Goal: Task Accomplishment & Management: Manage account settings

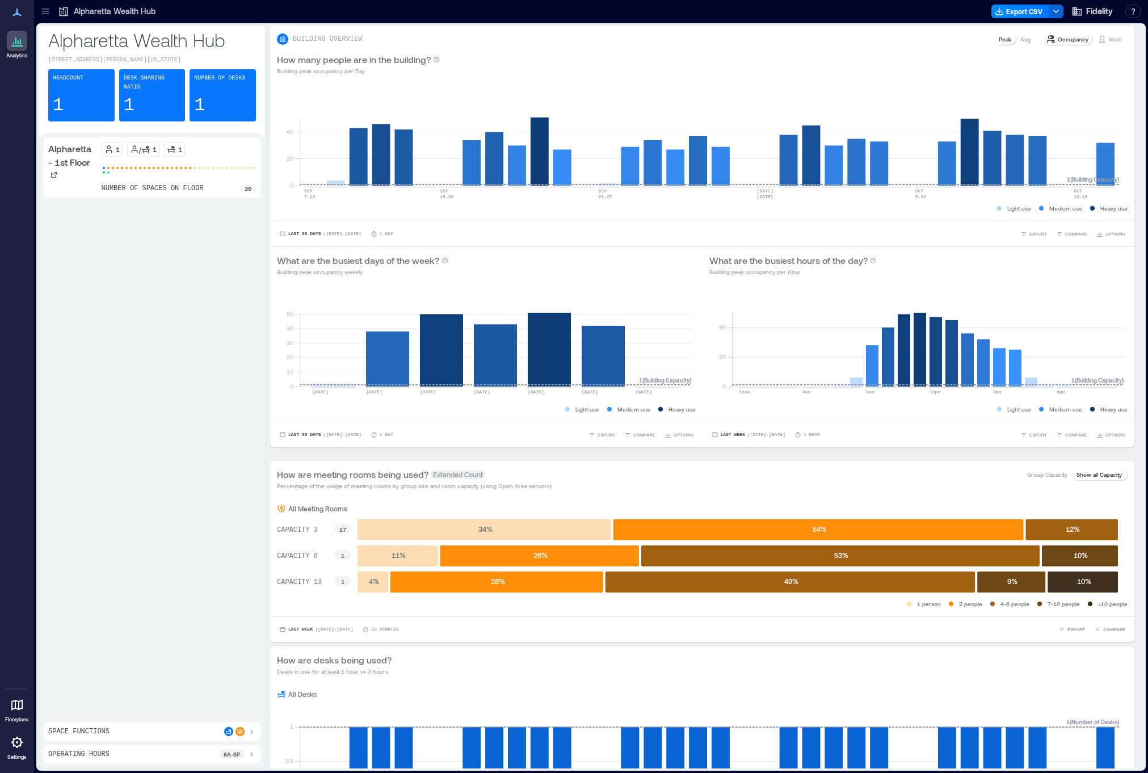
click at [43, 14] on icon at bounding box center [44, 13] width 7 height 1
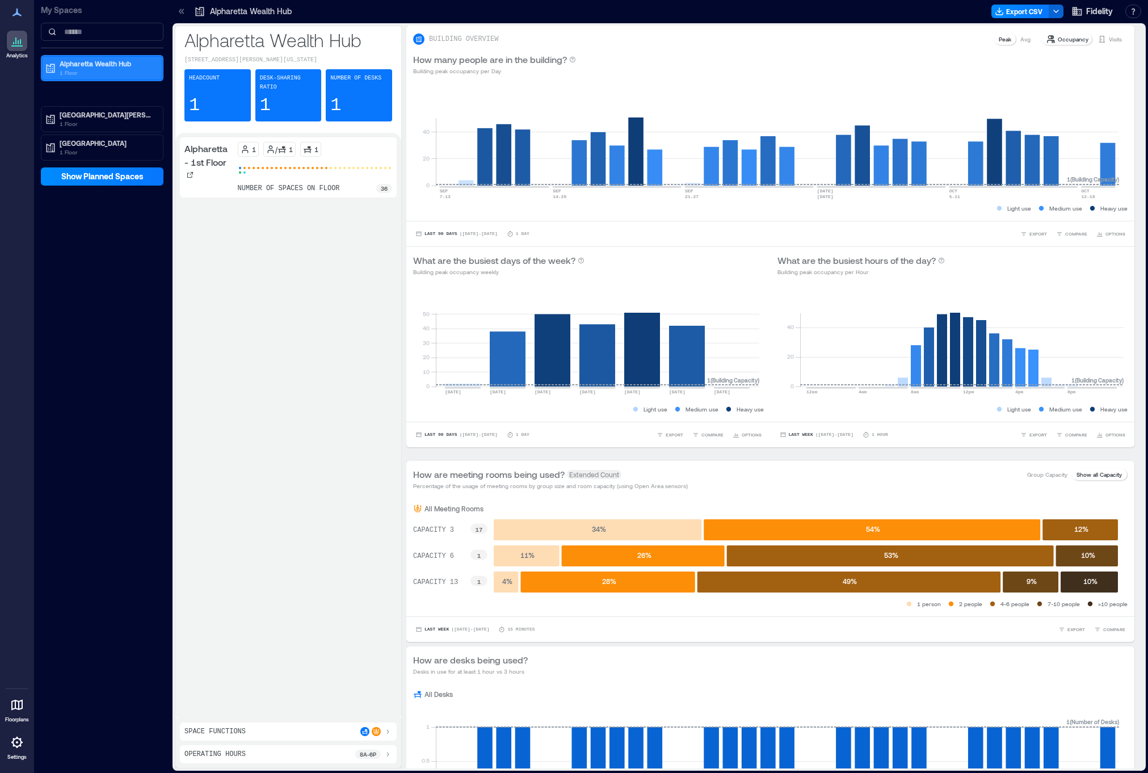
click at [87, 68] on p "Alpharetta Wealth Hub" at bounding box center [107, 63] width 95 height 9
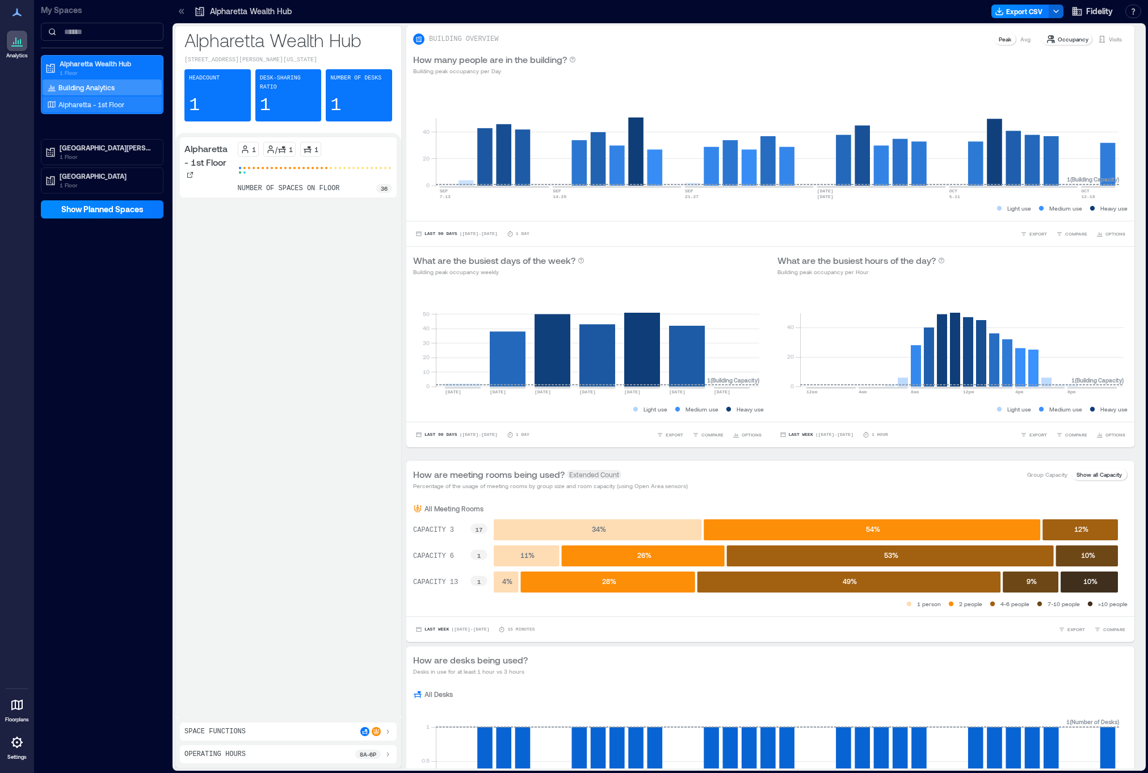
click at [89, 104] on p "Alpharetta - 1st Floor" at bounding box center [91, 104] width 66 height 9
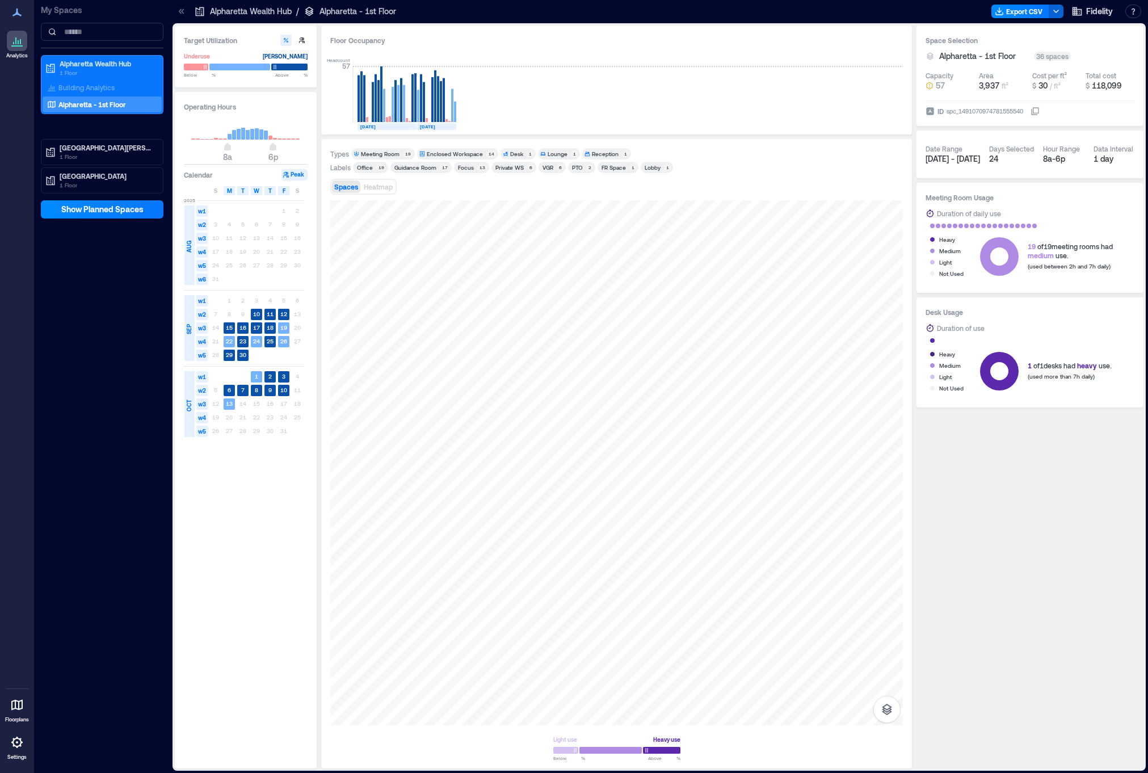
click at [454, 152] on div "Enclosed Workspace" at bounding box center [455, 154] width 56 height 8
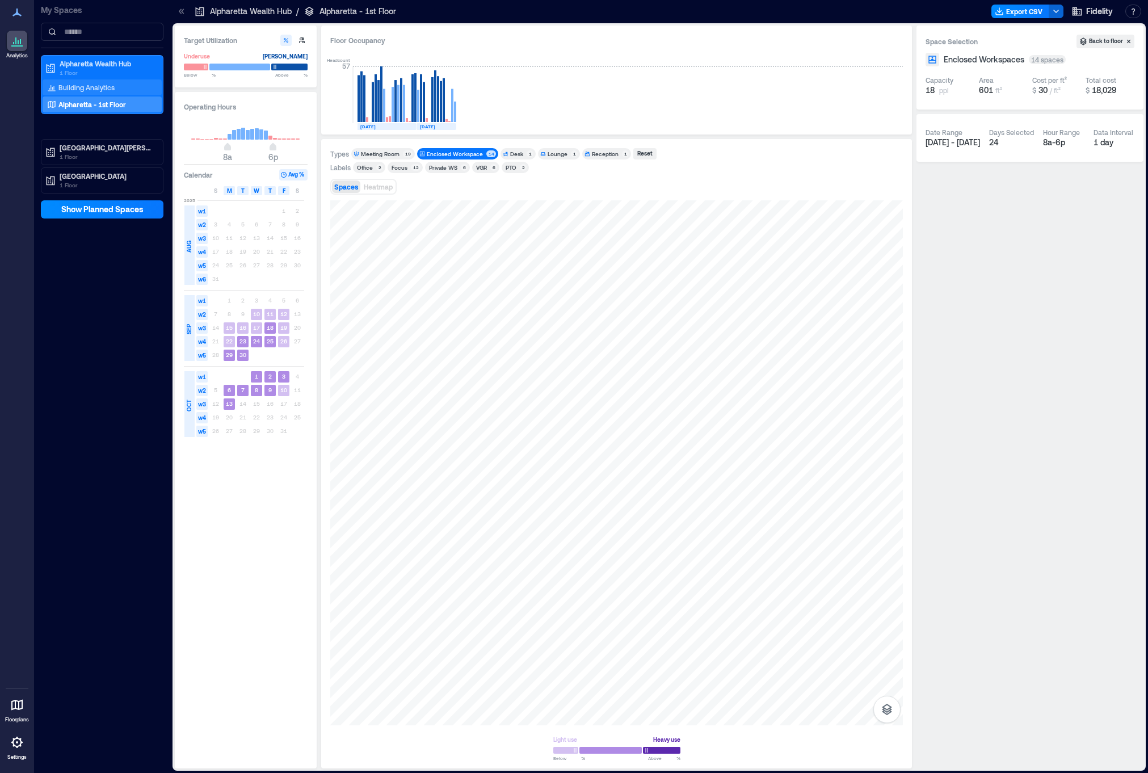
click at [79, 90] on p "Building Analytics" at bounding box center [86, 87] width 56 height 9
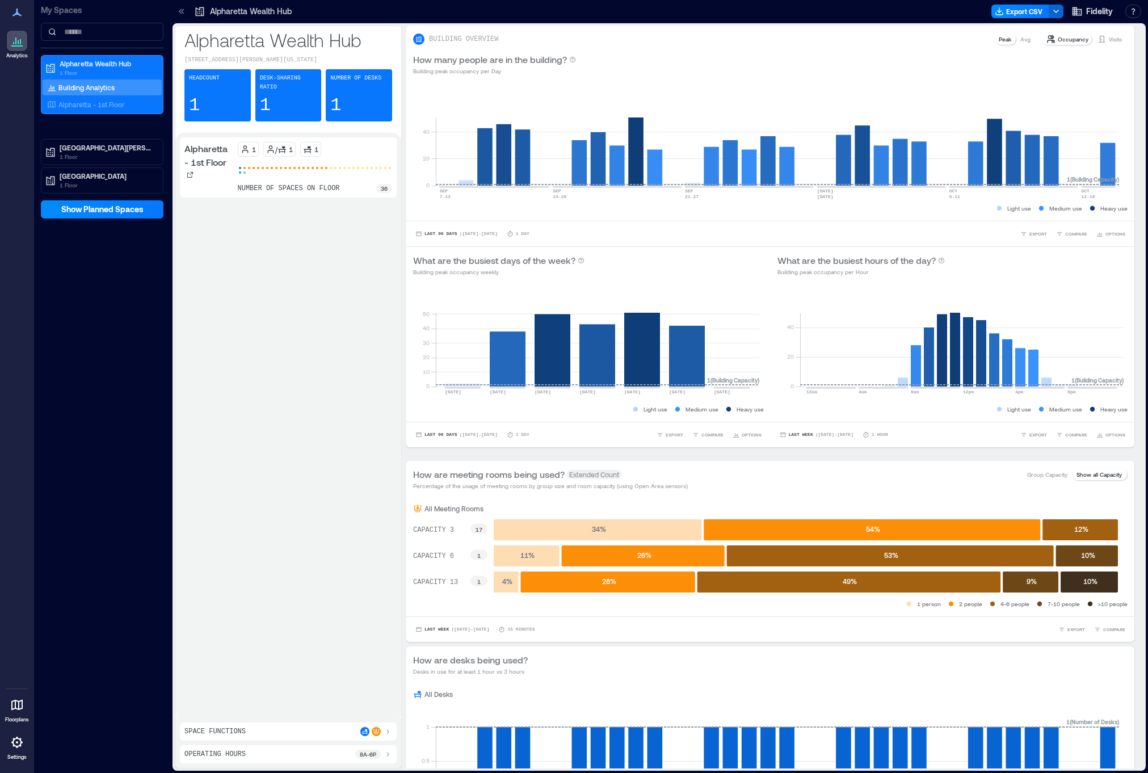
click at [18, 710] on icon at bounding box center [17, 705] width 14 height 14
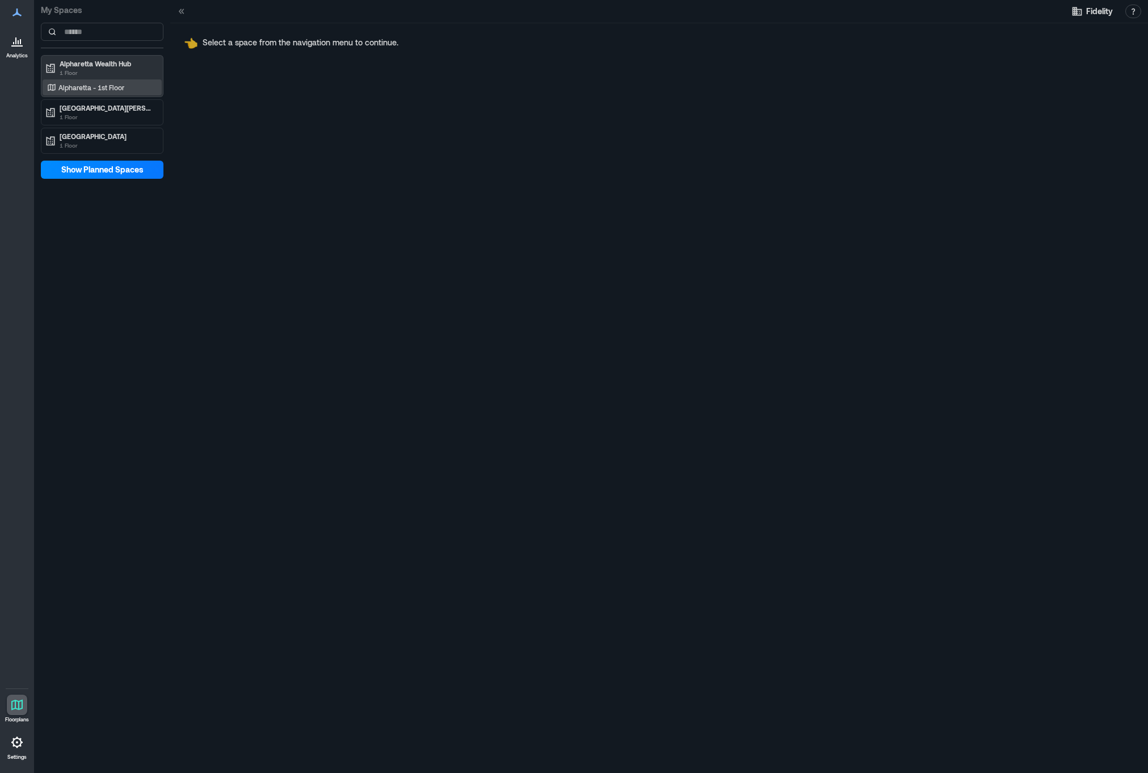
click at [91, 85] on p "Alpharetta - 1st Floor" at bounding box center [91, 87] width 66 height 9
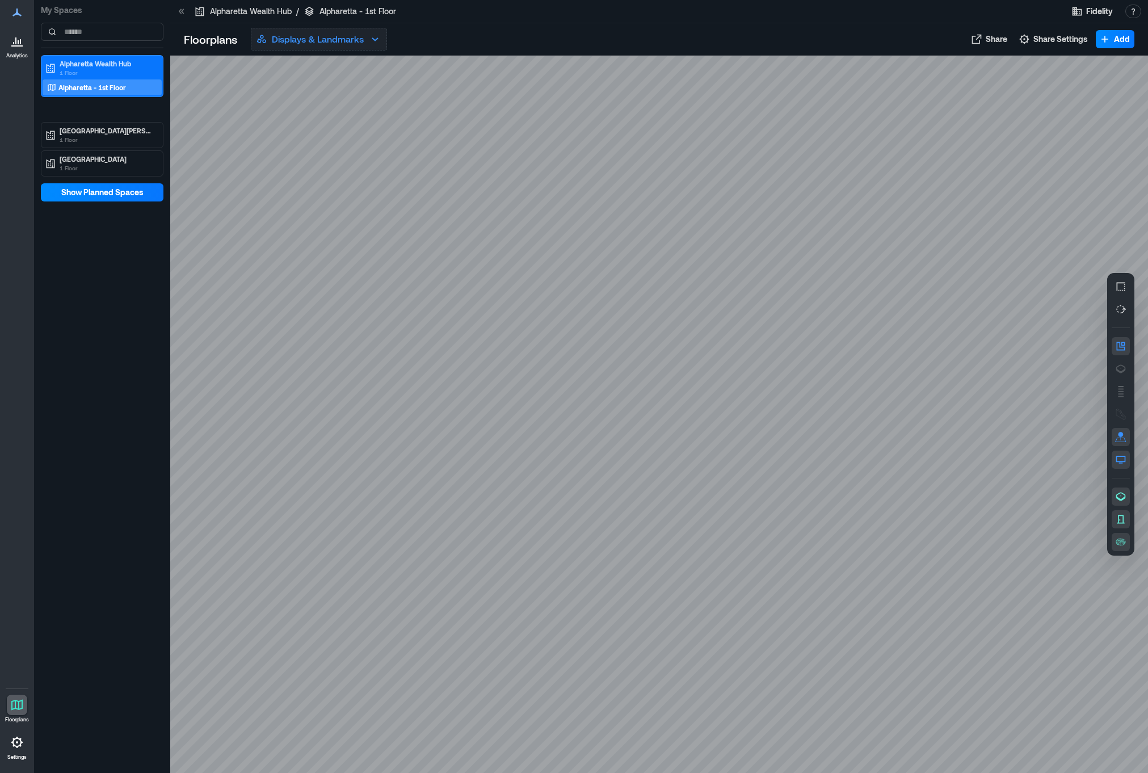
click at [354, 40] on p "Displays & Landmarks" at bounding box center [318, 39] width 92 height 14
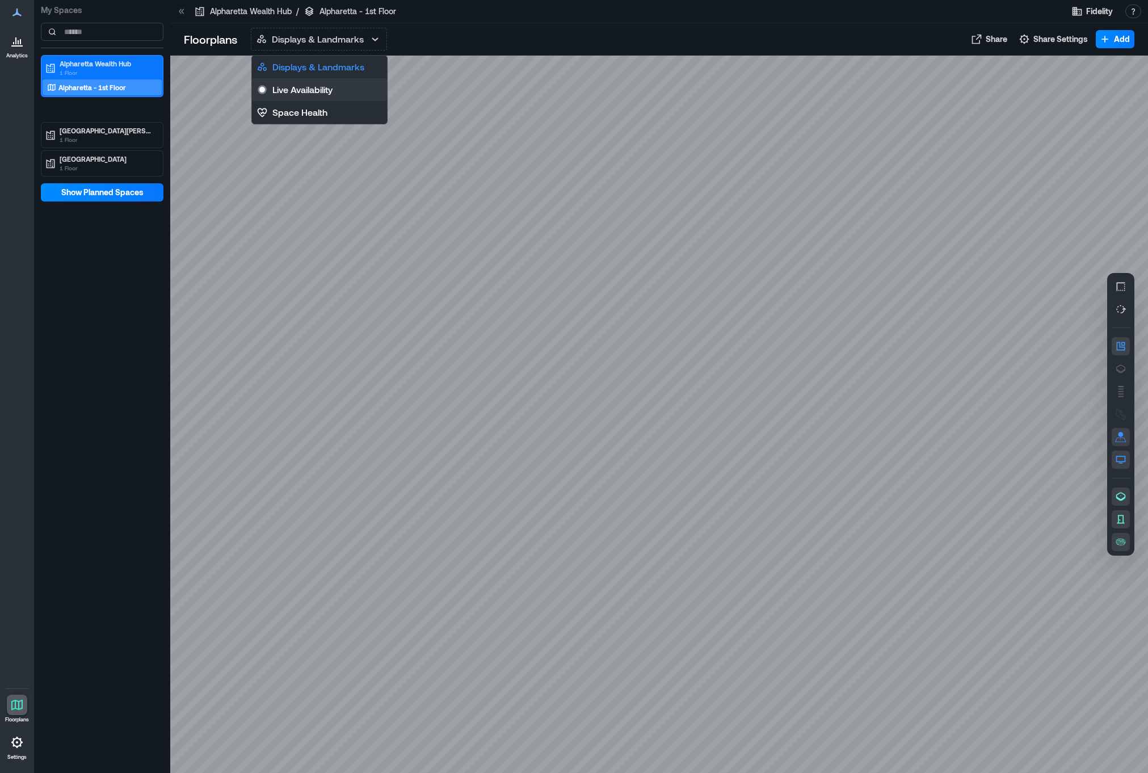
click at [336, 87] on button "Live Availability" at bounding box center [319, 89] width 135 height 23
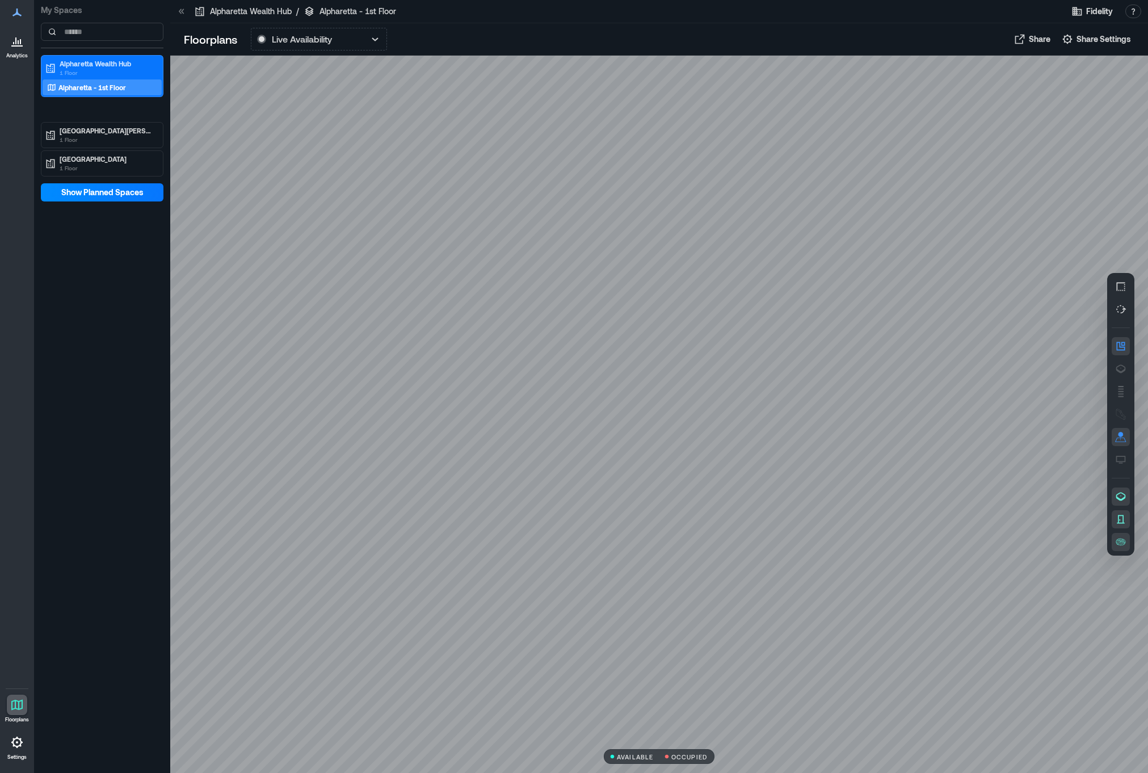
click at [21, 42] on icon at bounding box center [20, 41] width 1 height 5
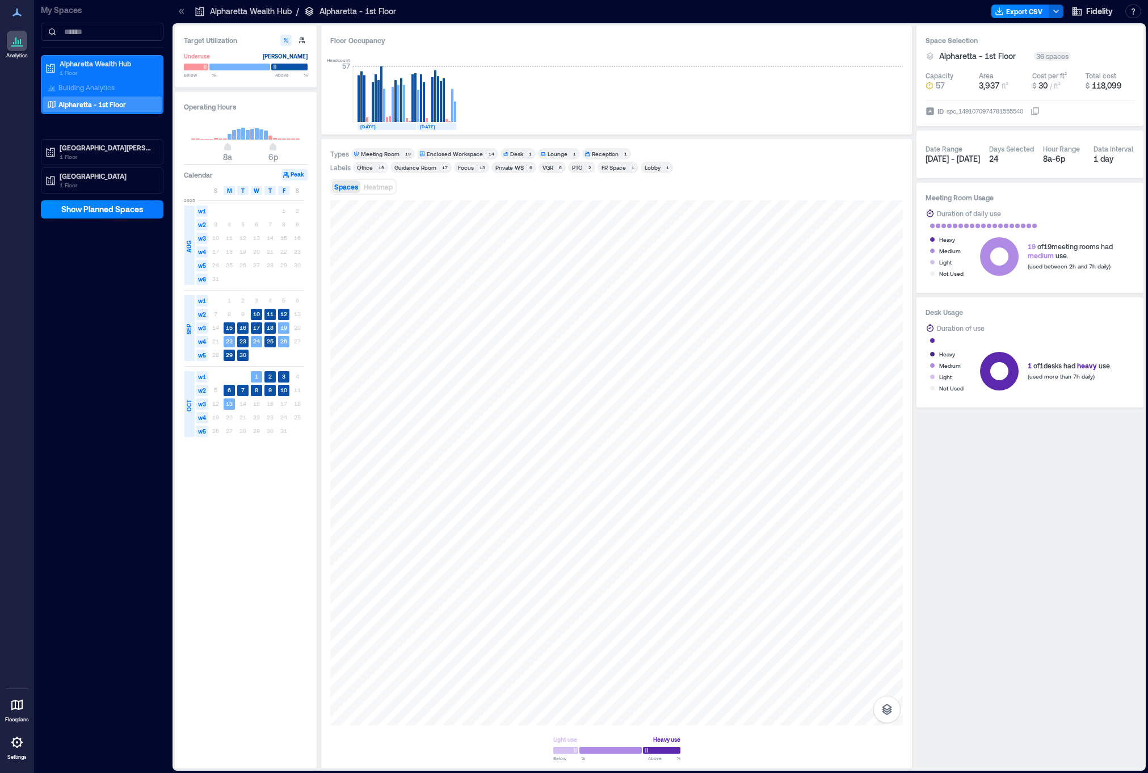
click at [372, 153] on div "Meeting Room" at bounding box center [380, 154] width 39 height 8
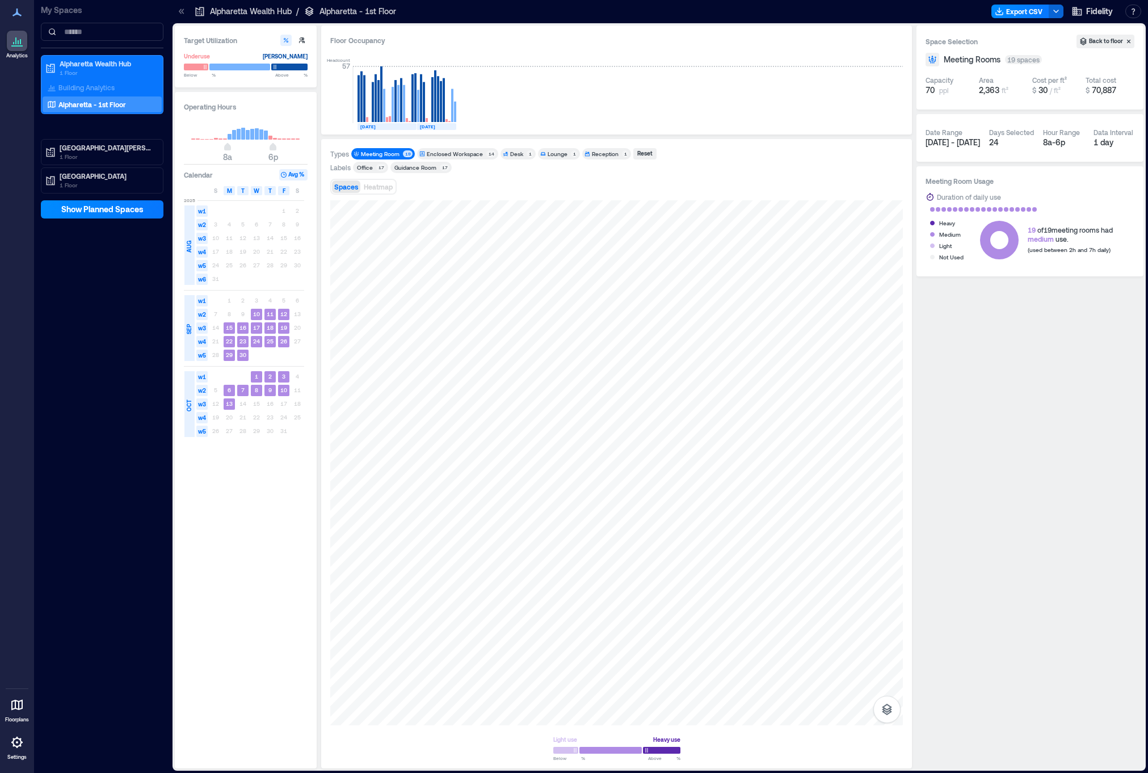
click at [442, 153] on div "Enclosed Workspace" at bounding box center [455, 154] width 56 height 8
click at [381, 155] on div "Meeting Room" at bounding box center [380, 154] width 39 height 8
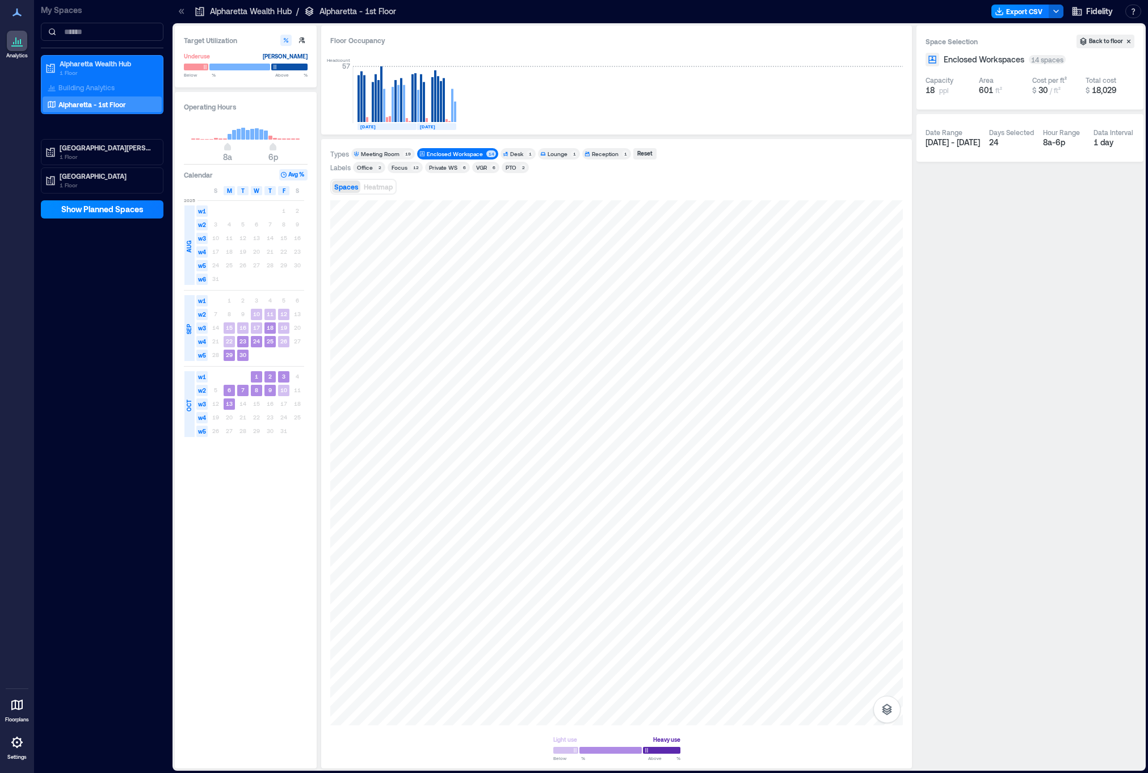
click at [467, 155] on div "Enclosed Workspace" at bounding box center [455, 154] width 56 height 8
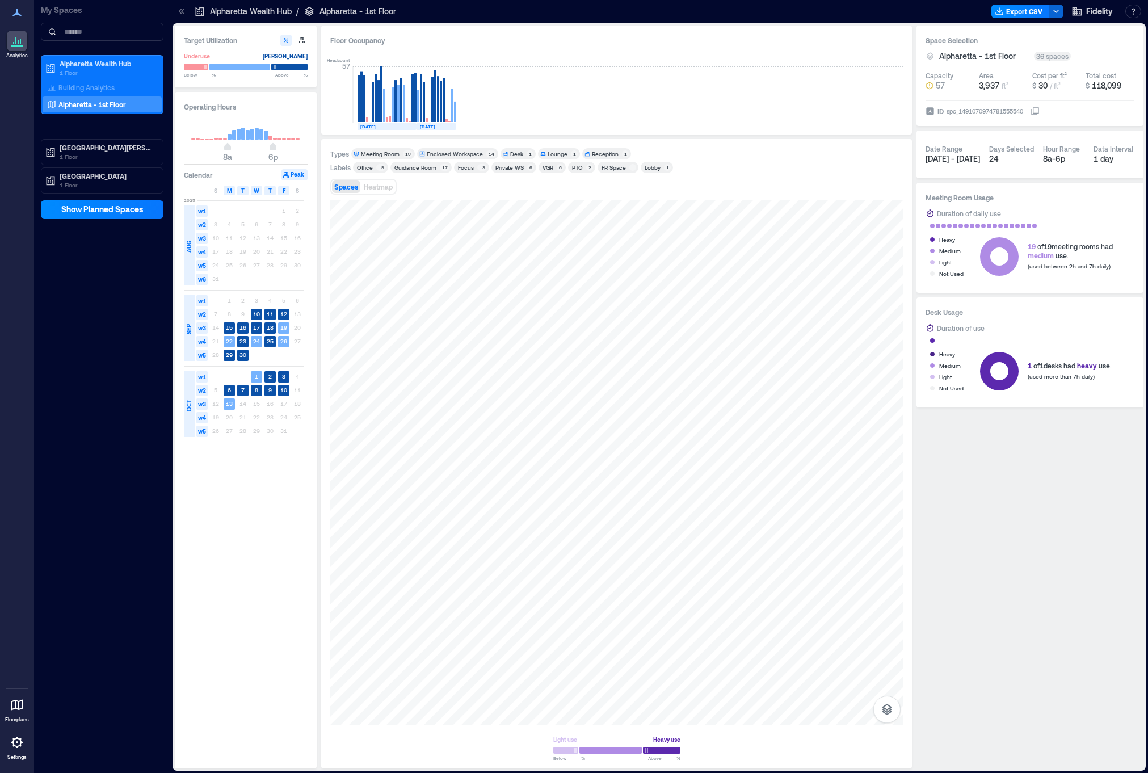
click at [517, 155] on div "Desk" at bounding box center [516, 154] width 13 height 8
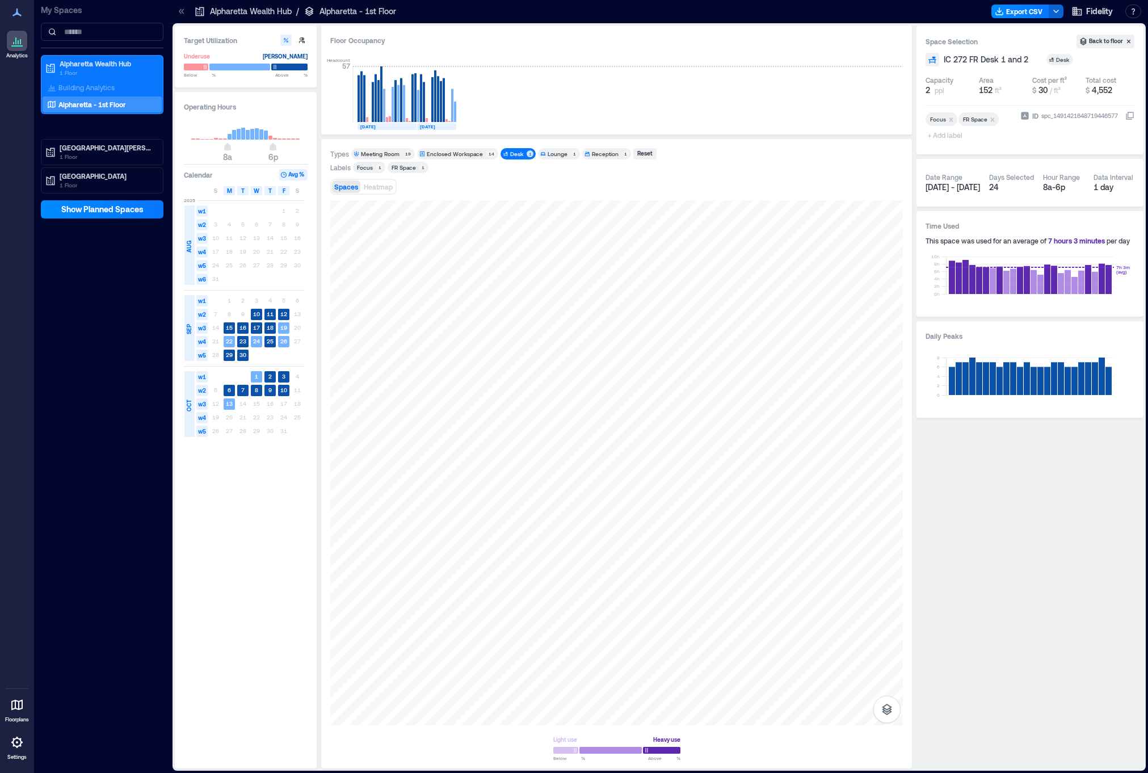
click at [517, 155] on div "Desk" at bounding box center [516, 154] width 13 height 8
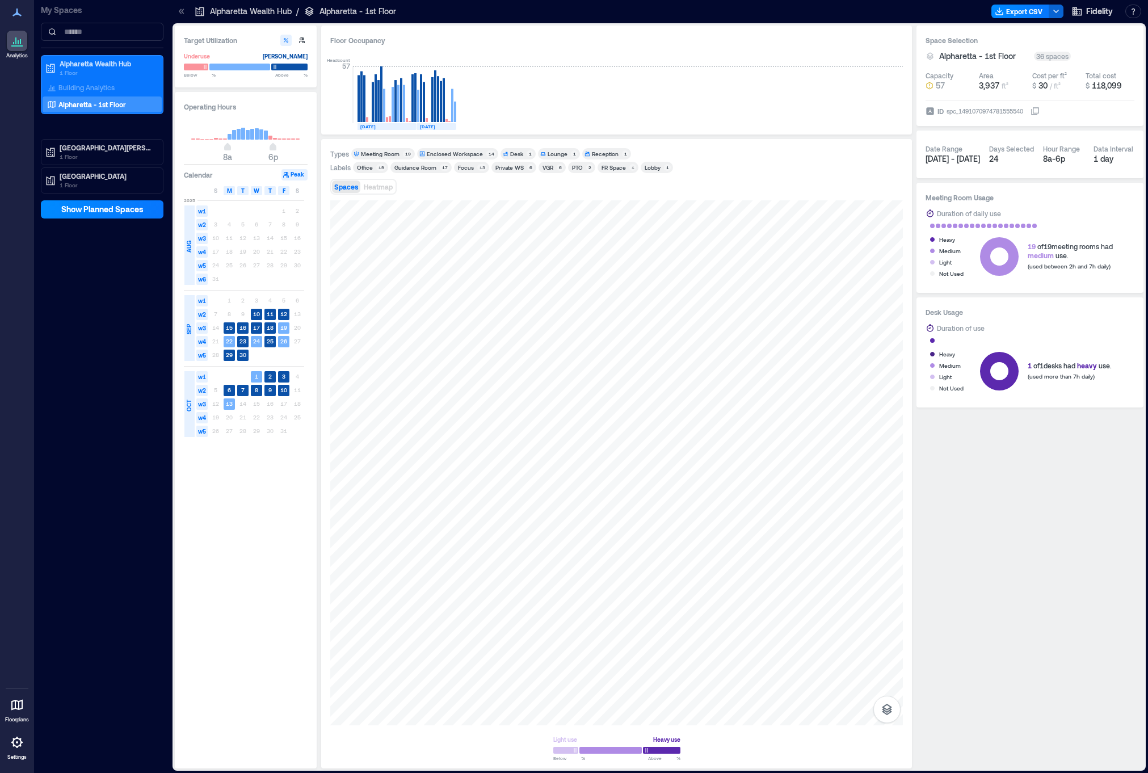
click at [554, 150] on div "Lounge" at bounding box center [558, 154] width 20 height 8
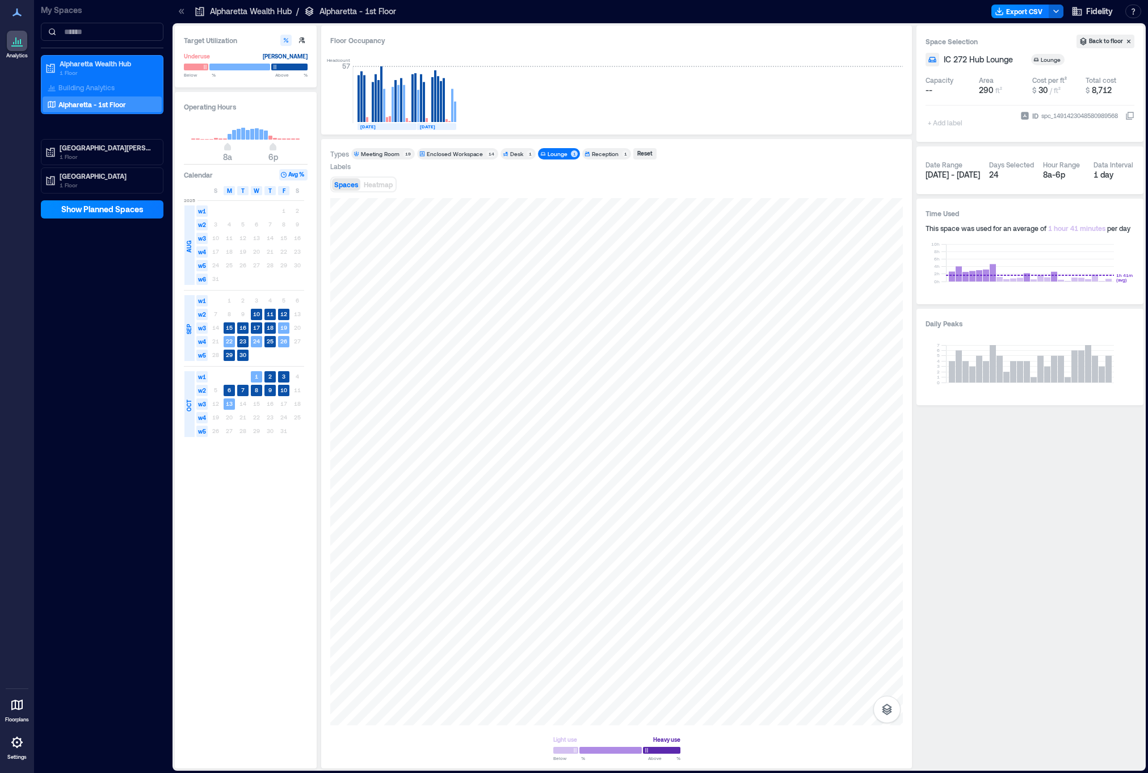
click at [554, 150] on div "Lounge" at bounding box center [558, 154] width 20 height 8
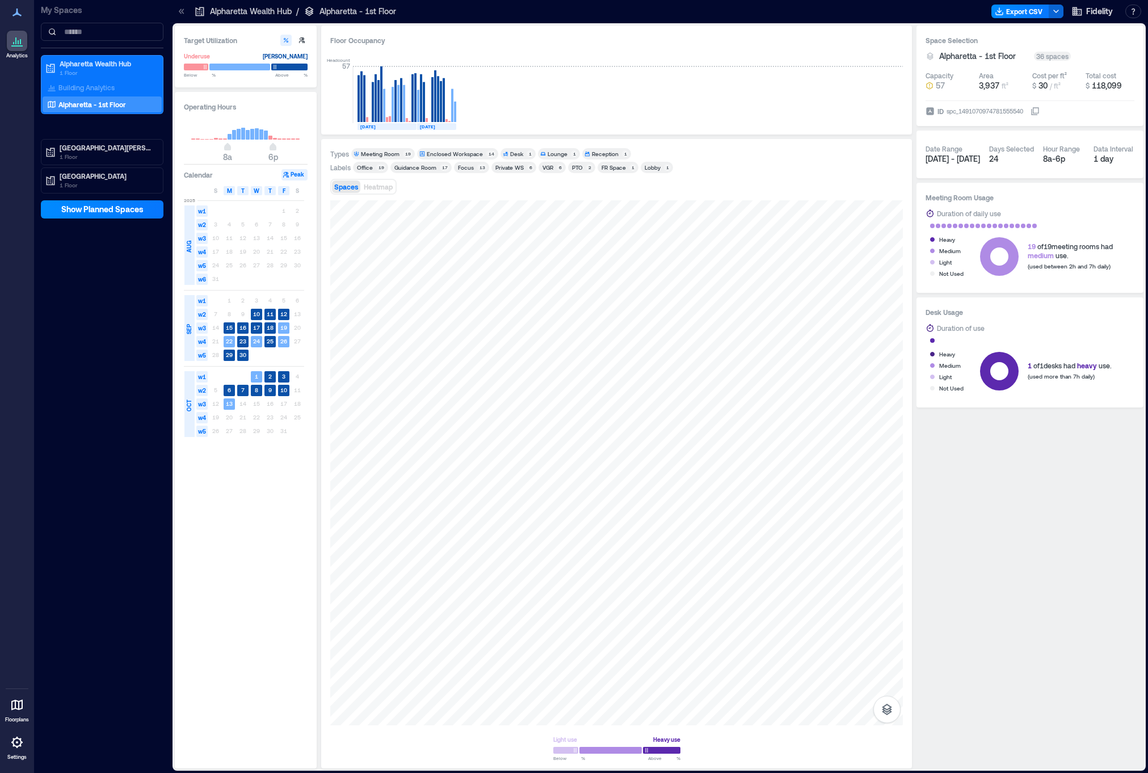
click at [592, 153] on div "Reception" at bounding box center [605, 154] width 27 height 8
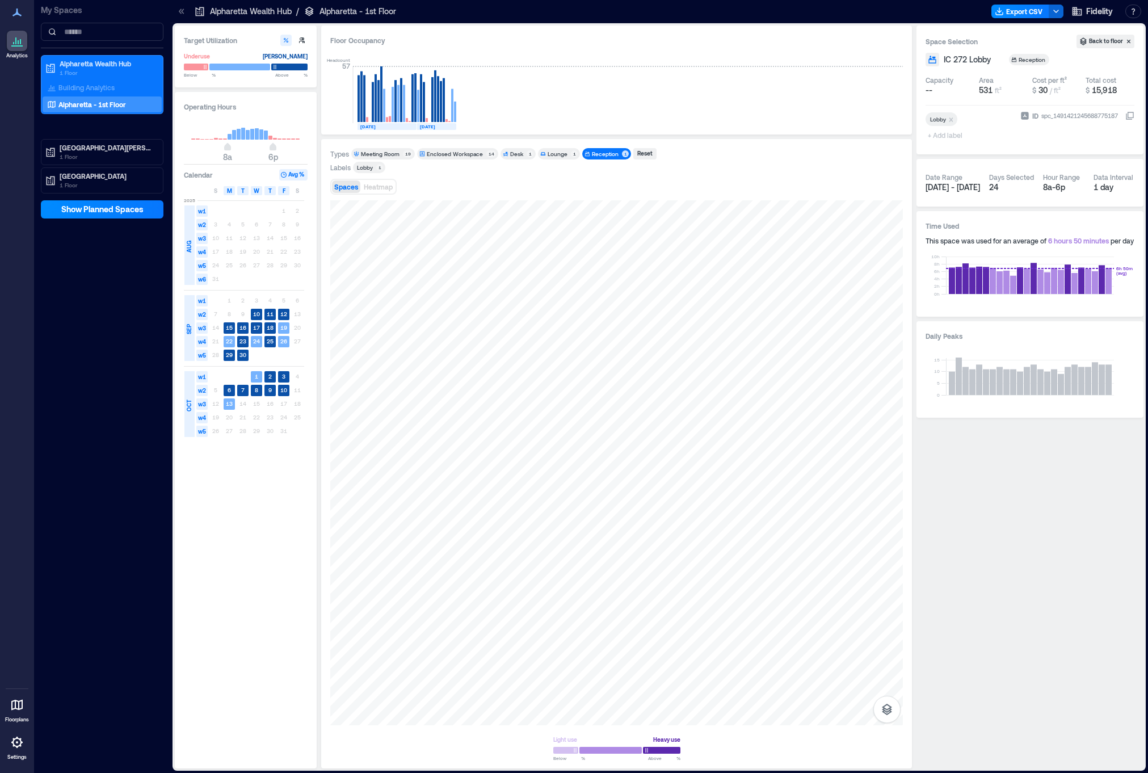
click at [592, 153] on div "Reception" at bounding box center [605, 154] width 27 height 8
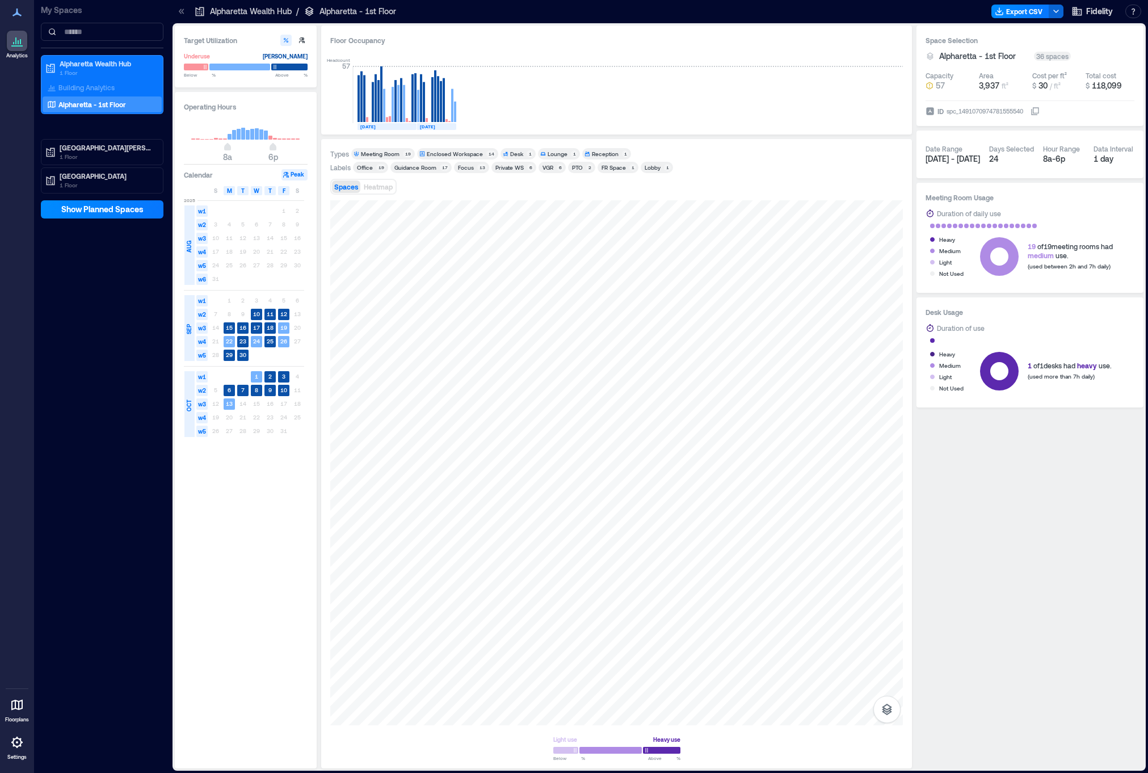
click at [365, 167] on div "Office" at bounding box center [365, 167] width 16 height 8
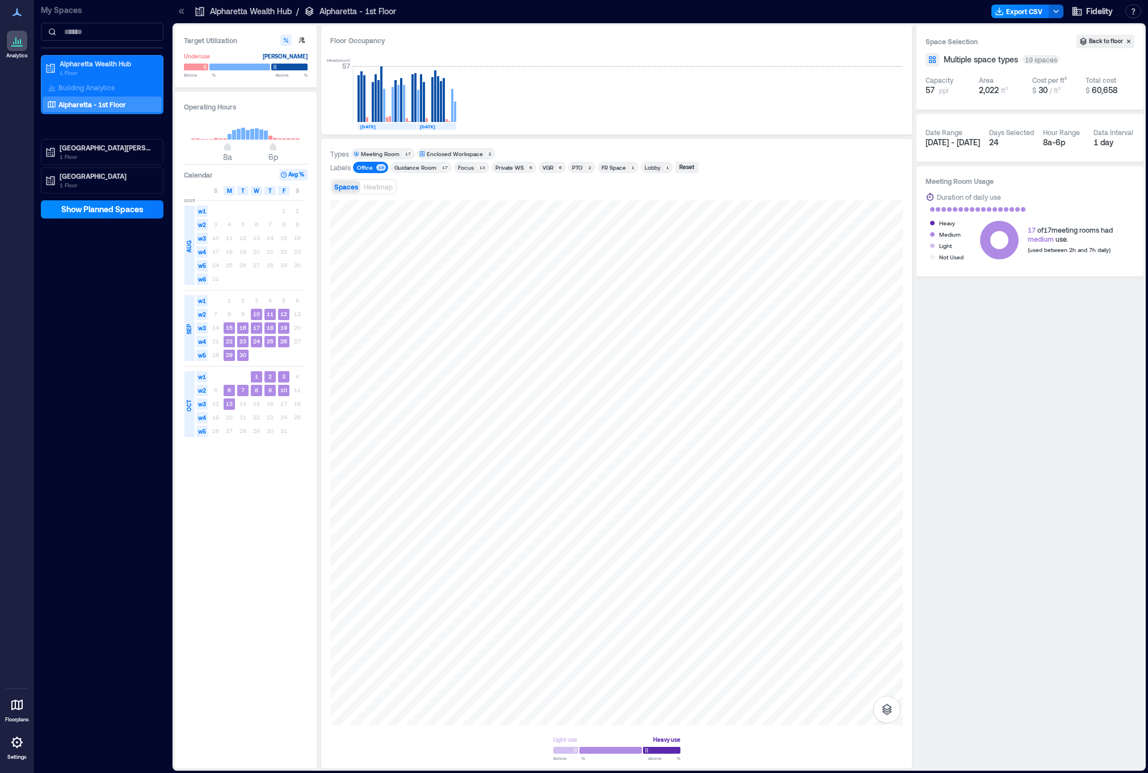
click at [365, 167] on div "Office" at bounding box center [365, 167] width 16 height 8
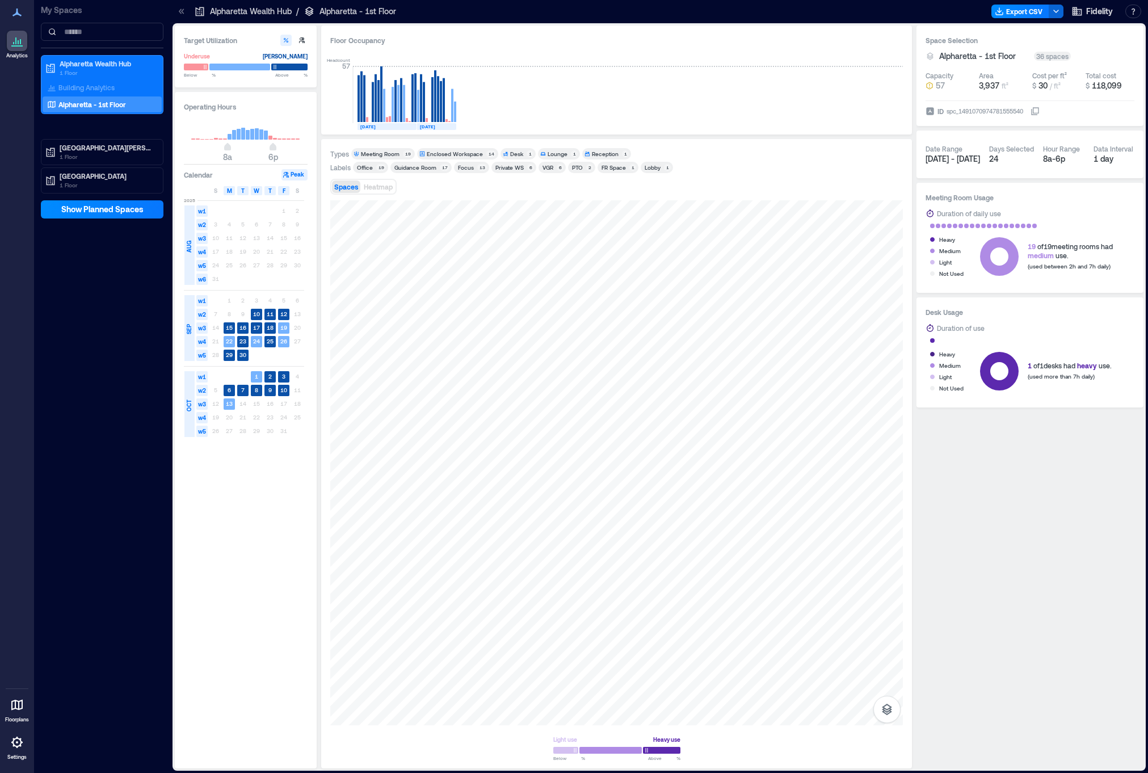
click at [410, 166] on div "Guidance Room" at bounding box center [415, 167] width 42 height 8
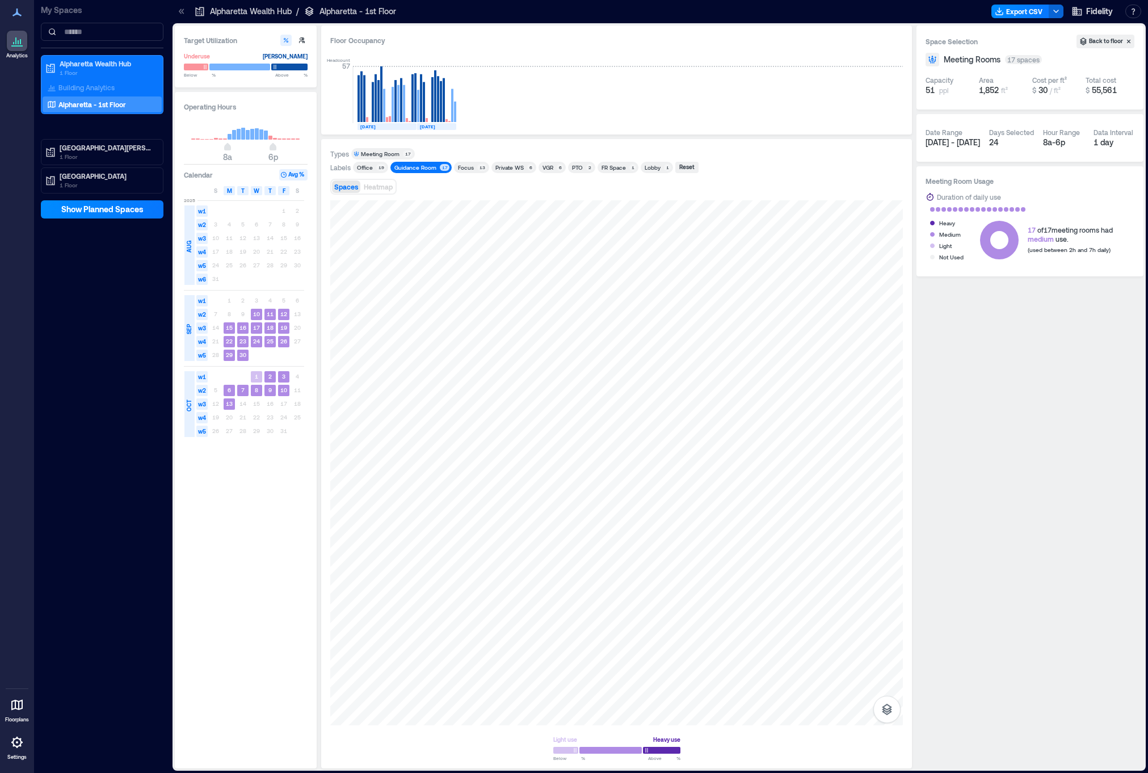
click at [410, 166] on div "Guidance Room" at bounding box center [415, 167] width 42 height 8
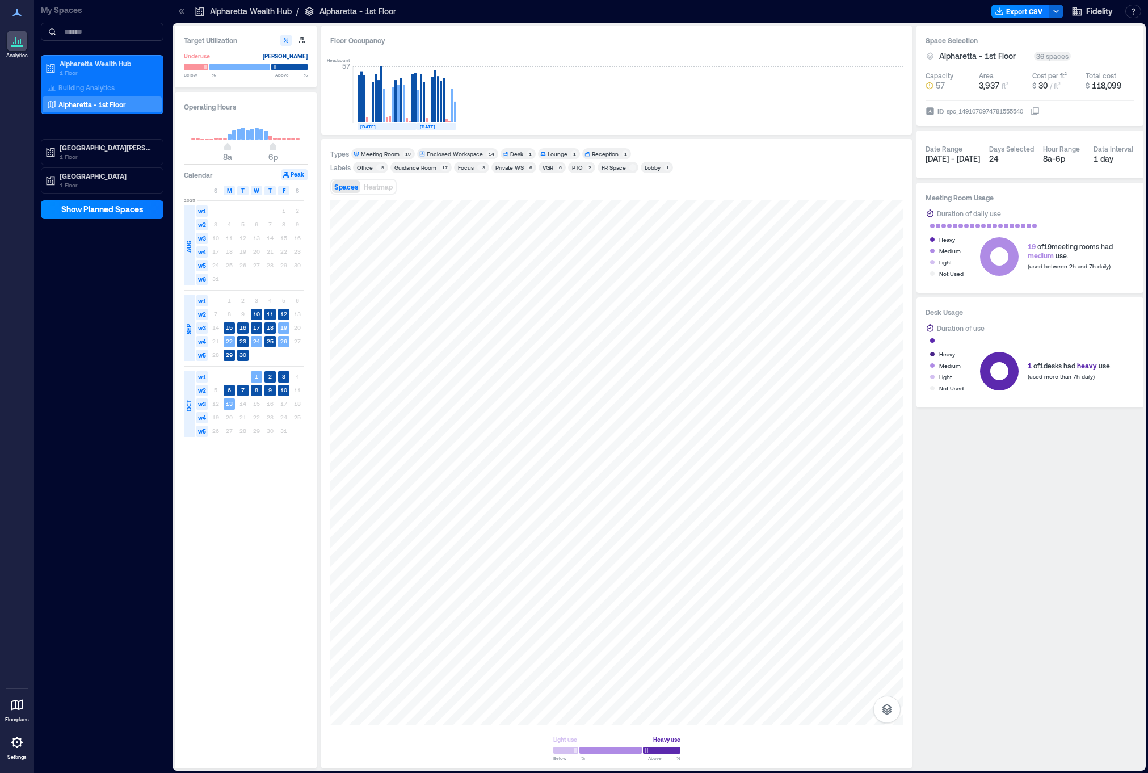
click at [458, 167] on div "Focus" at bounding box center [466, 167] width 16 height 8
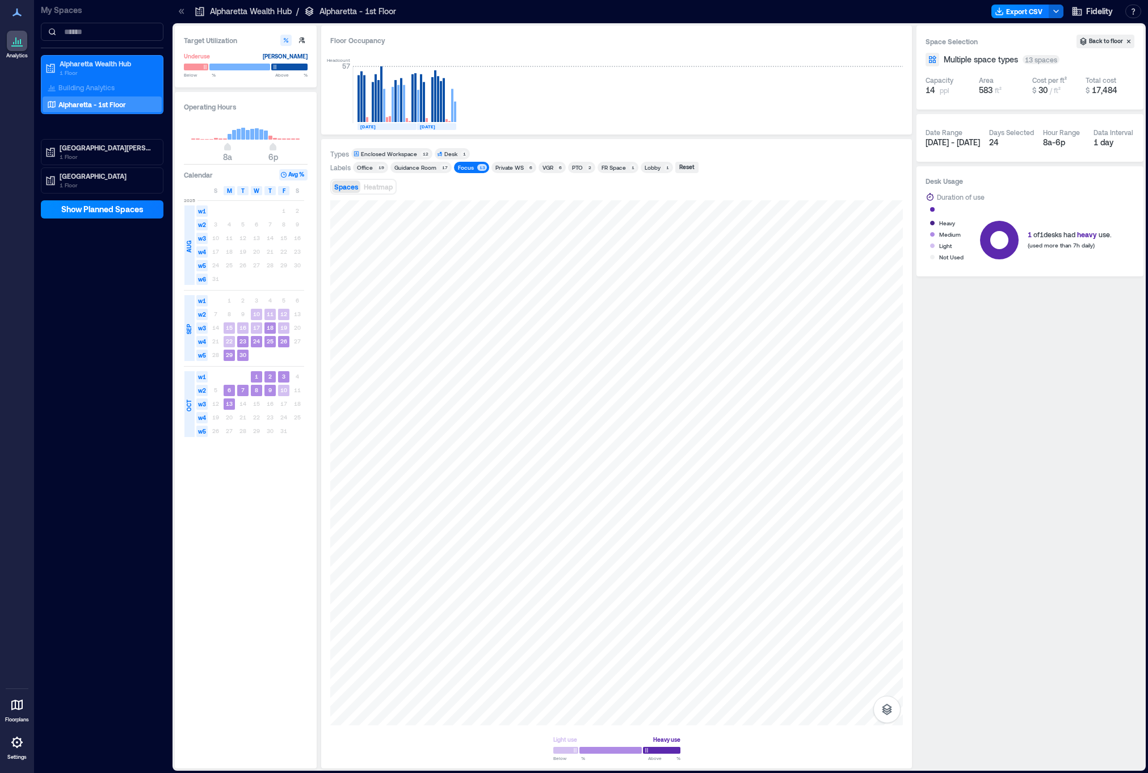
click at [458, 167] on div "Focus" at bounding box center [466, 167] width 16 height 8
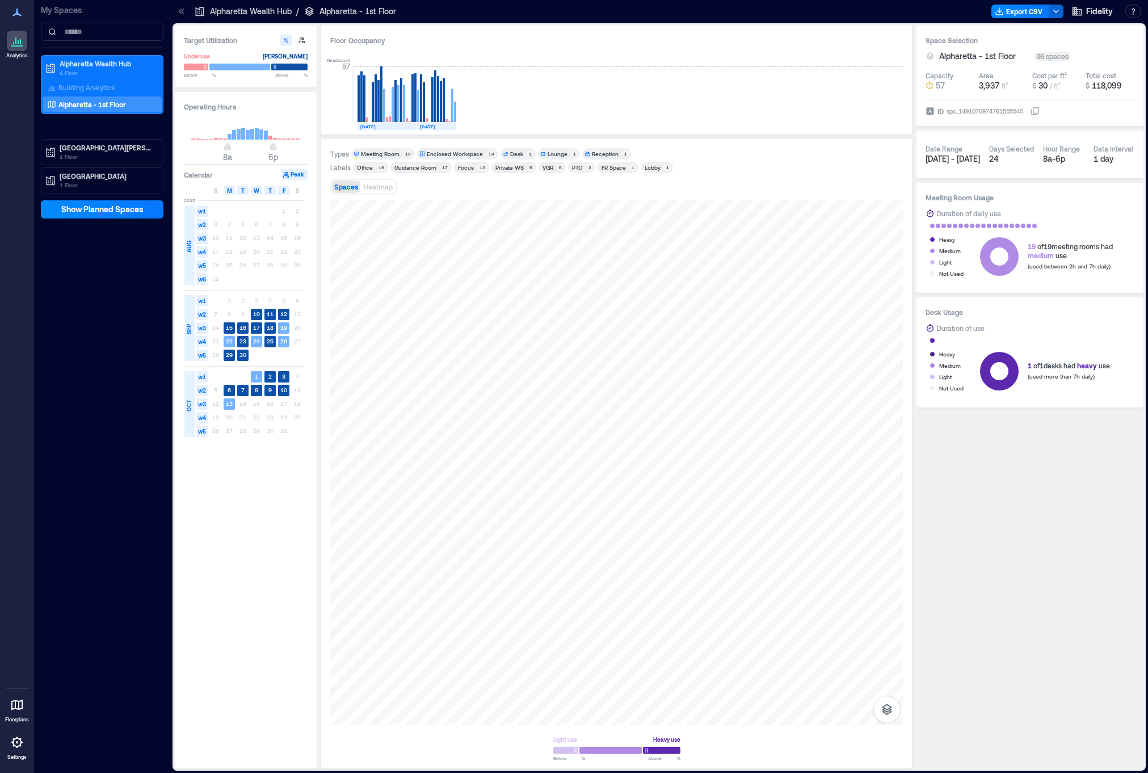
click at [496, 167] on div "Private WS" at bounding box center [509, 167] width 28 height 8
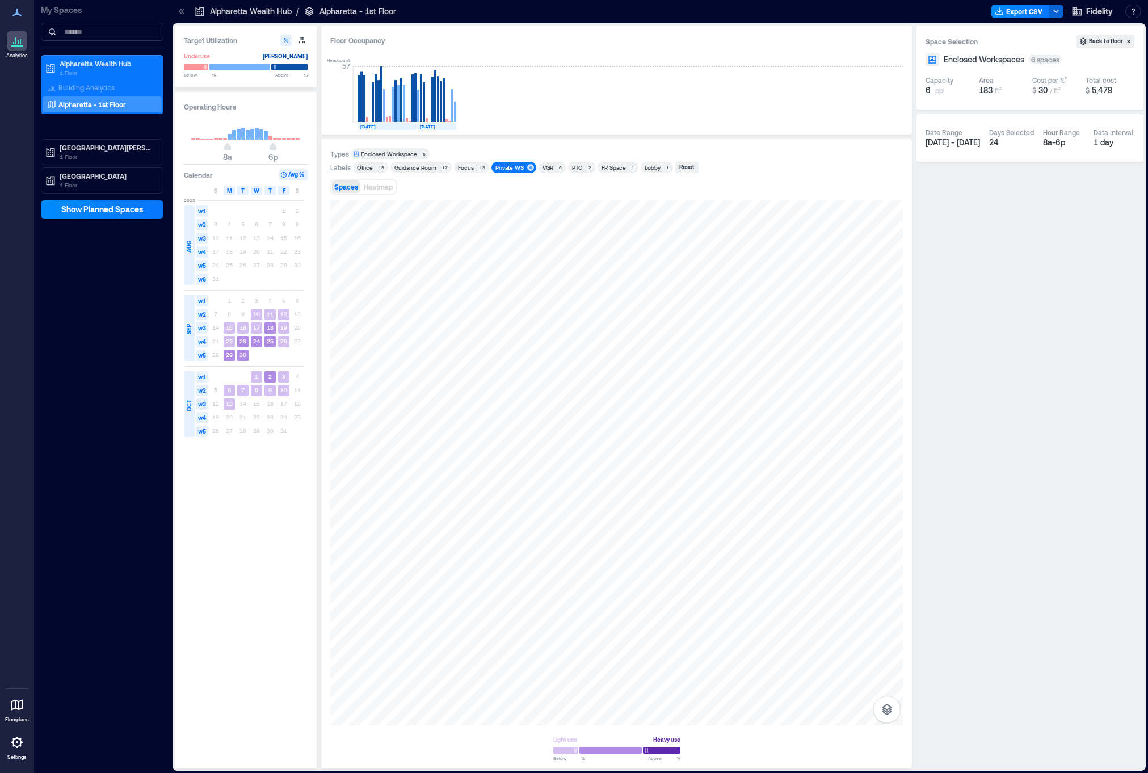
click at [496, 167] on div "Private WS" at bounding box center [509, 167] width 28 height 8
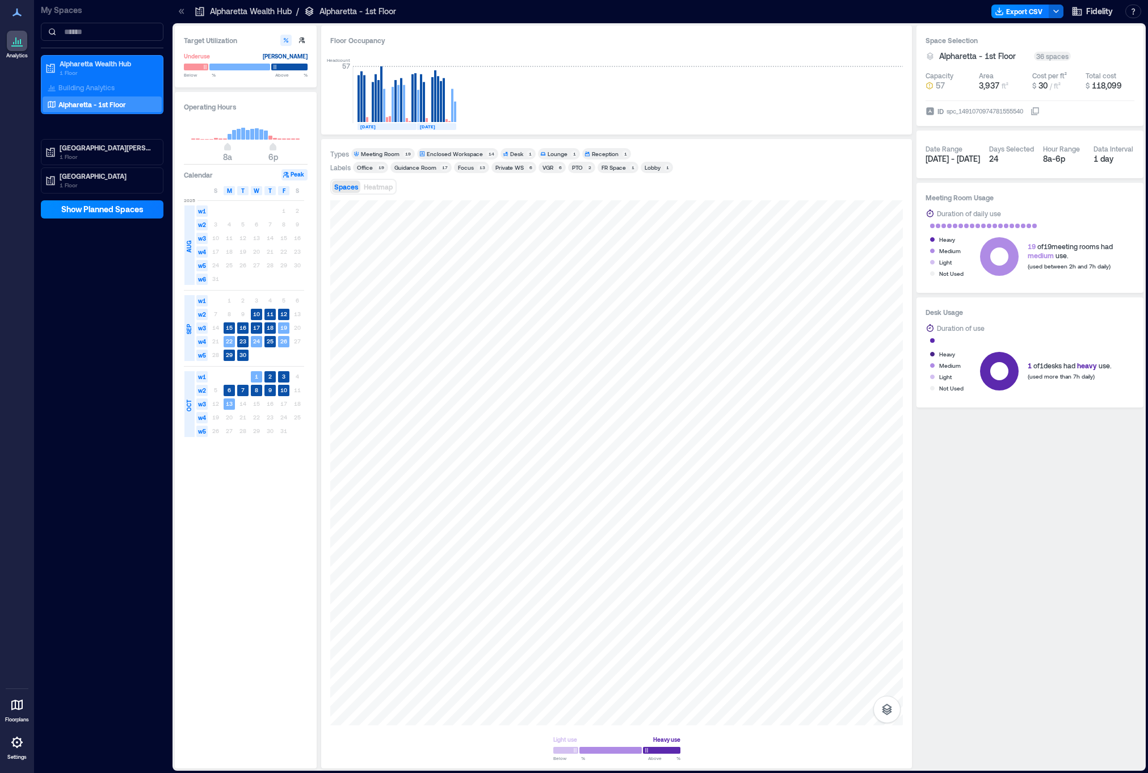
click at [546, 168] on div "VGR" at bounding box center [547, 167] width 11 height 8
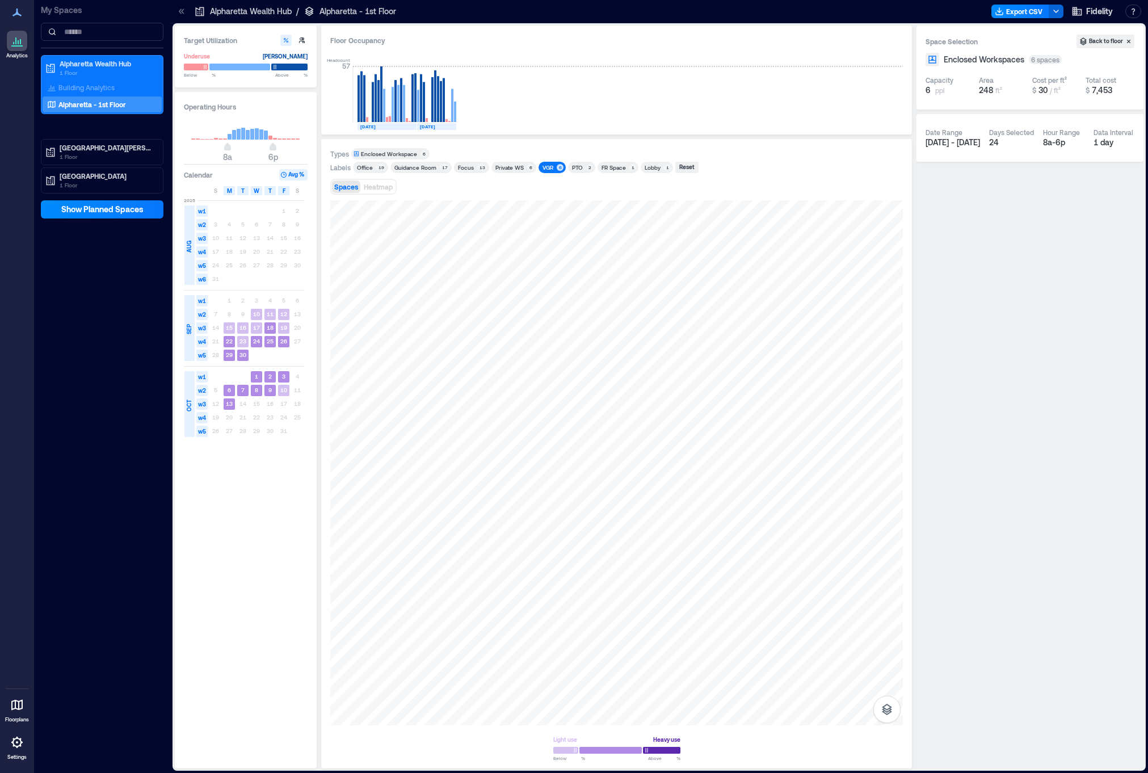
click at [561, 165] on div "VGR 6" at bounding box center [551, 167] width 27 height 11
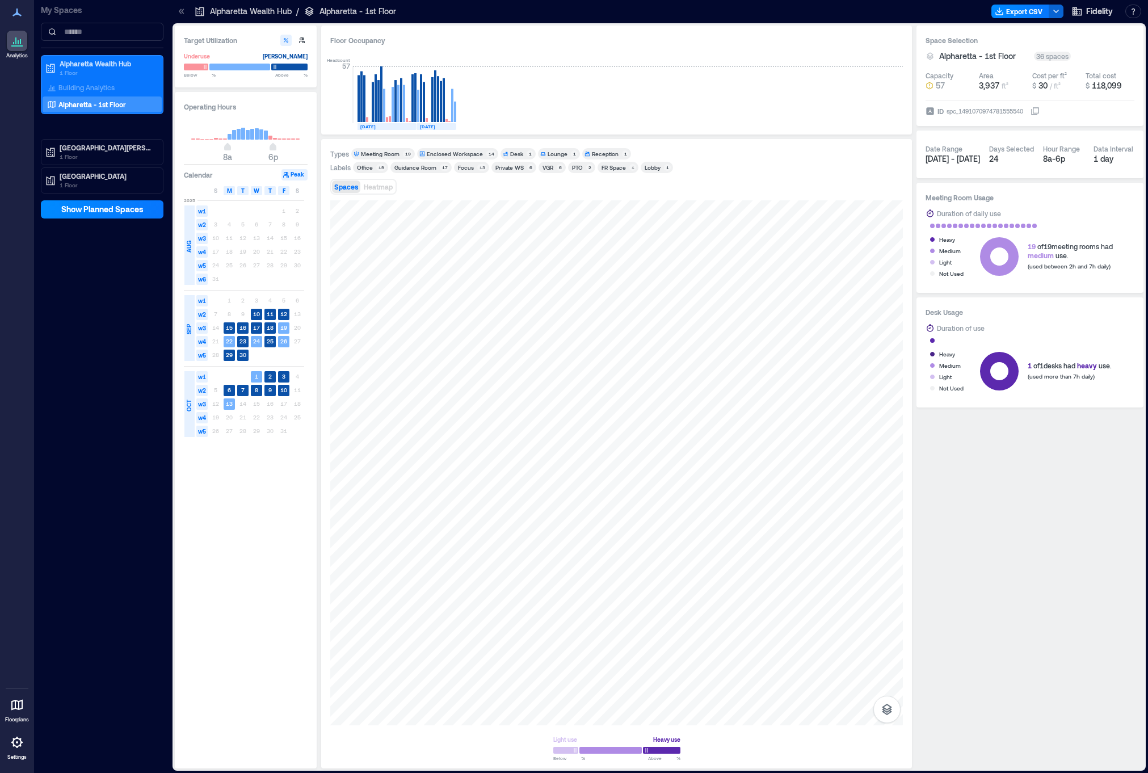
click at [574, 166] on div "PTO" at bounding box center [577, 167] width 11 height 8
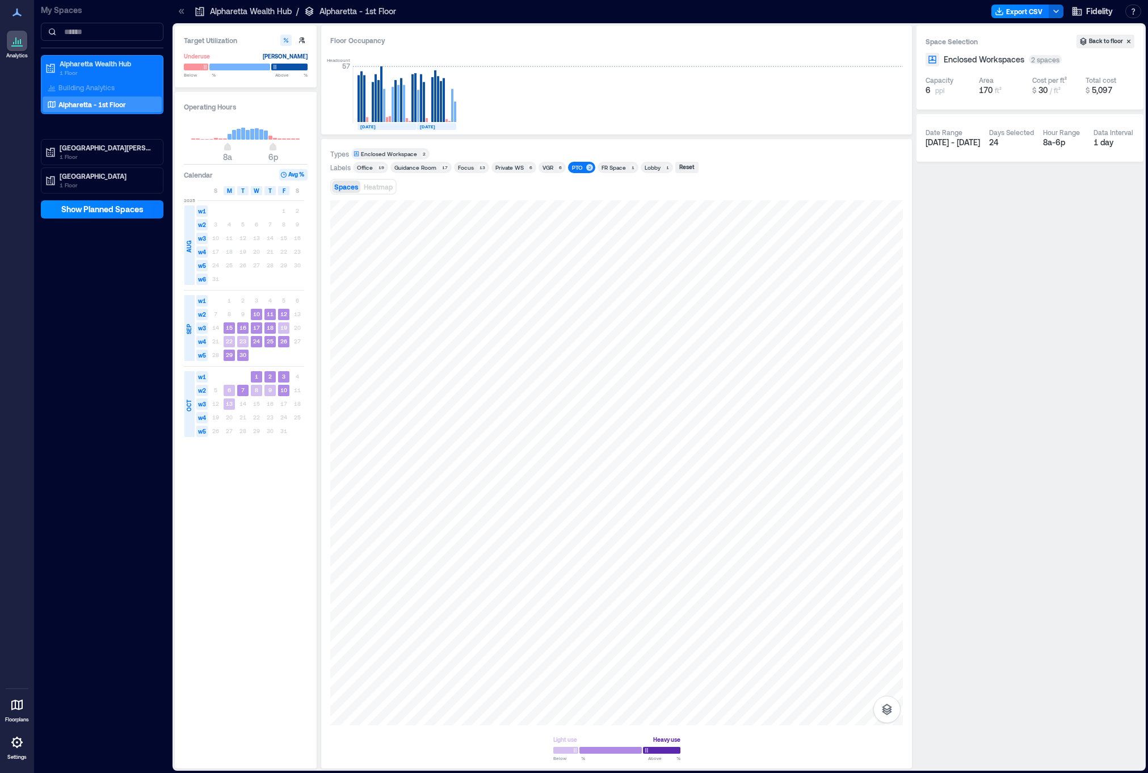
click at [574, 166] on div "PTO" at bounding box center [577, 167] width 11 height 8
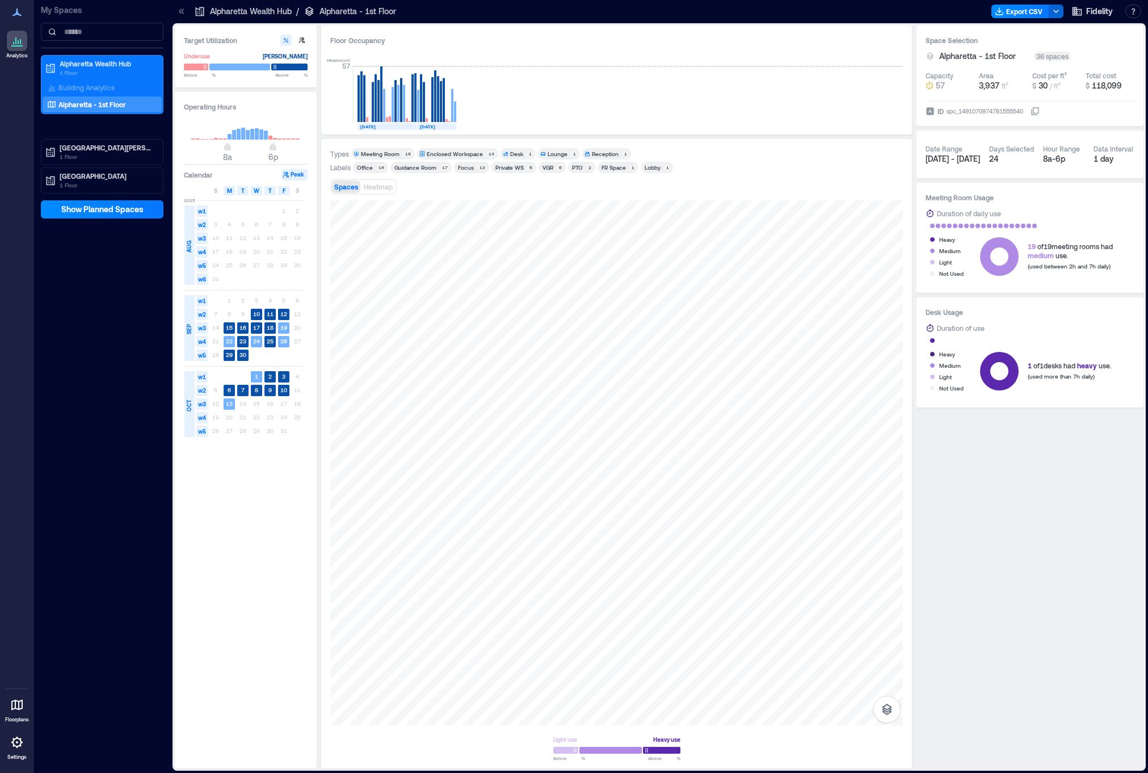
click at [605, 166] on div "FR Space" at bounding box center [613, 167] width 24 height 8
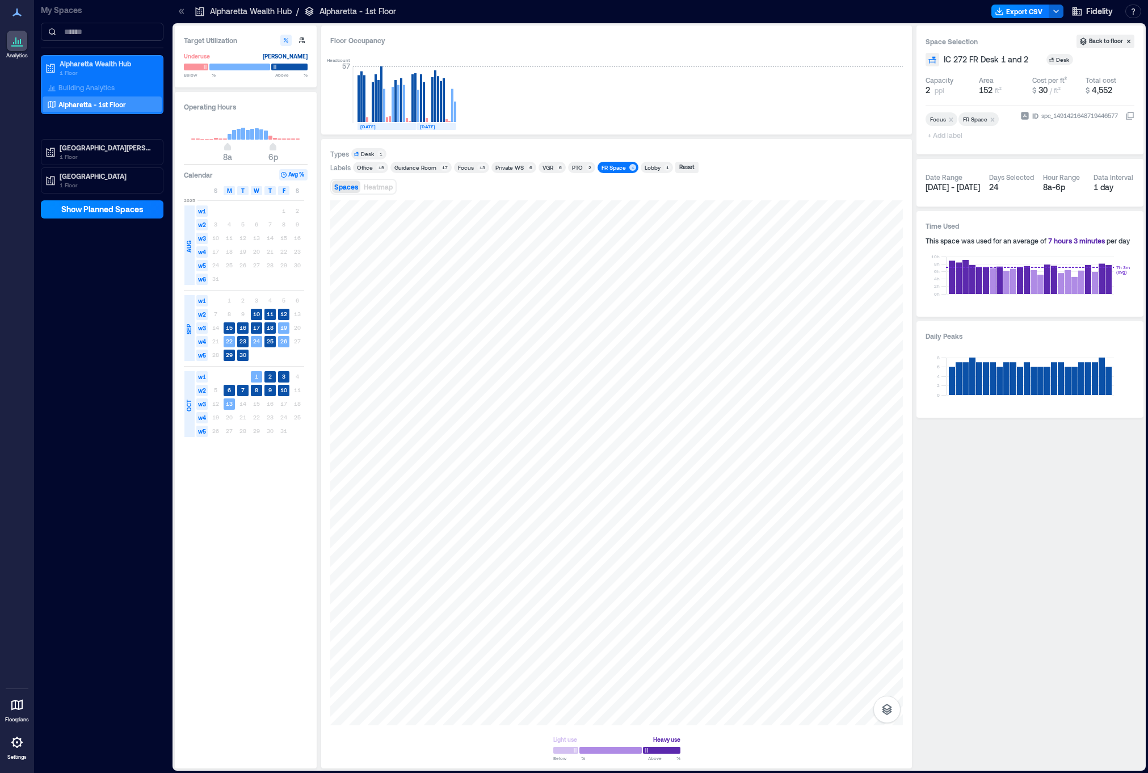
click at [605, 166] on div "FR Space" at bounding box center [613, 167] width 24 height 8
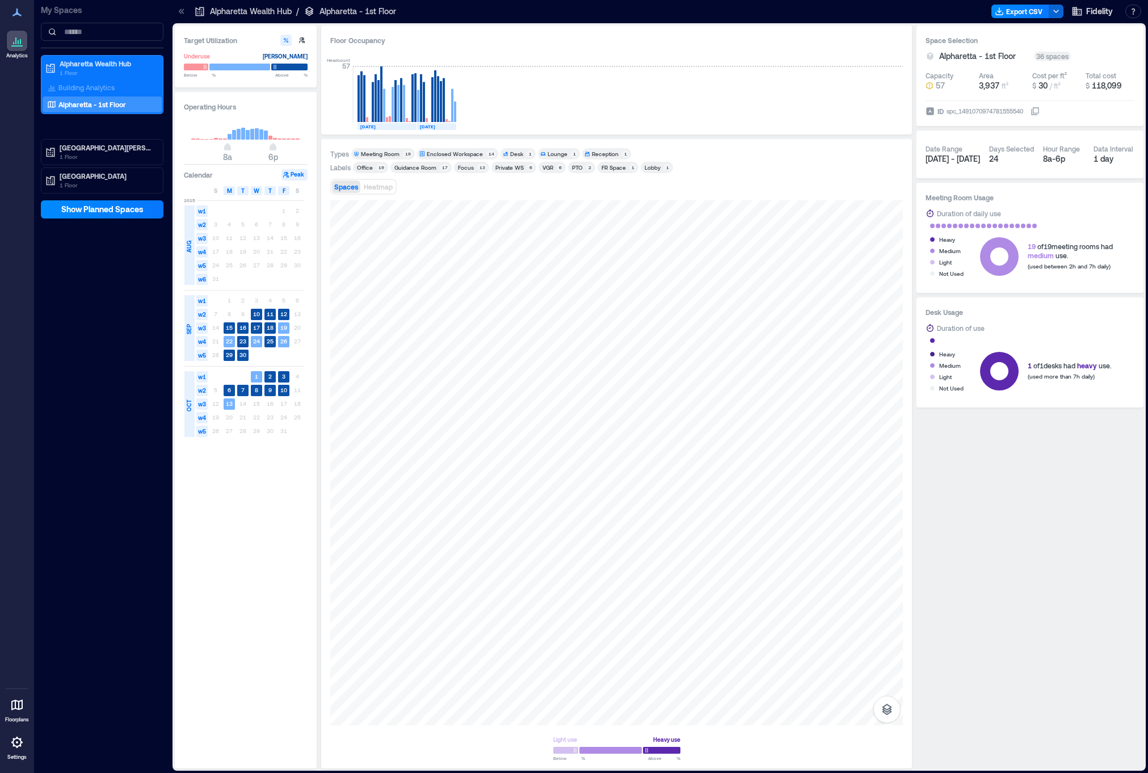
click at [648, 164] on div "Lobby" at bounding box center [653, 167] width 16 height 8
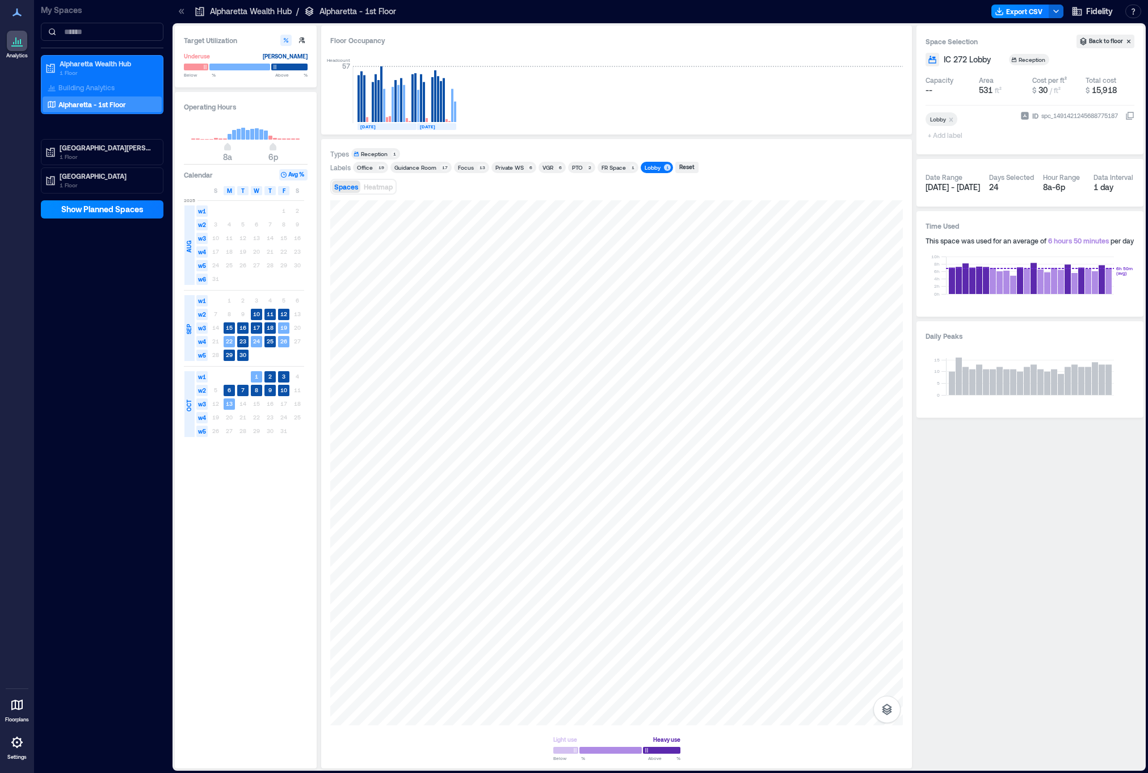
click at [648, 164] on div "Lobby" at bounding box center [653, 167] width 16 height 8
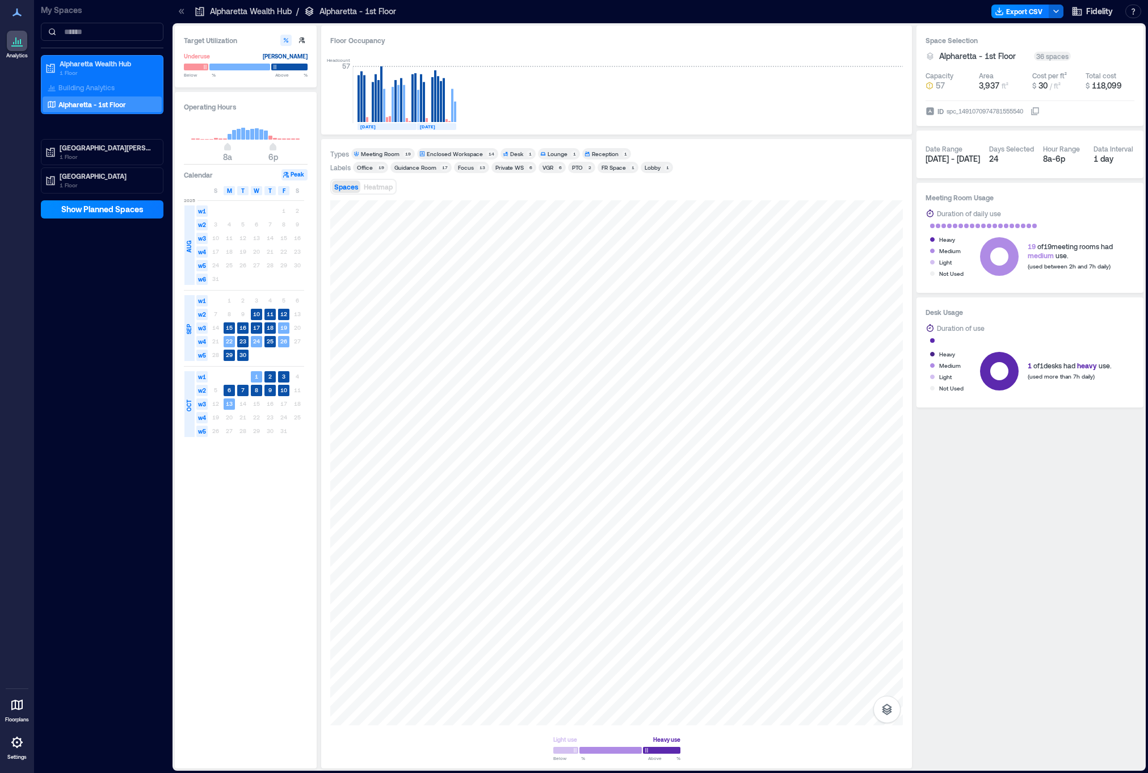
click at [436, 156] on div "Enclosed Workspace" at bounding box center [455, 154] width 56 height 8
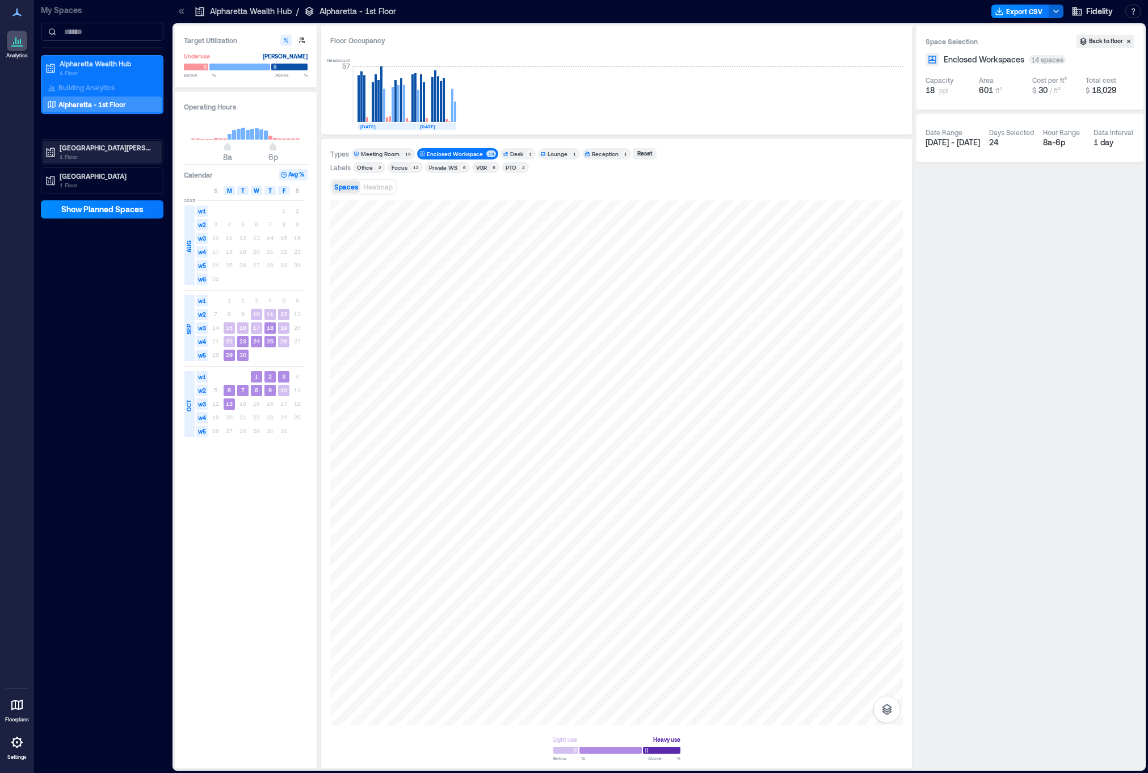
click at [65, 156] on p "1 Floor" at bounding box center [107, 156] width 95 height 9
click at [88, 185] on p "[PERSON_NAME] - 1st Floor" at bounding box center [101, 188] width 86 height 9
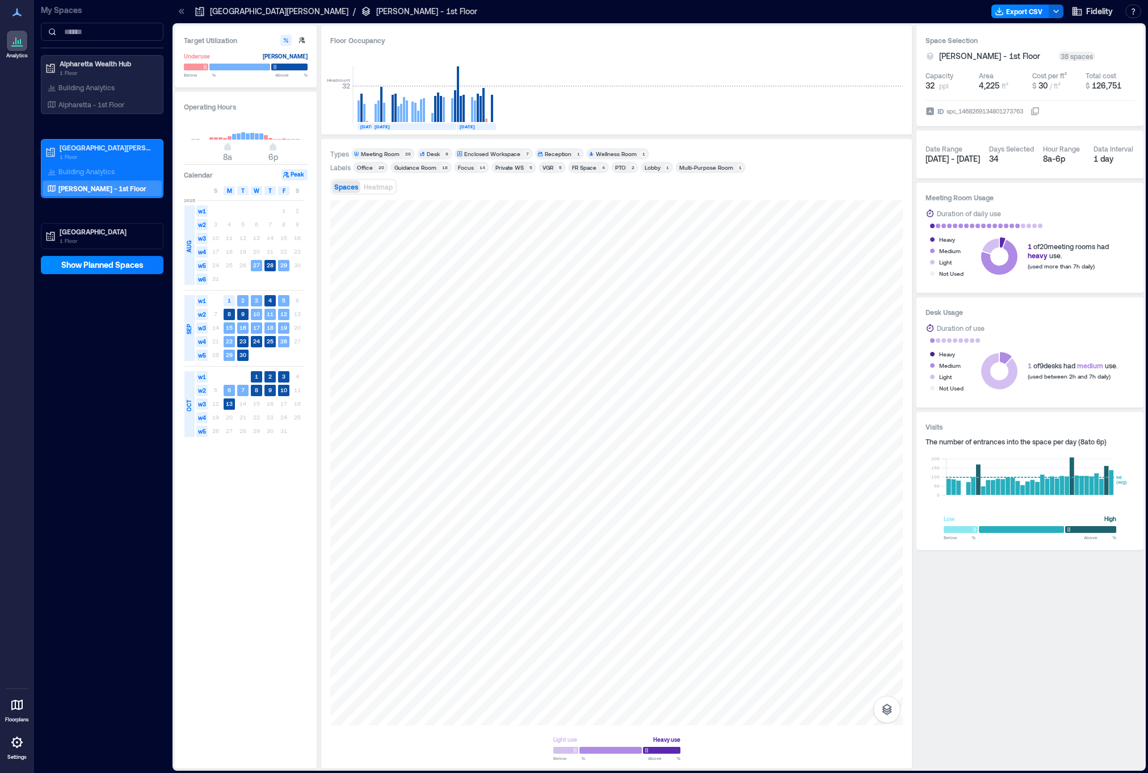
click at [473, 157] on div "Enclosed Workspace" at bounding box center [492, 154] width 56 height 8
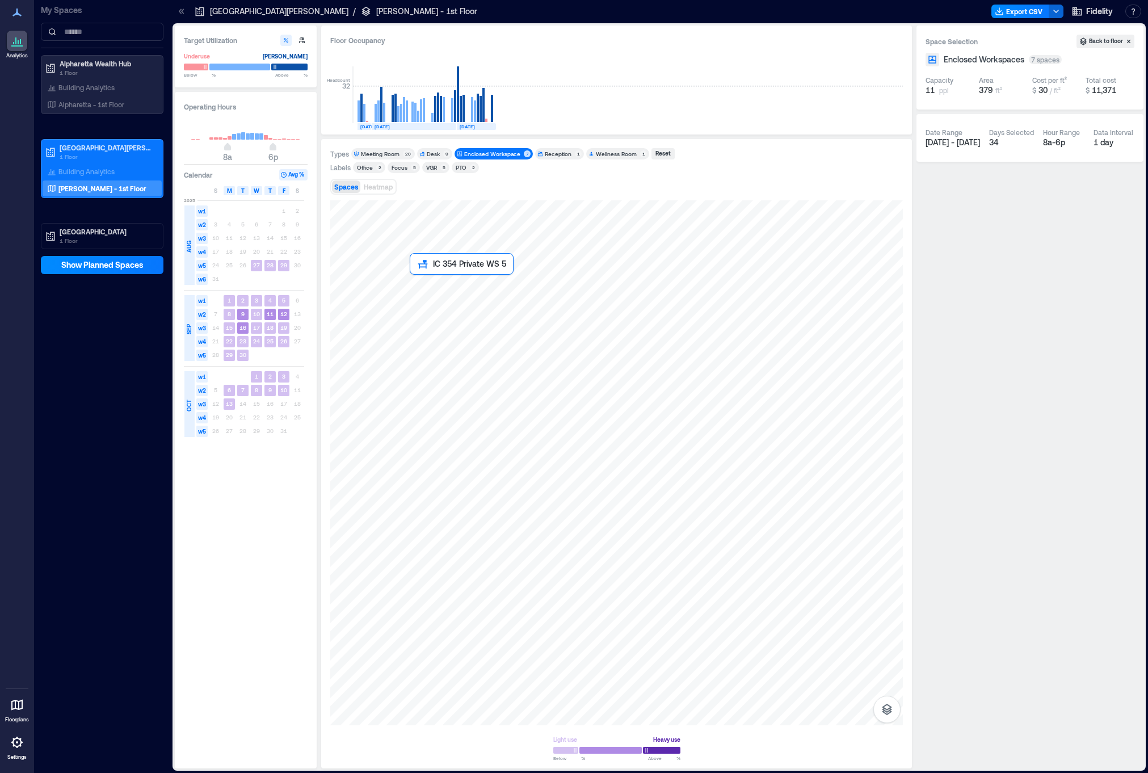
click at [421, 292] on div at bounding box center [616, 462] width 572 height 525
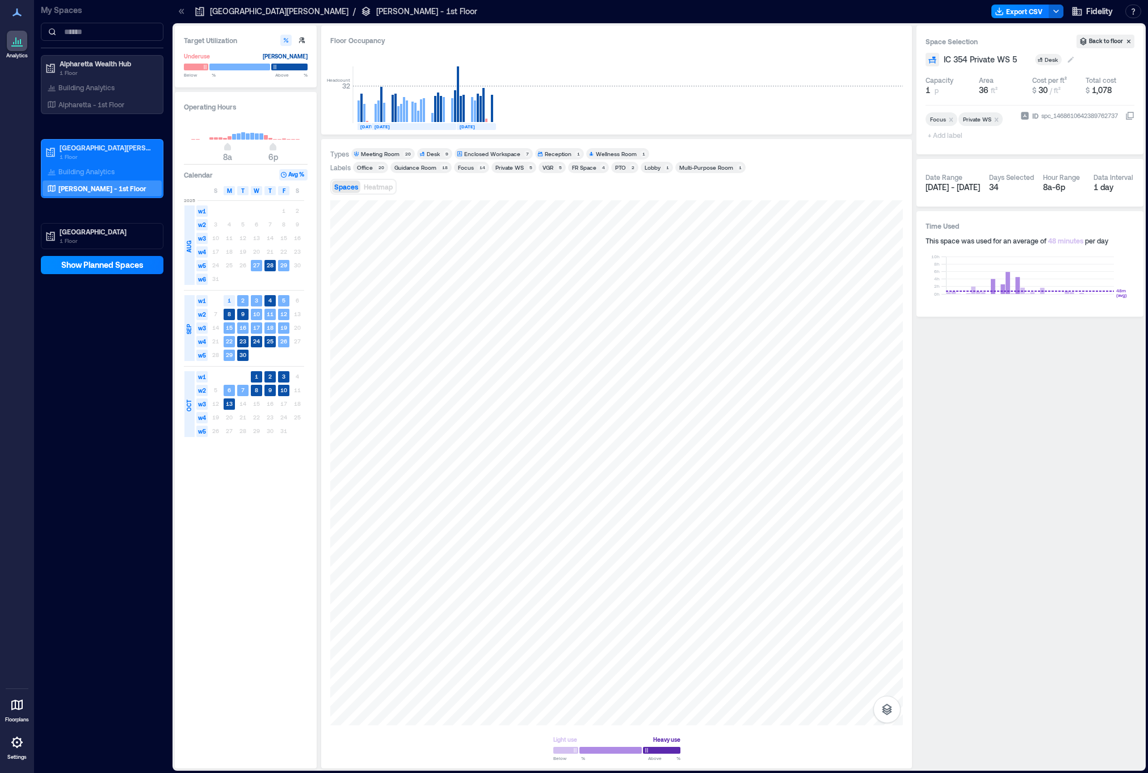
click at [1045, 56] on div "Desk" at bounding box center [1052, 60] width 15 height 8
click at [1094, 148] on div "Enclosed Workspace" at bounding box center [1099, 145] width 95 height 11
click at [421, 332] on div at bounding box center [616, 462] width 572 height 525
click at [1052, 58] on div "Desk" at bounding box center [1052, 60] width 15 height 8
click at [1072, 141] on div "Enclosed Workspace" at bounding box center [1099, 145] width 95 height 11
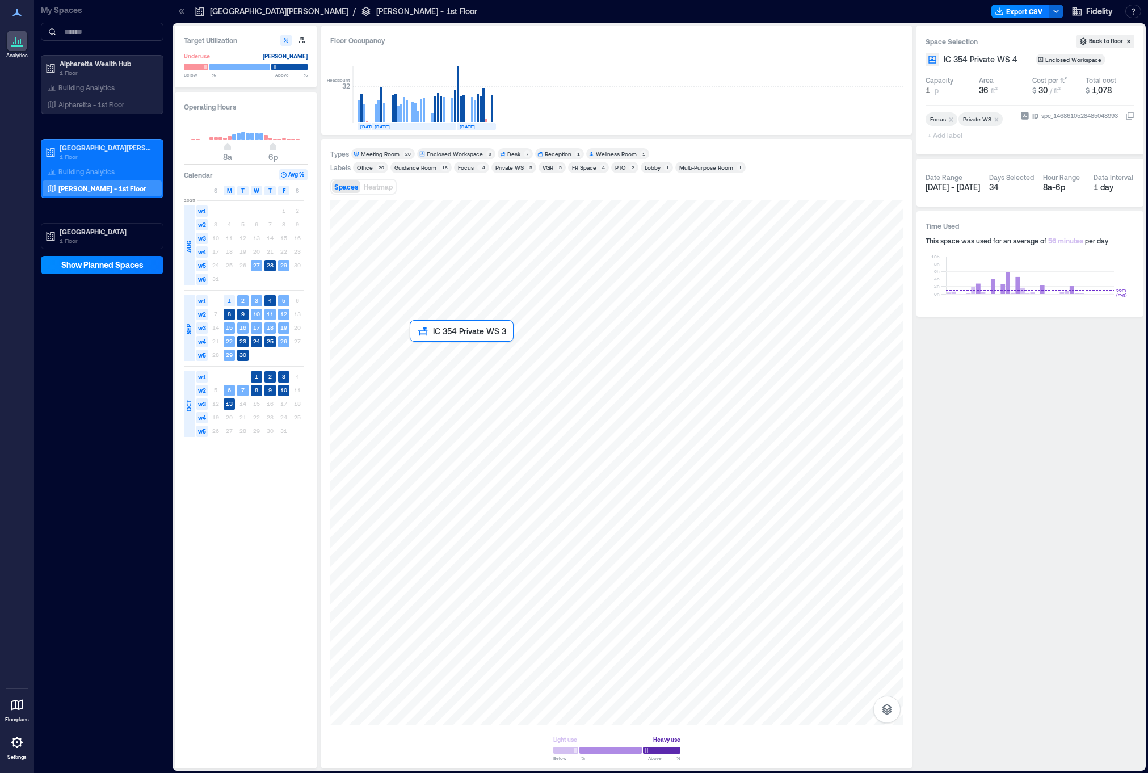
click at [422, 356] on div at bounding box center [616, 462] width 572 height 525
click at [1049, 57] on div "Desk" at bounding box center [1052, 60] width 15 height 8
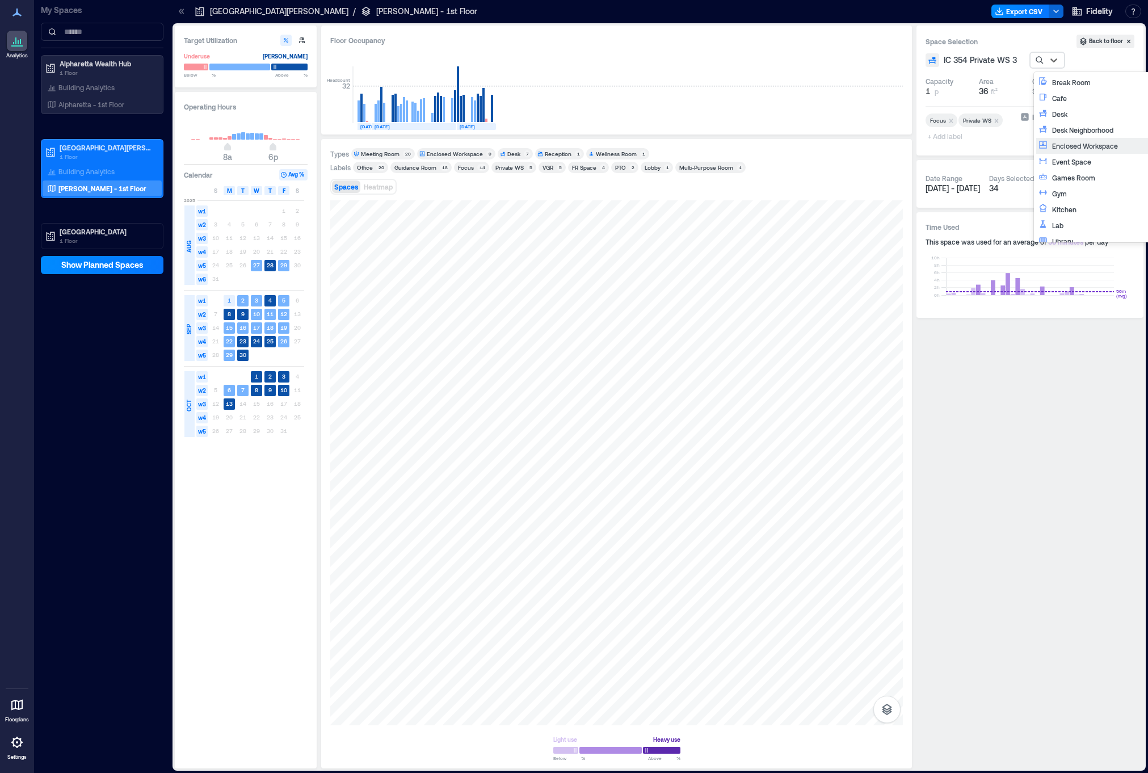
click at [1072, 146] on div "Enclosed Workspace" at bounding box center [1099, 145] width 95 height 11
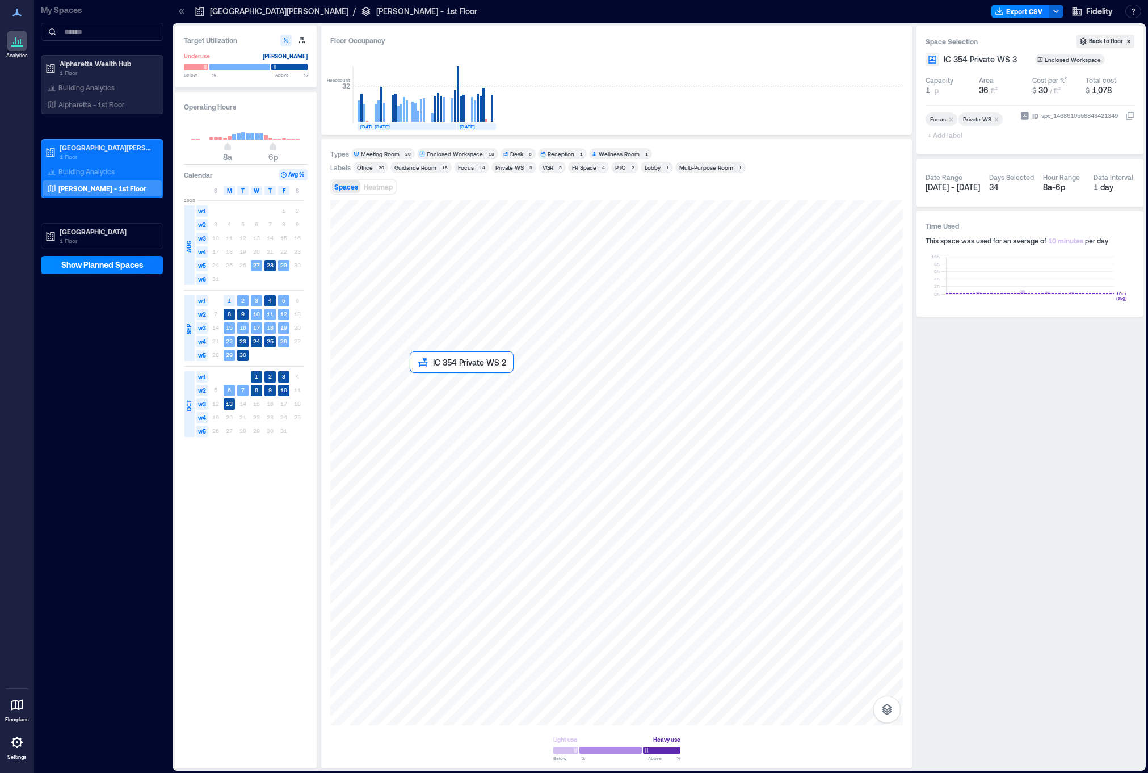
click at [421, 386] on div at bounding box center [616, 462] width 572 height 525
click at [1048, 61] on div "Desk" at bounding box center [1052, 60] width 15 height 8
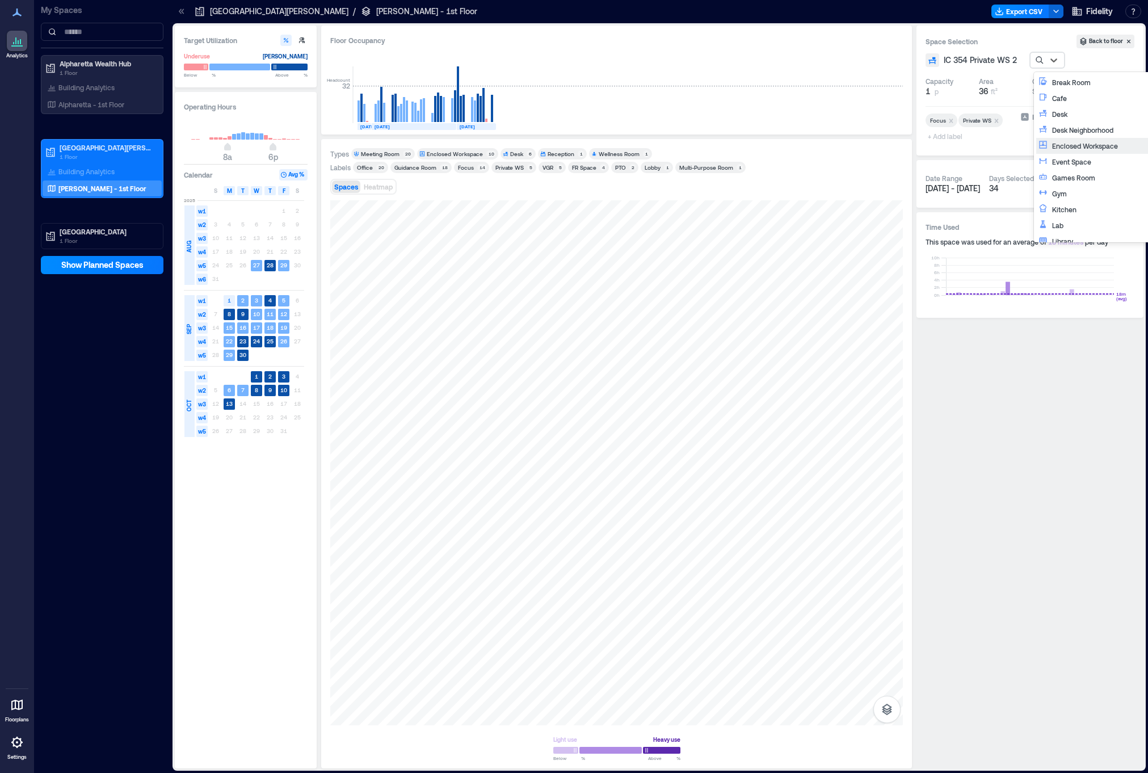
click at [1069, 144] on div "Enclosed Workspace" at bounding box center [1099, 145] width 95 height 11
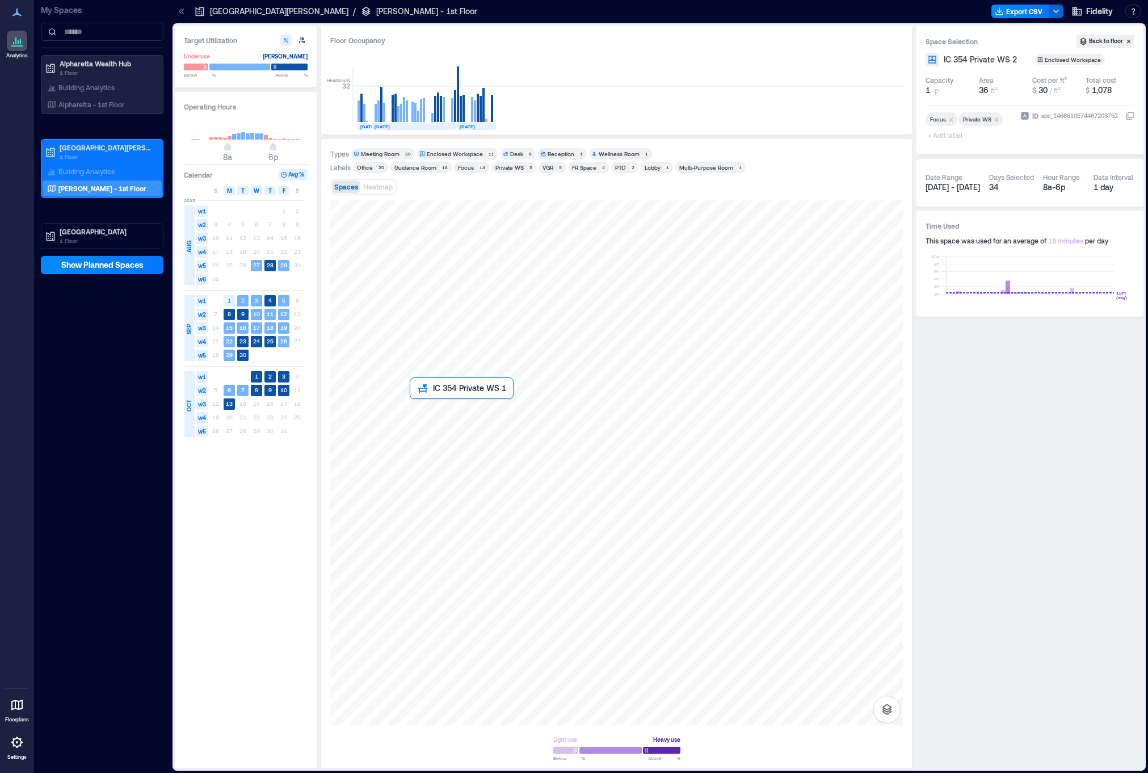
click at [417, 418] on div at bounding box center [616, 462] width 572 height 525
click at [1048, 60] on div "Desk" at bounding box center [1052, 60] width 15 height 8
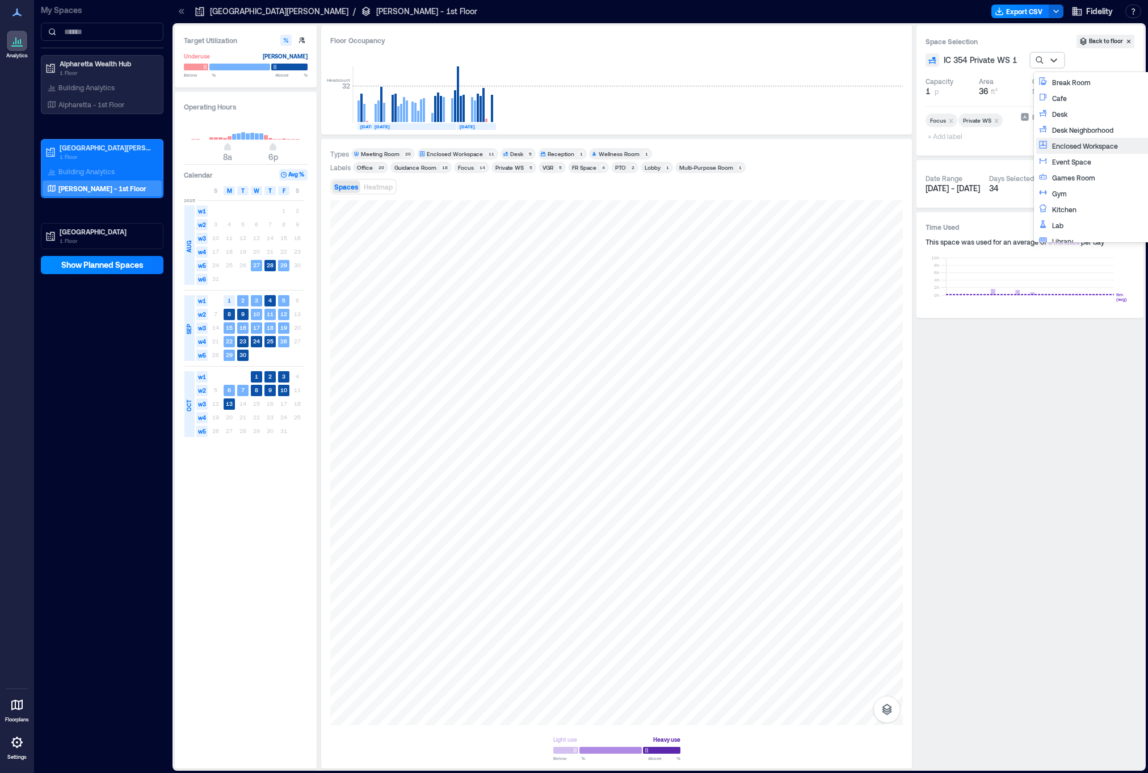
click at [1074, 149] on div "Enclosed Workspace" at bounding box center [1099, 145] width 95 height 11
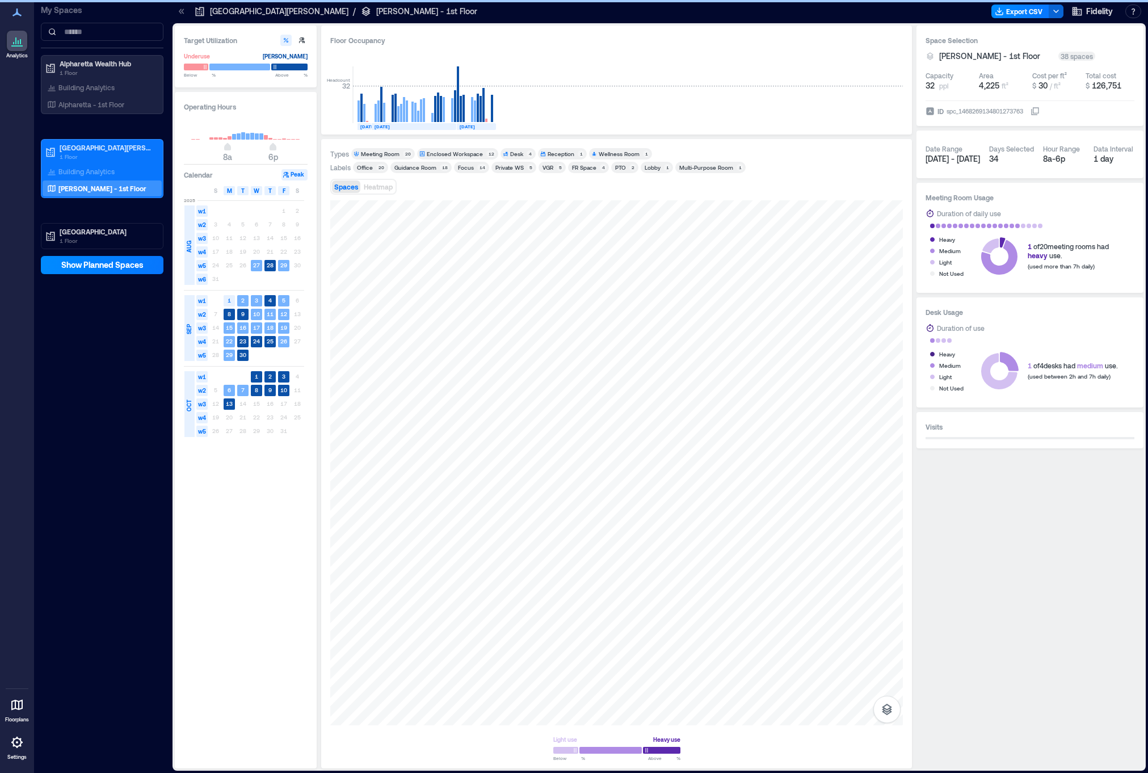
click at [447, 153] on div "Enclosed Workspace" at bounding box center [455, 154] width 56 height 8
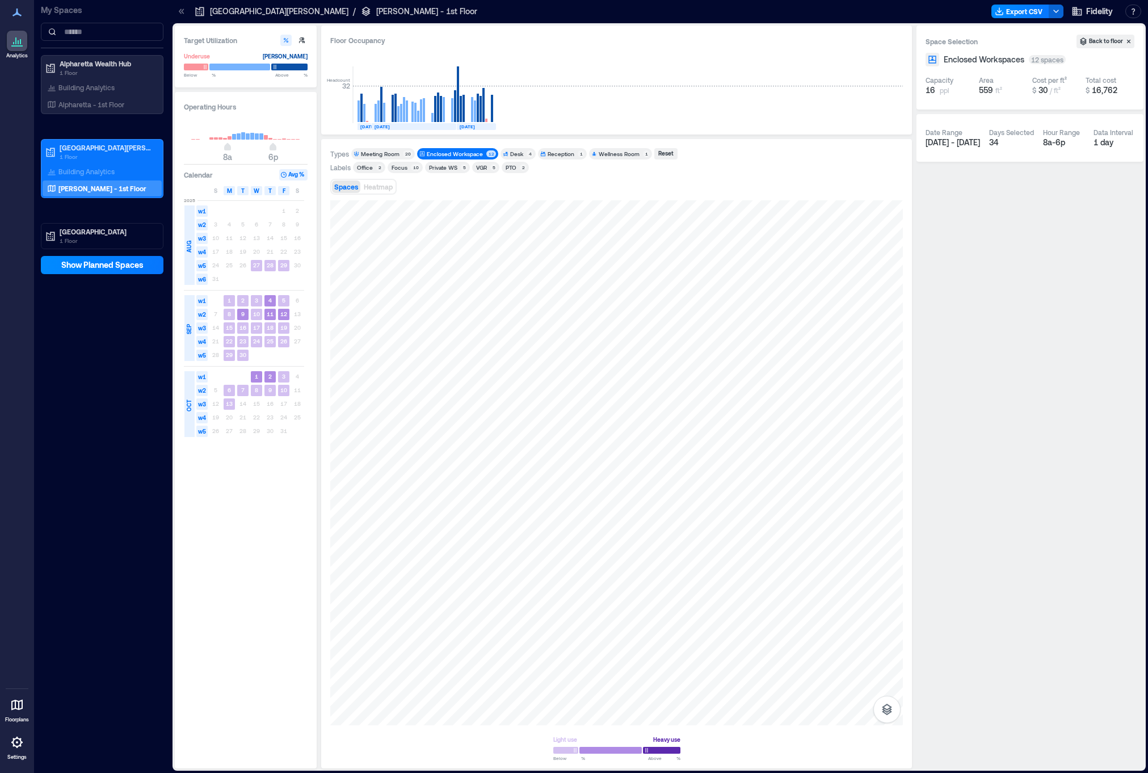
click at [447, 153] on div "Enclosed Workspace" at bounding box center [455, 154] width 56 height 8
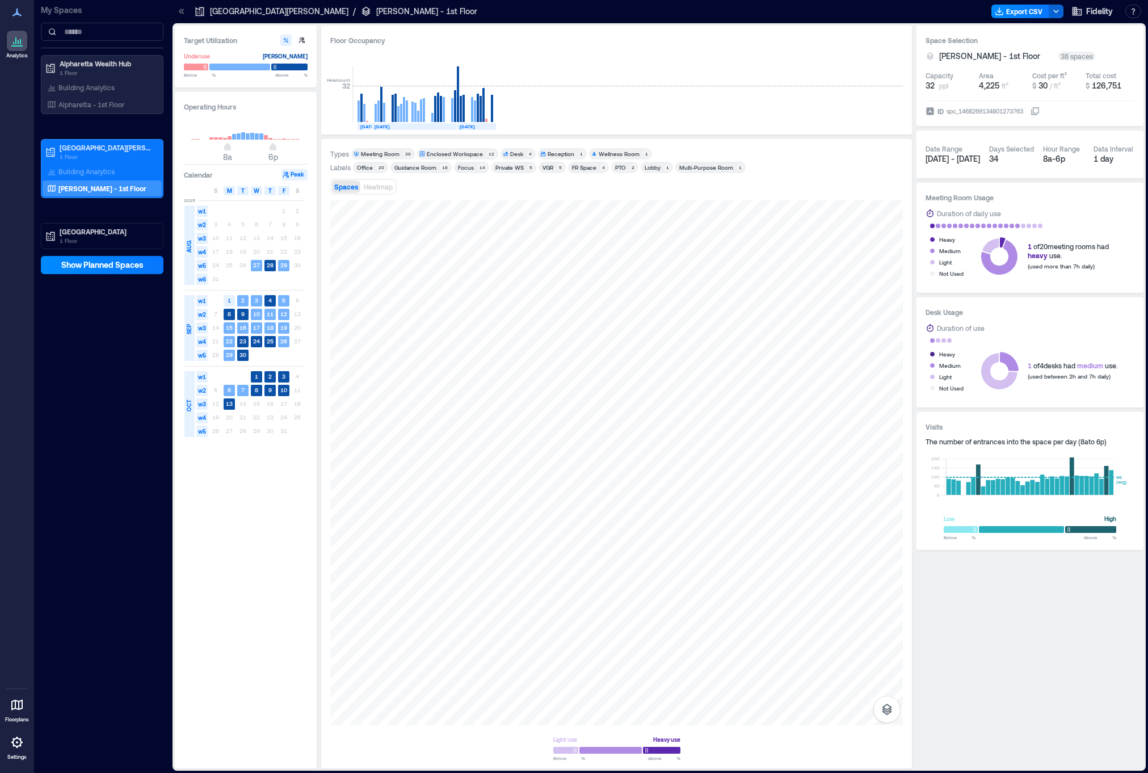
click at [395, 153] on div "Meeting Room" at bounding box center [380, 154] width 39 height 8
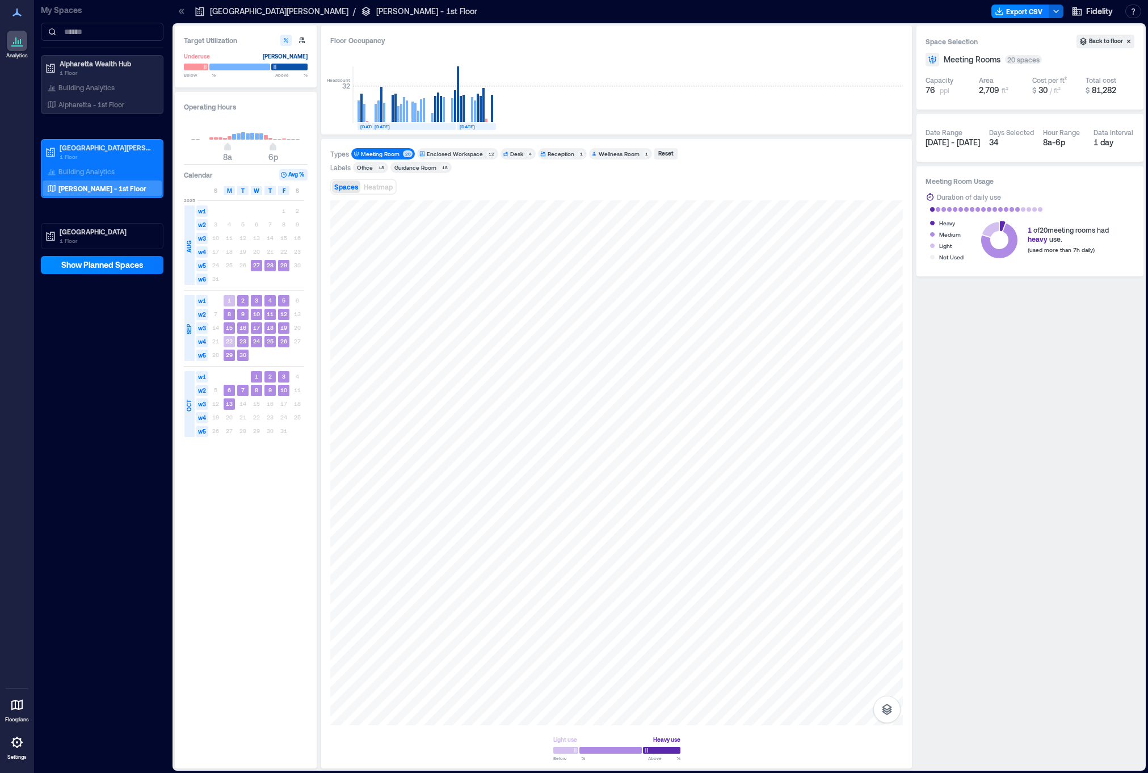
click at [395, 153] on div "Meeting Room" at bounding box center [380, 154] width 39 height 8
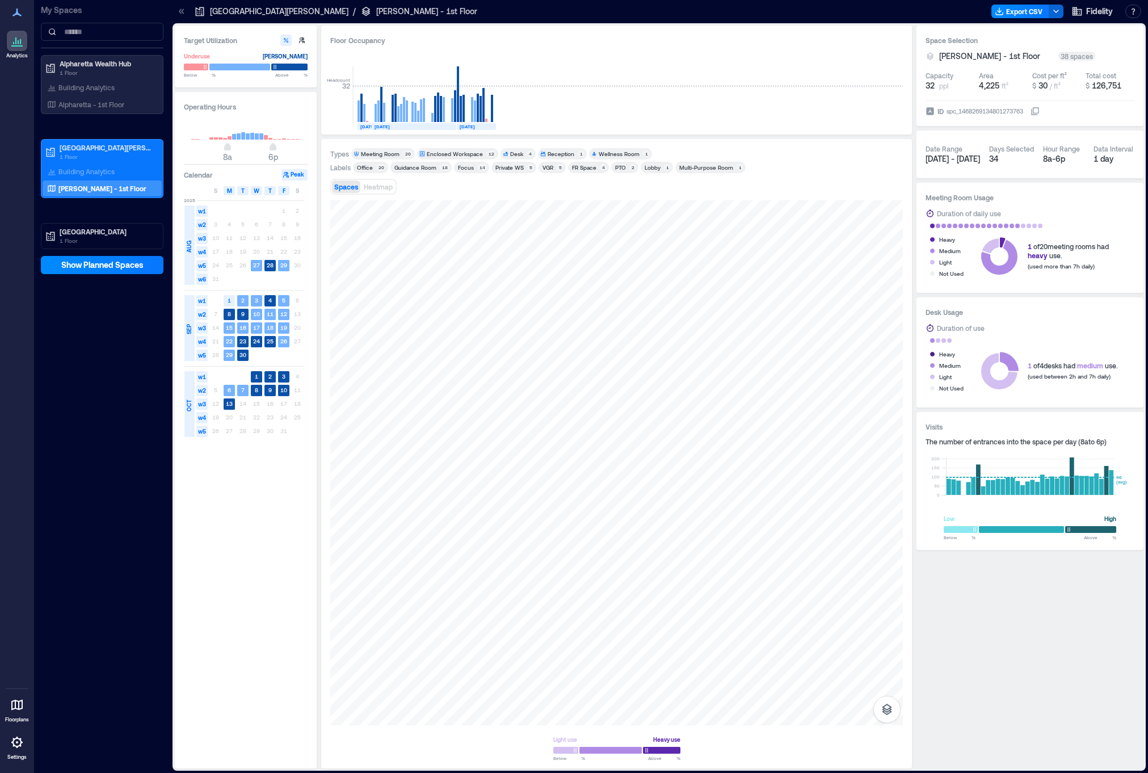
click at [443, 151] on div "Enclosed Workspace" at bounding box center [455, 154] width 56 height 8
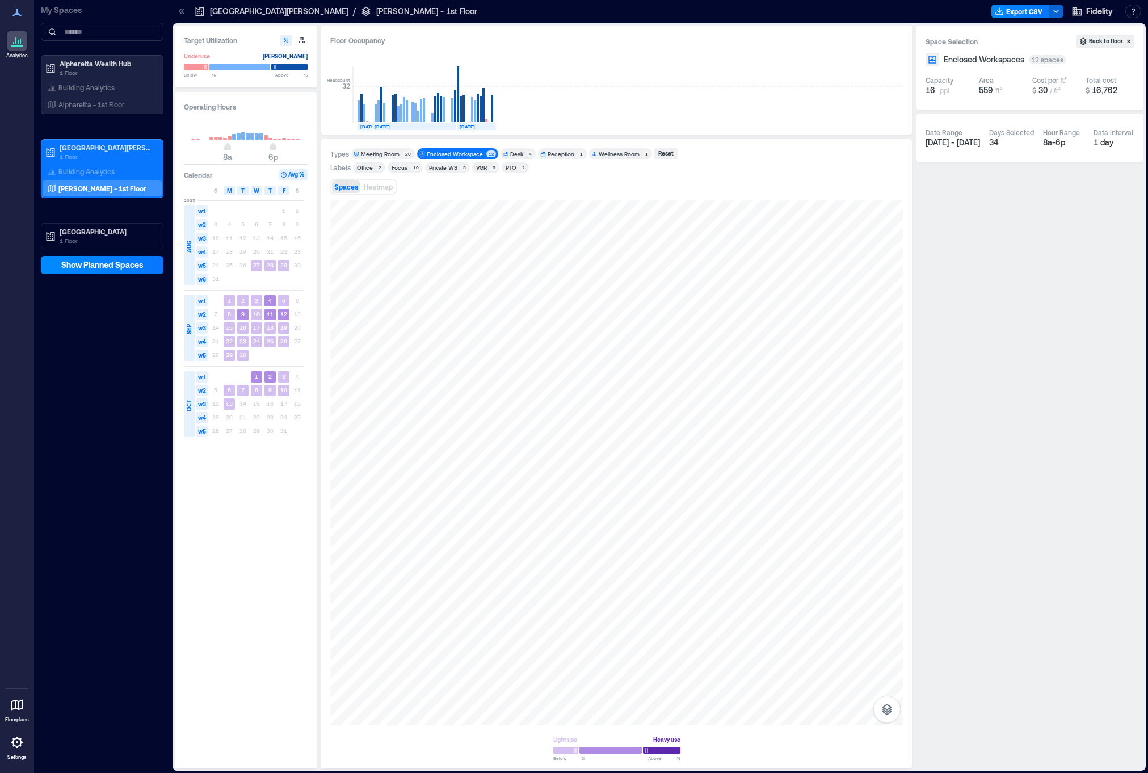
click at [443, 151] on div "Enclosed Workspace" at bounding box center [455, 154] width 56 height 8
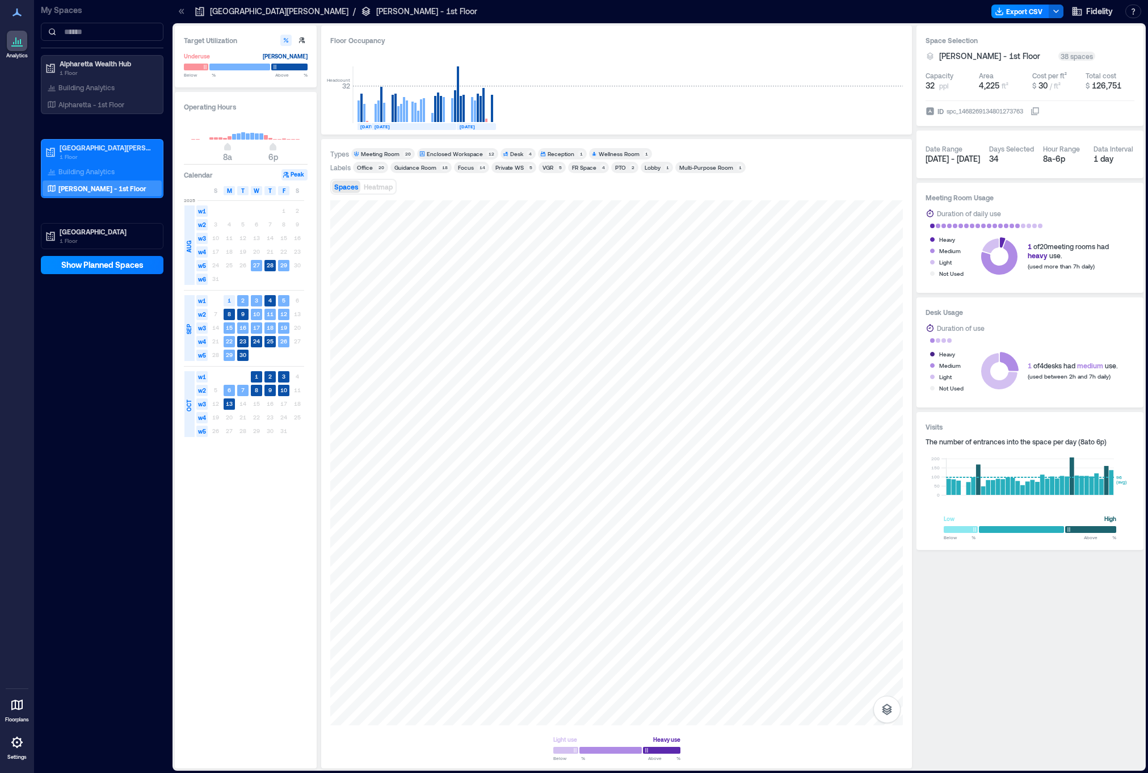
click at [519, 153] on div "Desk" at bounding box center [516, 154] width 13 height 8
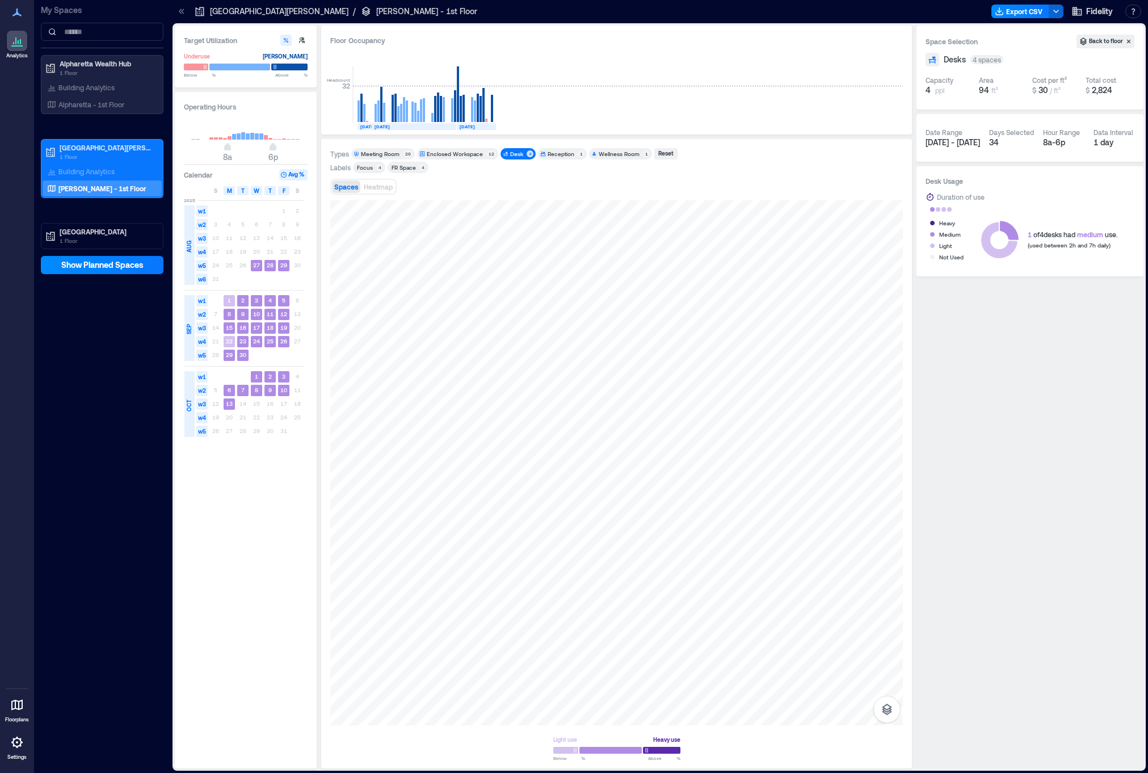
click at [548, 154] on div "Reception" at bounding box center [561, 154] width 27 height 8
click at [517, 154] on div "Desk" at bounding box center [516, 154] width 13 height 8
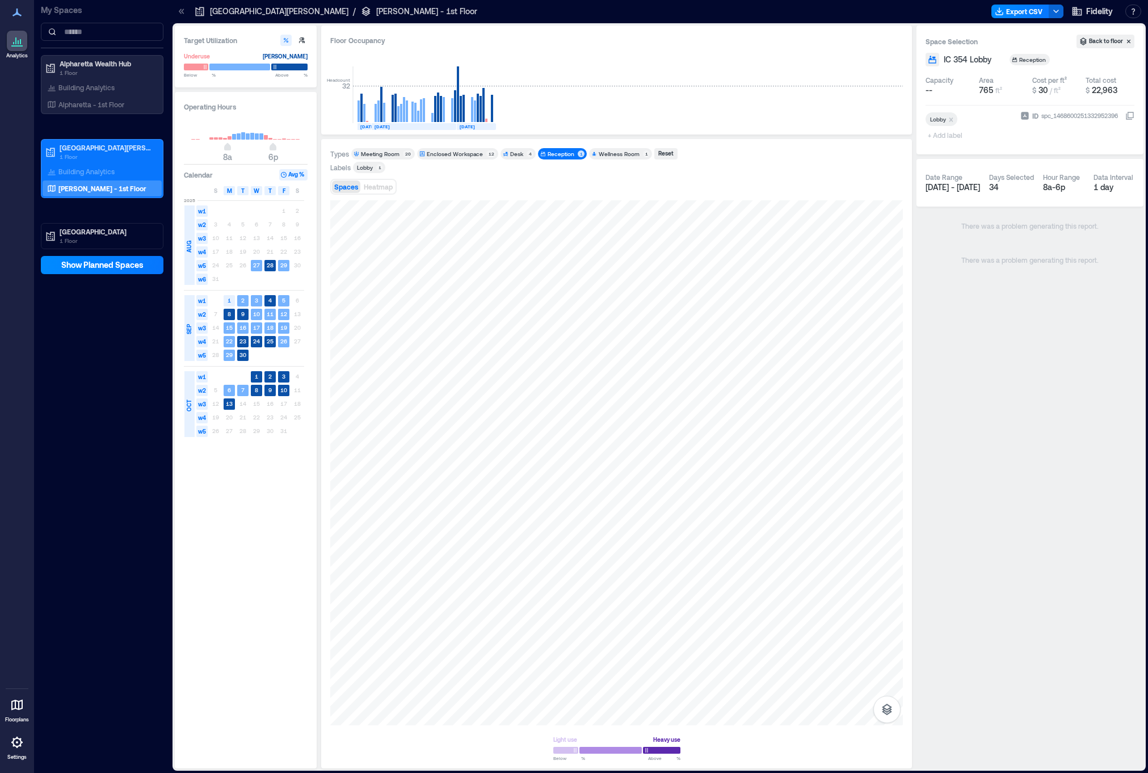
click at [565, 153] on div "Reception" at bounding box center [561, 154] width 27 height 8
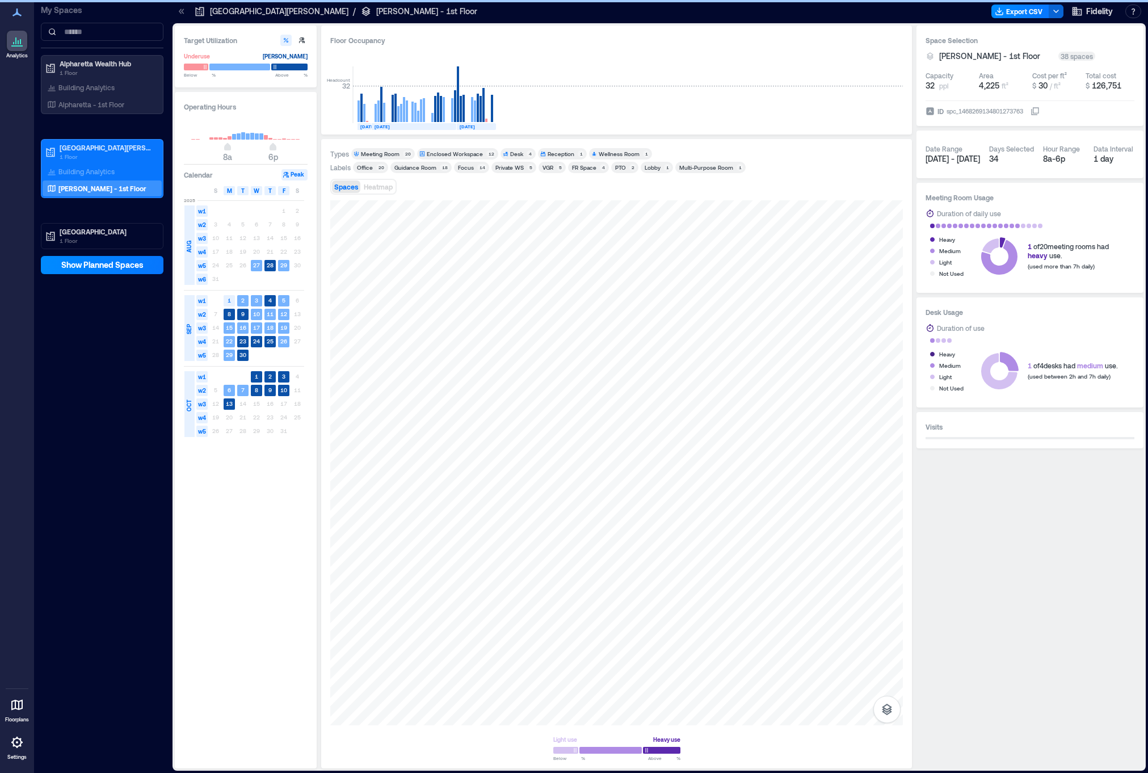
click at [603, 155] on div "Wellness Room" at bounding box center [619, 154] width 41 height 8
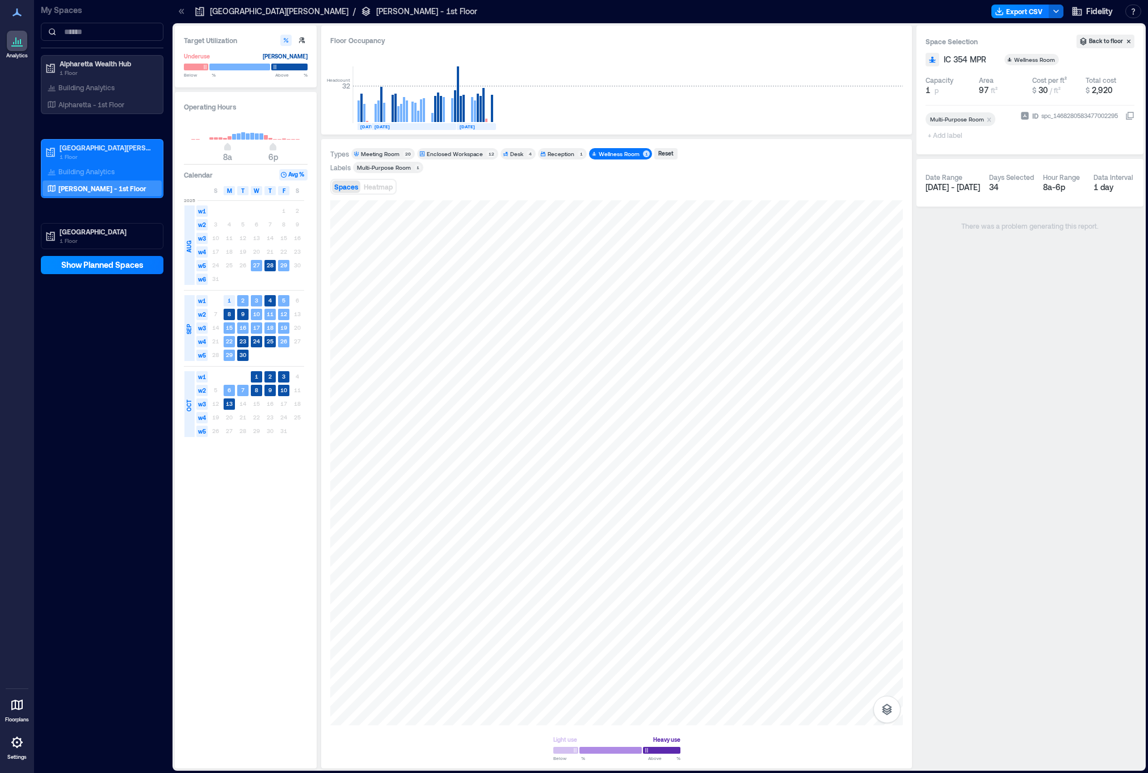
click at [603, 155] on div "Wellness Room" at bounding box center [619, 154] width 41 height 8
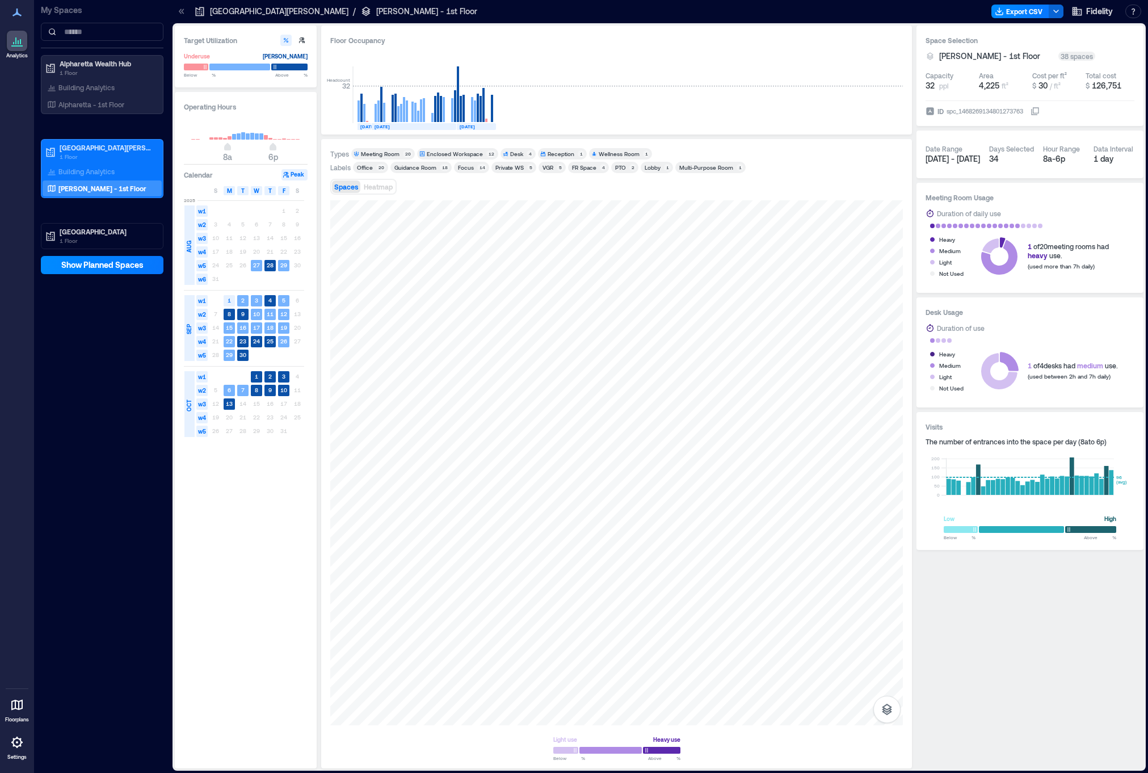
click at [402, 166] on div "Guidance Room" at bounding box center [415, 167] width 42 height 8
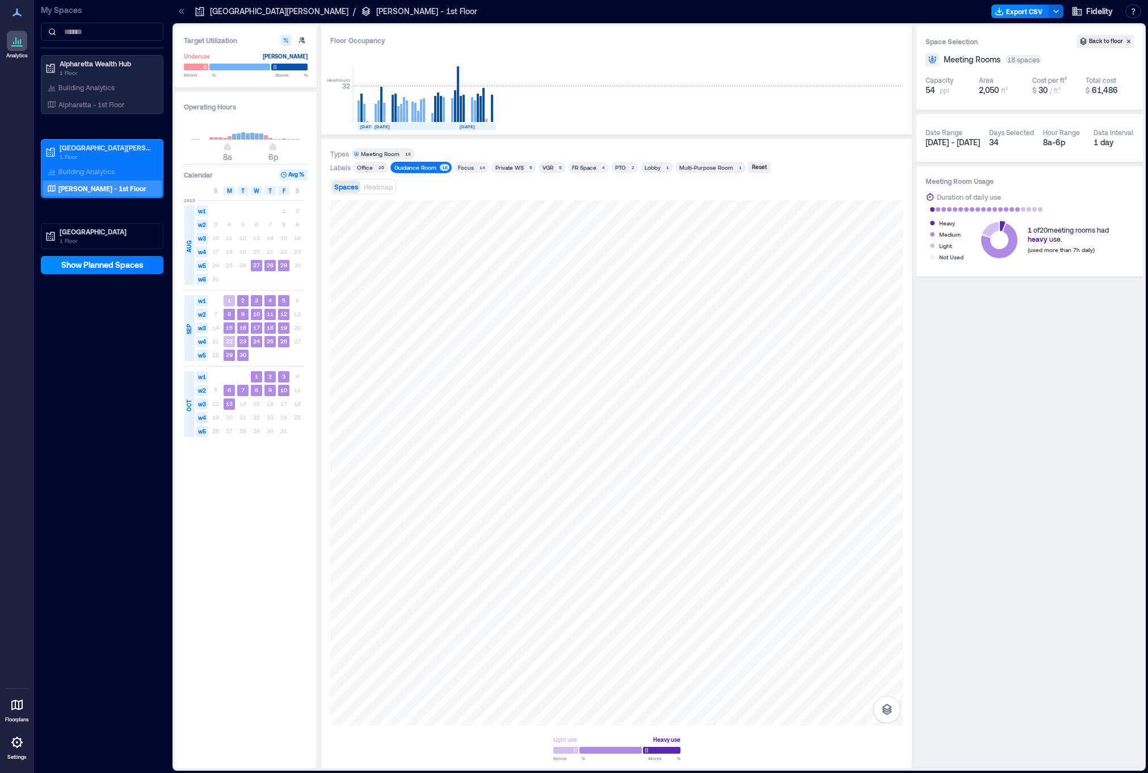
click at [401, 167] on div "Guidance Room" at bounding box center [415, 167] width 42 height 8
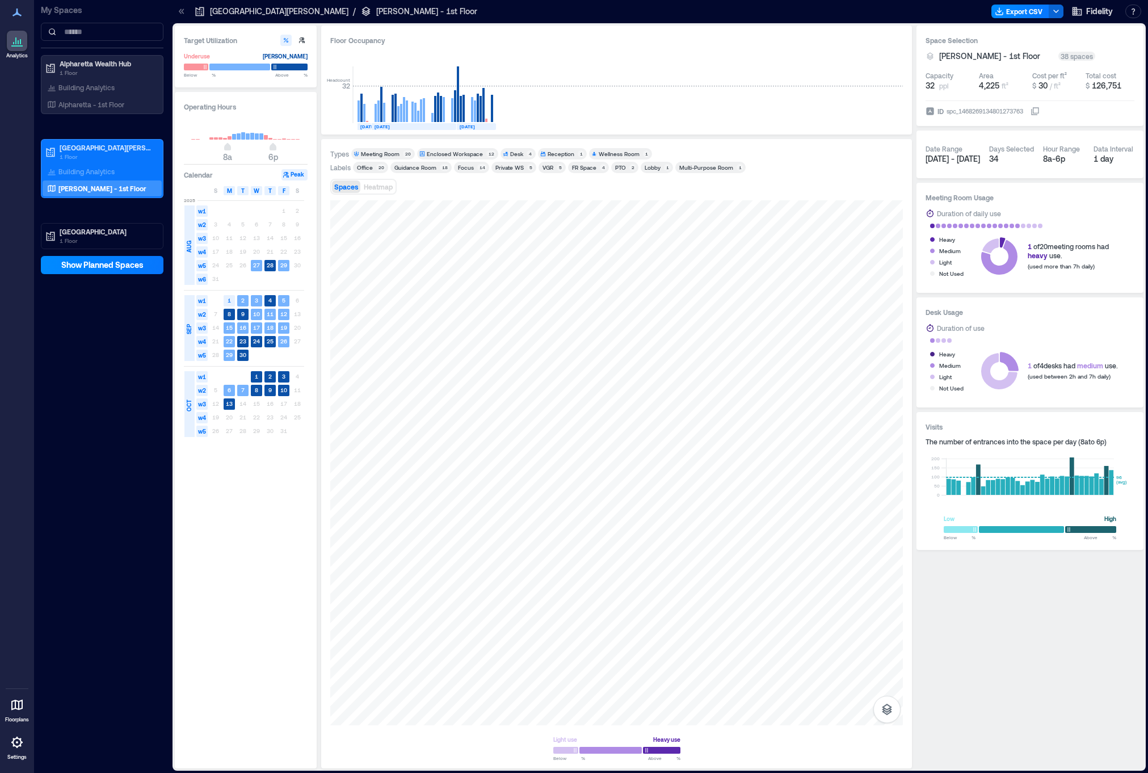
click at [366, 168] on div "Office" at bounding box center [365, 167] width 16 height 8
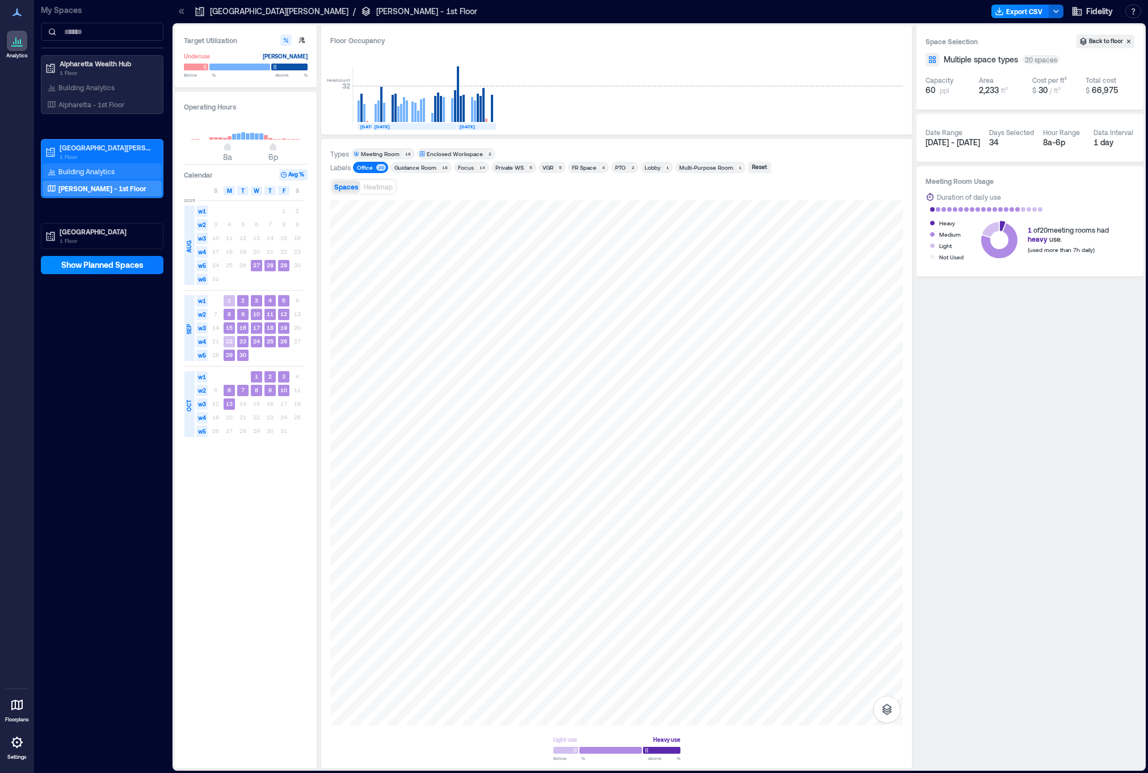
click at [115, 172] on div "Building Analytics" at bounding box center [81, 171] width 72 height 11
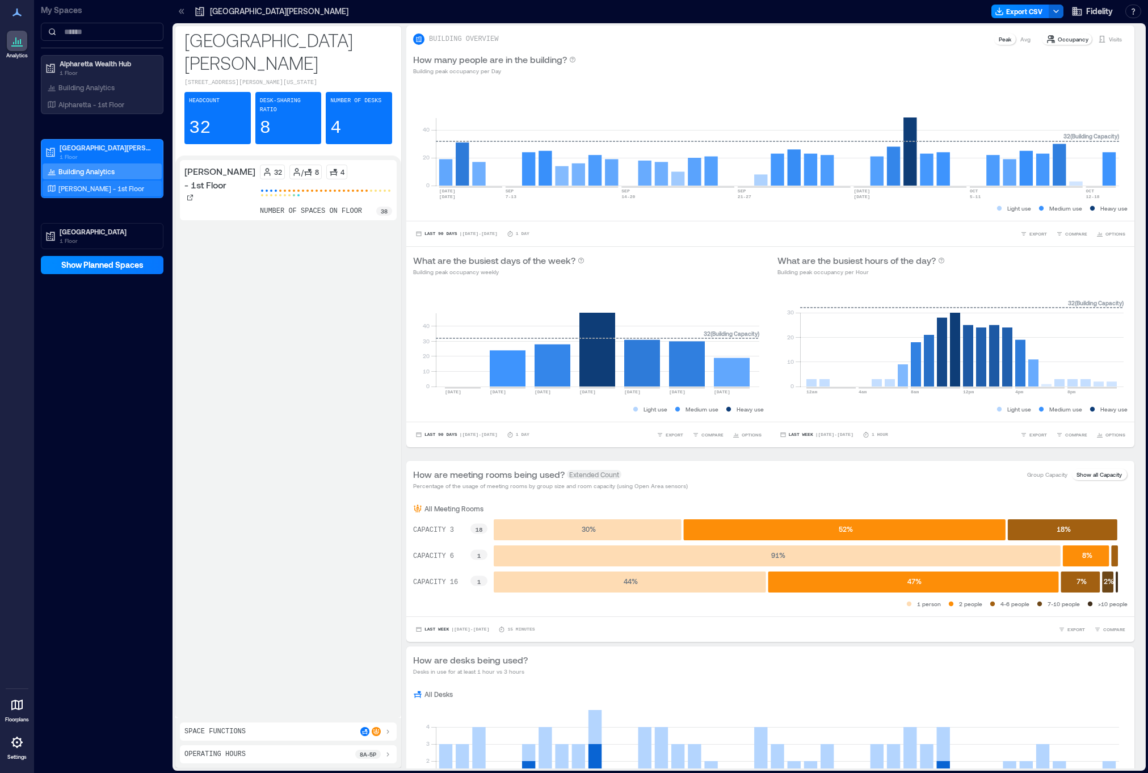
click at [110, 186] on p "[PERSON_NAME] - 1st Floor" at bounding box center [101, 188] width 86 height 9
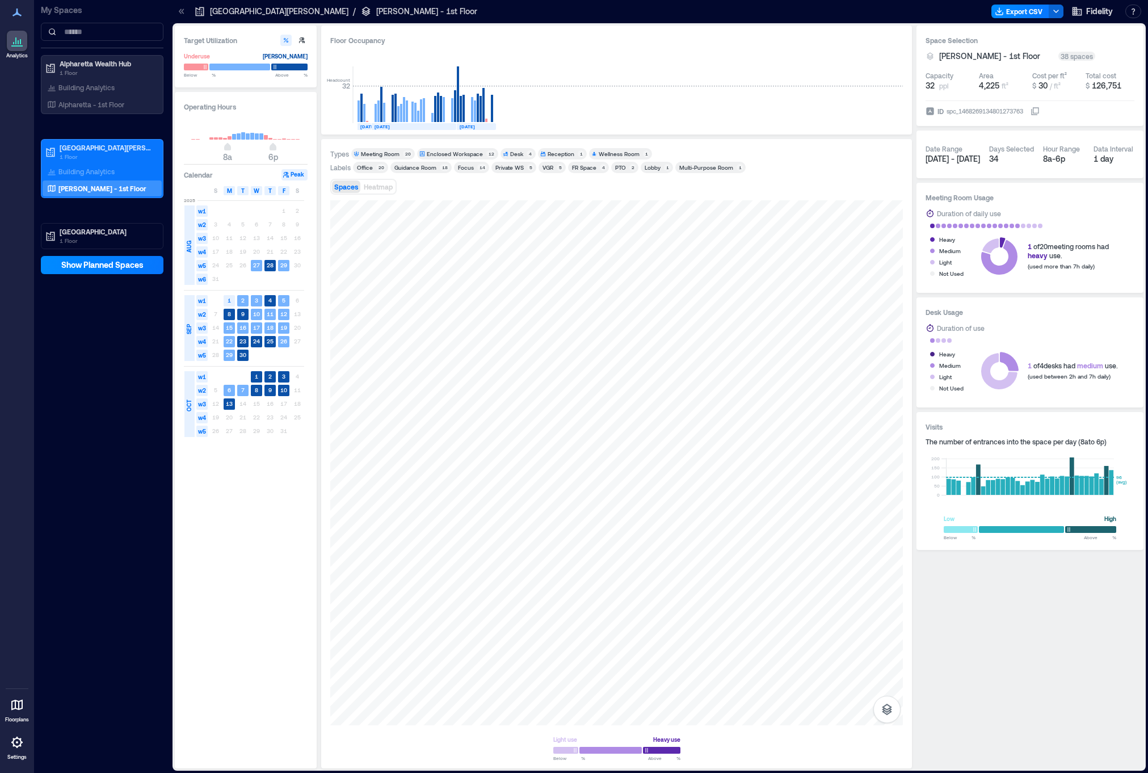
click at [511, 154] on div "Desk" at bounding box center [516, 154] width 13 height 8
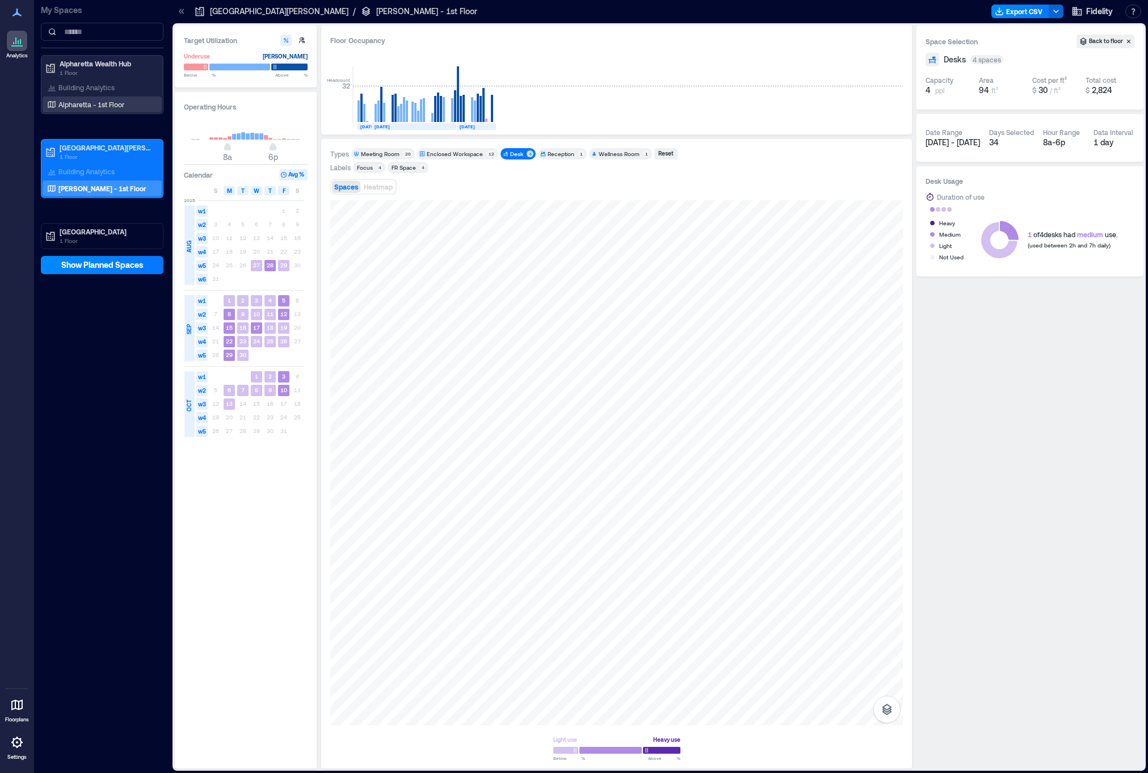
click at [104, 105] on p "Alpharetta - 1st Floor" at bounding box center [91, 104] width 66 height 9
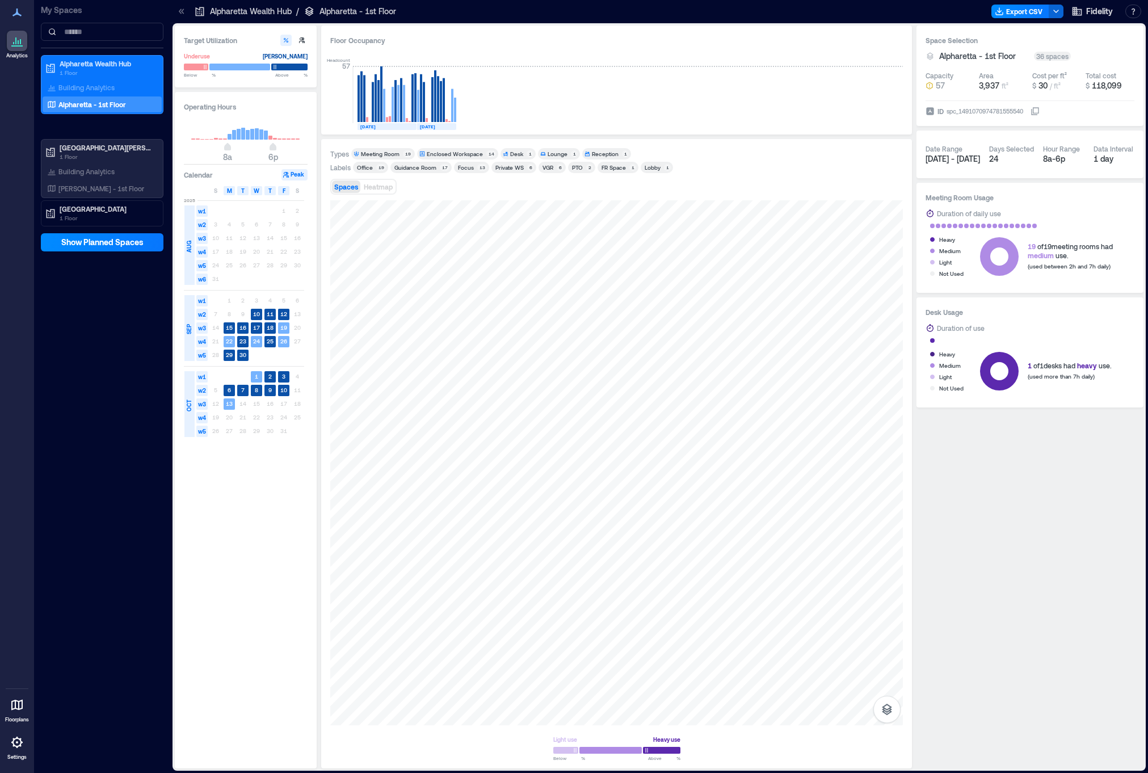
click at [516, 154] on div "Desk" at bounding box center [516, 154] width 13 height 8
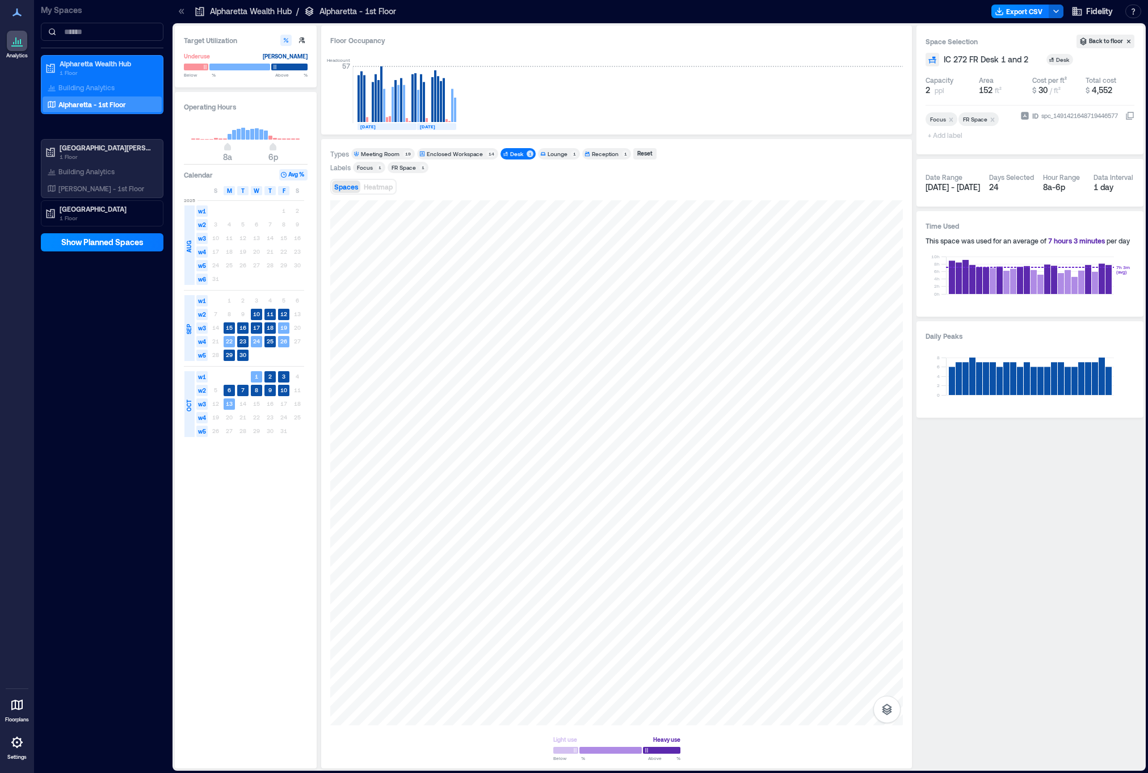
click at [516, 154] on div "Desk" at bounding box center [516, 154] width 13 height 8
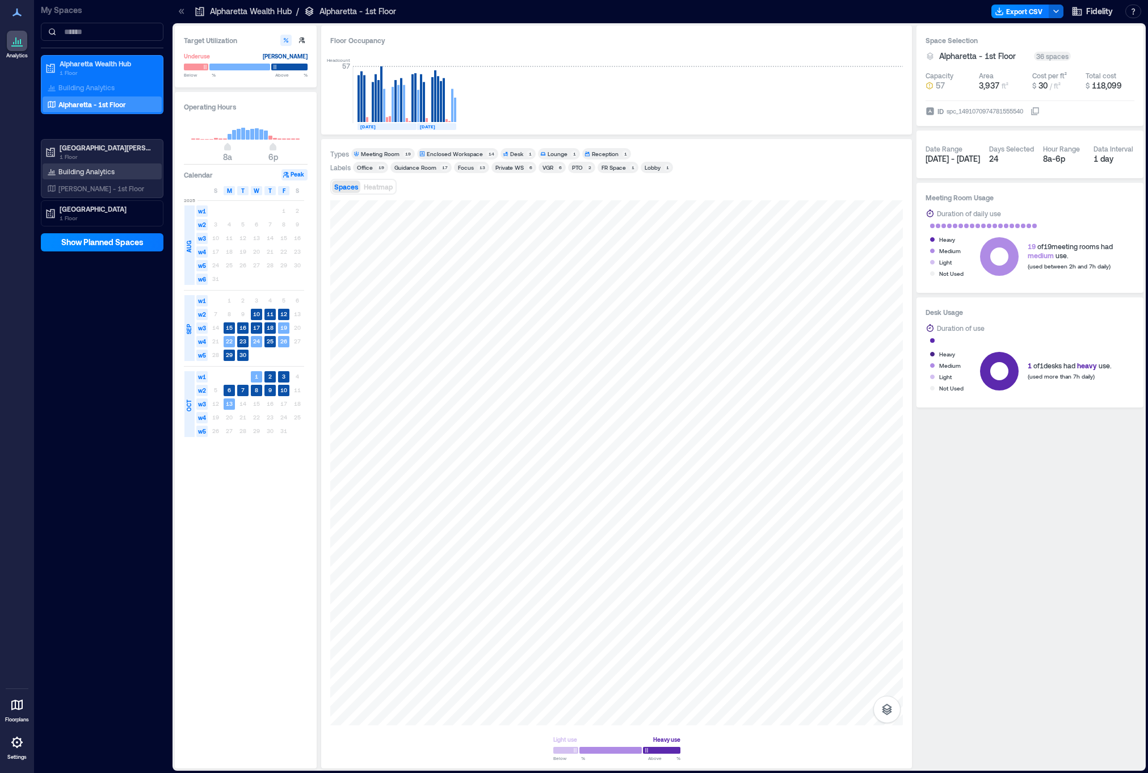
click at [91, 178] on div "Building Analytics" at bounding box center [102, 171] width 119 height 16
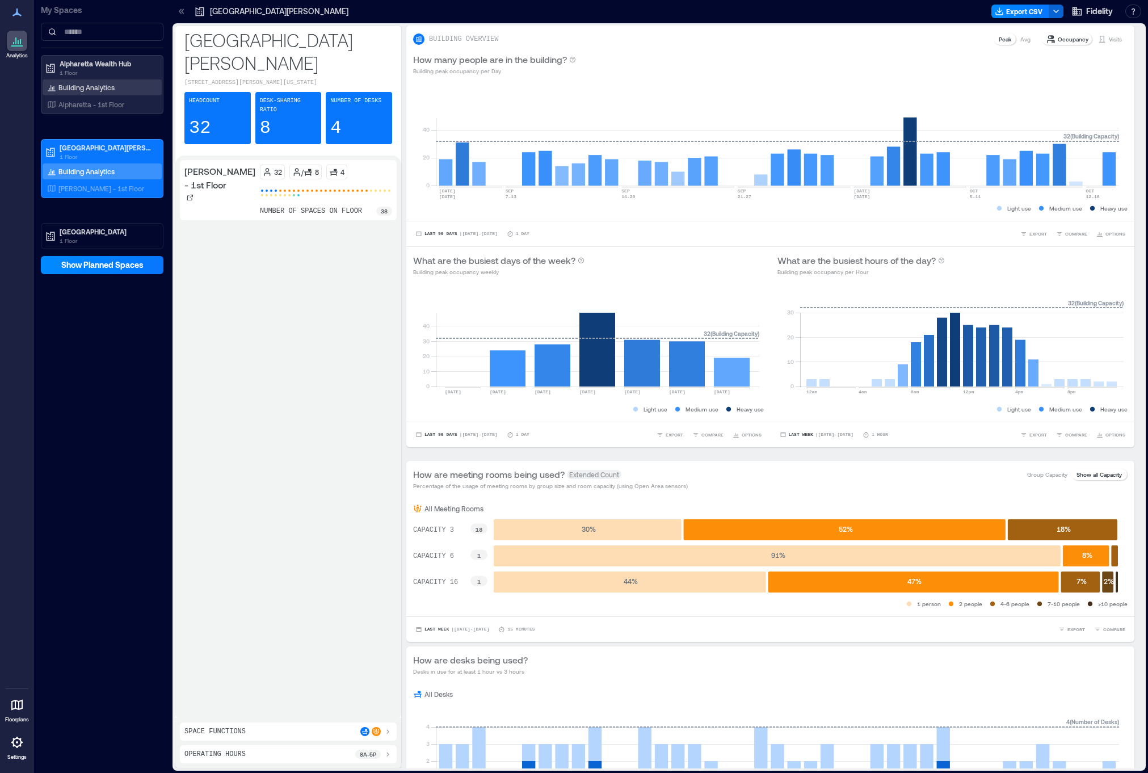
click at [90, 89] on p "Building Analytics" at bounding box center [86, 87] width 56 height 9
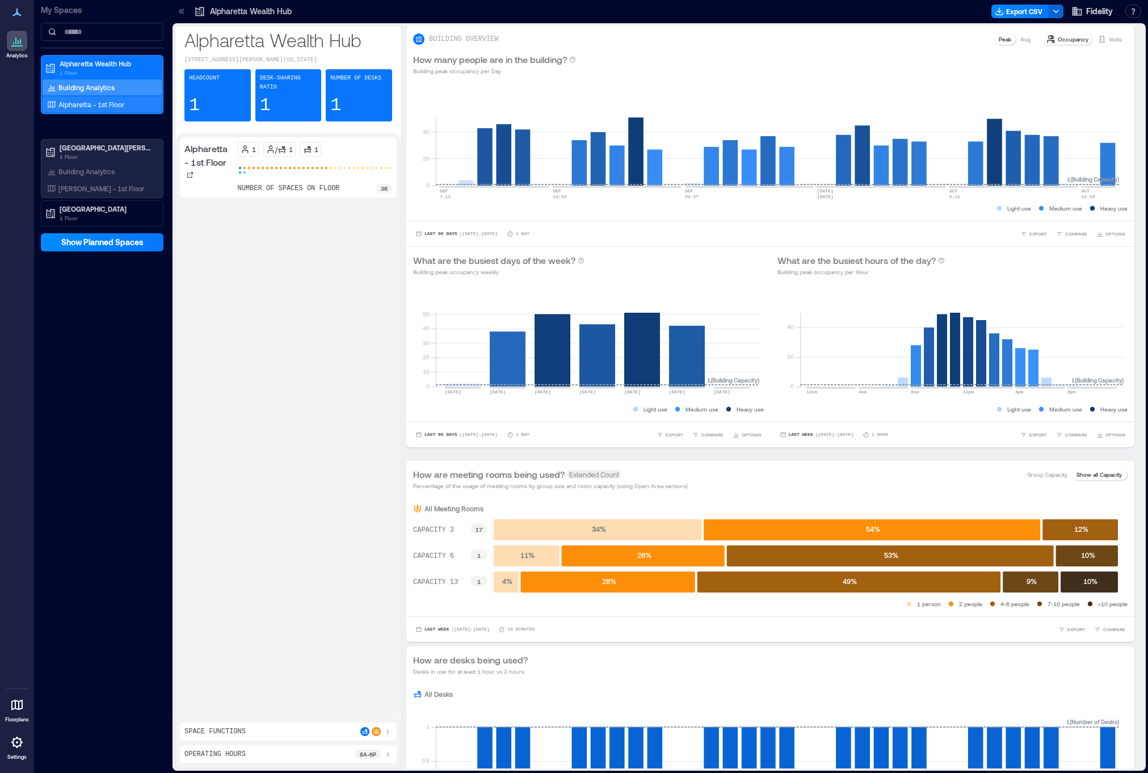
click at [87, 104] on p "Alpharetta - 1st Floor" at bounding box center [91, 104] width 66 height 9
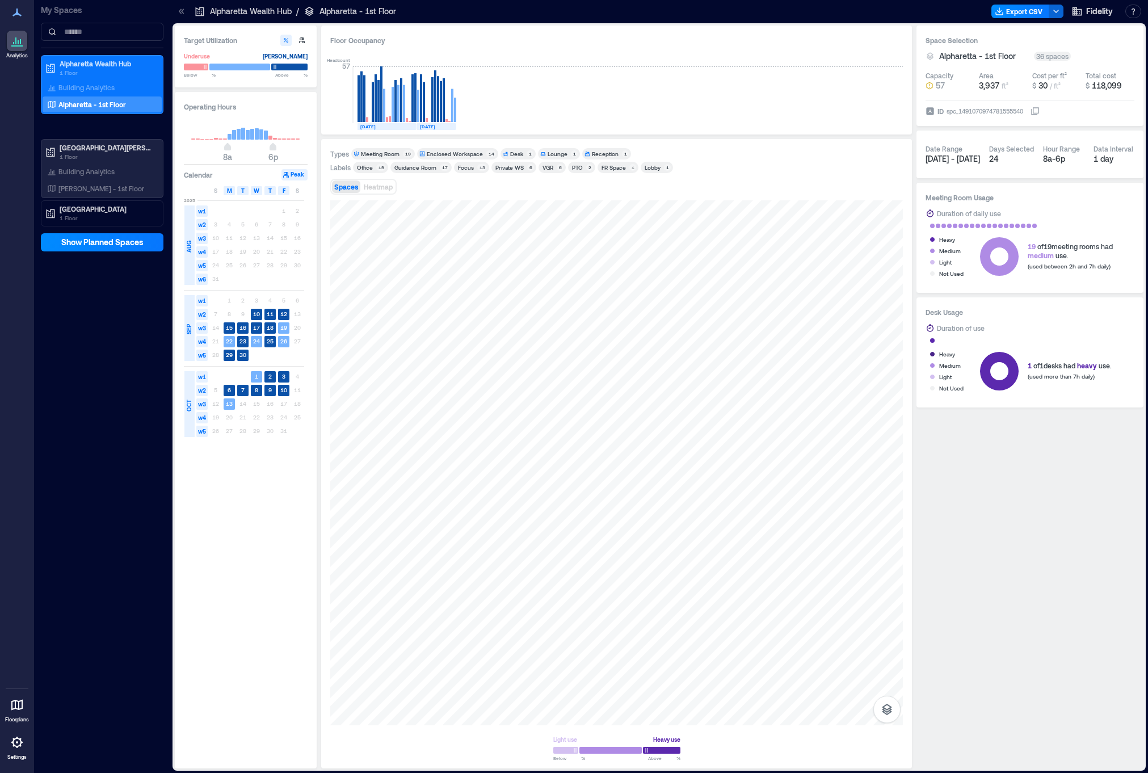
click at [506, 150] on span "Desk 1" at bounding box center [518, 154] width 31 height 8
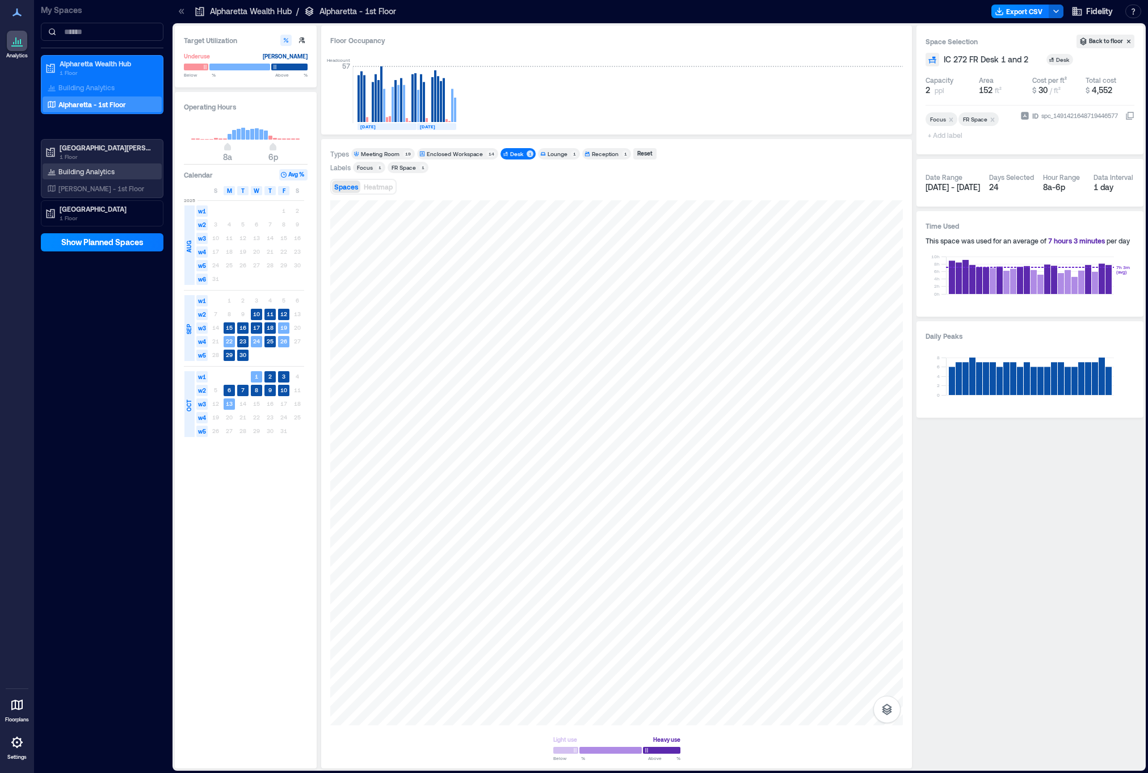
click at [66, 178] on div "Building Analytics" at bounding box center [102, 171] width 119 height 16
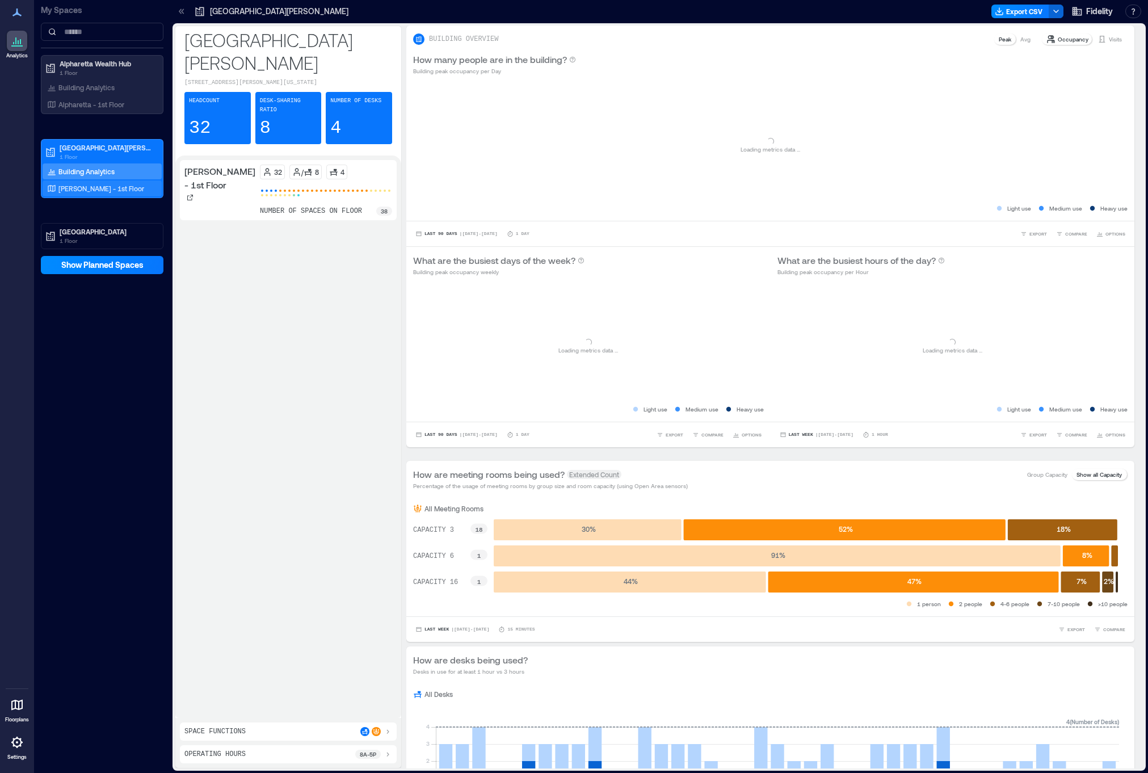
click at [72, 187] on p "[PERSON_NAME] - 1st Floor" at bounding box center [101, 188] width 86 height 9
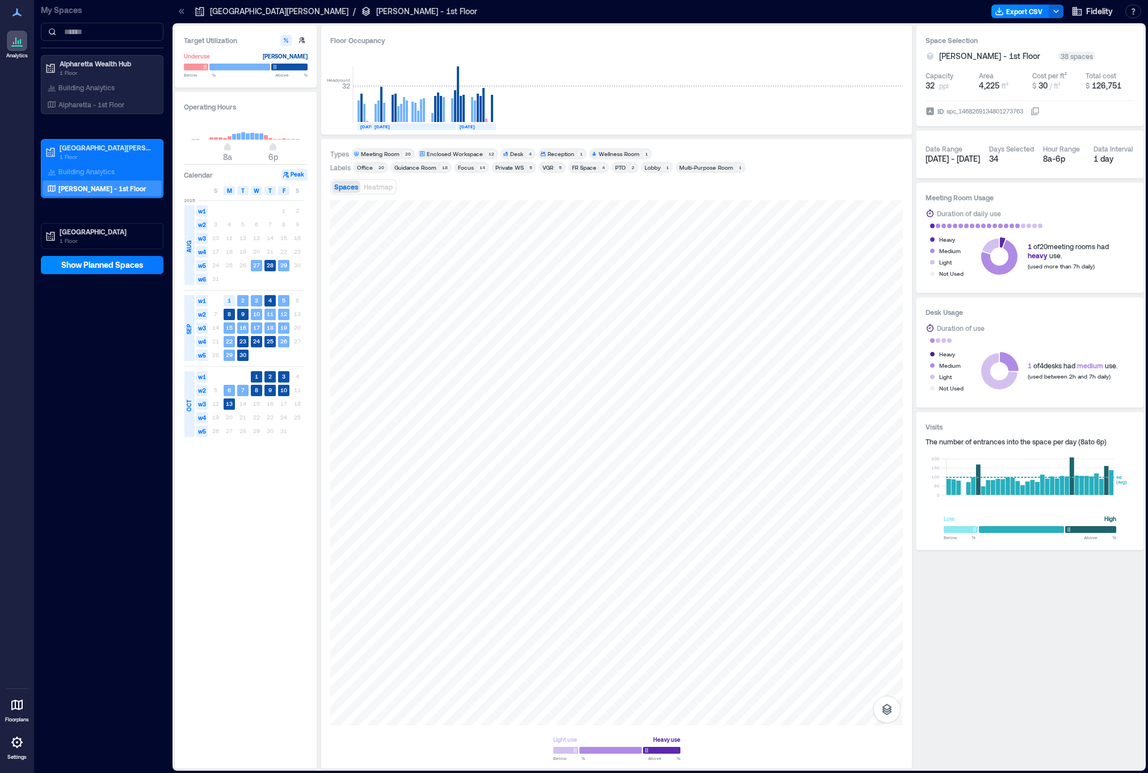
click at [394, 152] on div "Meeting Room" at bounding box center [380, 154] width 39 height 8
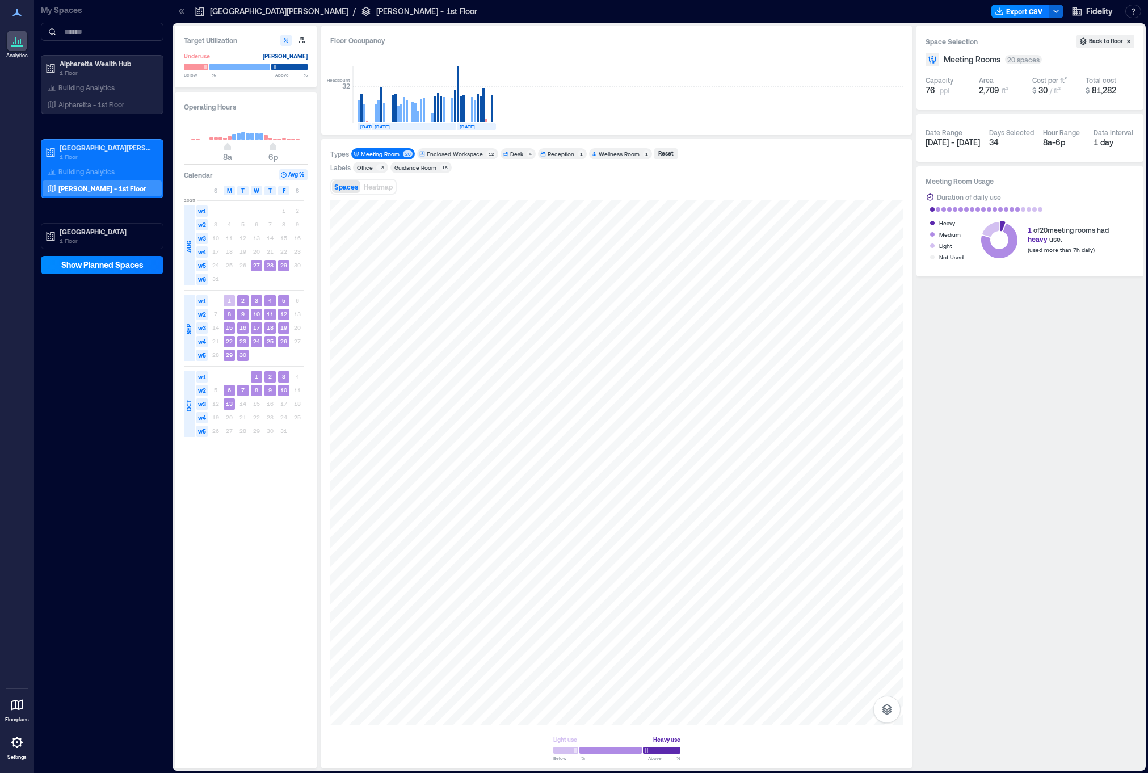
click at [394, 152] on div "Meeting Room" at bounding box center [380, 154] width 39 height 8
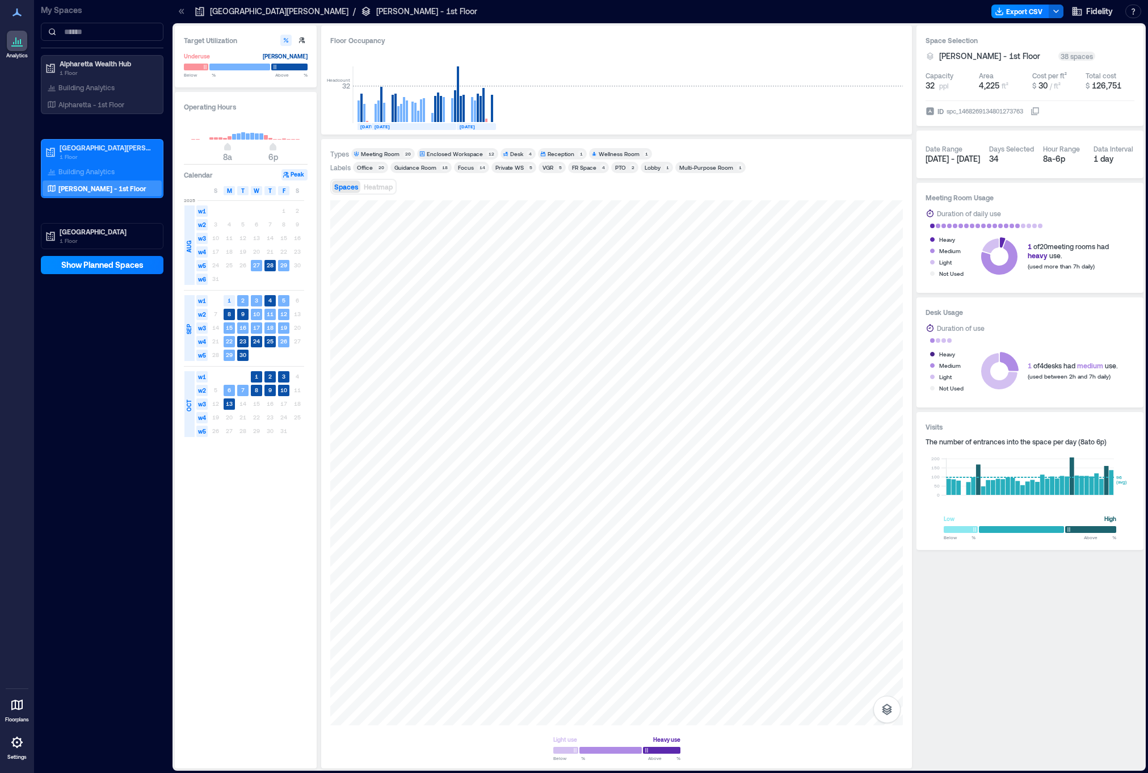
click at [433, 152] on div "Enclosed Workspace" at bounding box center [455, 154] width 56 height 8
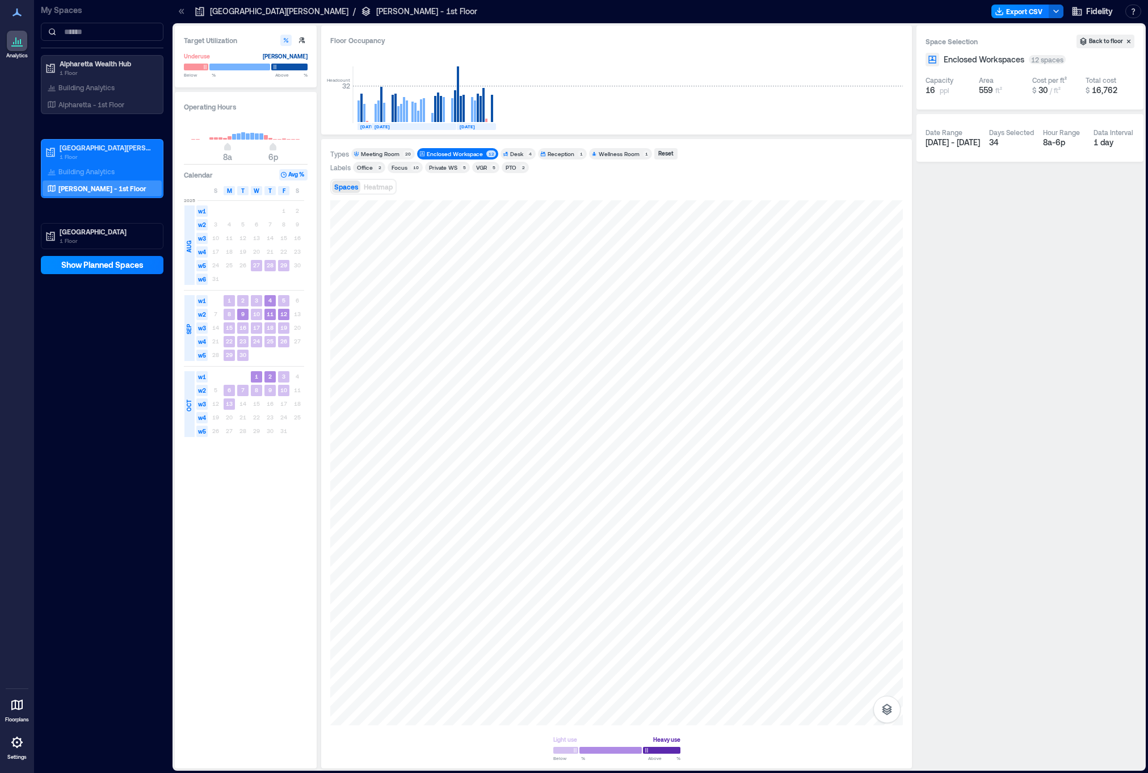
click at [433, 152] on div "Enclosed Workspace" at bounding box center [455, 154] width 56 height 8
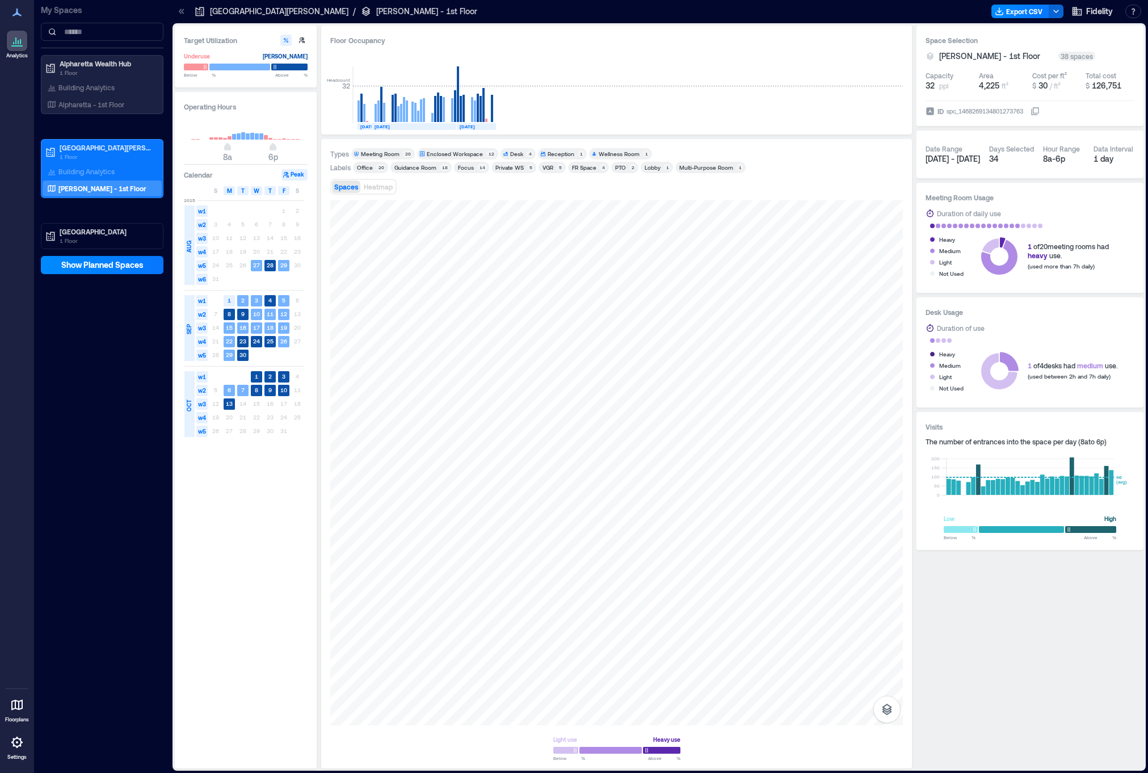
click at [513, 153] on div "Desk" at bounding box center [516, 154] width 13 height 8
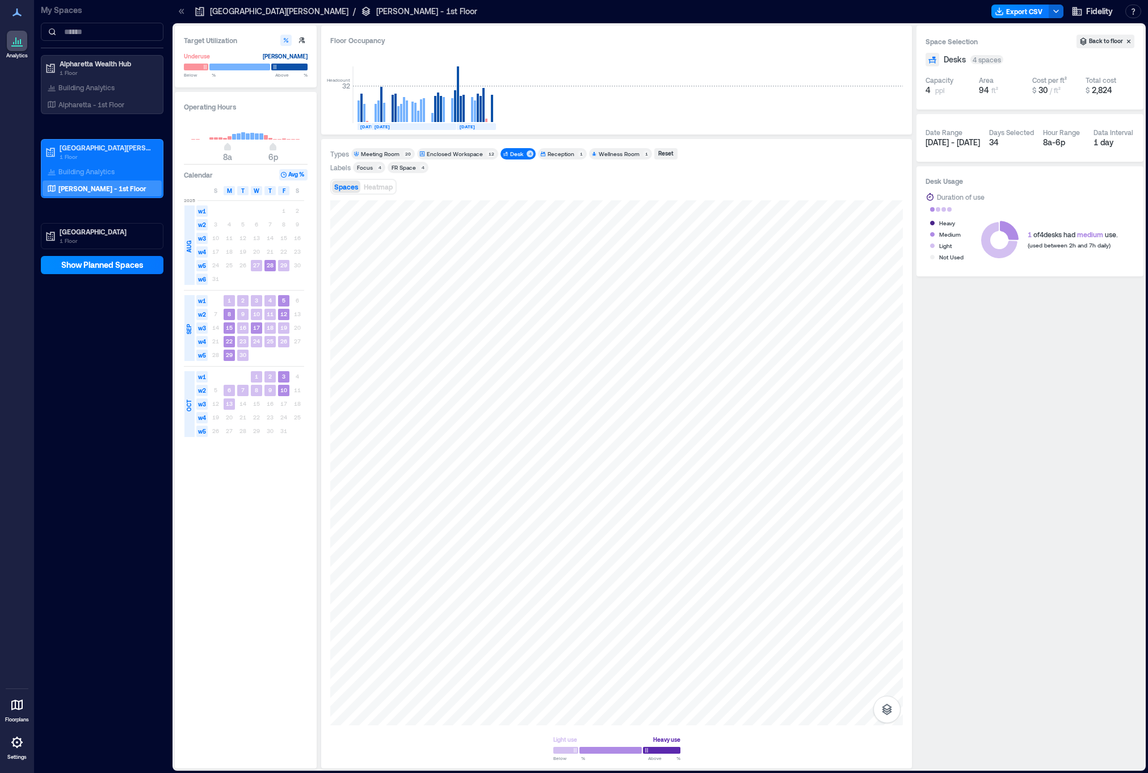
click at [513, 153] on div "Desk" at bounding box center [516, 154] width 13 height 8
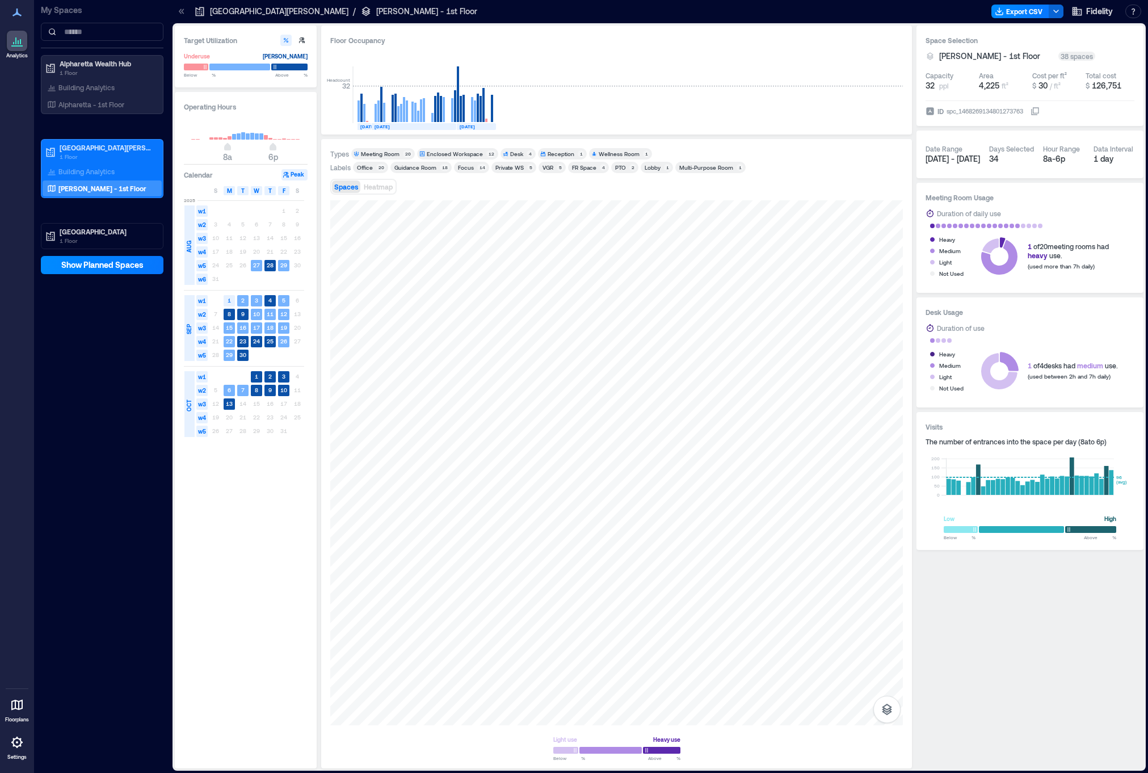
click at [548, 151] on div "Reception" at bounding box center [561, 154] width 27 height 8
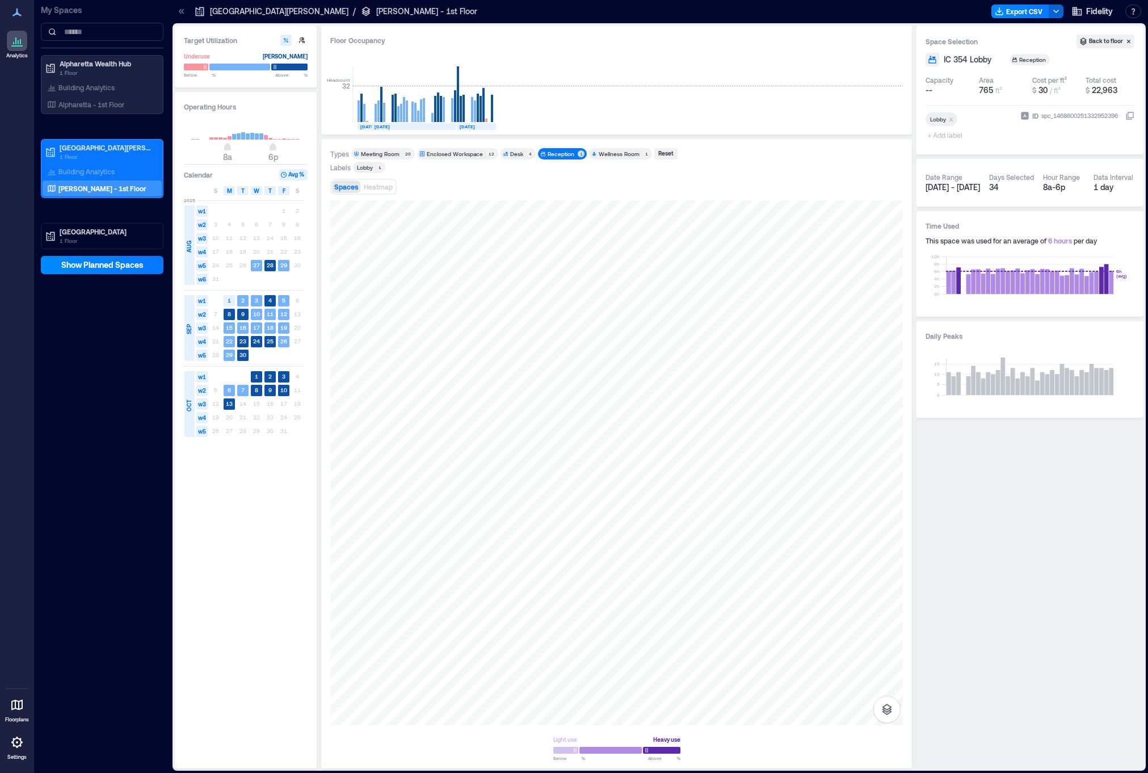
click at [548, 151] on div "Reception" at bounding box center [561, 154] width 27 height 8
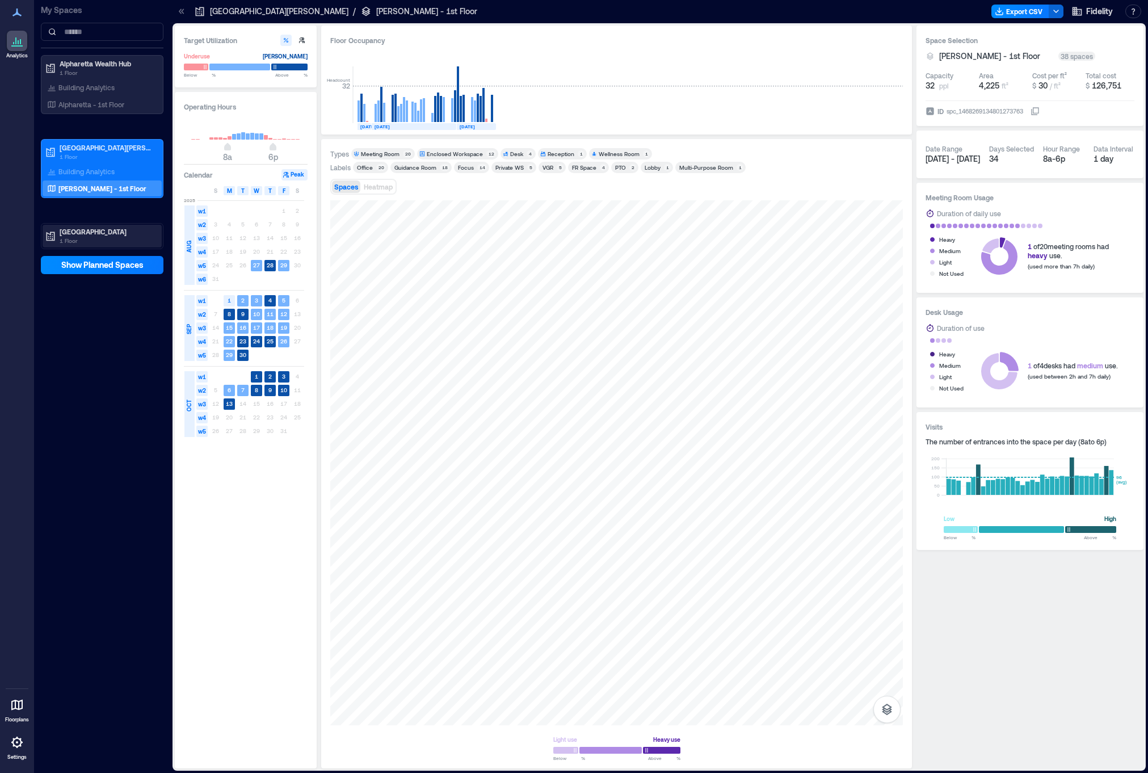
click at [89, 238] on p "1 Floor" at bounding box center [107, 240] width 95 height 9
click at [85, 272] on div "Floor 1" at bounding box center [100, 272] width 110 height 11
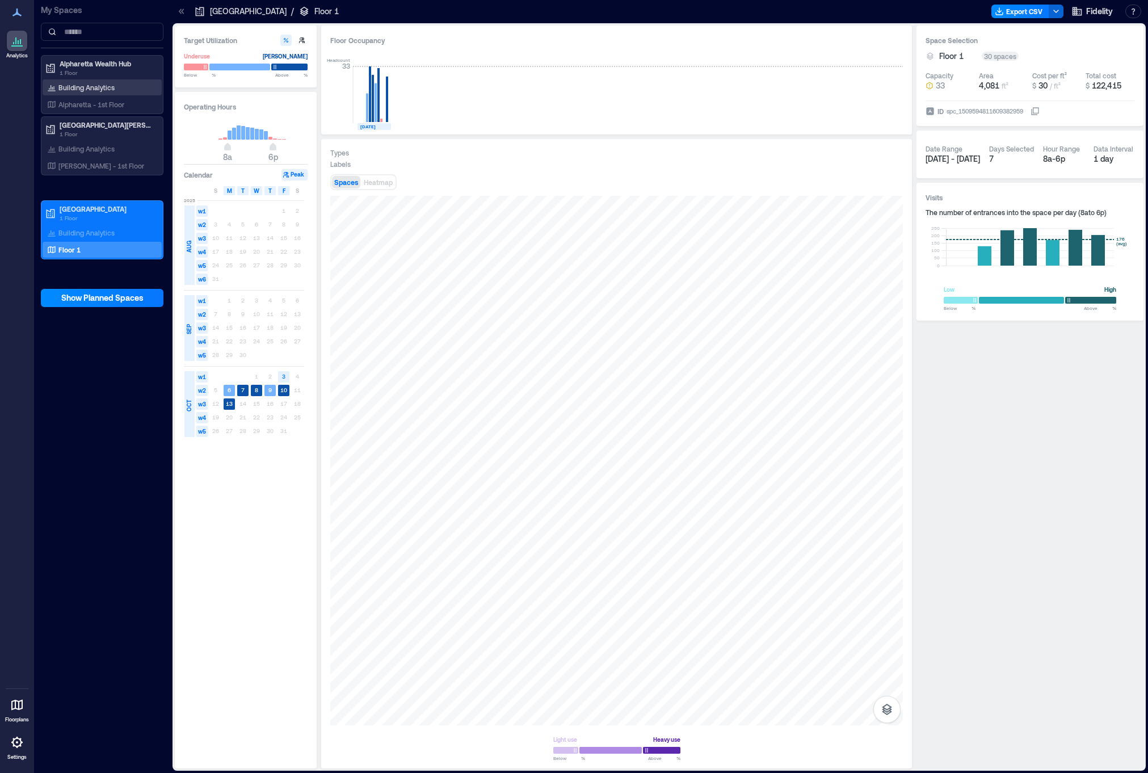
click at [77, 91] on p "Building Analytics" at bounding box center [86, 87] width 56 height 9
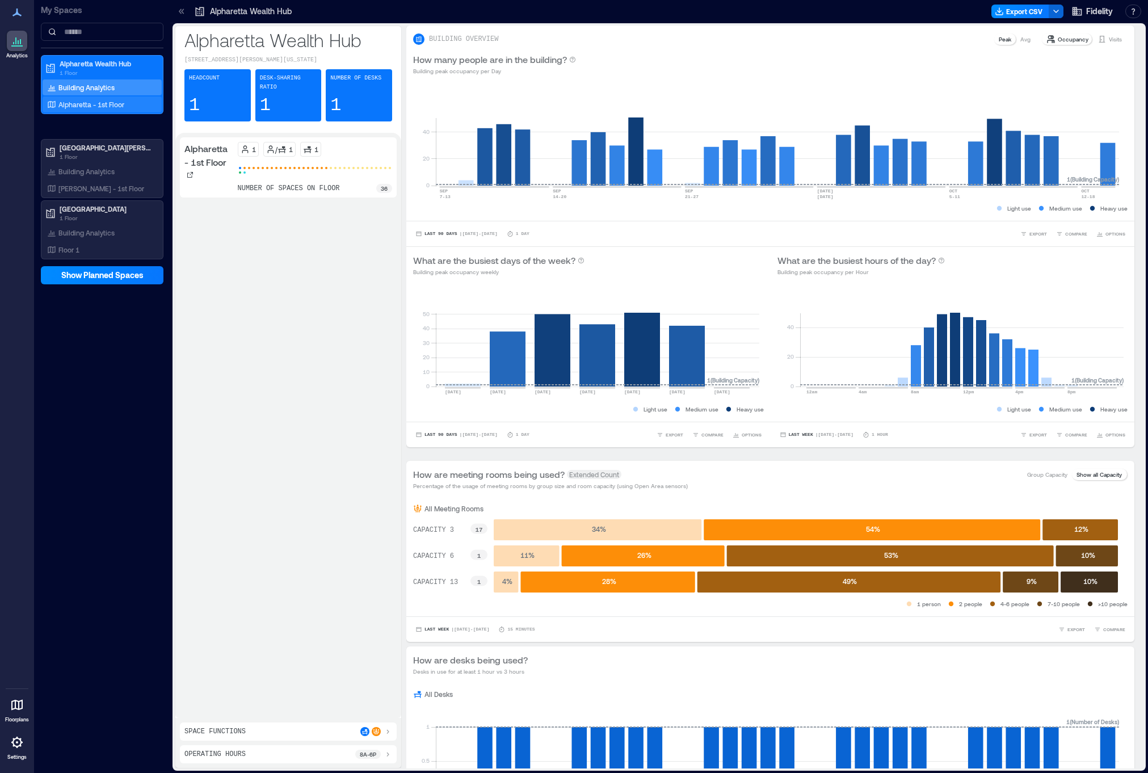
click at [75, 104] on p "Alpharetta - 1st Floor" at bounding box center [91, 104] width 66 height 9
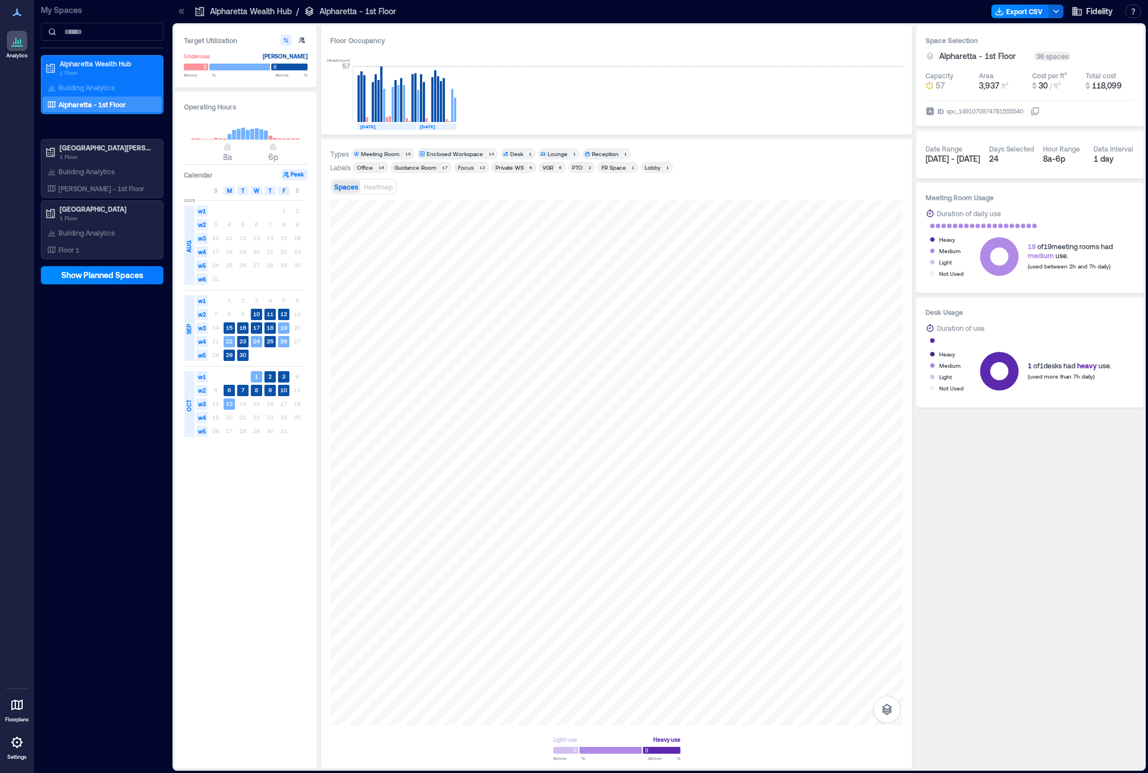
click at [393, 152] on div "Meeting Room" at bounding box center [380, 154] width 39 height 8
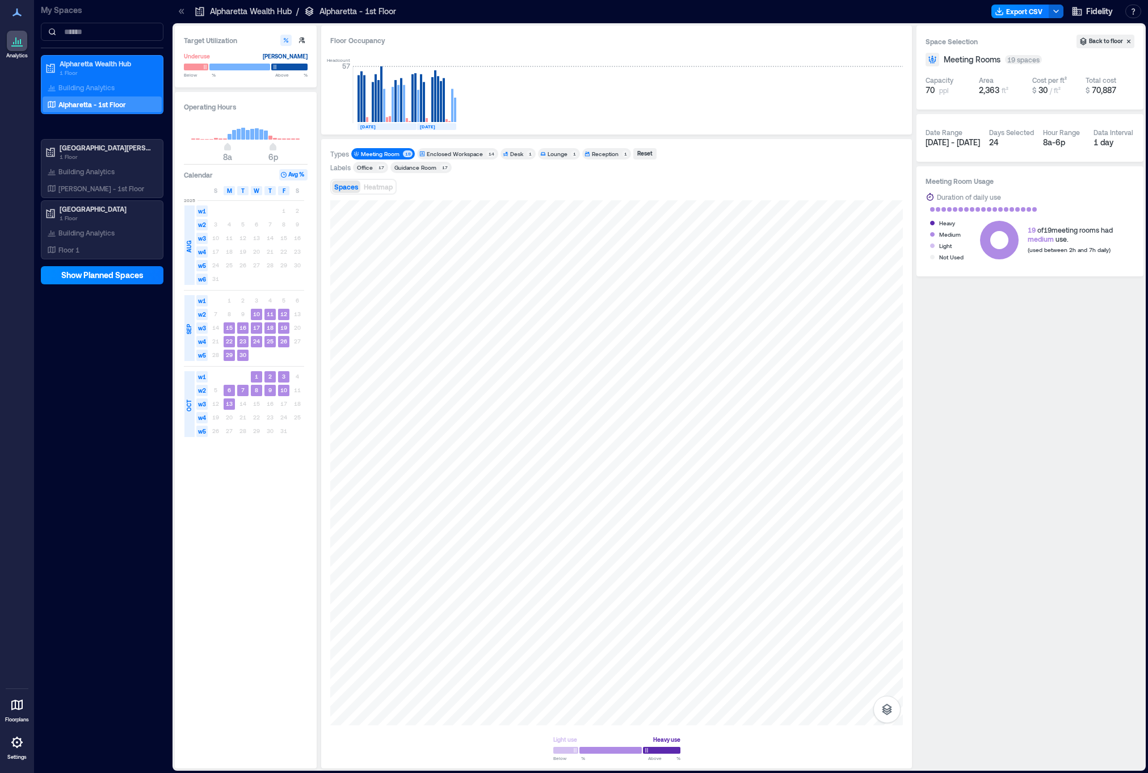
click at [384, 155] on div "Meeting Room" at bounding box center [380, 154] width 39 height 8
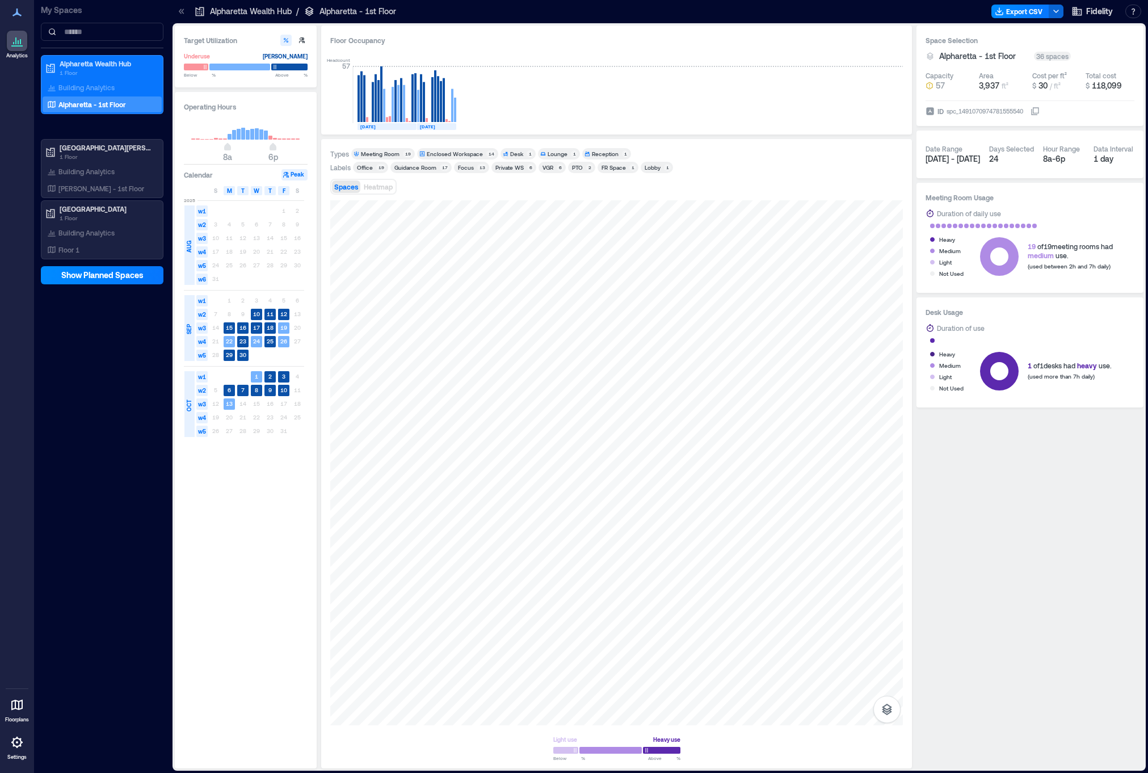
click at [434, 155] on div "Enclosed Workspace" at bounding box center [455, 154] width 56 height 8
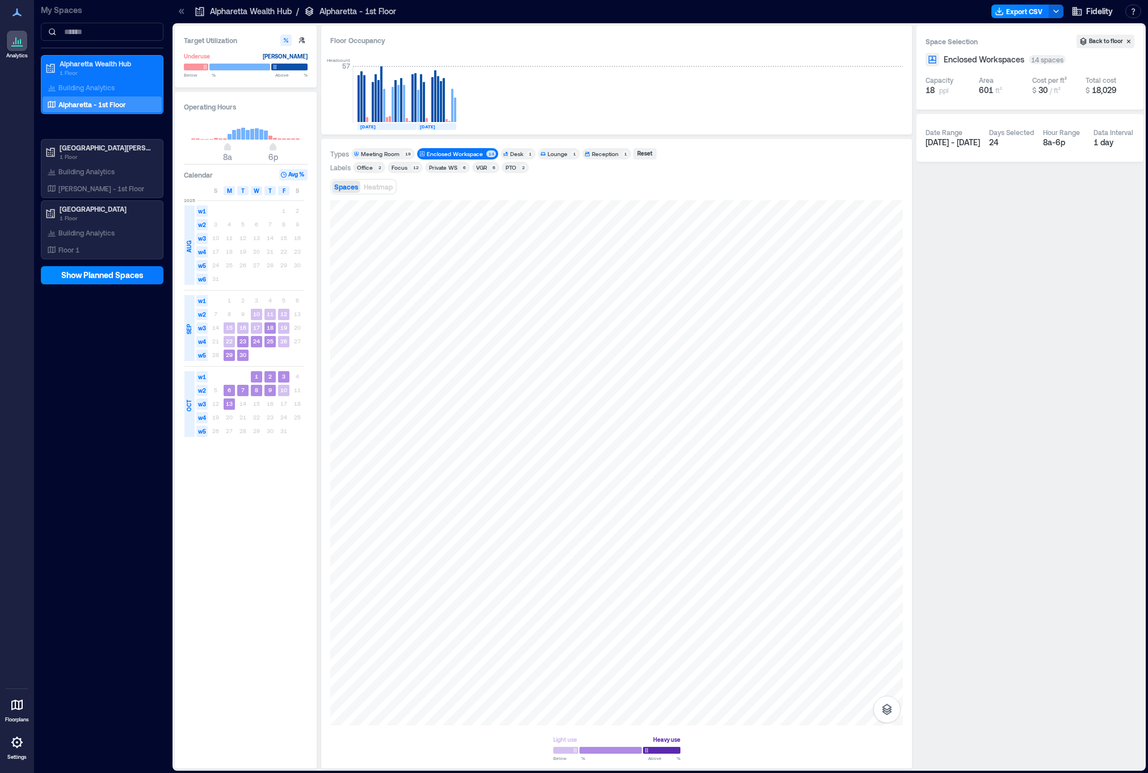
click at [510, 154] on div "Desk" at bounding box center [516, 154] width 13 height 8
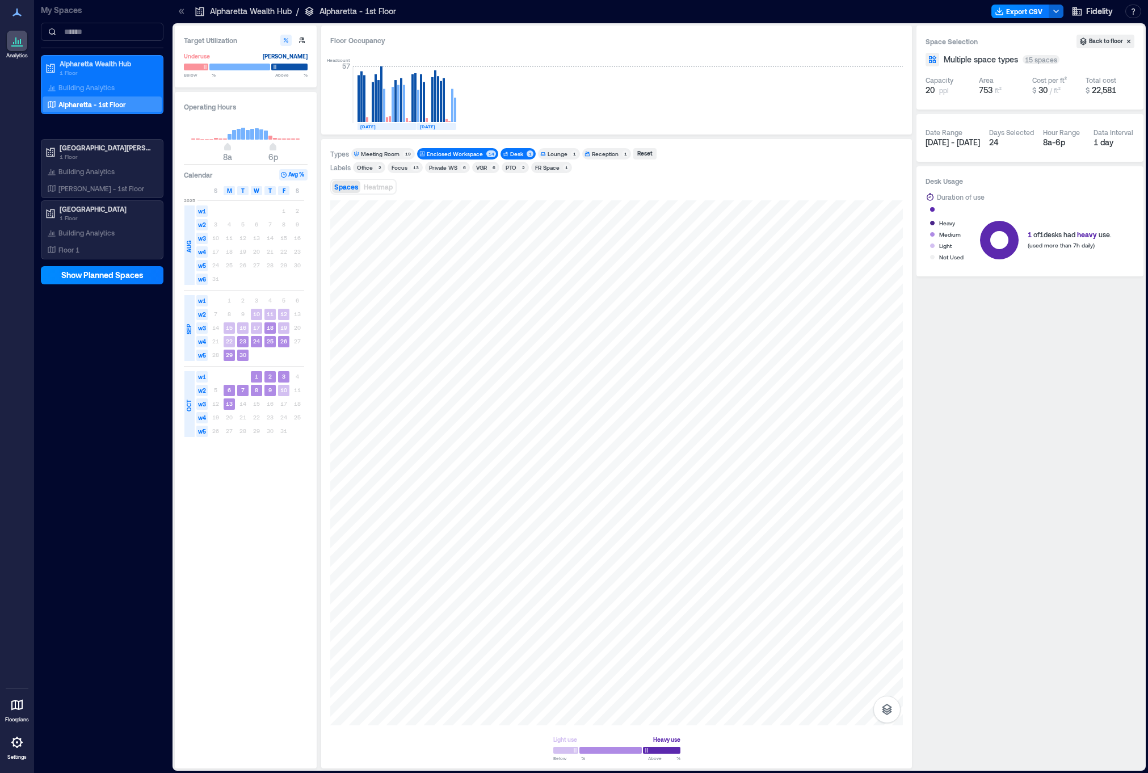
click at [450, 154] on div "Enclosed Workspace" at bounding box center [455, 154] width 56 height 8
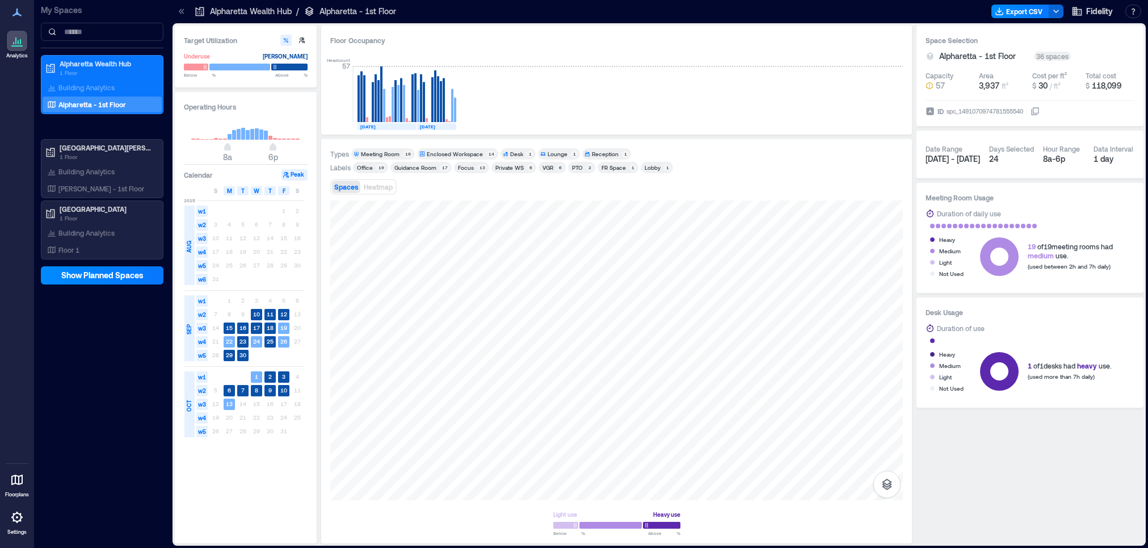
click at [377, 153] on div "Meeting Room" at bounding box center [380, 154] width 39 height 8
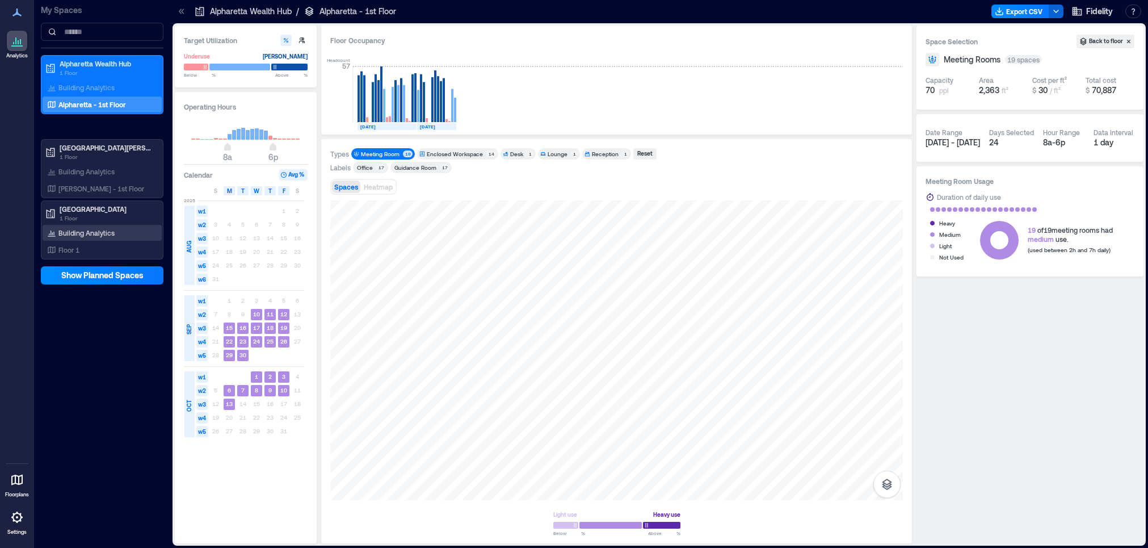
click at [87, 233] on p "Building Analytics" at bounding box center [86, 232] width 56 height 9
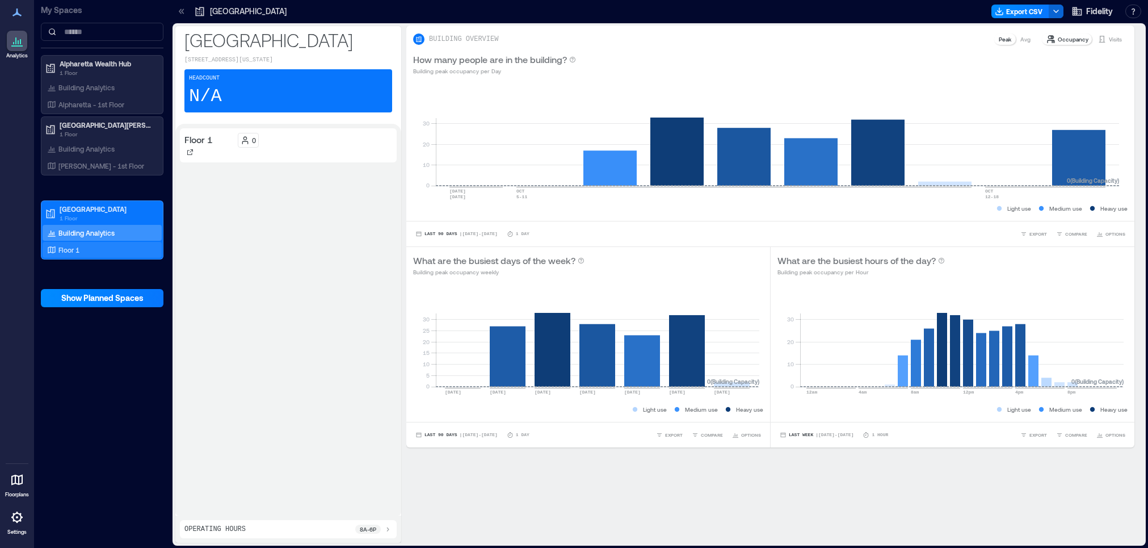
click at [90, 247] on div "Floor 1" at bounding box center [100, 249] width 110 height 11
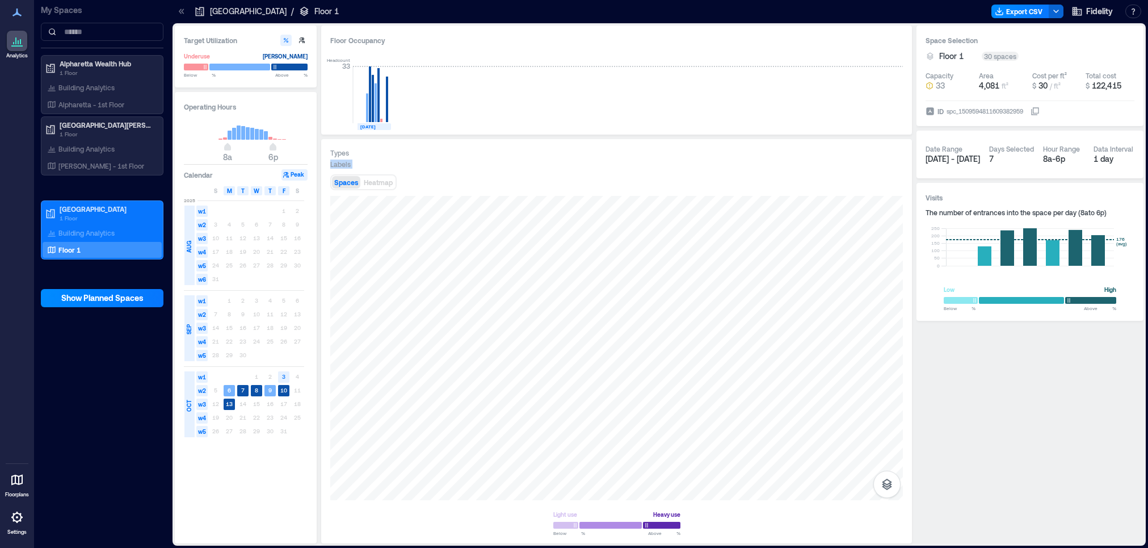
drag, startPoint x: 704, startPoint y: 181, endPoint x: 609, endPoint y: 156, distance: 97.4
click at [609, 156] on div "Types Labels Spaces Heatmap Light use Heavy use Below ** % Above ** %" at bounding box center [616, 341] width 572 height 386
click at [703, 502] on div "Light use Heavy use Below ** % Above ** %" at bounding box center [616, 365] width 572 height 338
click at [580, 343] on div at bounding box center [616, 348] width 572 height 304
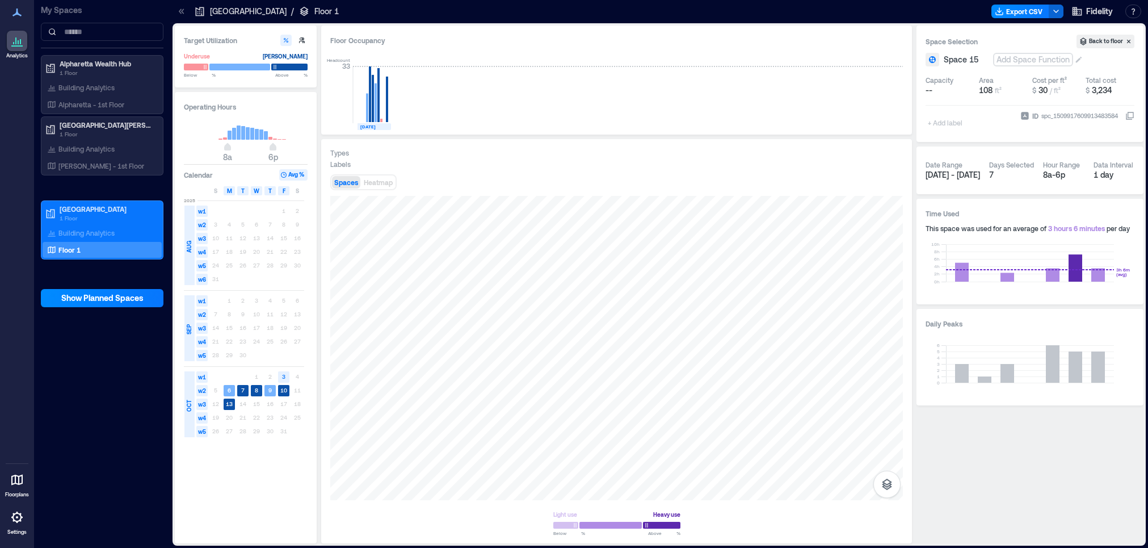
click at [1014, 58] on div "Add Space Function" at bounding box center [1033, 59] width 78 height 11
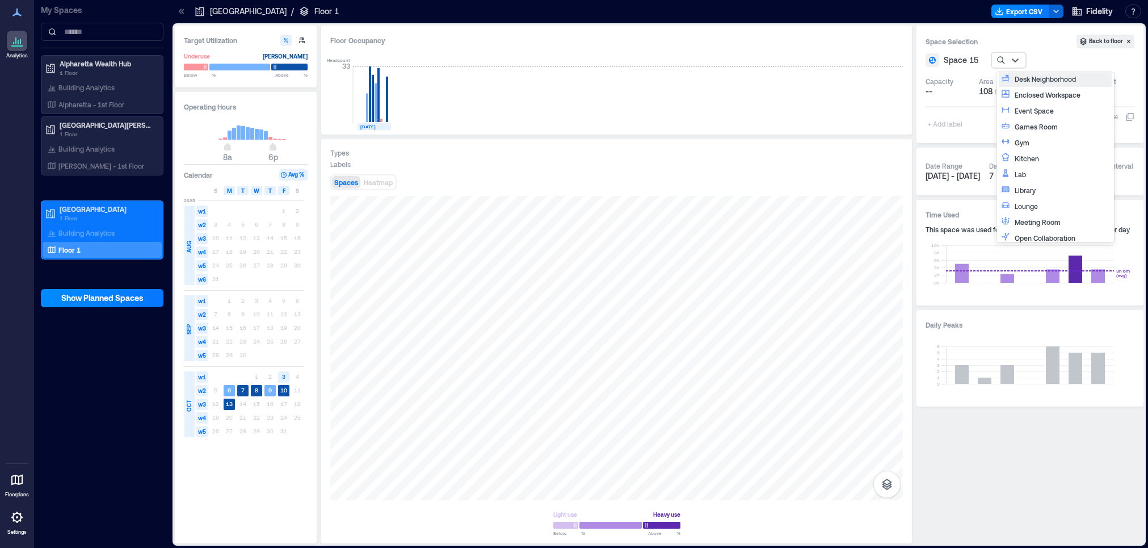
scroll to position [91, 0]
click at [1069, 179] on div "Meeting Room" at bounding box center [1061, 181] width 95 height 11
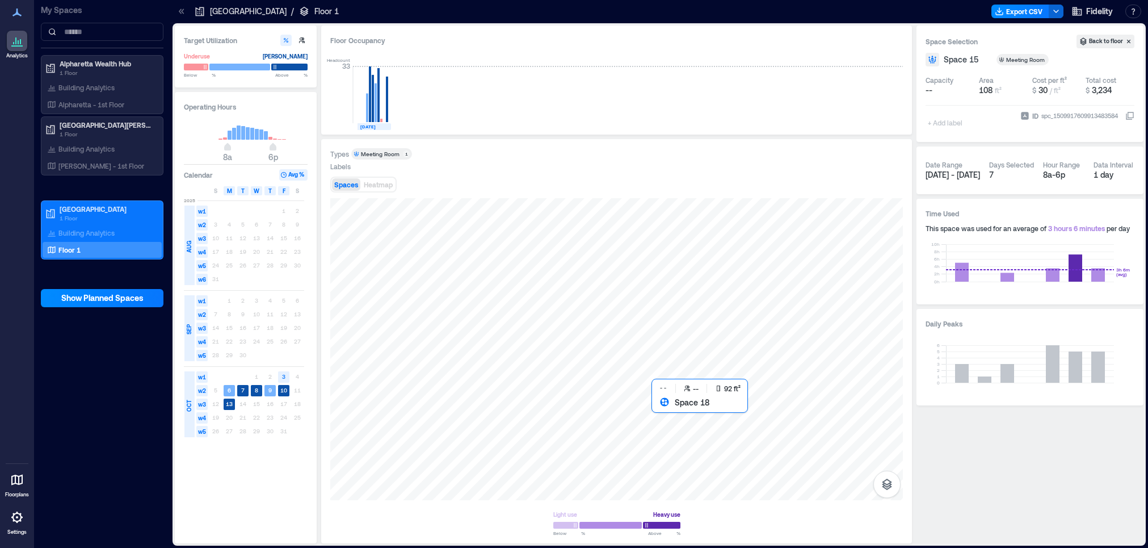
click at [666, 412] on div at bounding box center [616, 349] width 572 height 302
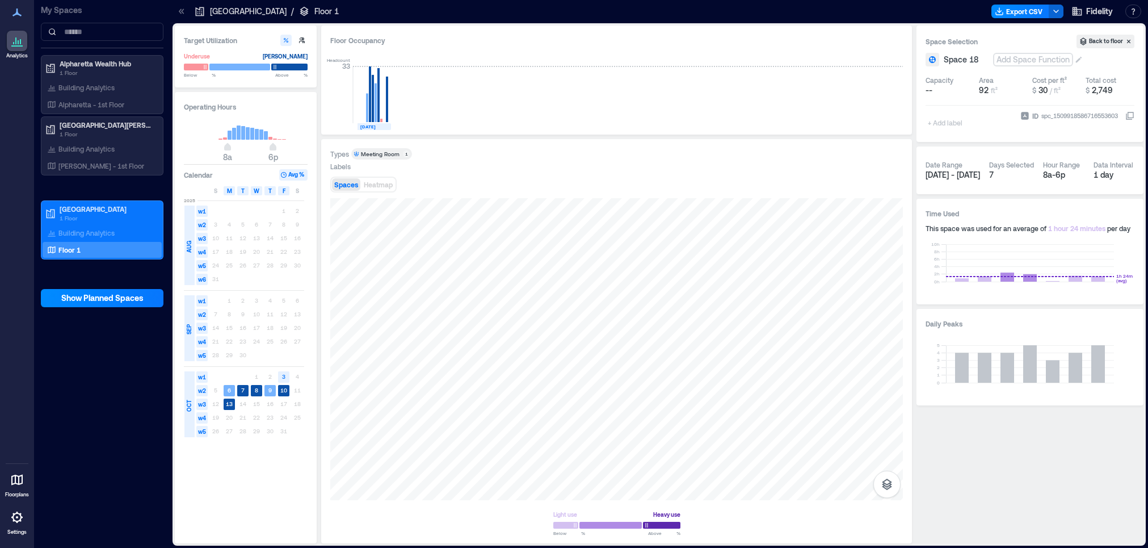
click at [1042, 62] on div "Add Space Function" at bounding box center [1033, 59] width 78 height 11
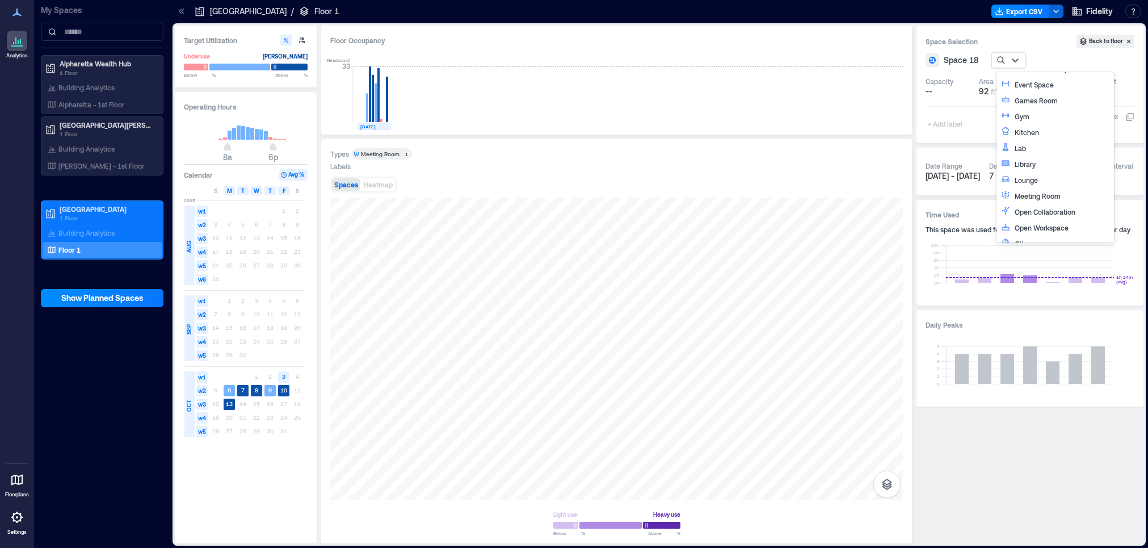
scroll to position [94, 0]
click at [1055, 178] on div "Meeting Room" at bounding box center [1061, 179] width 95 height 11
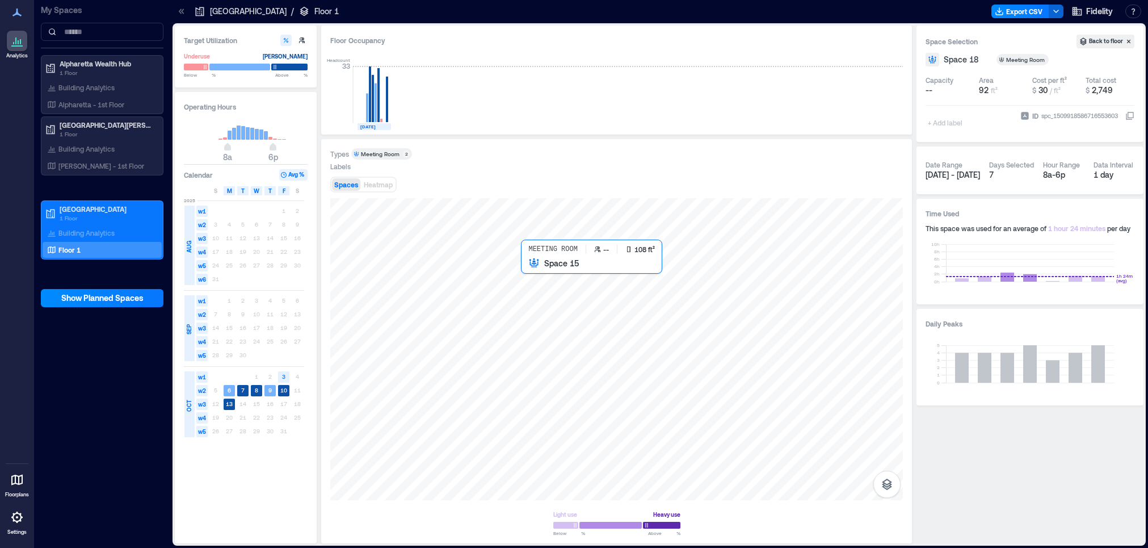
click at [555, 295] on div at bounding box center [616, 349] width 572 height 302
click at [546, 383] on div at bounding box center [616, 349] width 572 height 302
click at [548, 292] on div at bounding box center [616, 349] width 572 height 302
click at [641, 292] on div at bounding box center [616, 349] width 572 height 302
click at [1018, 59] on div "Add Space Function" at bounding box center [1034, 59] width 78 height 11
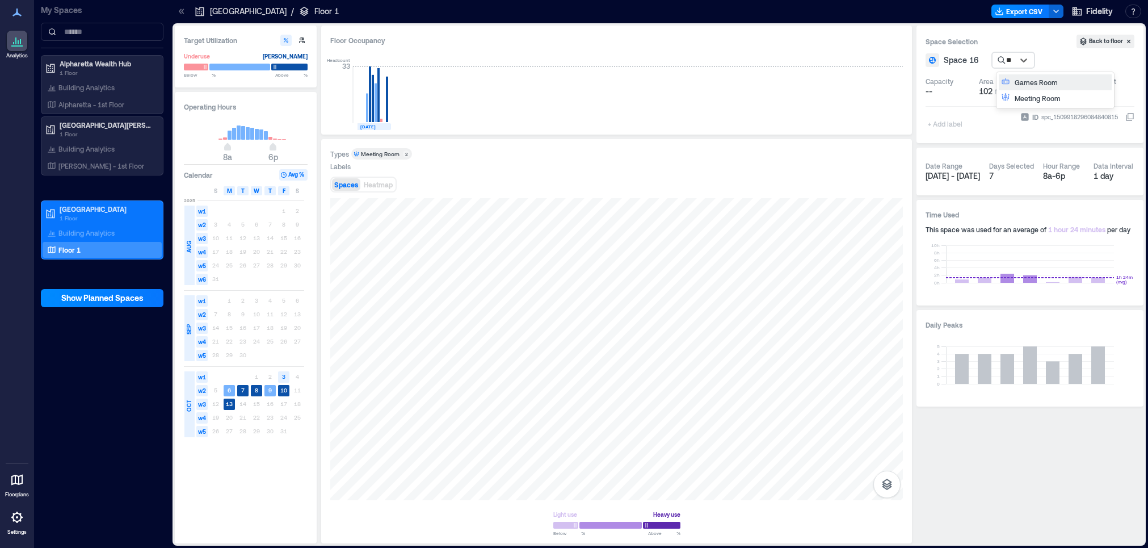
type input "***"
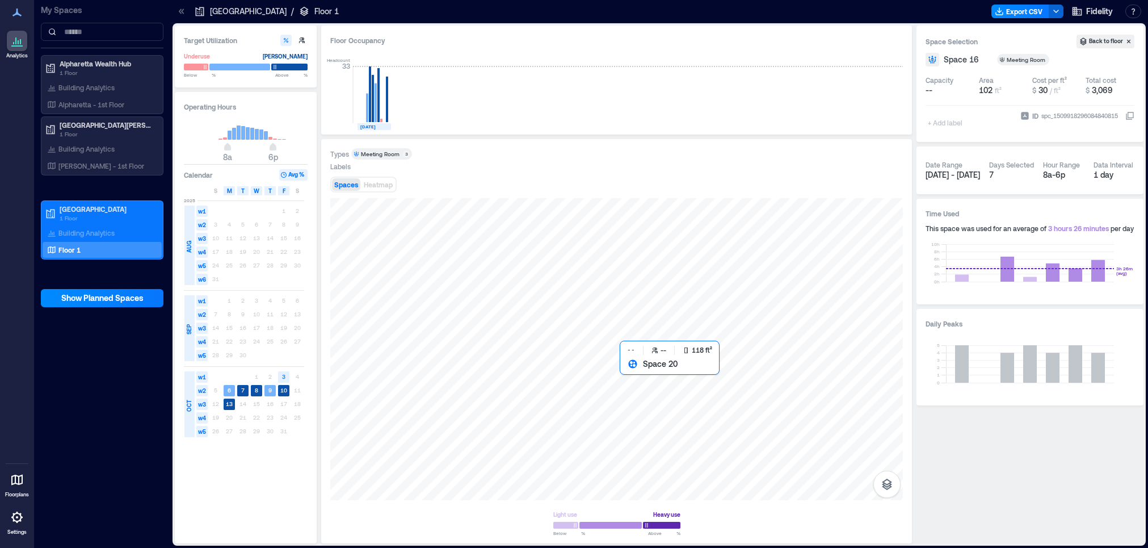
click at [666, 394] on div at bounding box center [616, 349] width 572 height 302
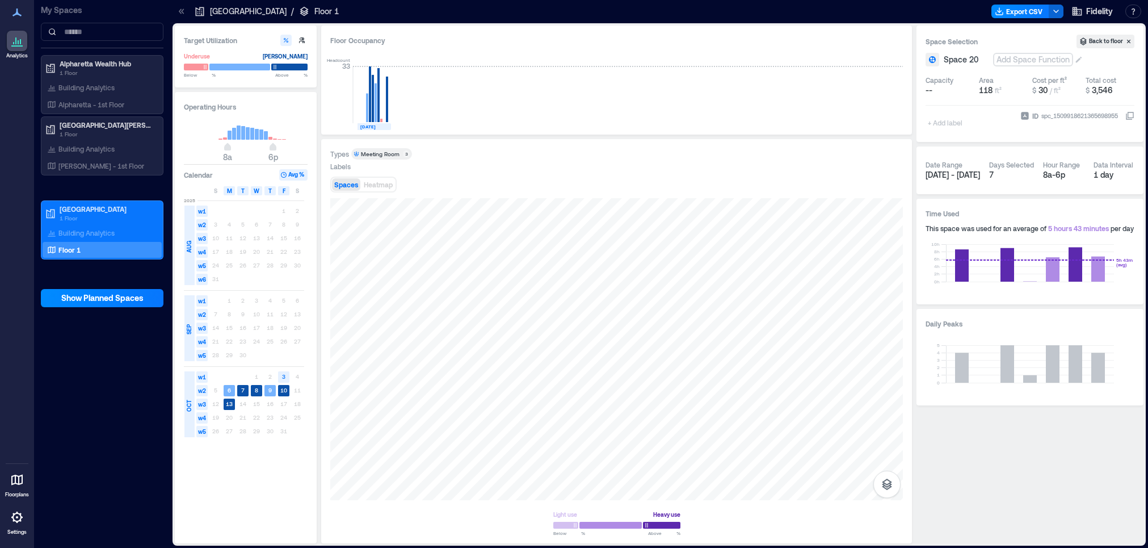
click at [1030, 58] on div "Add Space Function" at bounding box center [1033, 59] width 78 height 11
type input "******"
click at [723, 305] on div at bounding box center [616, 349] width 572 height 302
click at [1022, 59] on div "Add Space Function" at bounding box center [1033, 59] width 78 height 11
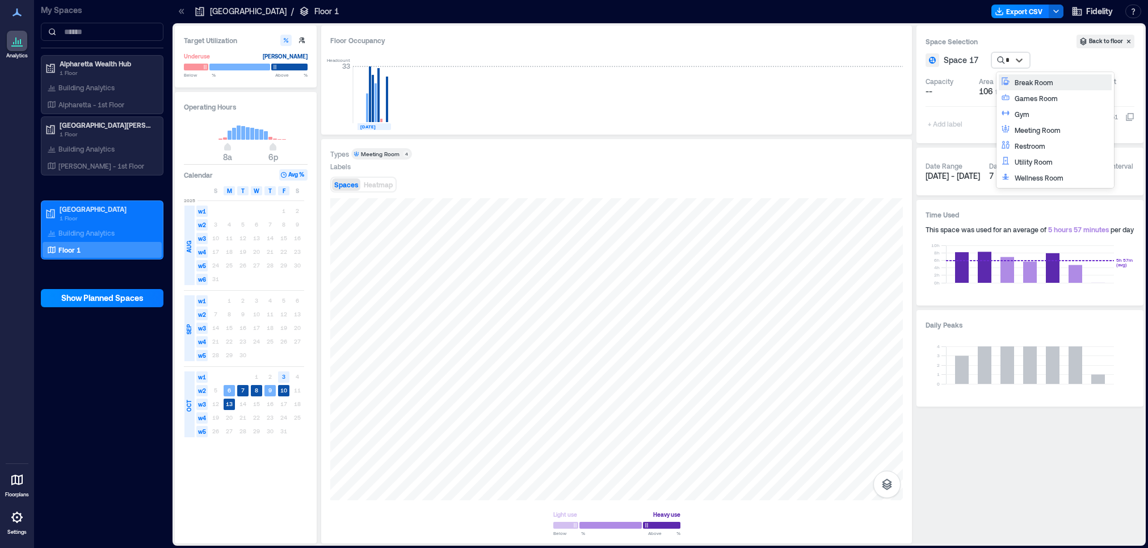
type input "**"
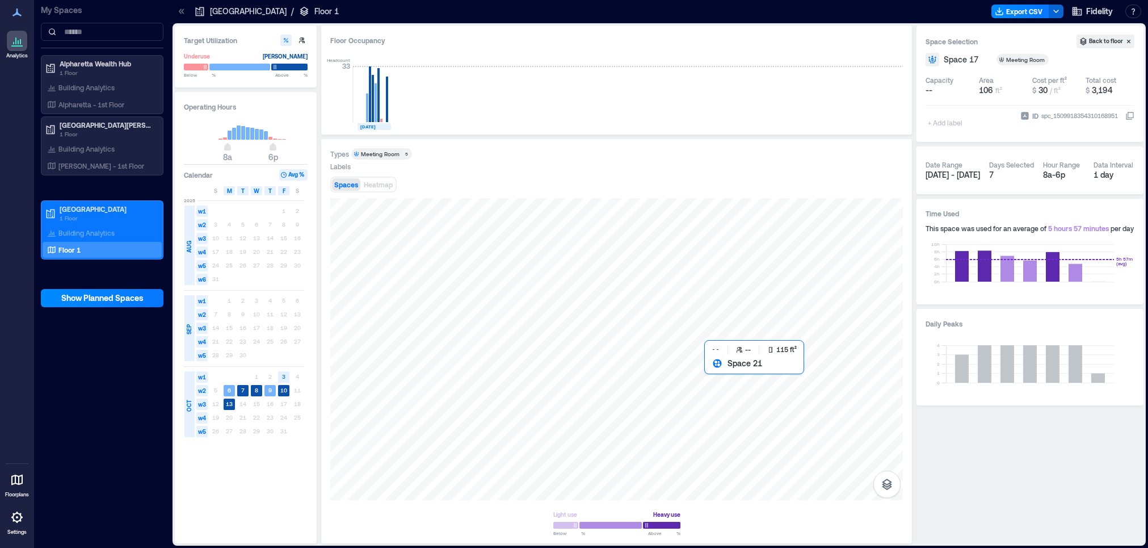
click at [728, 384] on div at bounding box center [616, 349] width 572 height 302
click at [1036, 59] on div "Add Space Function" at bounding box center [1033, 59] width 78 height 11
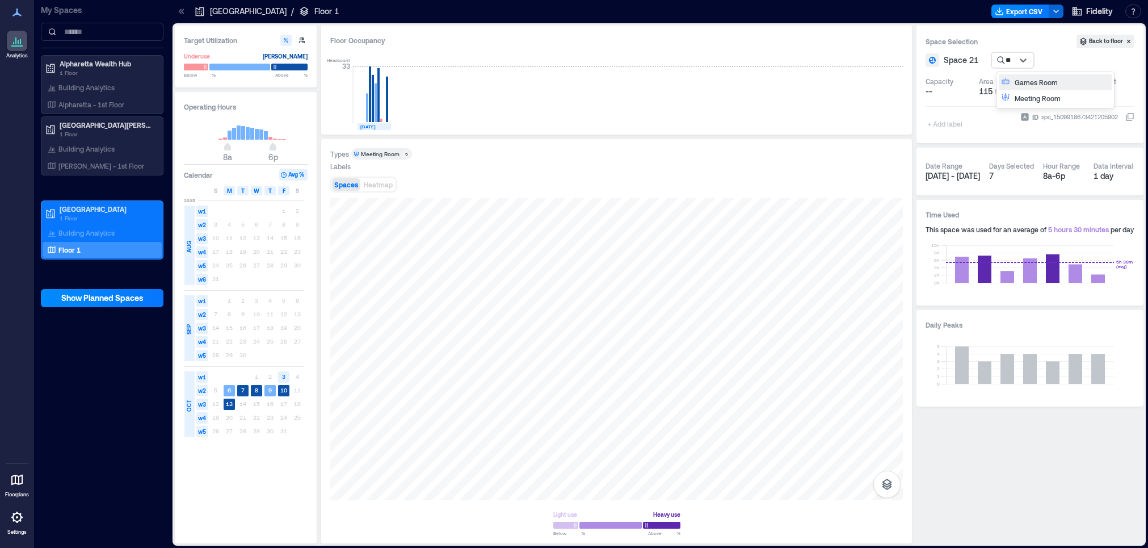
type input "***"
click at [856, 381] on div at bounding box center [616, 349] width 572 height 302
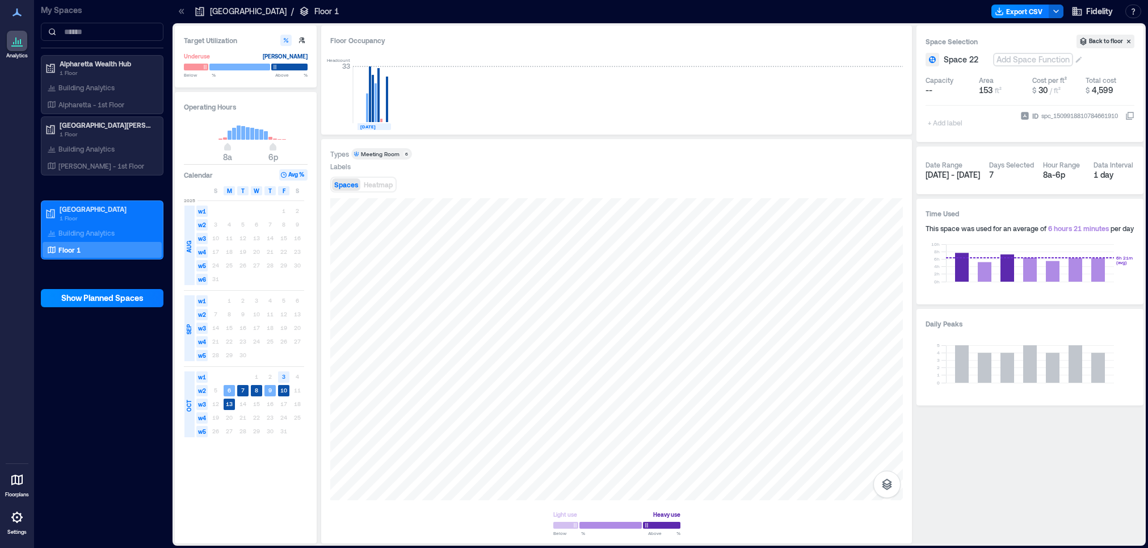
click at [1031, 61] on div "Add Space Function" at bounding box center [1033, 59] width 78 height 11
type input "***"
click at [874, 329] on div at bounding box center [616, 349] width 572 height 302
click at [1042, 55] on div "Add Space Function" at bounding box center [1034, 59] width 78 height 11
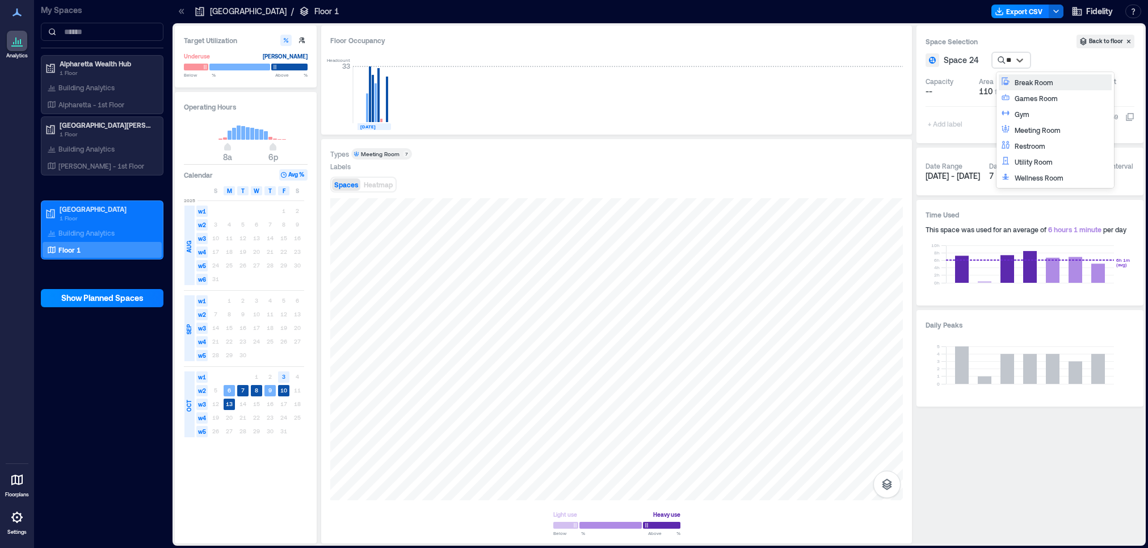
type input "***"
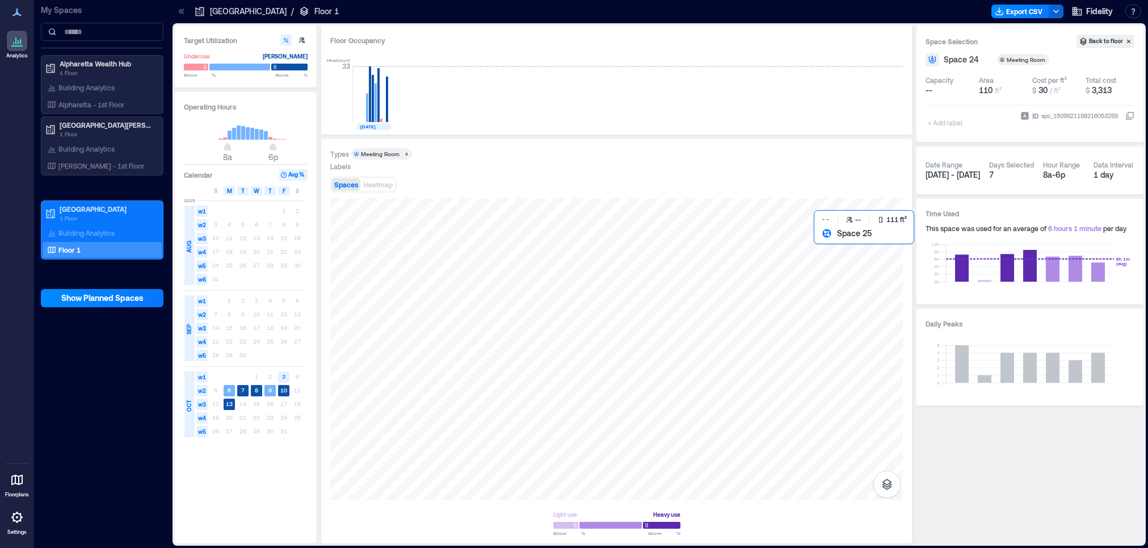
click at [857, 269] on div at bounding box center [616, 349] width 572 height 302
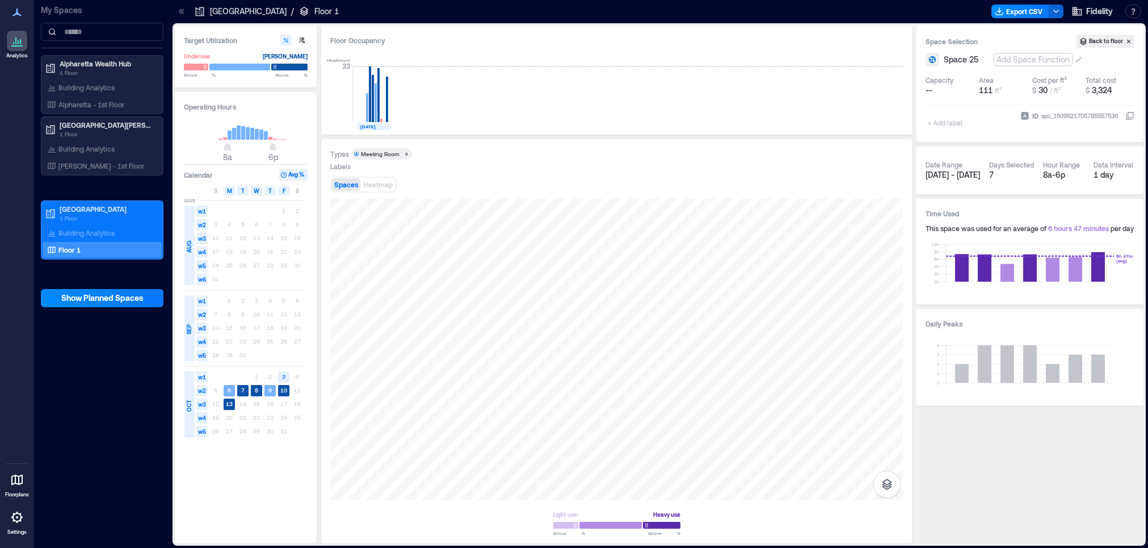
click at [1033, 60] on div "Add Space Function" at bounding box center [1033, 59] width 78 height 11
type input "***"
click at [824, 278] on div at bounding box center [616, 349] width 572 height 302
click at [1025, 59] on div "Add Space Function" at bounding box center [1034, 59] width 78 height 11
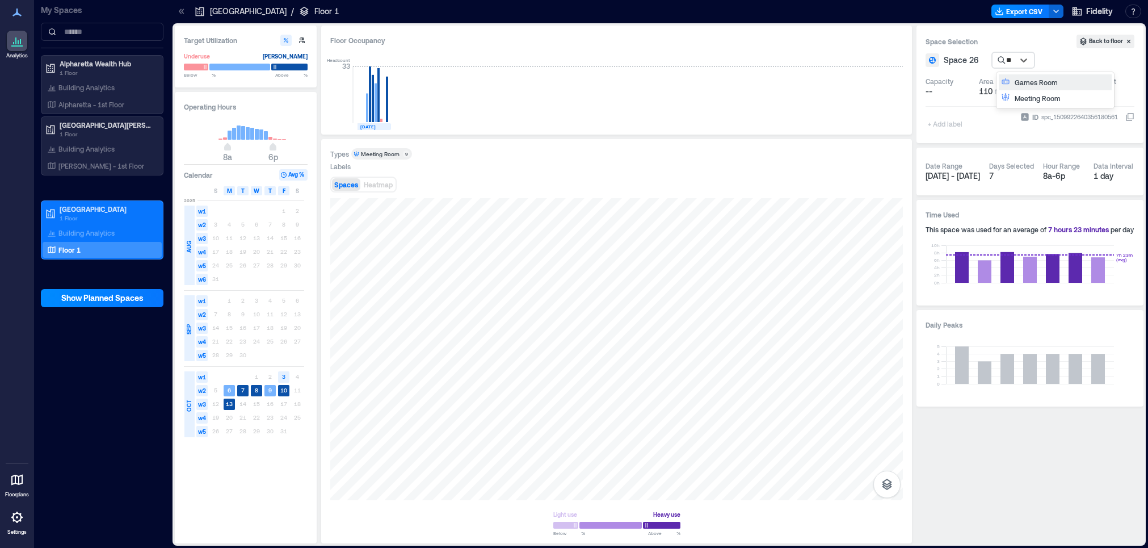
type input "***"
click at [684, 287] on div at bounding box center [616, 349] width 572 height 302
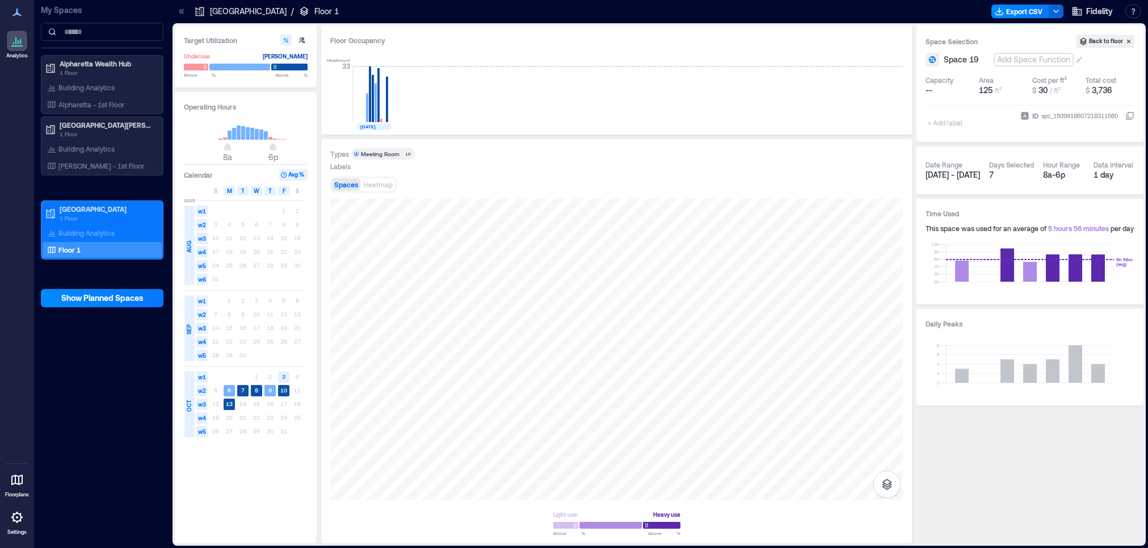
click at [1037, 58] on div "Add Space Function" at bounding box center [1034, 59] width 78 height 11
type input "***"
click at [387, 152] on div "Meeting Room" at bounding box center [380, 154] width 39 height 8
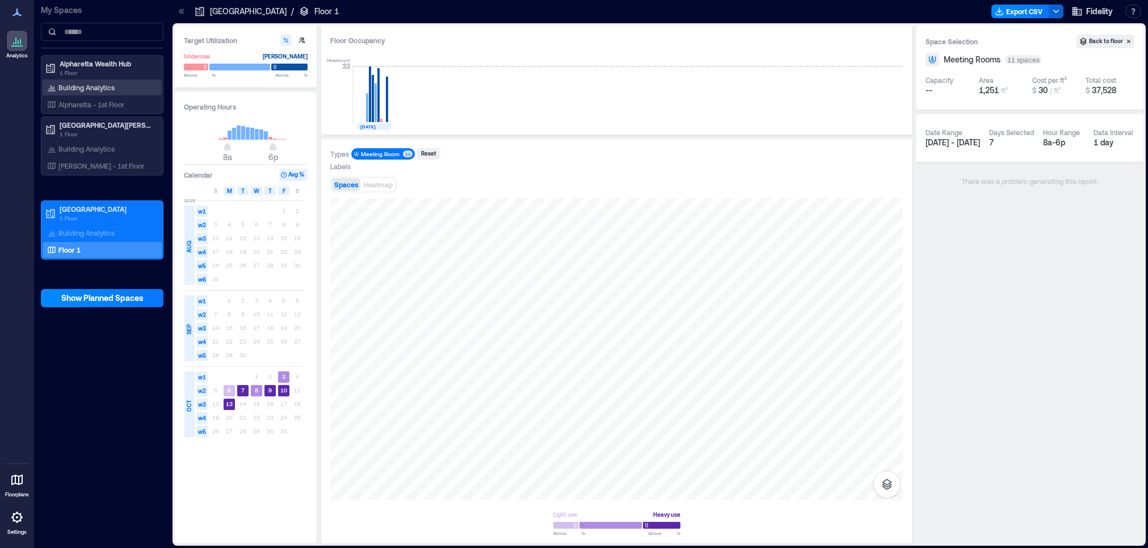
click at [60, 84] on p "Building Analytics" at bounding box center [86, 87] width 56 height 9
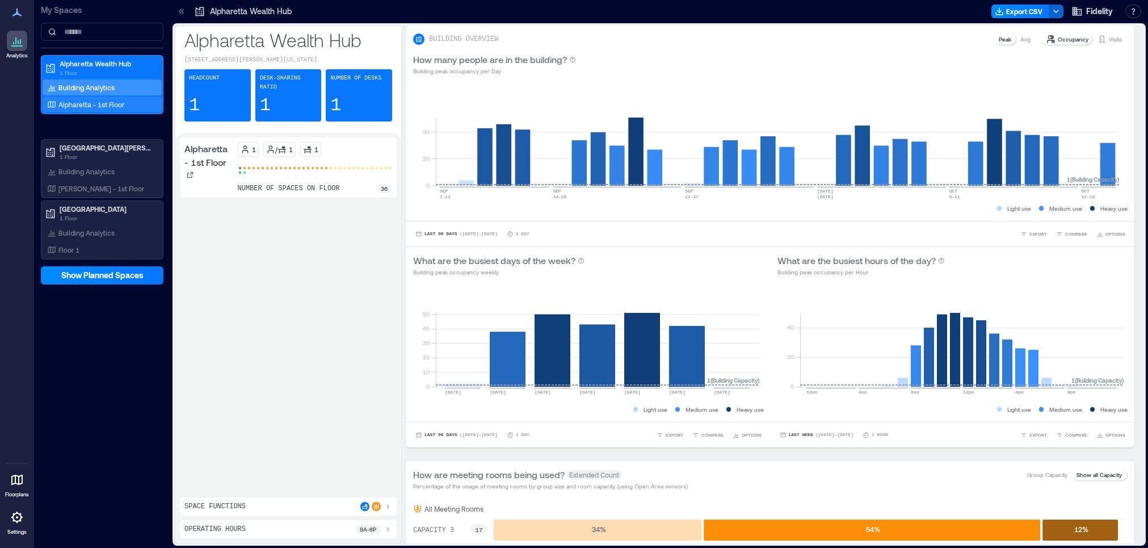
click at [87, 98] on div "Alpharetta - 1st Floor" at bounding box center [102, 104] width 119 height 16
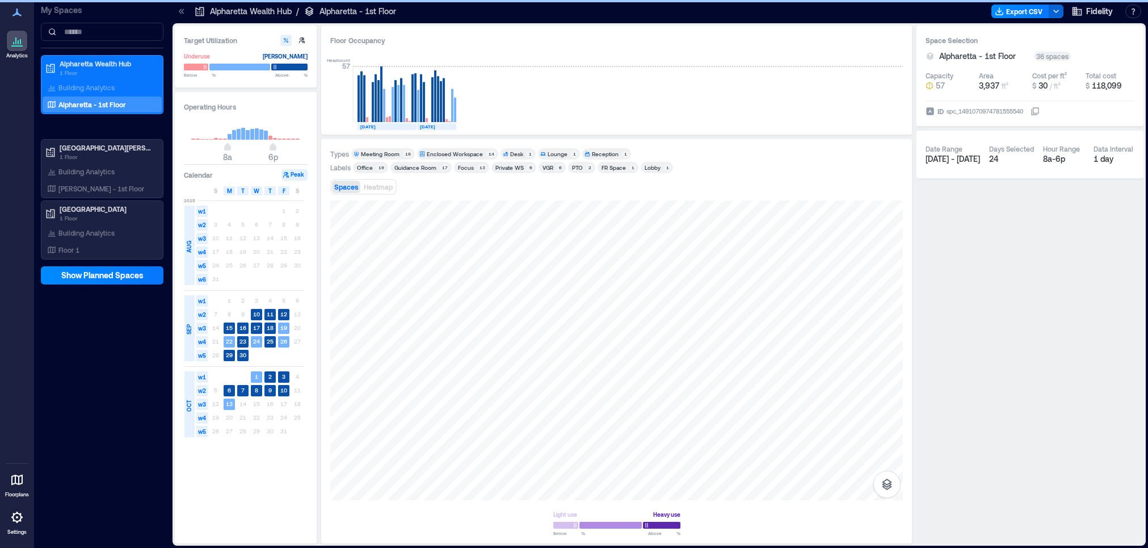
click at [464, 154] on div "Enclosed Workspace" at bounding box center [455, 154] width 56 height 8
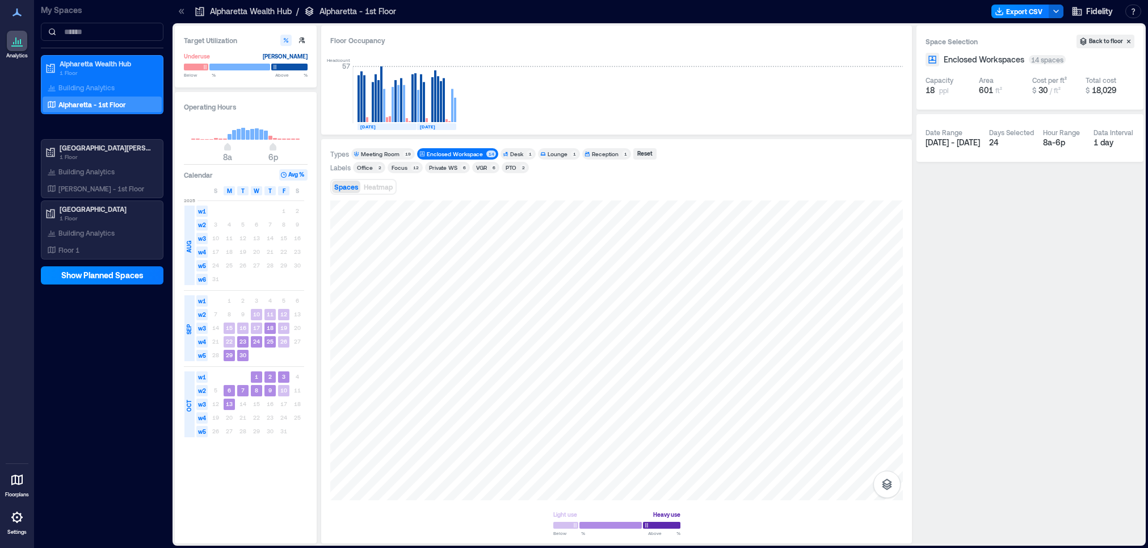
click at [464, 154] on div "Enclosed Workspace" at bounding box center [455, 154] width 56 height 8
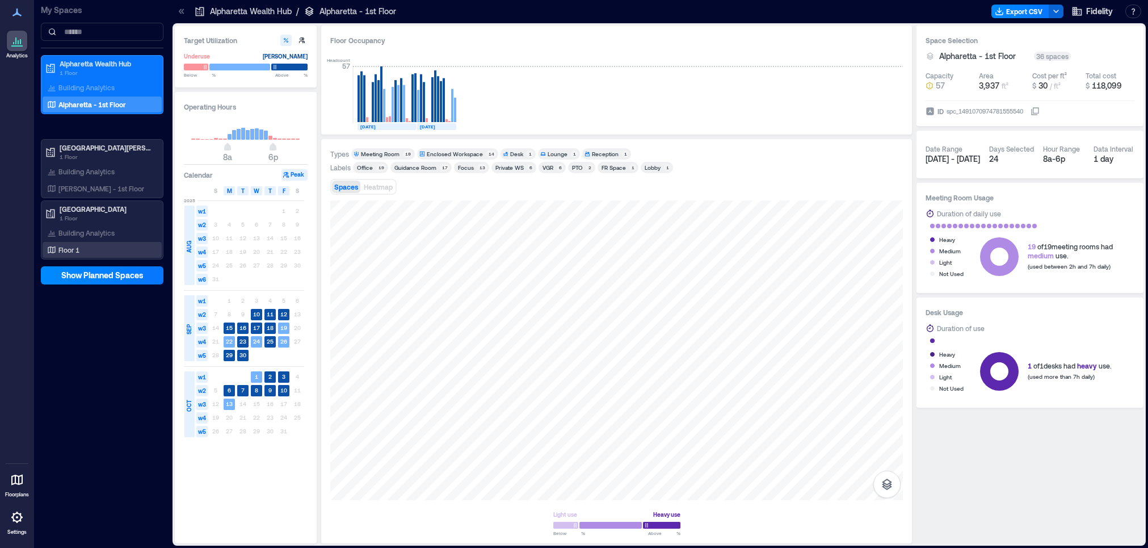
click at [85, 251] on div "Floor 1" at bounding box center [100, 249] width 110 height 11
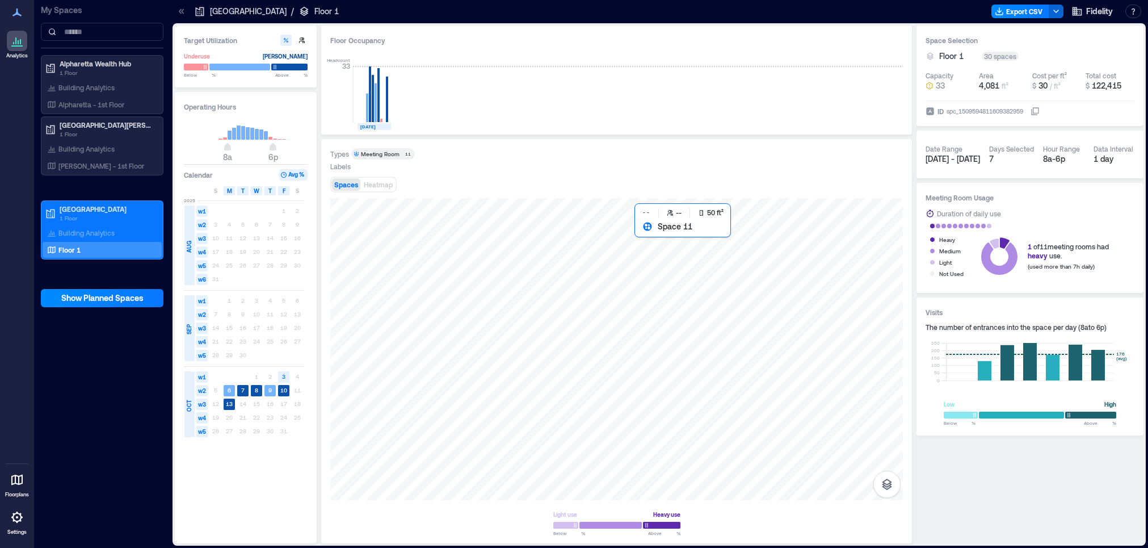
click at [655, 235] on div at bounding box center [616, 349] width 572 height 302
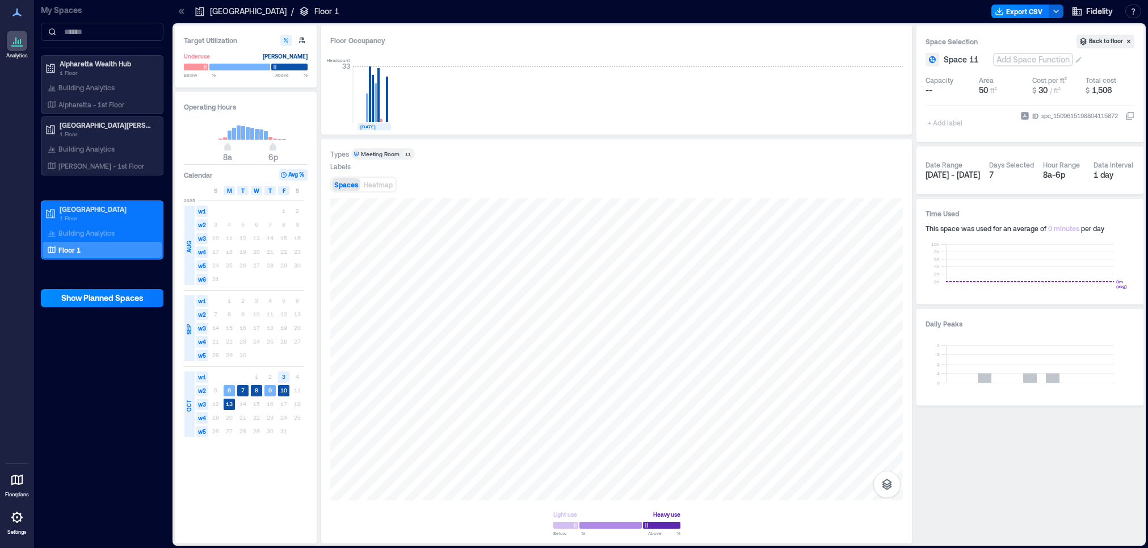
click at [1008, 59] on div "Add Space Function" at bounding box center [1033, 59] width 78 height 11
type input "***"
click at [1022, 83] on div "Enclosed Workspace" at bounding box center [1061, 82] width 95 height 11
click at [615, 242] on div at bounding box center [616, 349] width 572 height 302
click at [1027, 62] on div "Add Space Function" at bounding box center [1033, 59] width 78 height 11
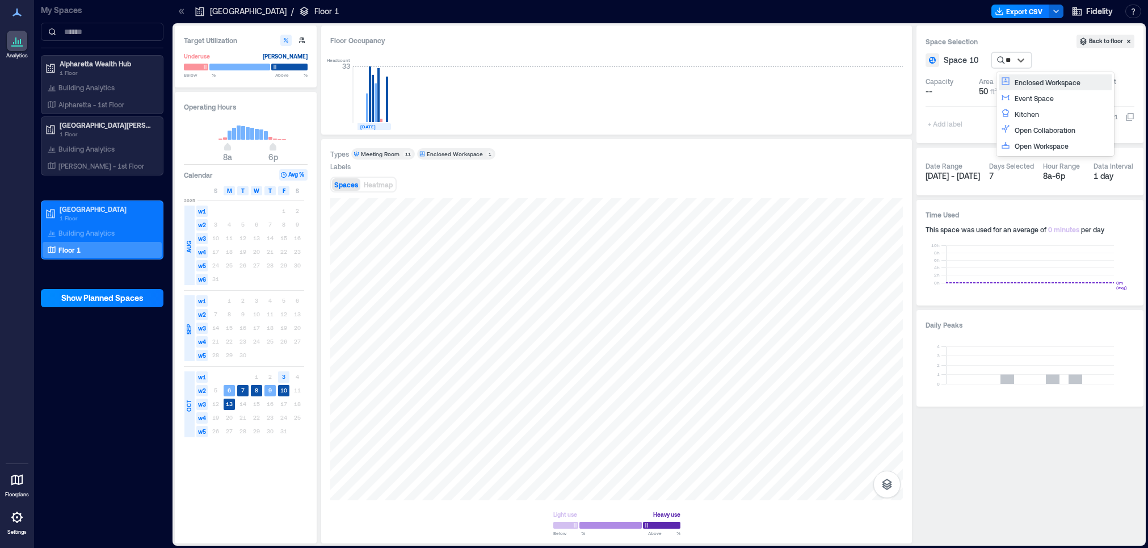
type input "***"
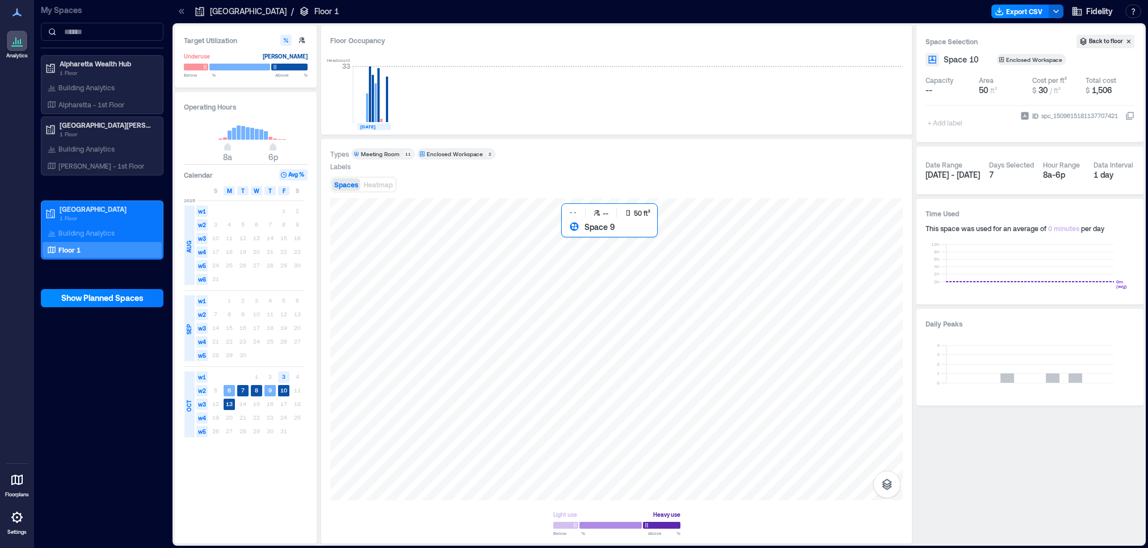
click at [587, 245] on div at bounding box center [616, 349] width 572 height 302
click at [1052, 58] on div "Add Space Function" at bounding box center [1029, 59] width 78 height 11
type input "***"
click at [541, 239] on div at bounding box center [616, 349] width 572 height 302
click at [1050, 57] on div "Add Space Function" at bounding box center [1028, 59] width 78 height 11
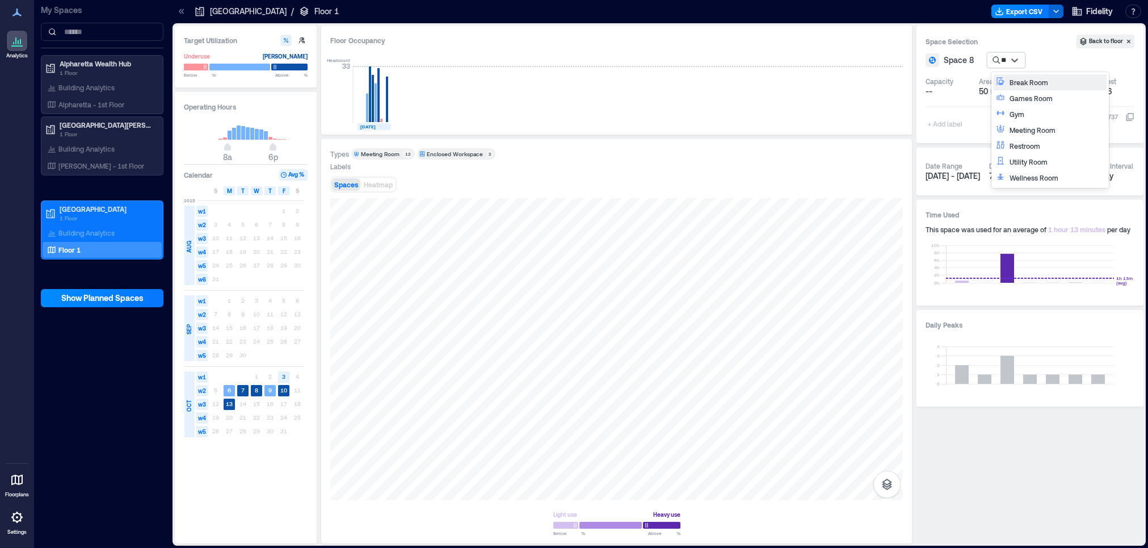
type input "***"
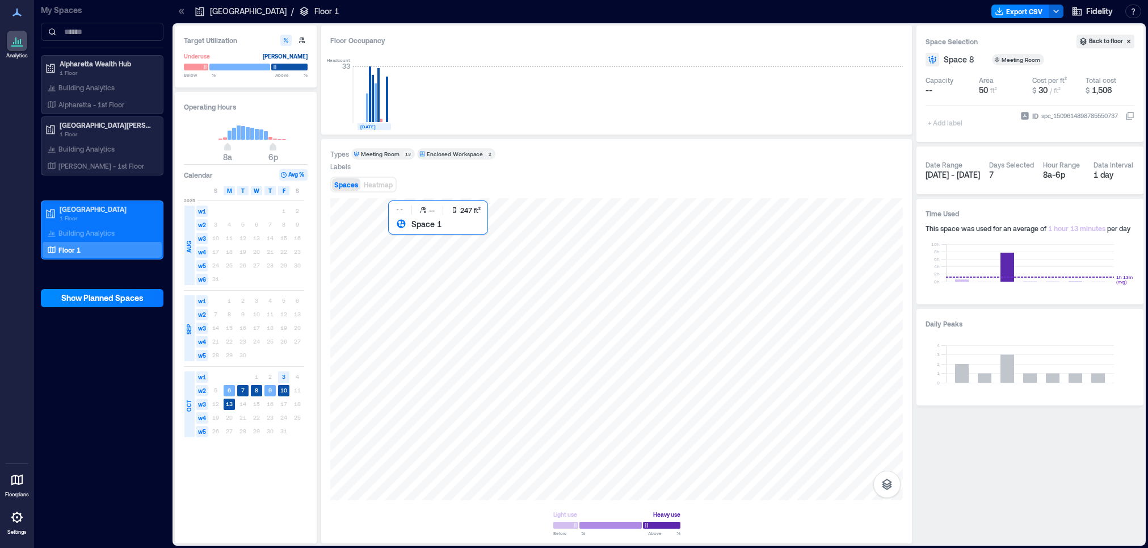
click at [434, 243] on div at bounding box center [616, 349] width 572 height 302
click at [541, 238] on div at bounding box center [616, 349] width 572 height 302
click at [576, 242] on div at bounding box center [616, 349] width 572 height 302
click at [610, 243] on div at bounding box center [616, 349] width 572 height 302
click at [586, 246] on div at bounding box center [616, 349] width 572 height 302
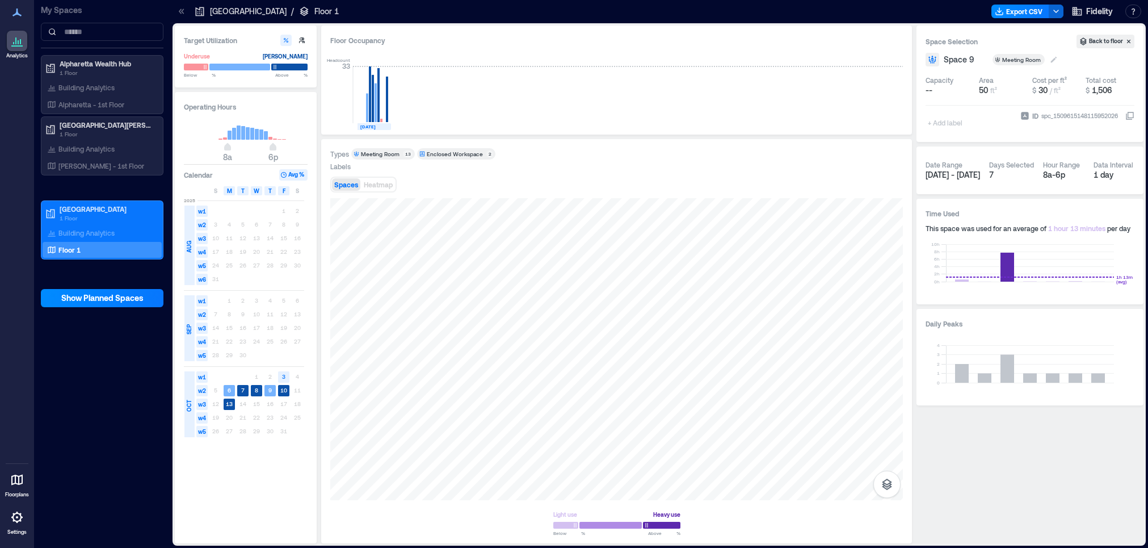
click at [1024, 64] on div "Meeting Room" at bounding box center [1018, 59] width 52 height 11
type input "***"
click at [545, 245] on div at bounding box center [616, 349] width 572 height 302
click at [1011, 58] on div "Meeting Room" at bounding box center [1021, 60] width 40 height 8
type input "***"
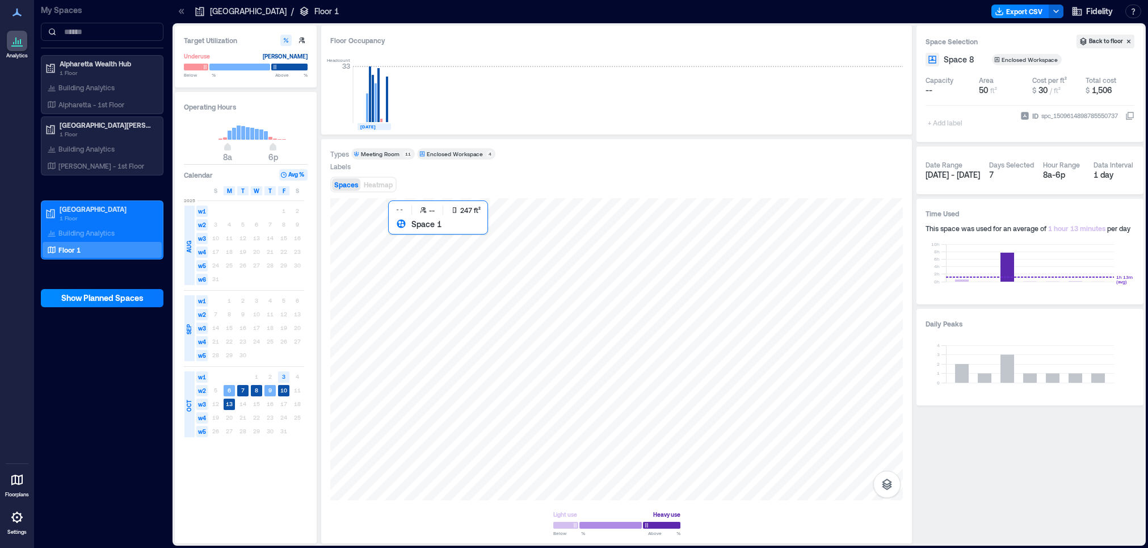
click at [448, 258] on div at bounding box center [616, 349] width 572 height 302
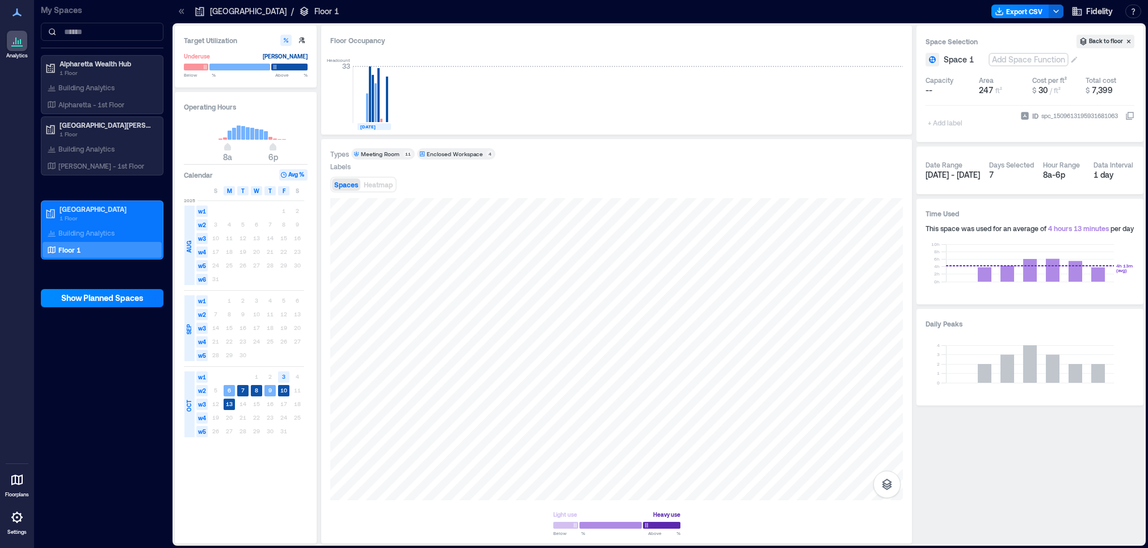
click at [1018, 58] on div "Add Space Function" at bounding box center [1028, 59] width 78 height 11
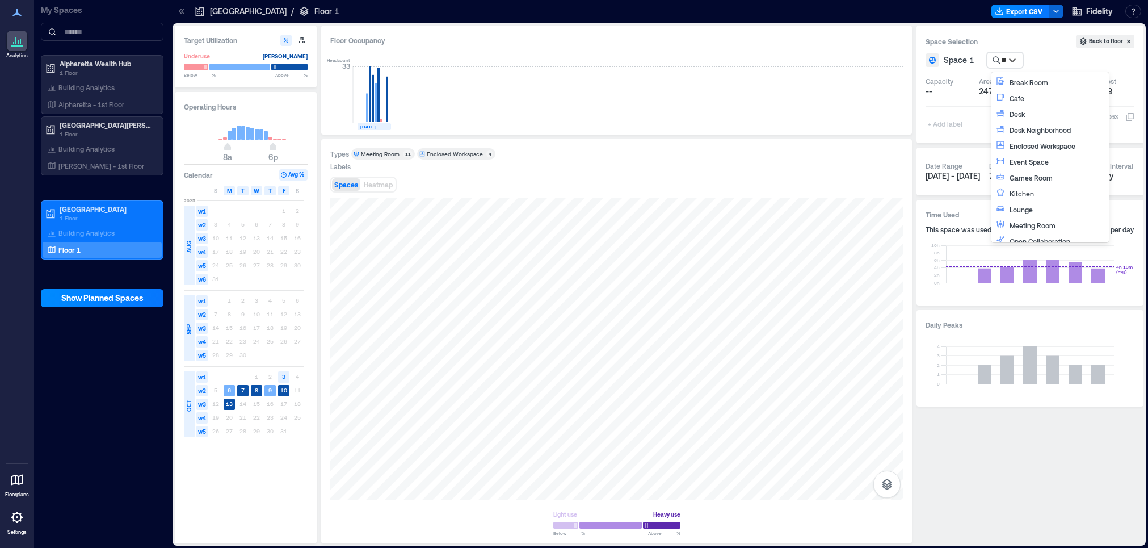
type input "***"
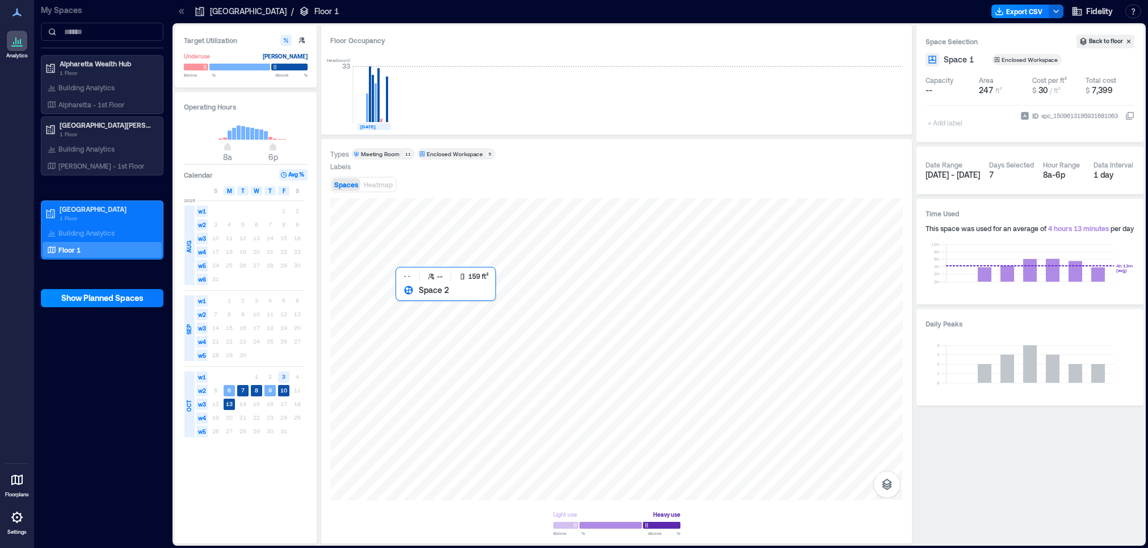
click at [441, 299] on div at bounding box center [616, 349] width 572 height 302
click at [1015, 60] on div "Add Space Function" at bounding box center [1028, 59] width 78 height 11
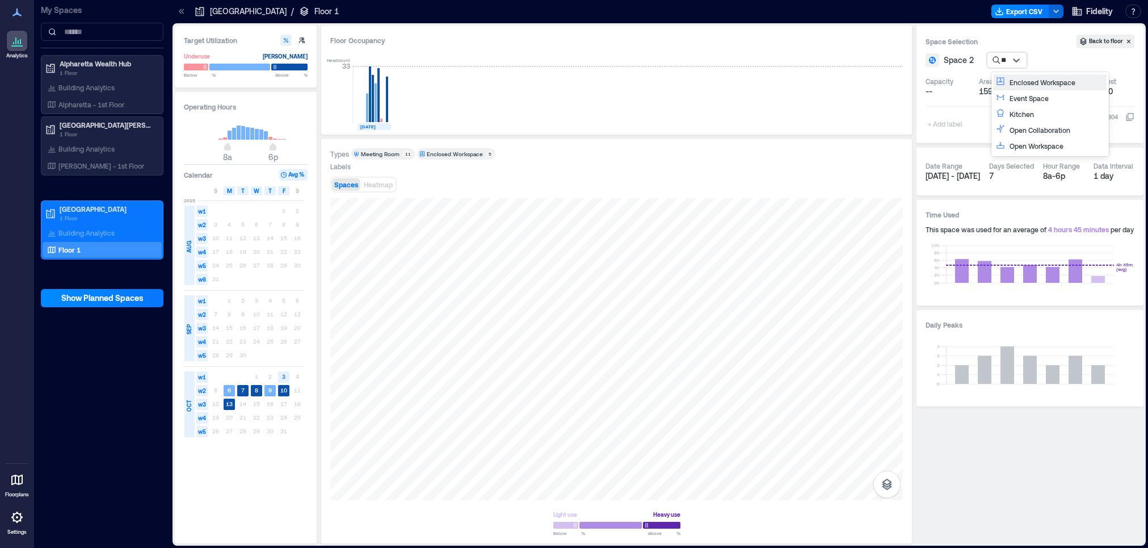
type input "***"
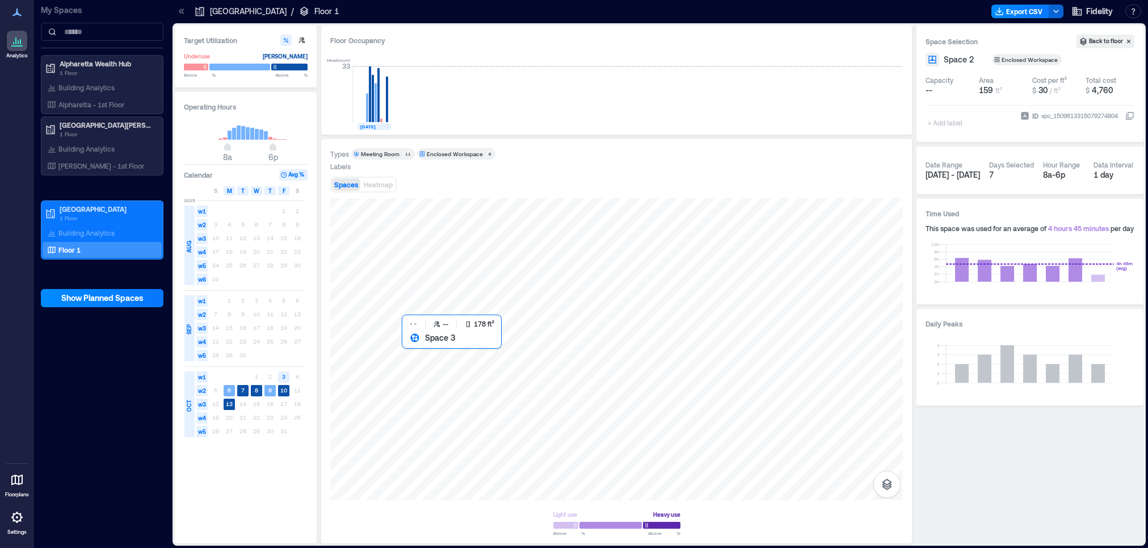
click at [440, 355] on div at bounding box center [616, 349] width 572 height 302
click at [1022, 56] on div "Add Space Function" at bounding box center [1028, 59] width 78 height 11
type input "****"
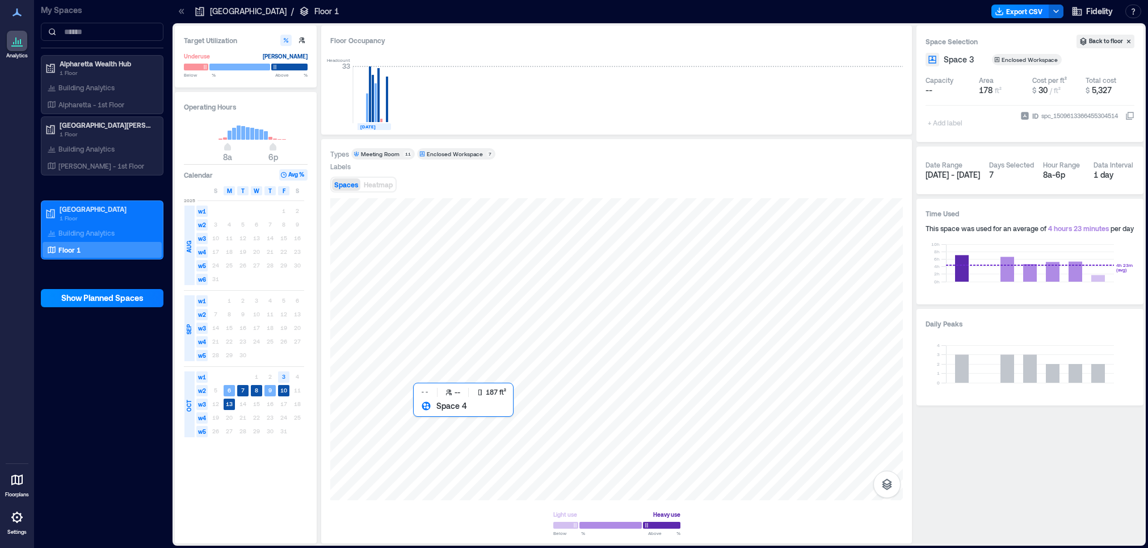
click at [459, 437] on div at bounding box center [616, 349] width 572 height 302
click at [1019, 62] on div "Add Space Function" at bounding box center [1029, 59] width 78 height 11
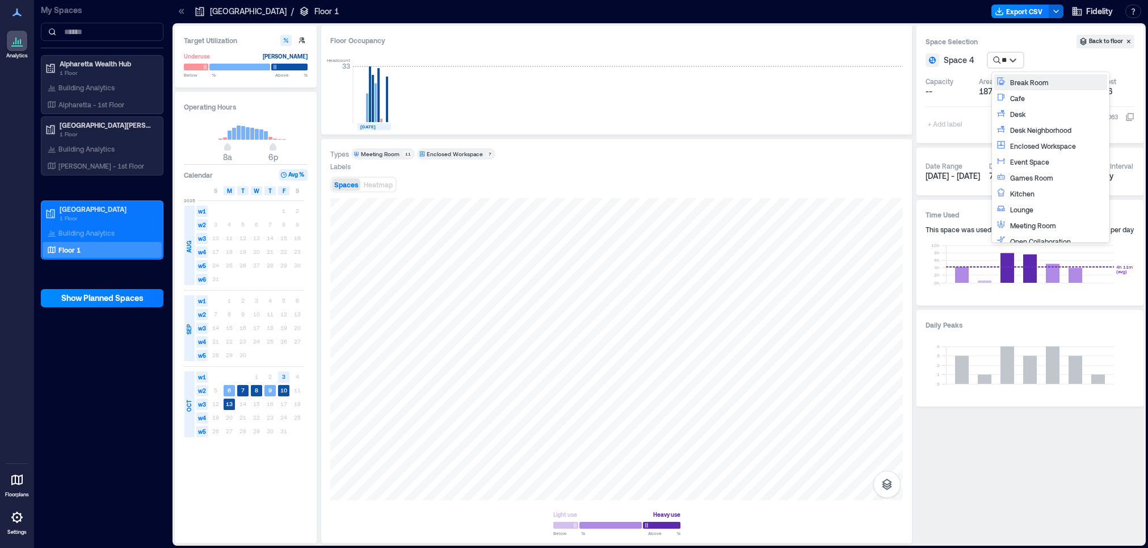
type input "***"
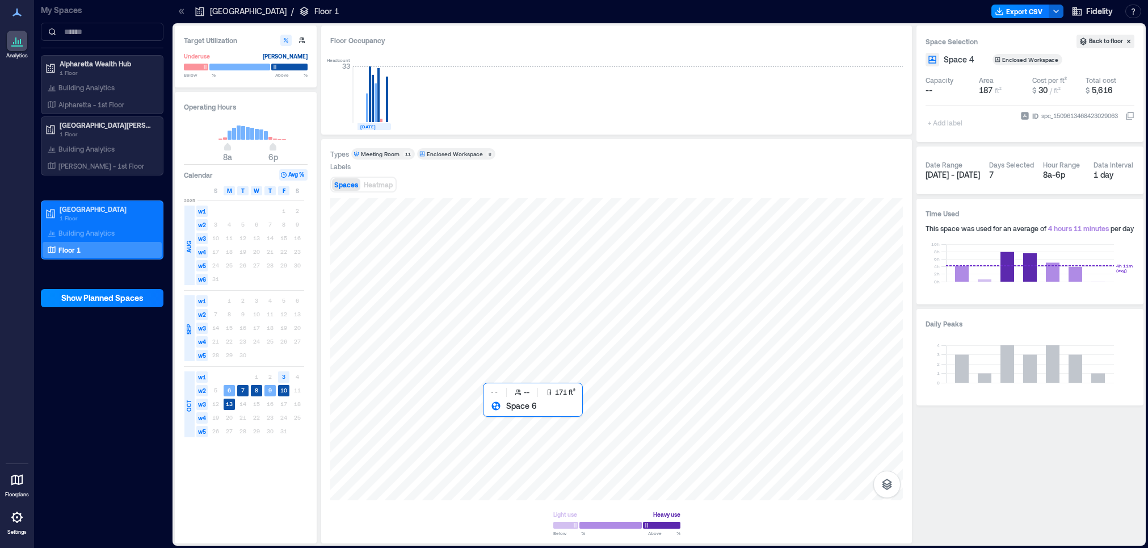
click at [502, 420] on div at bounding box center [616, 349] width 572 height 302
click at [1020, 56] on div "Add Space Function" at bounding box center [1029, 59] width 78 height 11
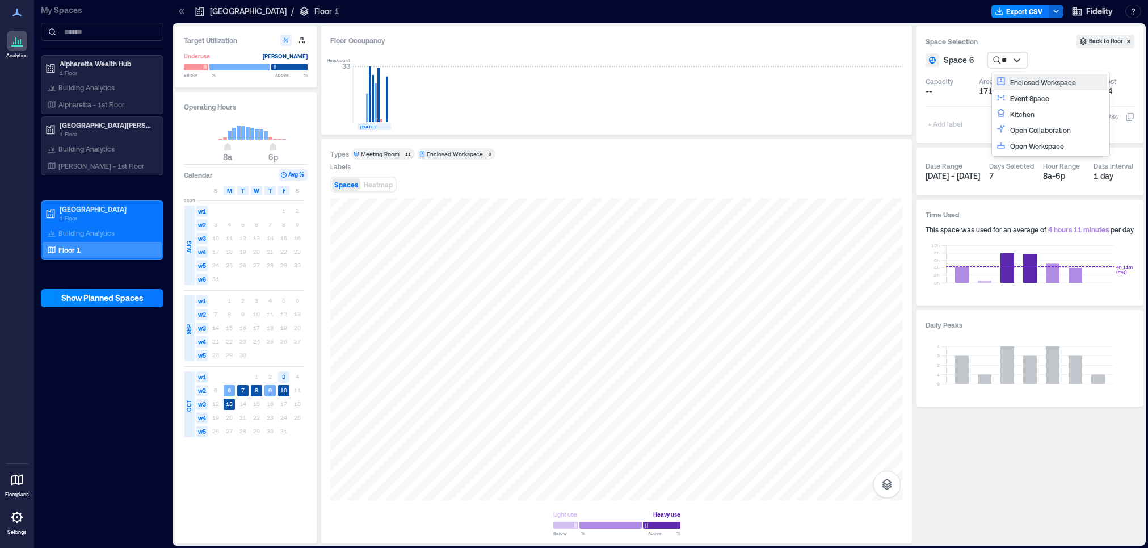
type input "***"
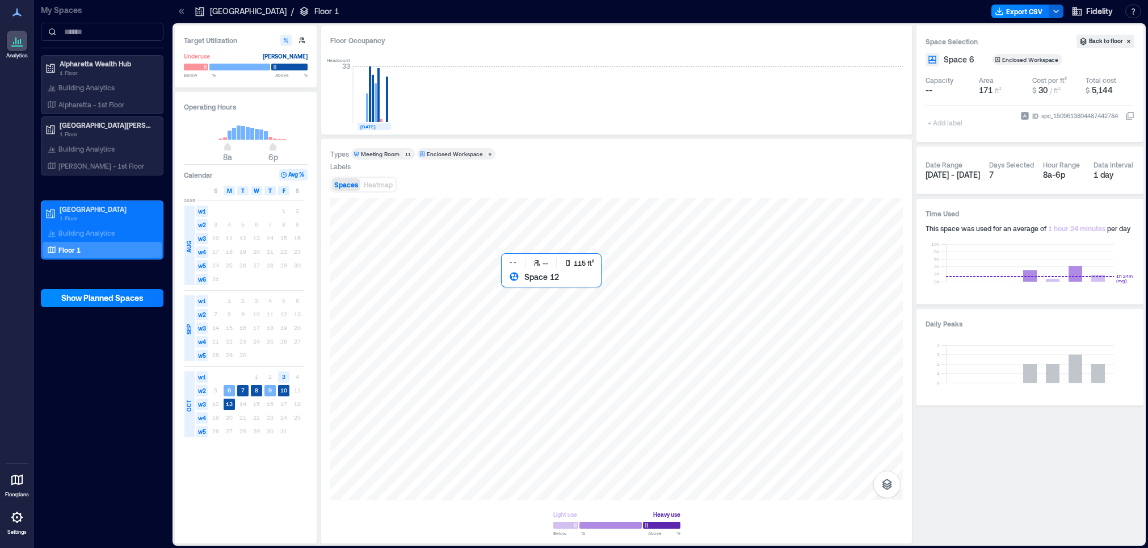
click at [520, 311] on div at bounding box center [616, 349] width 572 height 302
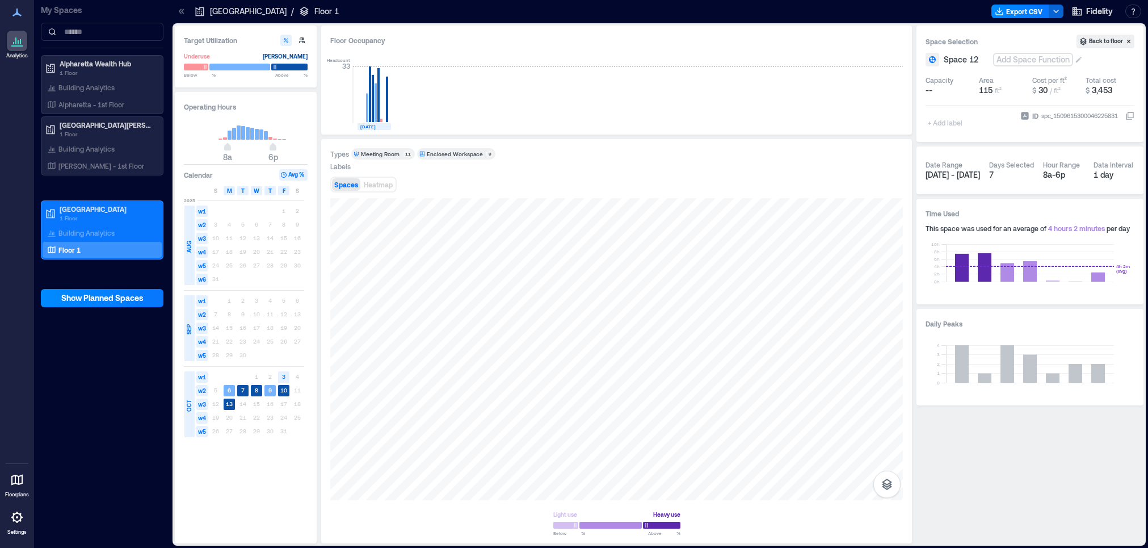
click at [1007, 62] on div "Add Space Function" at bounding box center [1033, 59] width 78 height 11
type input "***"
click at [563, 311] on div at bounding box center [616, 349] width 572 height 302
click at [1024, 61] on div "Add Space Function" at bounding box center [1033, 59] width 78 height 11
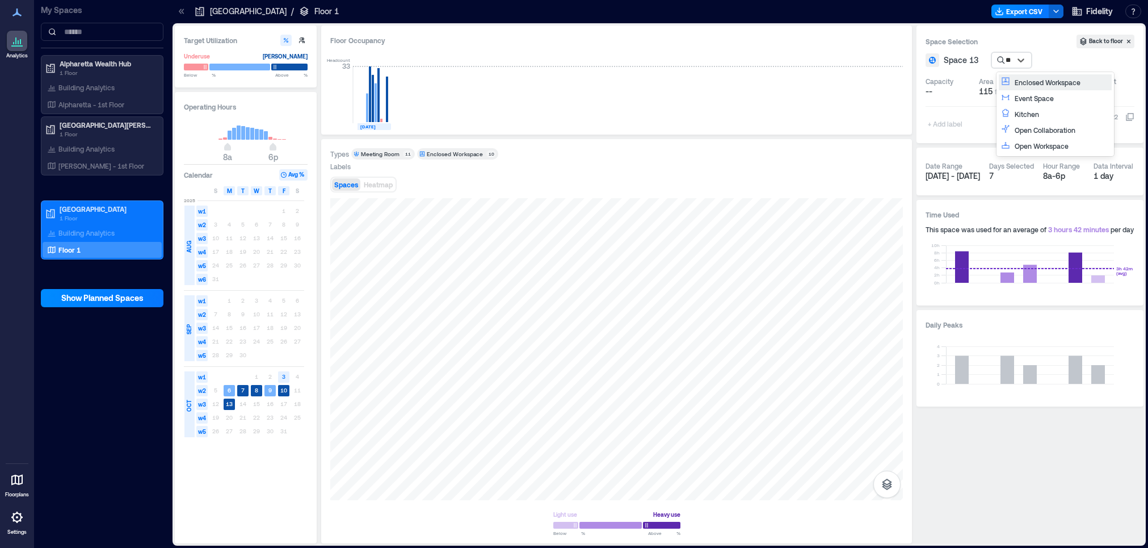
type input "***"
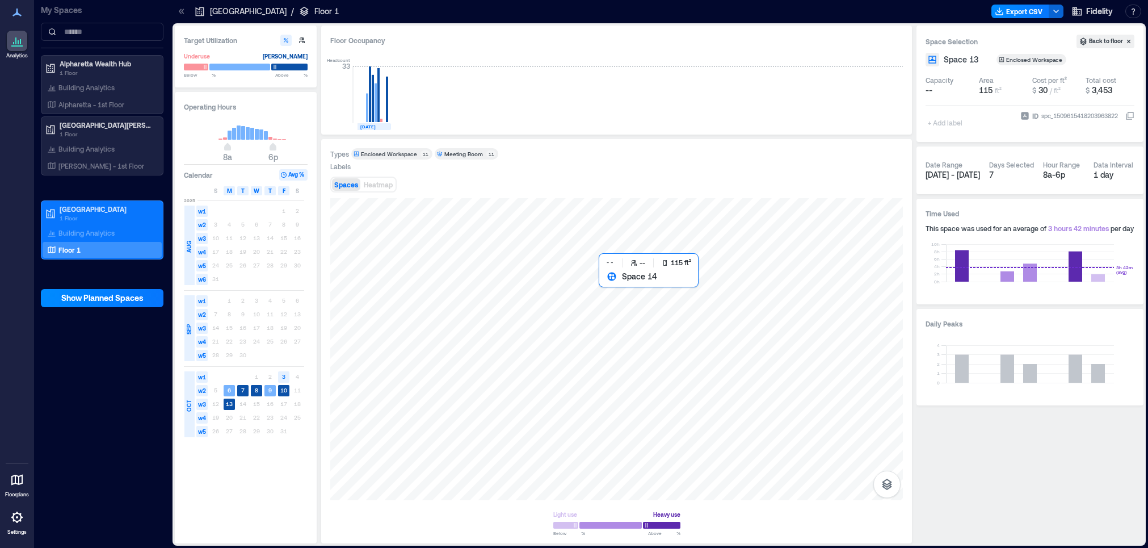
click at [615, 302] on div at bounding box center [616, 349] width 572 height 302
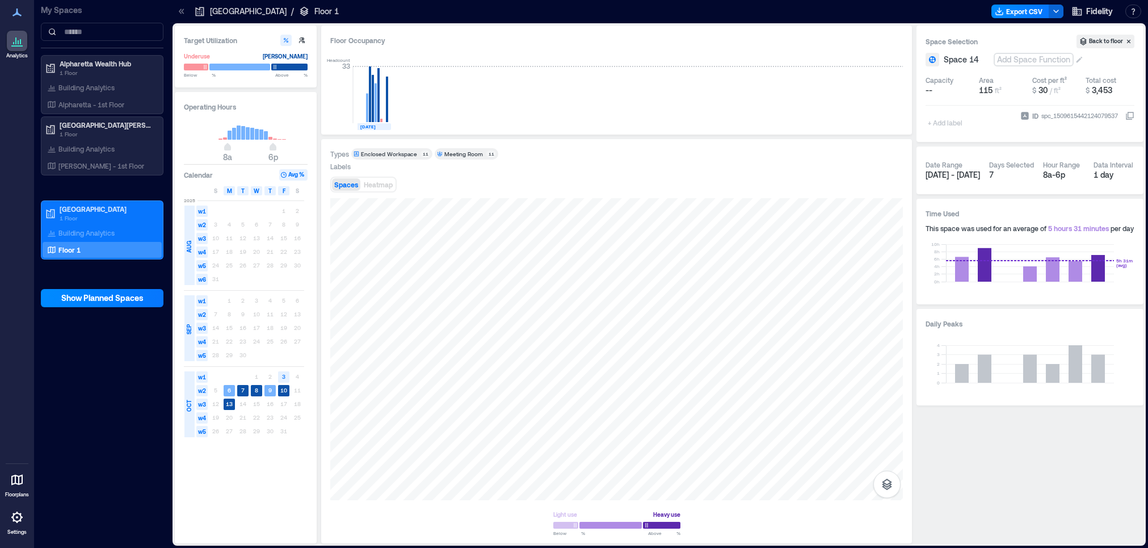
click at [1024, 58] on div "Add Space Function" at bounding box center [1034, 59] width 78 height 11
type input "***"
click at [1006, 56] on div "Add Space Function" at bounding box center [1033, 59] width 78 height 11
type input "****"
click at [596, 360] on div at bounding box center [616, 349] width 572 height 302
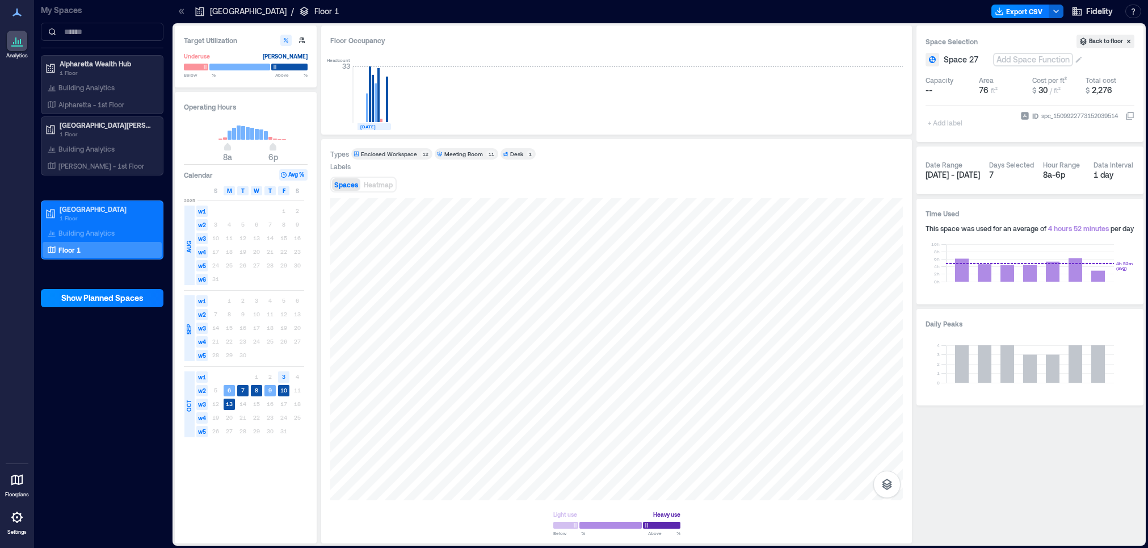
click at [1015, 61] on div "Add Space Function" at bounding box center [1033, 59] width 78 height 11
type input "****"
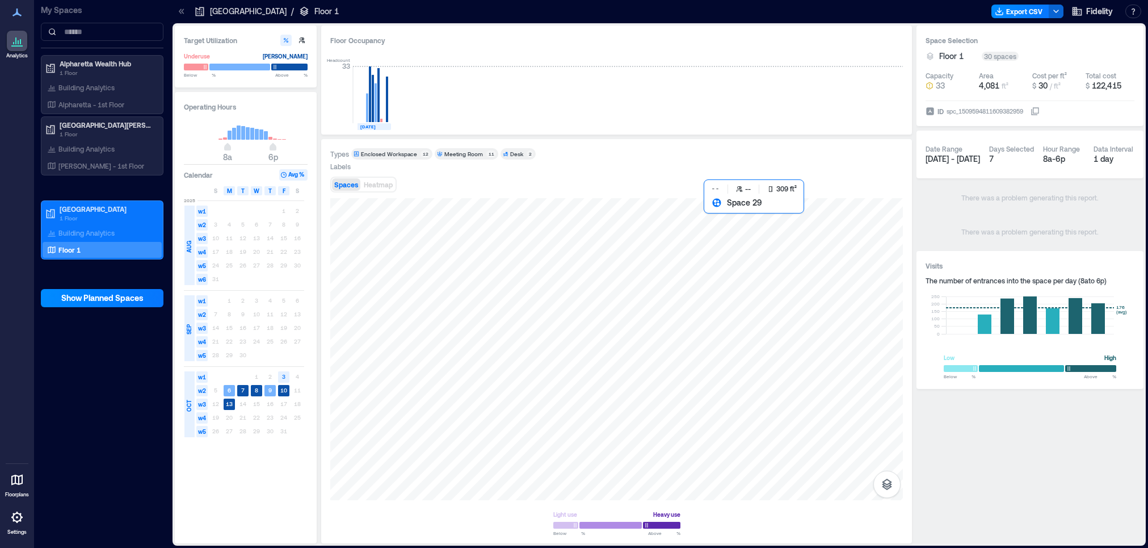
click at [735, 245] on div at bounding box center [616, 349] width 572 height 302
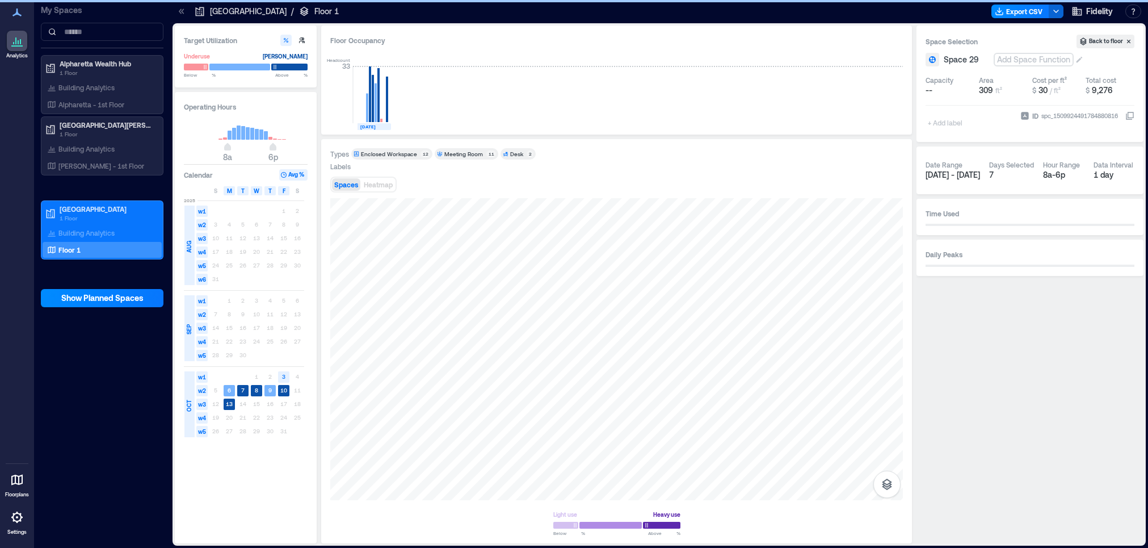
click at [1013, 58] on div "Add Space Function" at bounding box center [1034, 59] width 78 height 11
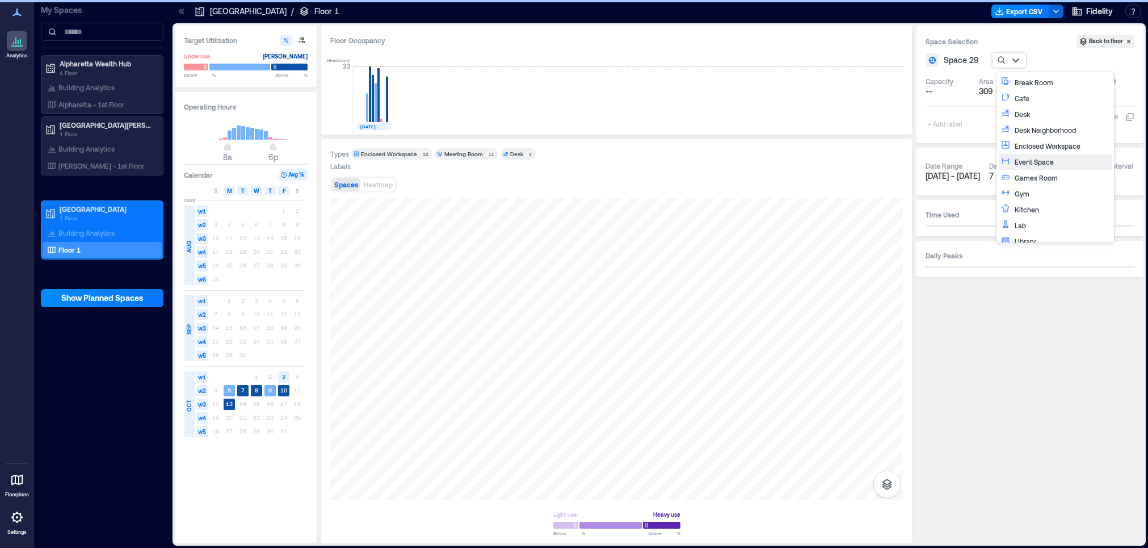
click at [1054, 165] on div "Event Space" at bounding box center [1061, 161] width 95 height 11
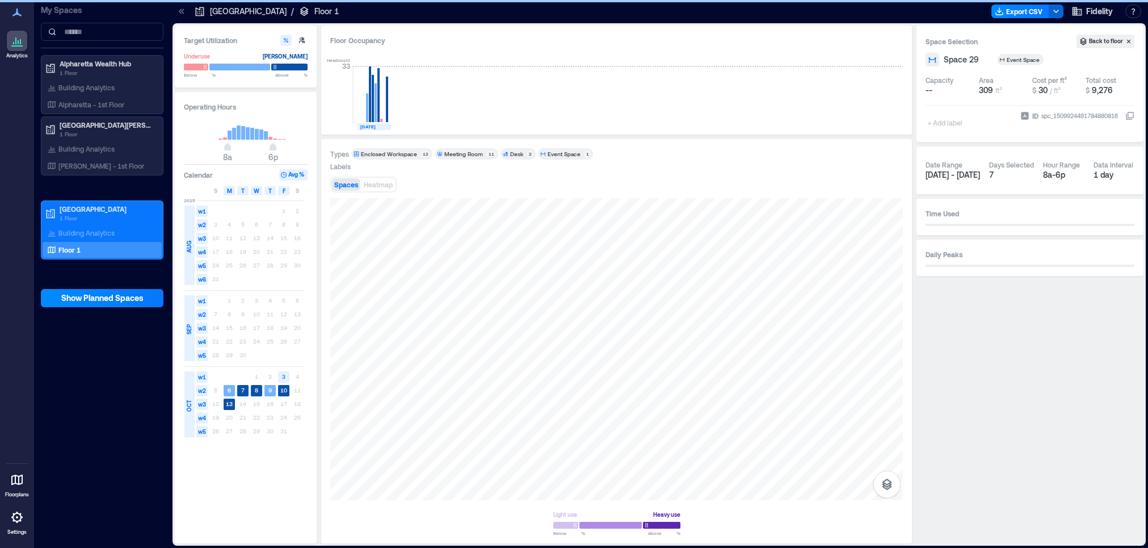
click at [836, 166] on div "Labels" at bounding box center [616, 166] width 572 height 9
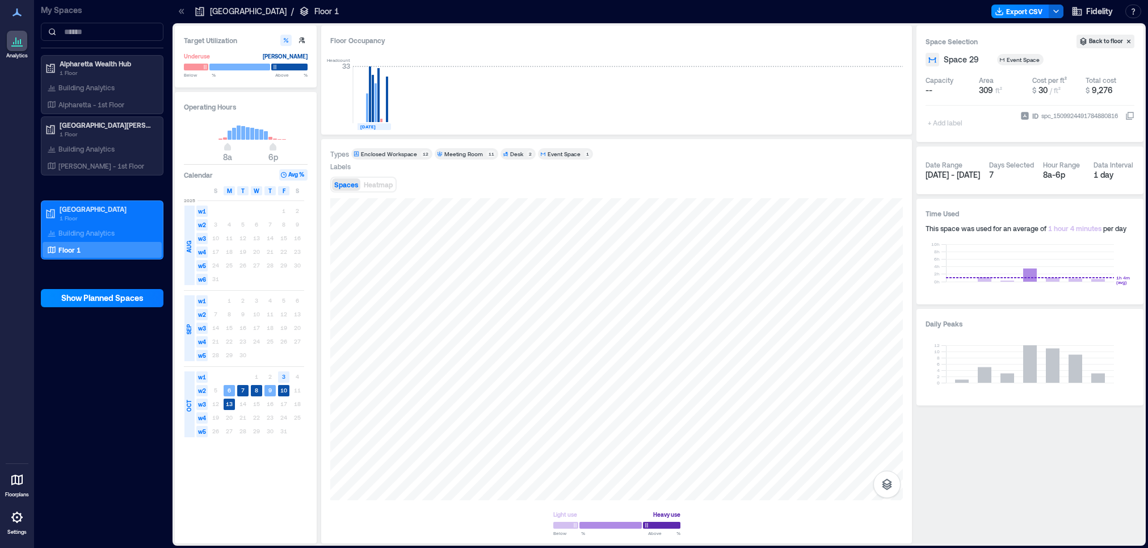
click at [396, 155] on div "Enclosed Workspace" at bounding box center [389, 154] width 56 height 8
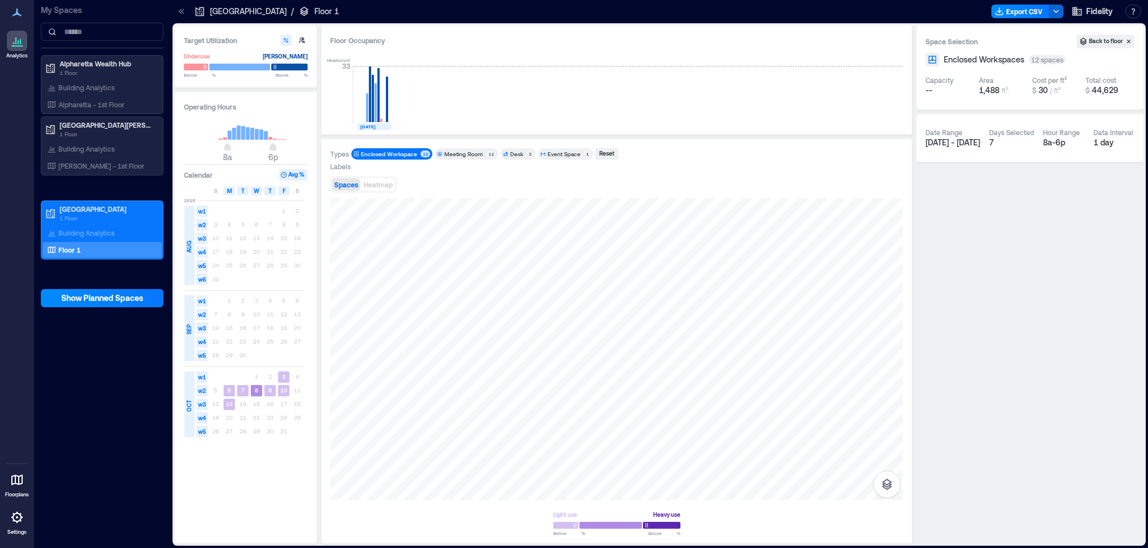
click at [464, 153] on div "Meeting Room" at bounding box center [463, 154] width 39 height 8
click at [395, 158] on div "Enclosed Workspace 12" at bounding box center [391, 153] width 81 height 11
click at [470, 153] on div "Meeting Room" at bounding box center [463, 154] width 39 height 8
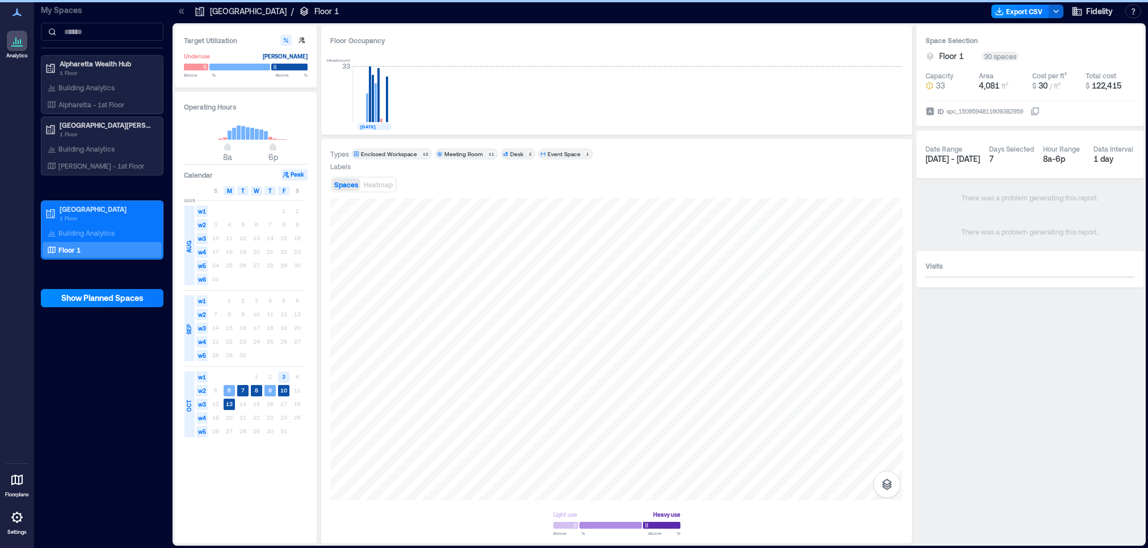
click at [506, 155] on span "Desk 2" at bounding box center [518, 154] width 31 height 8
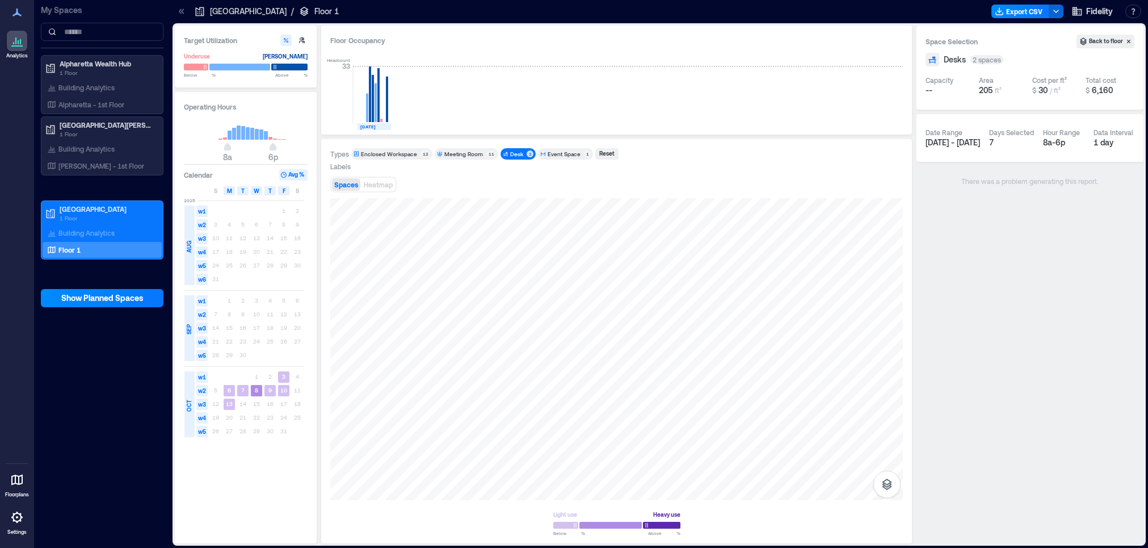
click at [510, 155] on div "Desk" at bounding box center [516, 154] width 13 height 8
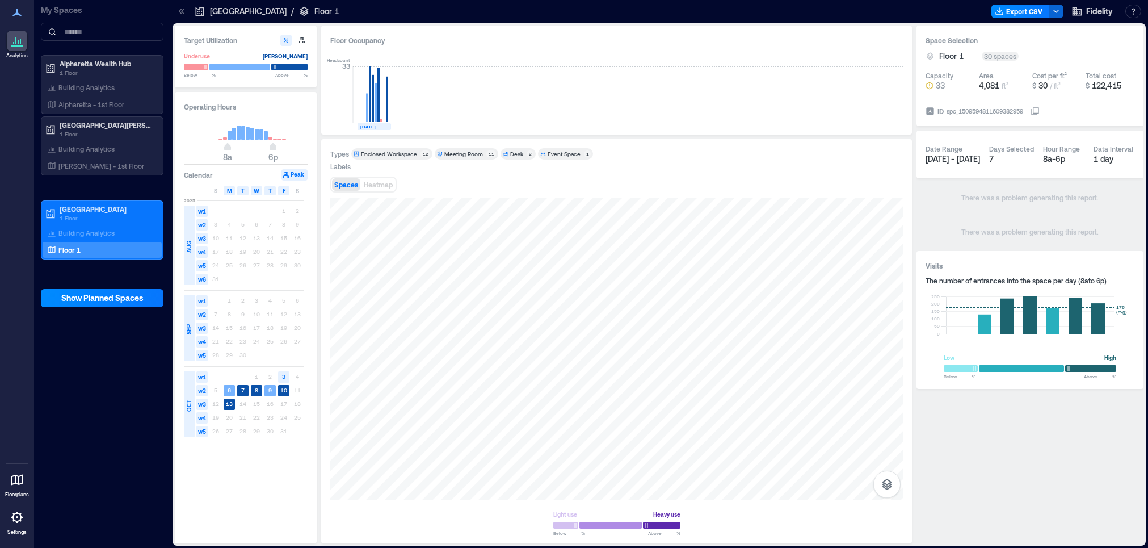
click at [549, 154] on div "Event Space" at bounding box center [564, 154] width 33 height 8
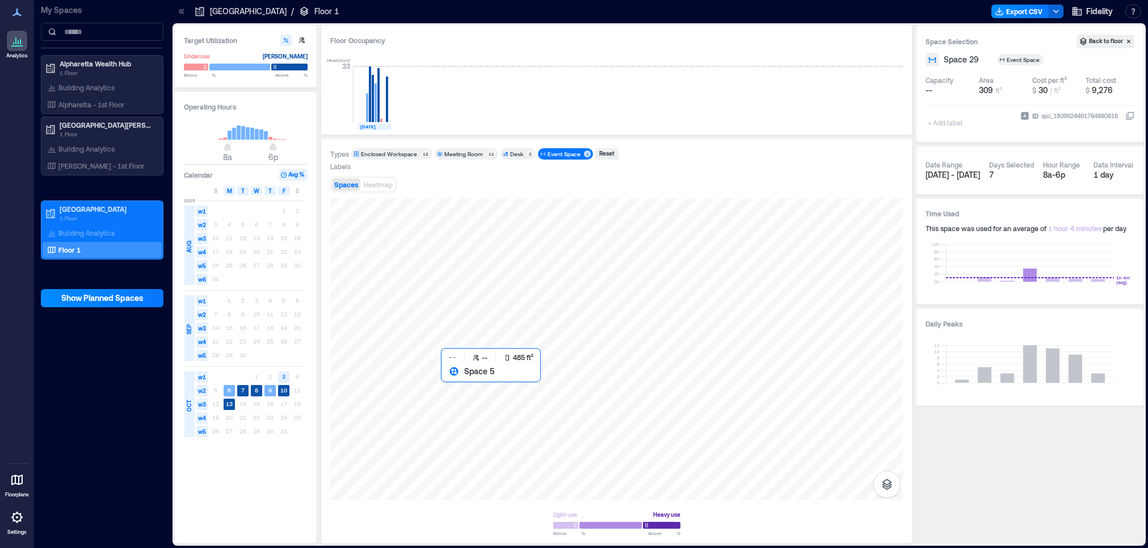
click at [469, 416] on div at bounding box center [616, 349] width 572 height 302
click at [1035, 57] on div "Add Space Function" at bounding box center [1028, 59] width 78 height 11
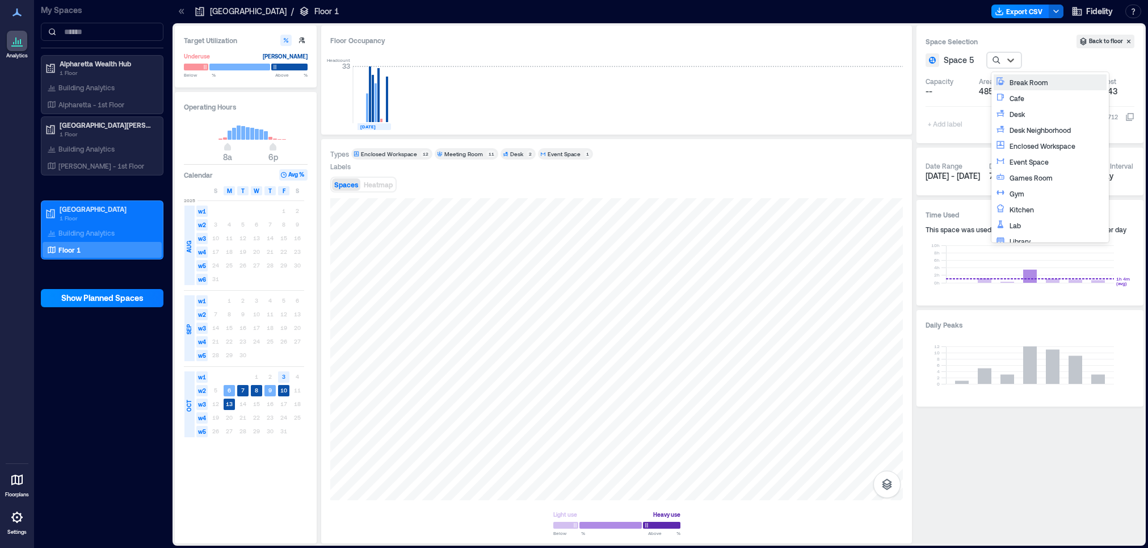
scroll to position [12, 0]
click at [1054, 192] on div "Kitchen" at bounding box center [1056, 197] width 95 height 11
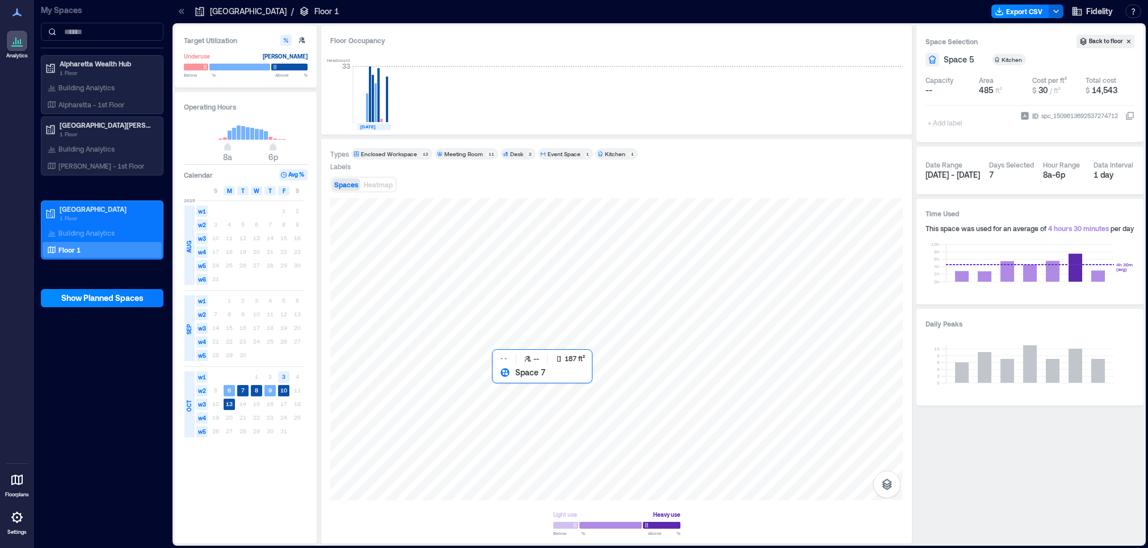
click at [513, 399] on div at bounding box center [616, 349] width 572 height 302
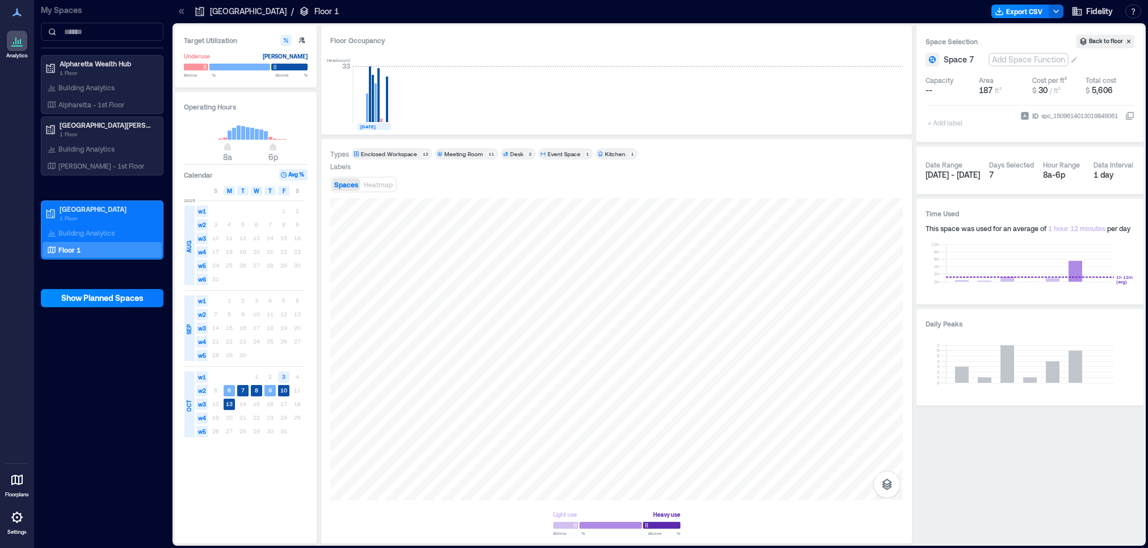
click at [1025, 58] on div "Add Space Function" at bounding box center [1028, 59] width 78 height 11
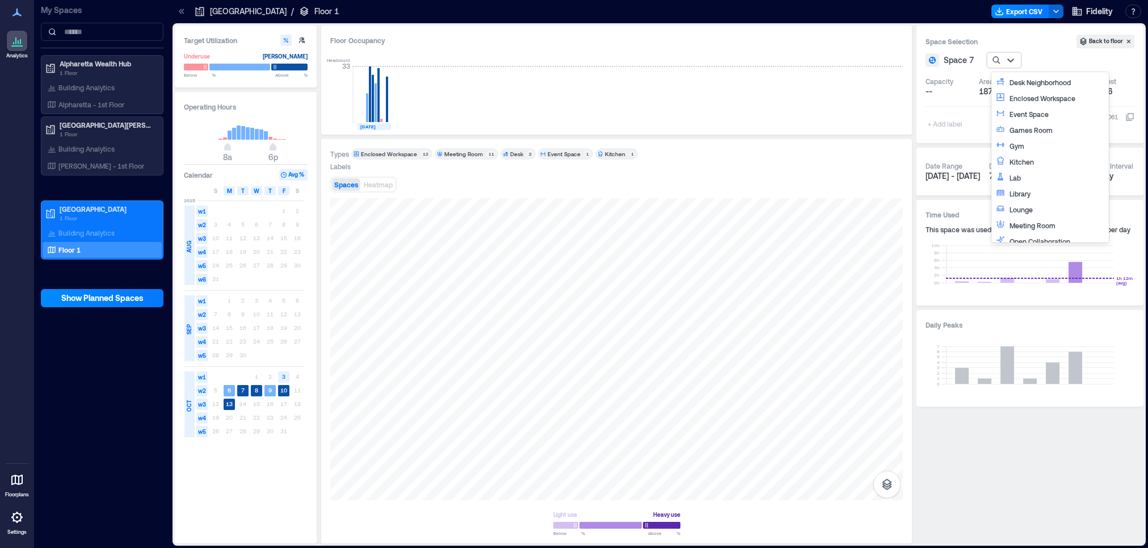
scroll to position [36, 0]
click at [1046, 129] on div "Event Space" at bounding box center [1056, 125] width 95 height 11
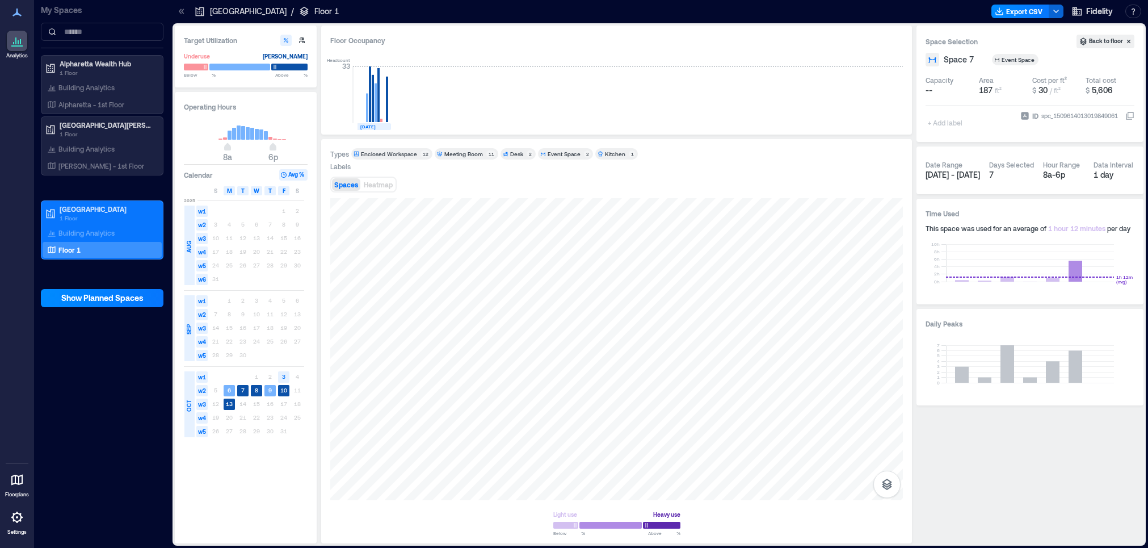
click at [628, 187] on div "Spaces Heatmap" at bounding box center [616, 184] width 572 height 23
click at [606, 155] on div "Kitchen" at bounding box center [615, 154] width 20 height 8
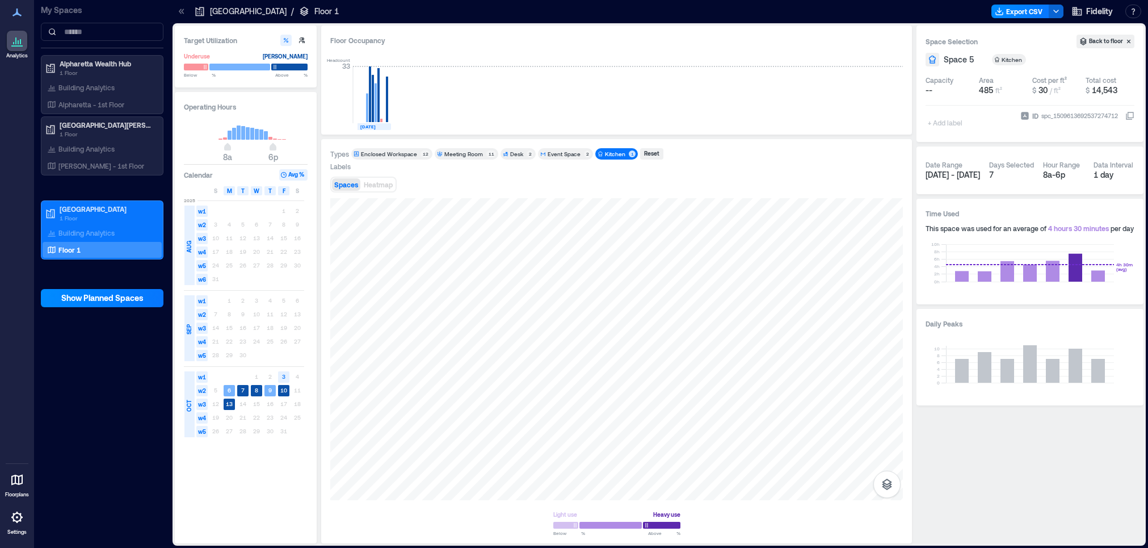
click at [565, 153] on div "Event Space" at bounding box center [564, 154] width 33 height 8
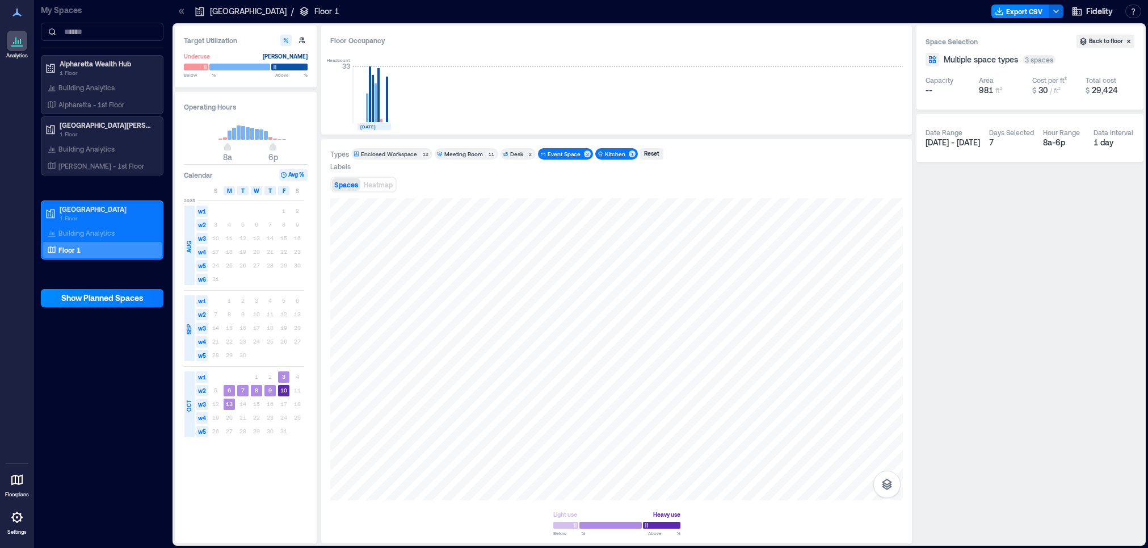
click at [658, 182] on div "Spaces Heatmap" at bounding box center [616, 184] width 572 height 23
click at [3, 487] on link "Floorplans" at bounding box center [17, 483] width 31 height 35
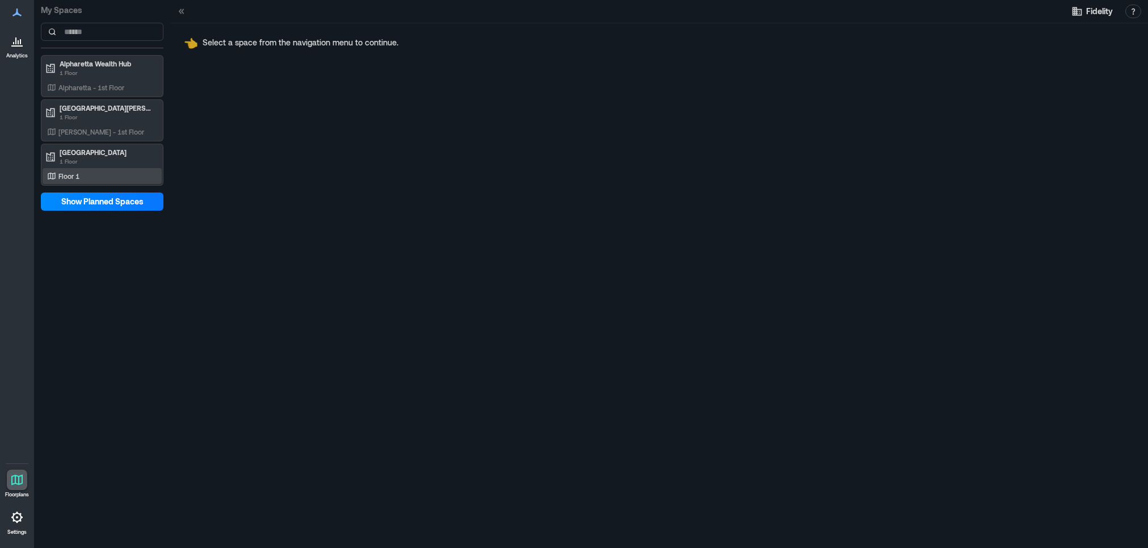
click at [77, 179] on p "Floor 1" at bounding box center [68, 175] width 21 height 9
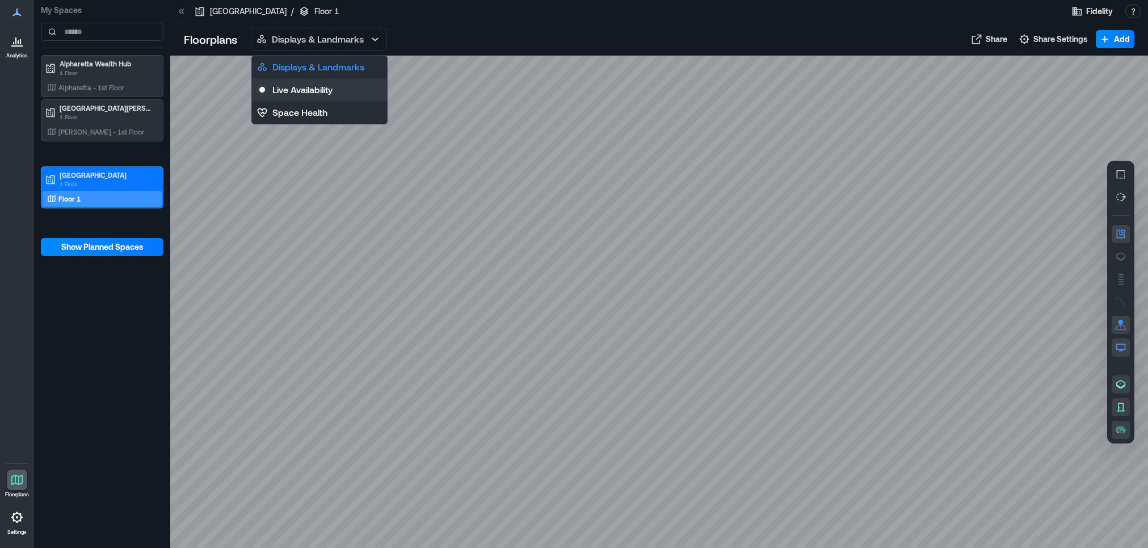
click at [342, 85] on button "Live Availability" at bounding box center [319, 89] width 135 height 23
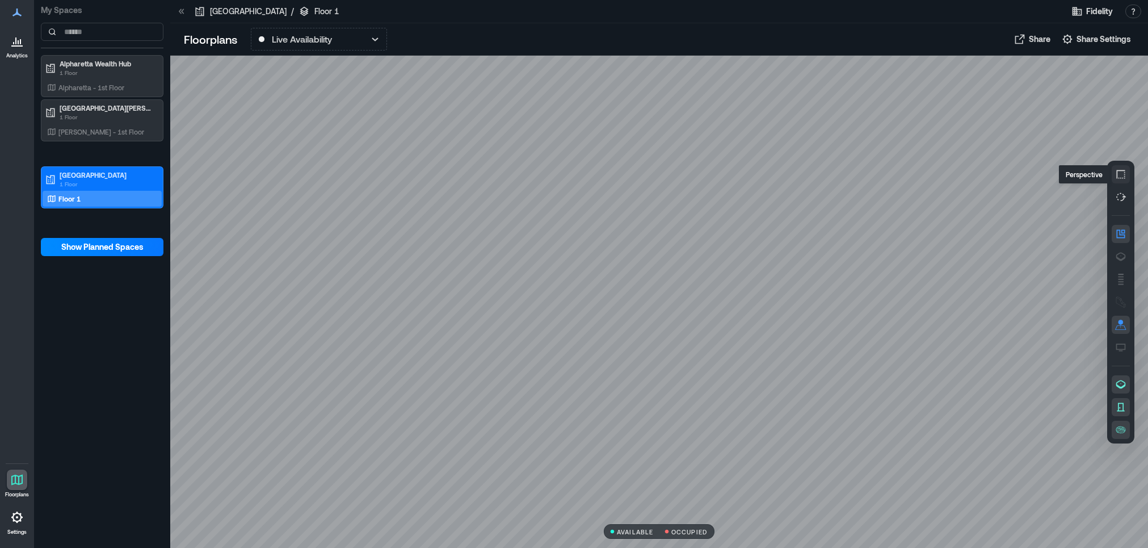
click at [1125, 171] on icon "button" at bounding box center [1120, 174] width 11 height 11
drag, startPoint x: 1019, startPoint y: 248, endPoint x: 1008, endPoint y: 304, distance: 57.3
click at [1008, 304] on div at bounding box center [659, 302] width 978 height 492
drag, startPoint x: 1012, startPoint y: 315, endPoint x: 1018, endPoint y: 312, distance: 6.9
click at [1018, 312] on div at bounding box center [659, 302] width 978 height 492
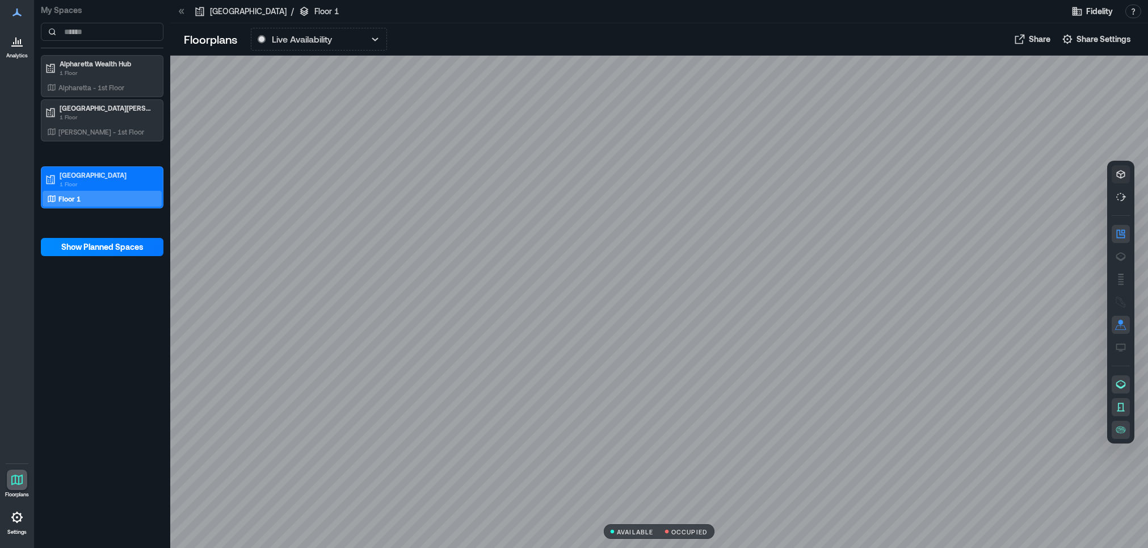
drag, startPoint x: 616, startPoint y: 298, endPoint x: 635, endPoint y: 323, distance: 32.0
click at [635, 327] on div at bounding box center [659, 302] width 978 height 492
drag, startPoint x: 635, startPoint y: 320, endPoint x: 681, endPoint y: 305, distance: 48.3
drag, startPoint x: 730, startPoint y: 295, endPoint x: 711, endPoint y: 285, distance: 21.3
click at [711, 285] on div at bounding box center [659, 302] width 978 height 492
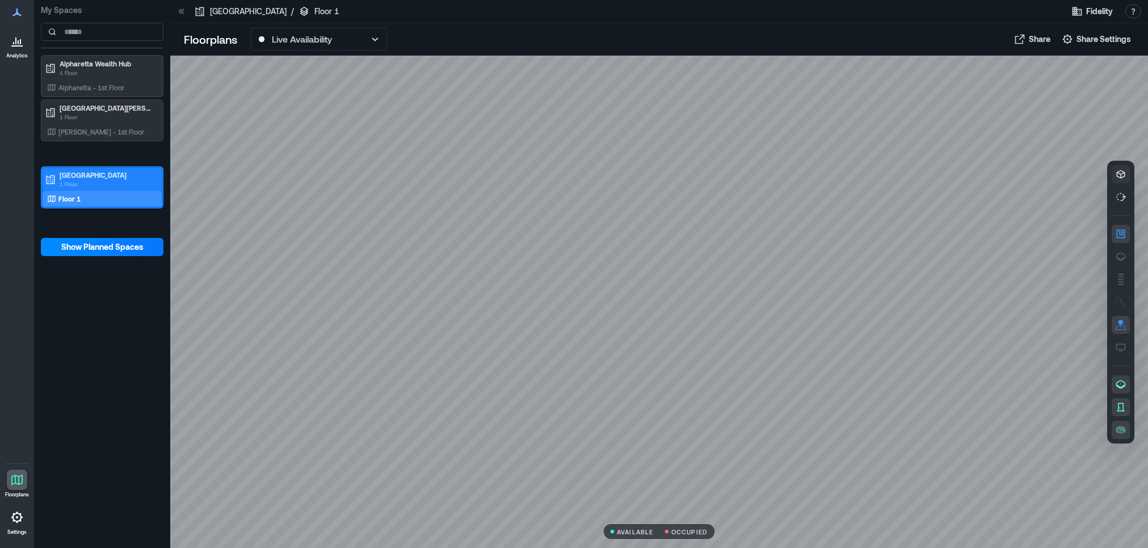
click at [106, 178] on p "[GEOGRAPHIC_DATA]" at bounding box center [107, 174] width 95 height 9
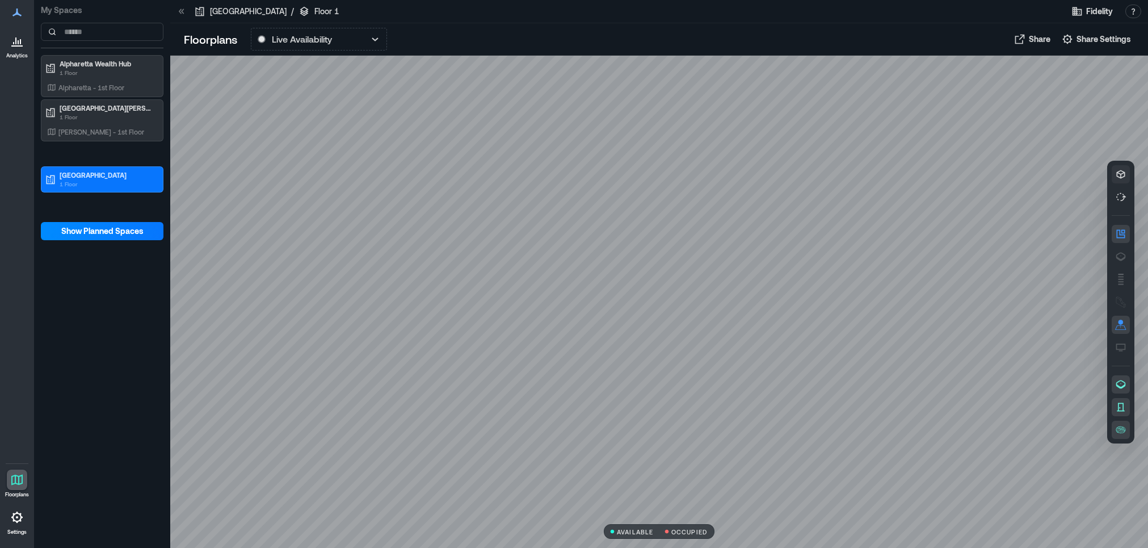
click at [15, 48] on div at bounding box center [17, 41] width 20 height 20
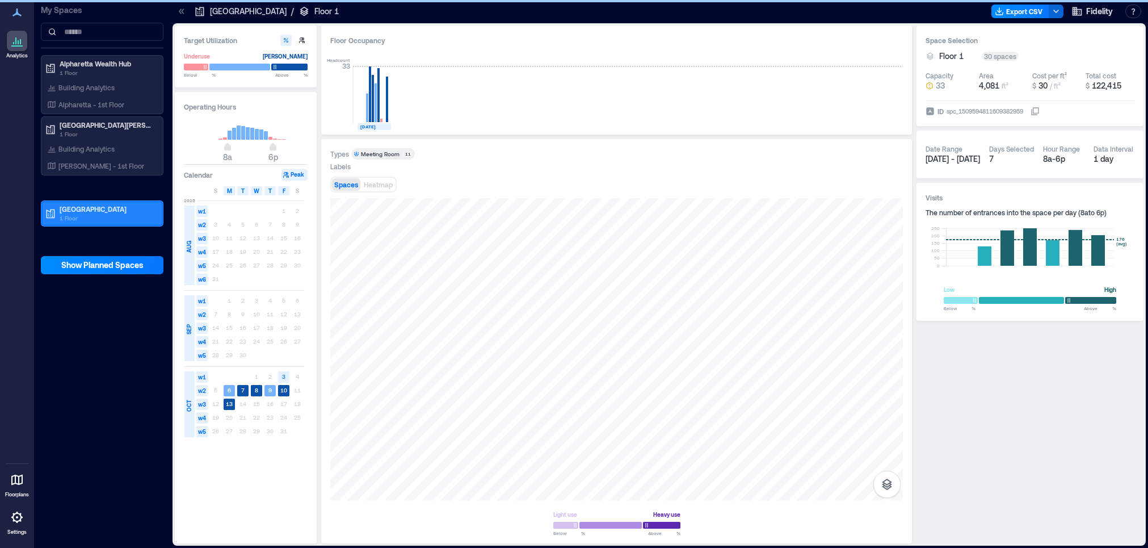
click at [110, 203] on div "Vancouver 1 Floor" at bounding box center [102, 213] width 119 height 23
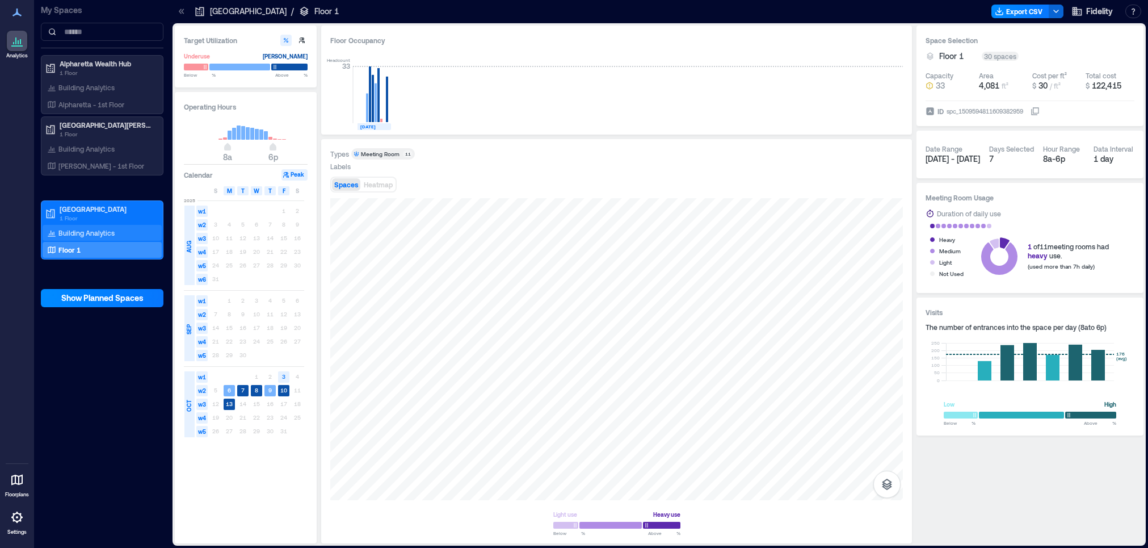
click at [98, 233] on p "Building Analytics" at bounding box center [86, 232] width 56 height 9
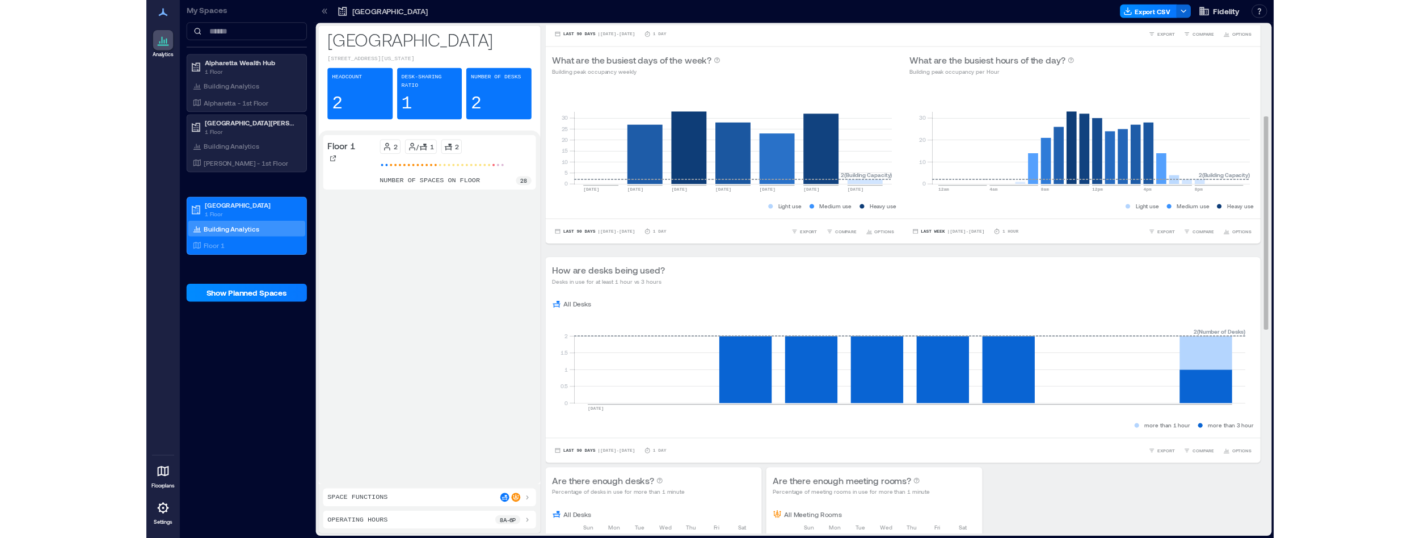
scroll to position [170, 0]
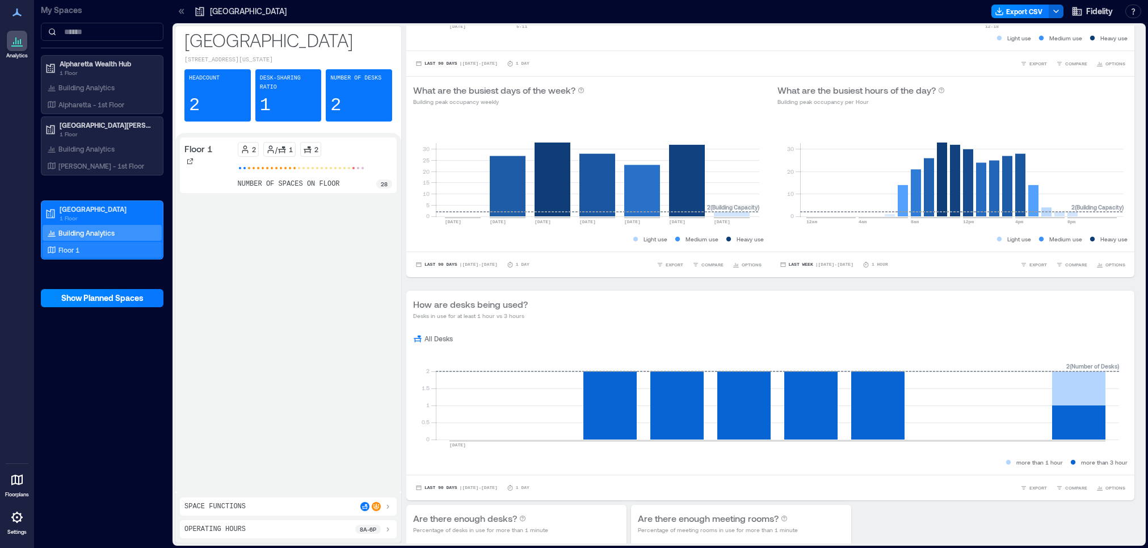
click at [86, 249] on div "Floor 1" at bounding box center [100, 249] width 110 height 11
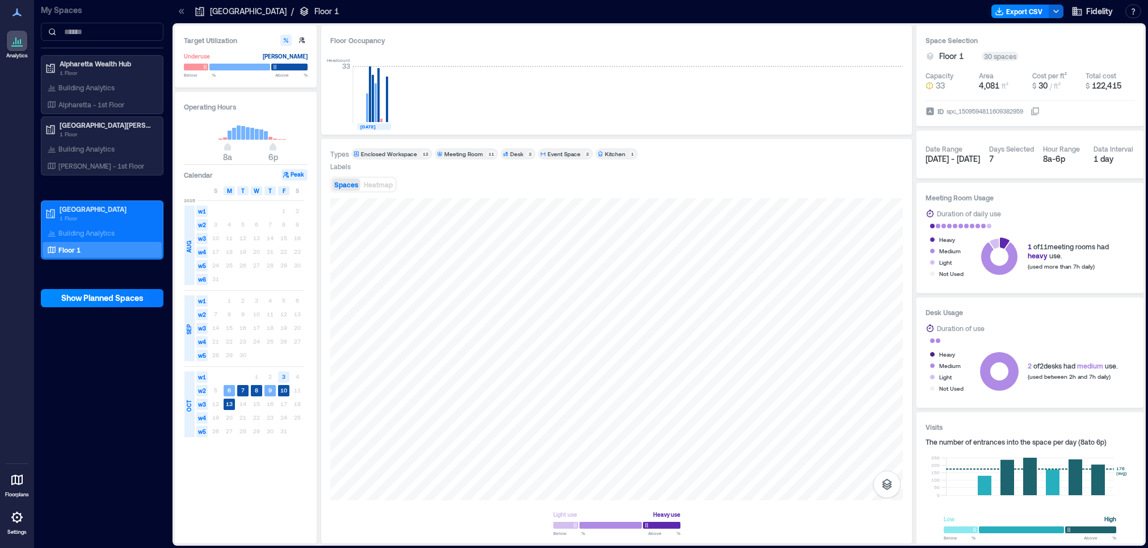
click at [469, 150] on div "Meeting Room" at bounding box center [463, 154] width 39 height 8
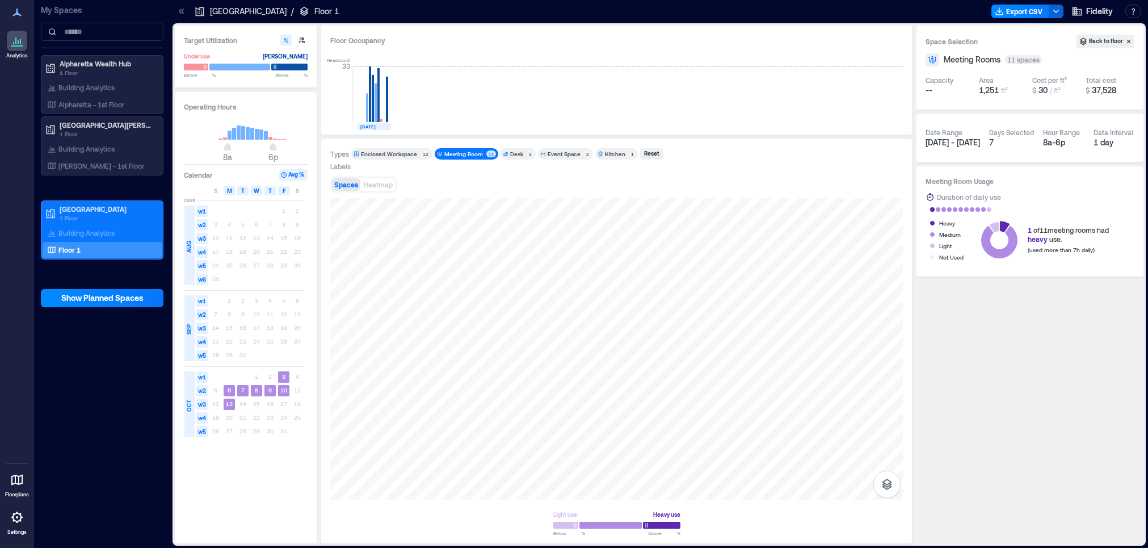
type input "****"
type input "**"
type input "***"
type input "**"
drag, startPoint x: 643, startPoint y: 524, endPoint x: 630, endPoint y: 524, distance: 13.0
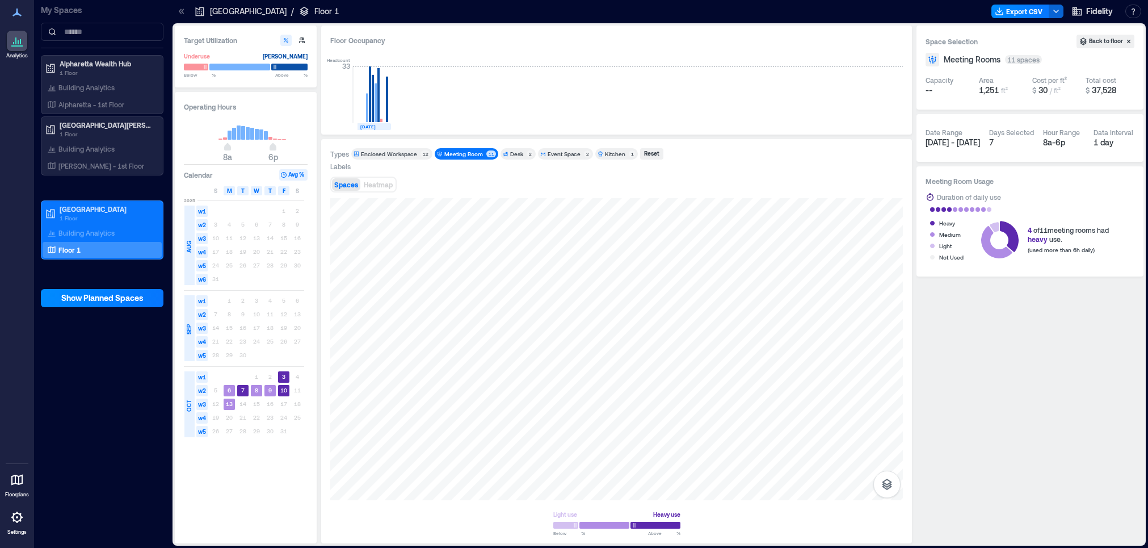
click at [630, 524] on span at bounding box center [629, 525] width 6 height 6
type input "****"
type input "**"
type input "****"
type input "**"
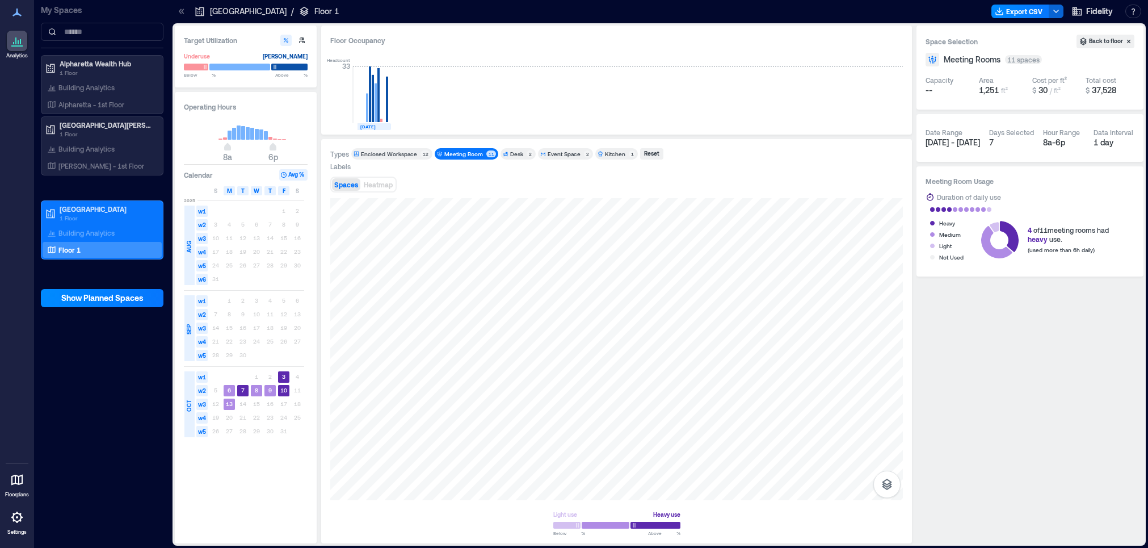
type input "****"
type input "**"
type input "***"
type input "**"
drag, startPoint x: 575, startPoint y: 523, endPoint x: 591, endPoint y: 525, distance: 16.0
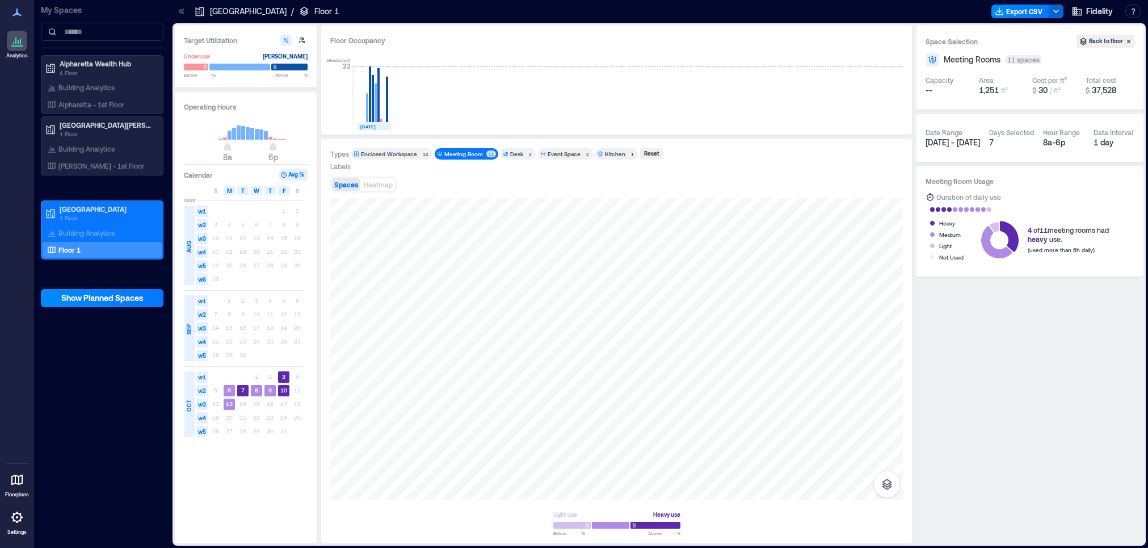
click at [591, 525] on span at bounding box center [591, 525] width 6 height 6
type input "****"
type input "**"
type input "****"
type input "**"
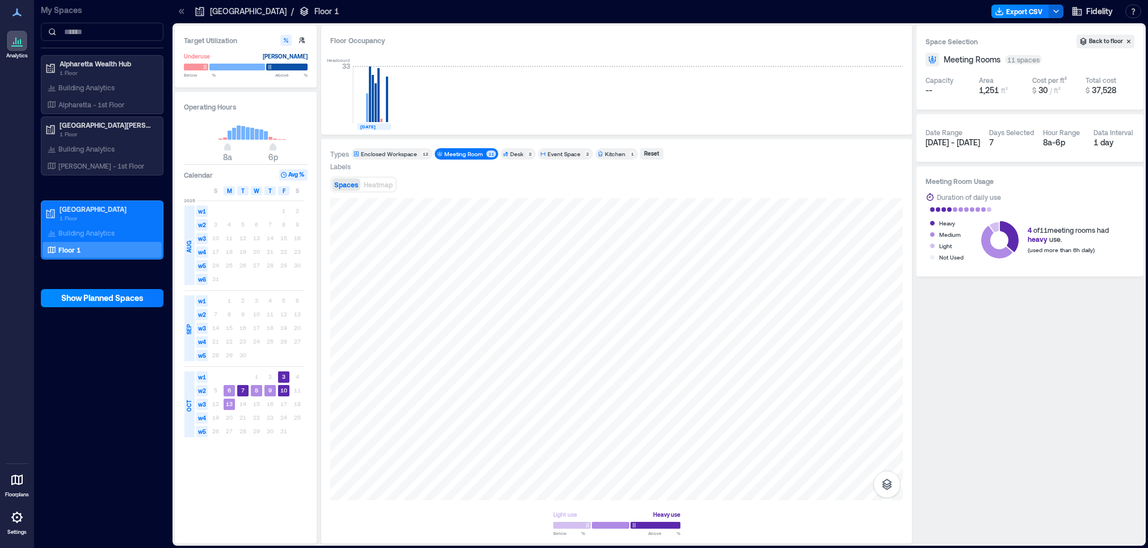
type input "****"
type input "**"
type input "****"
type input "**"
type input "****"
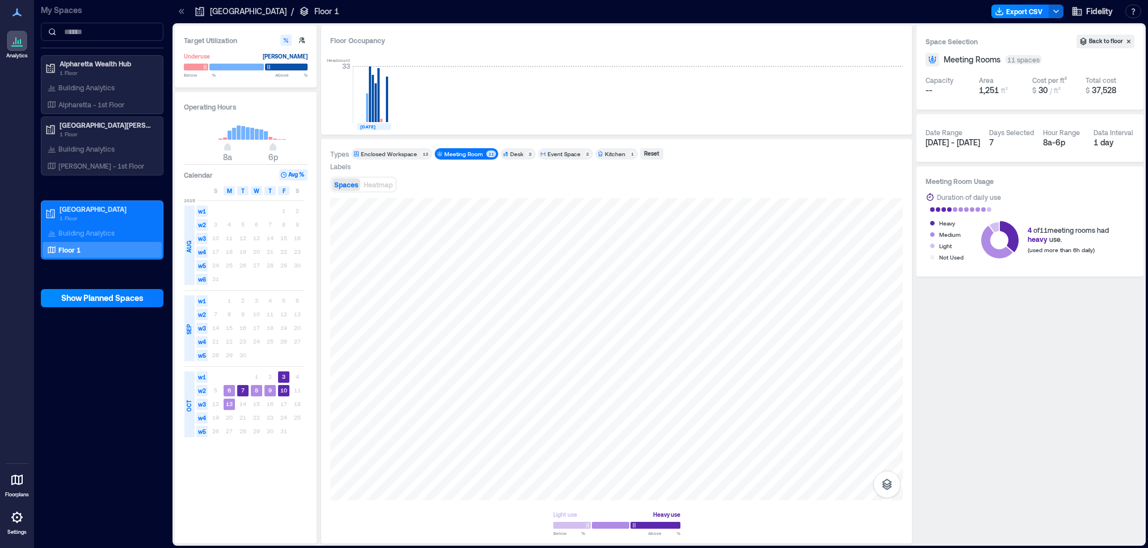
type input "**"
type input "****"
type input "**"
type input "****"
type input "**"
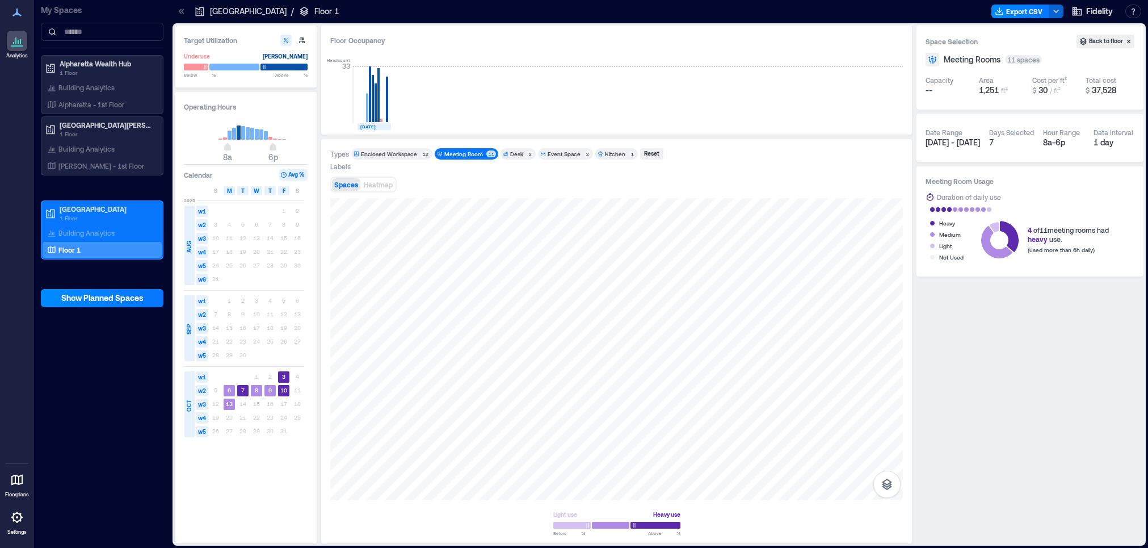
type input "***"
type input "**"
drag, startPoint x: 271, startPoint y: 68, endPoint x: 258, endPoint y: 75, distance: 15.8
click at [258, 75] on div "Underuse [PERSON_NAME] Below ** % Above ** %" at bounding box center [246, 64] width 124 height 28
type input "***"
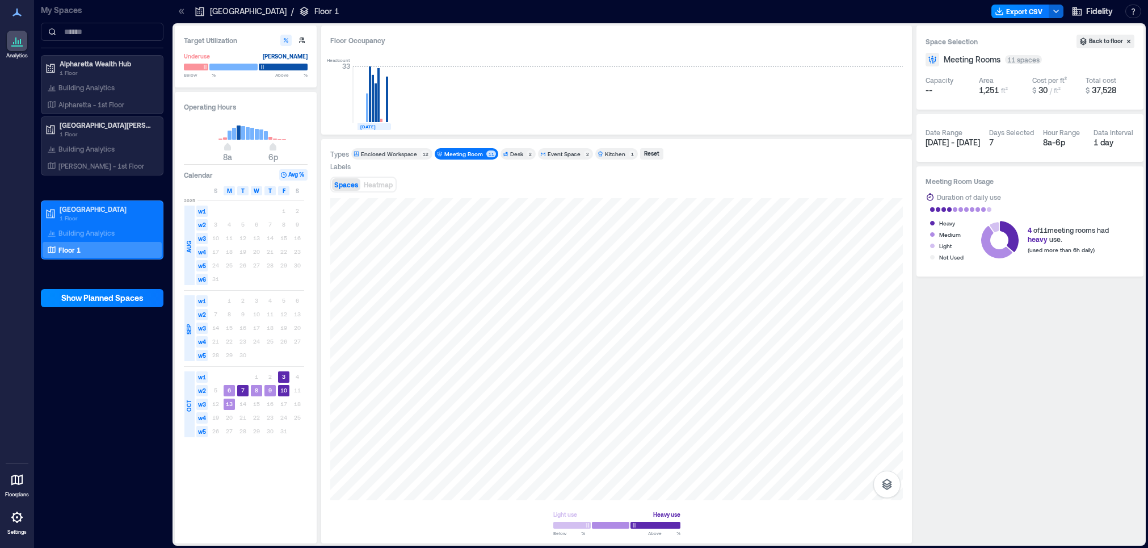
type input "**"
type input "****"
type input "**"
type input "****"
type input "**"
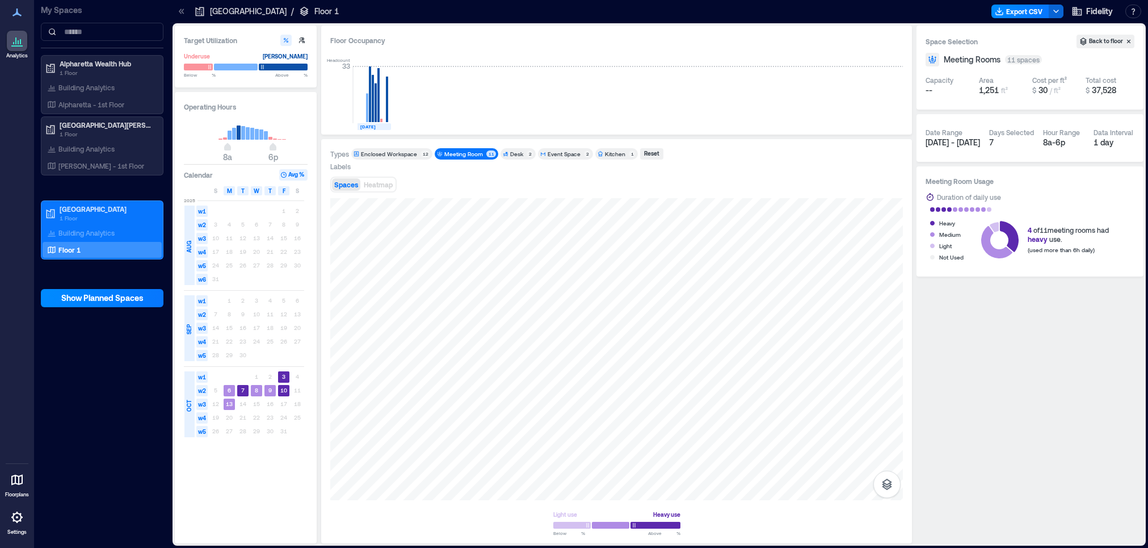
type input "****"
type input "**"
type input "****"
type input "**"
type input "****"
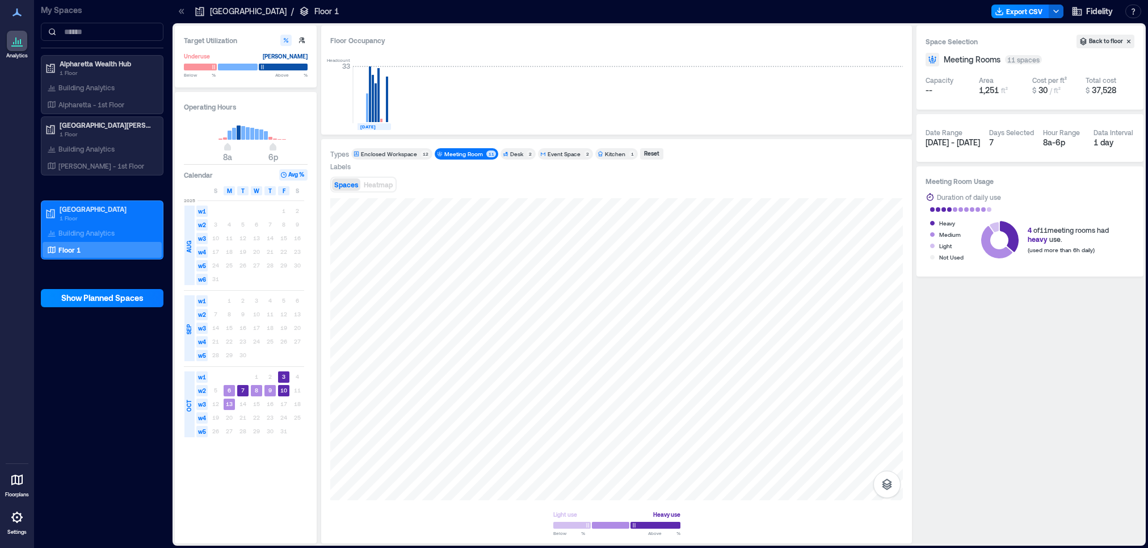
type input "**"
type input "***"
type input "**"
drag, startPoint x: 206, startPoint y: 70, endPoint x: 221, endPoint y: 70, distance: 15.3
click at [221, 70] on span at bounding box center [221, 67] width 6 height 6
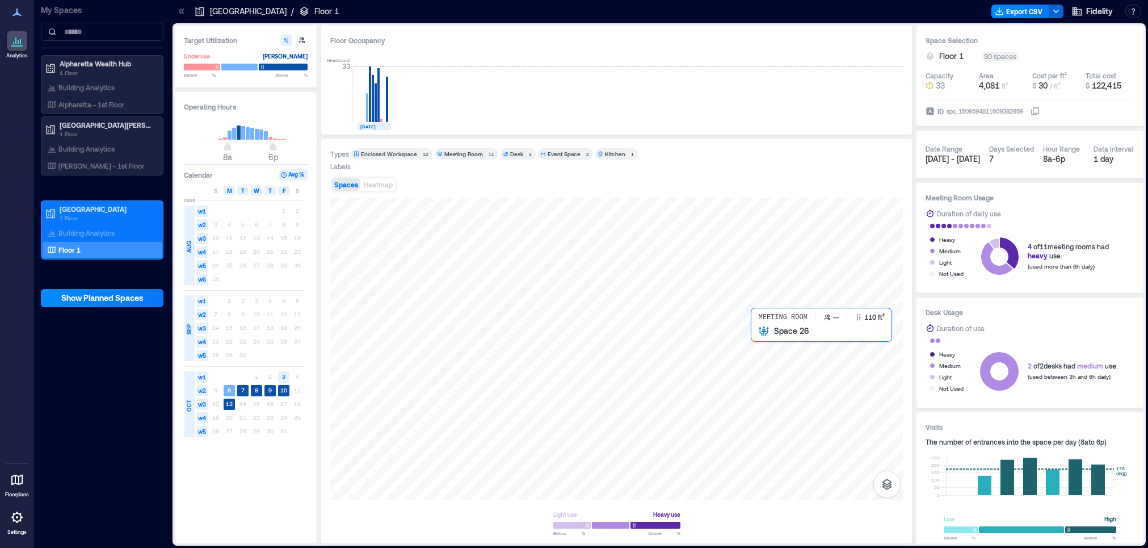
click at [761, 343] on div at bounding box center [616, 349] width 572 height 302
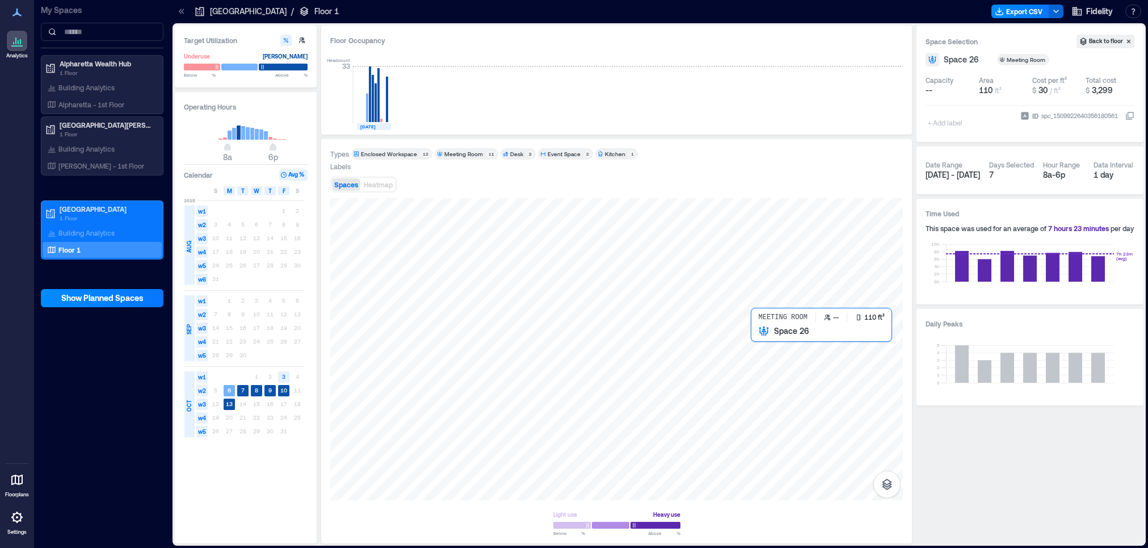
click at [761, 343] on div at bounding box center [616, 349] width 572 height 302
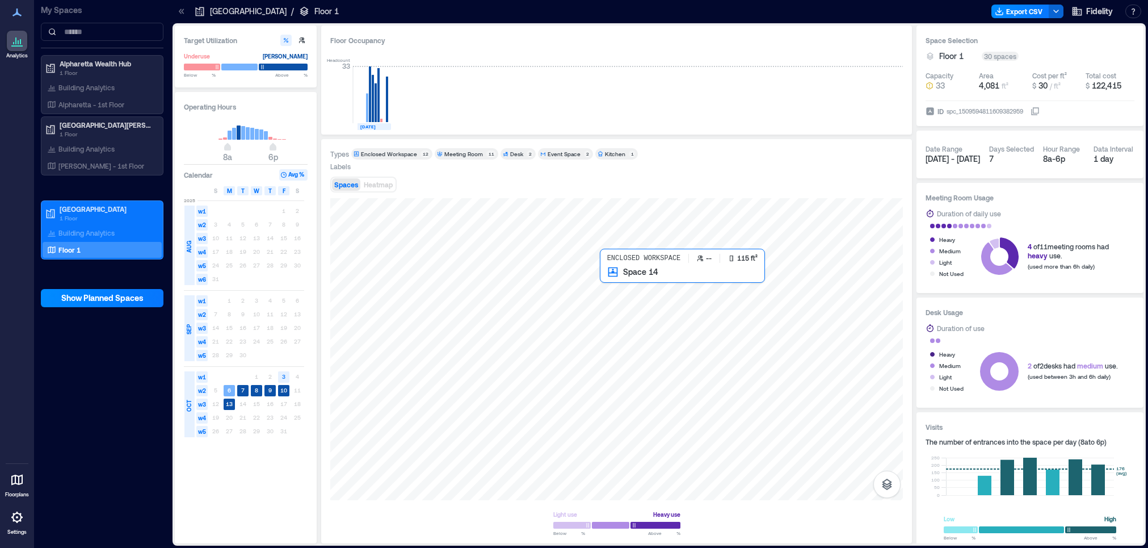
click at [607, 288] on div at bounding box center [616, 349] width 572 height 302
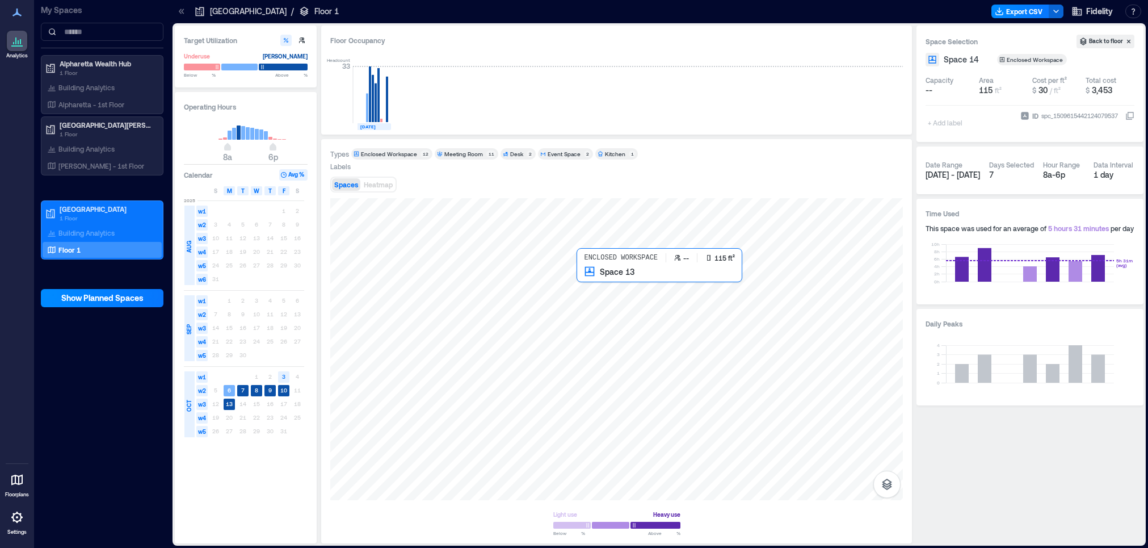
click at [592, 283] on div at bounding box center [616, 349] width 572 height 302
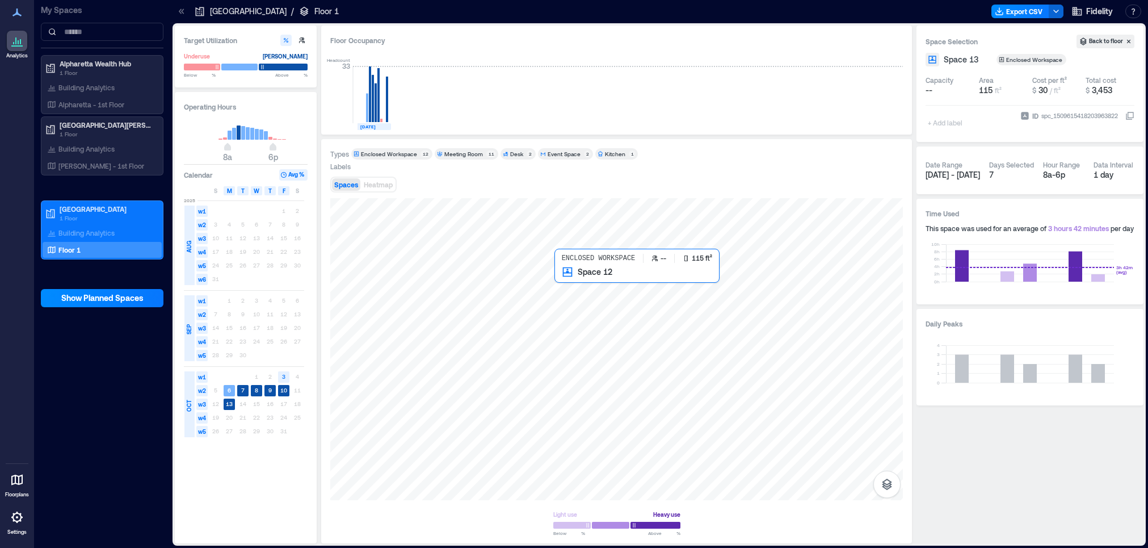
click at [565, 285] on div at bounding box center [616, 349] width 572 height 302
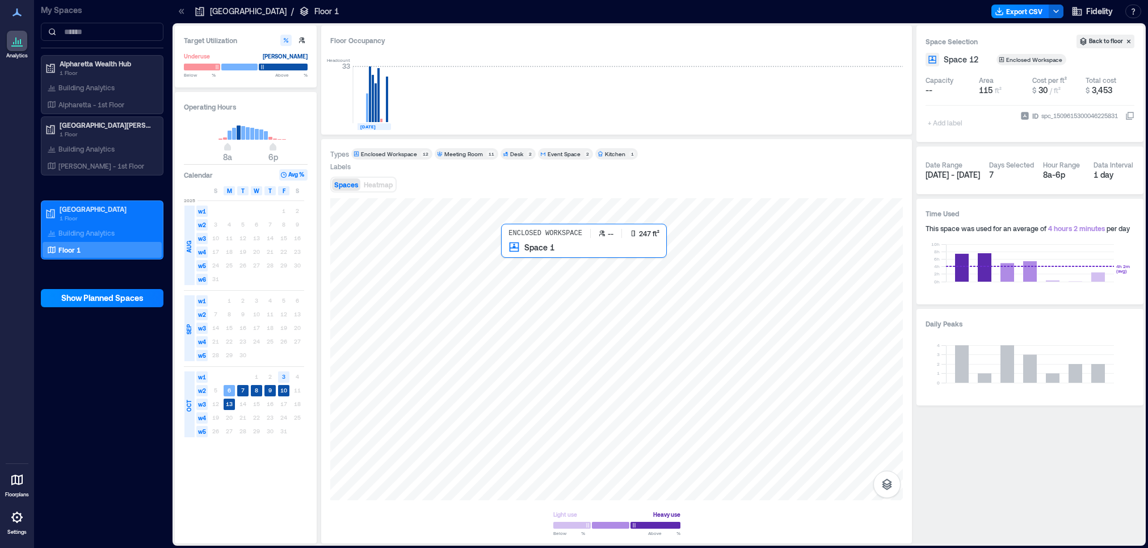
click at [519, 262] on div at bounding box center [616, 349] width 572 height 302
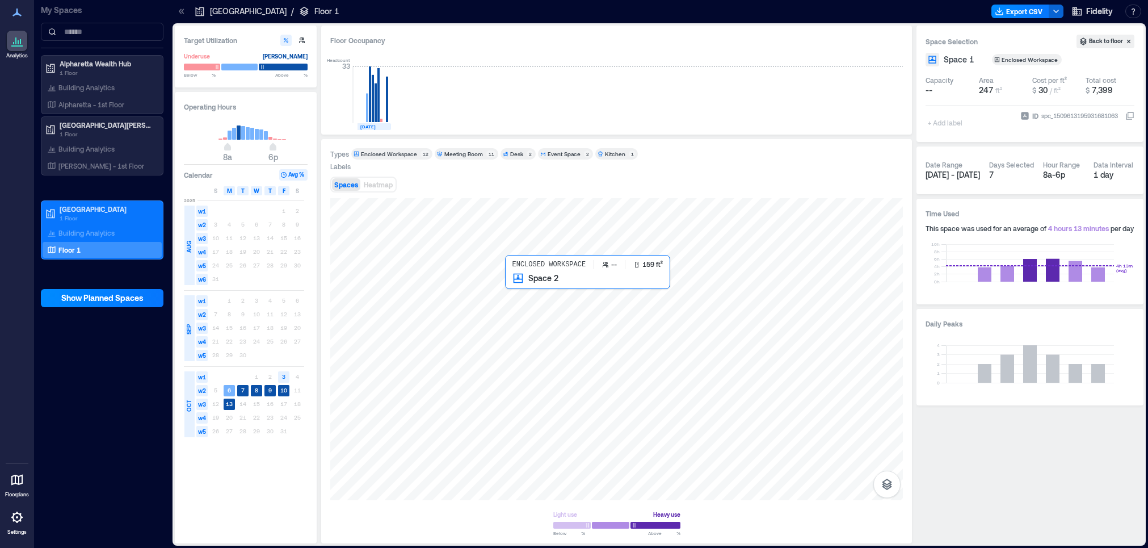
click at [521, 287] on div at bounding box center [616, 349] width 572 height 302
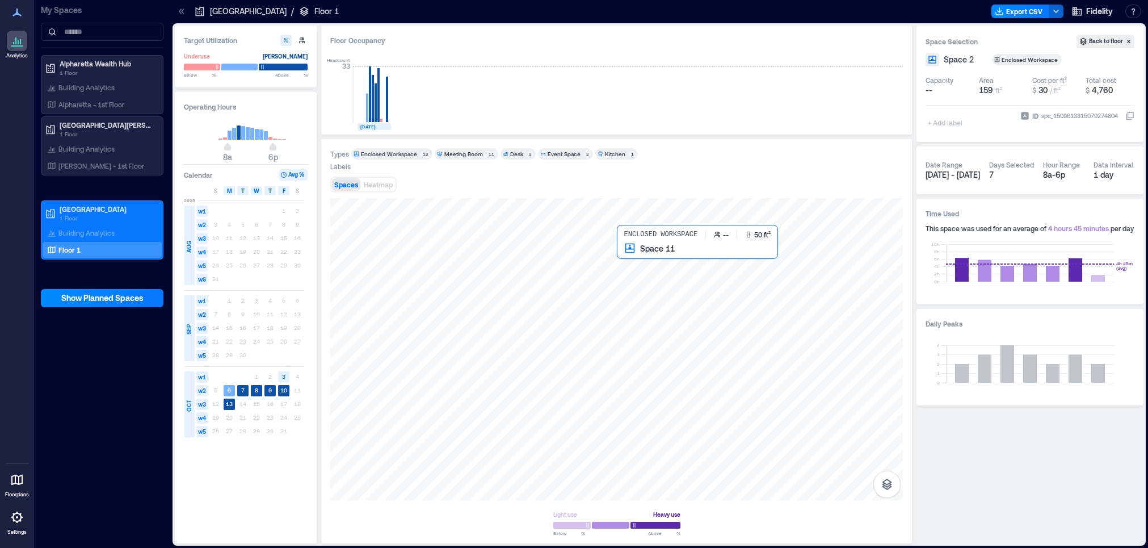
click at [629, 256] on div at bounding box center [616, 349] width 572 height 302
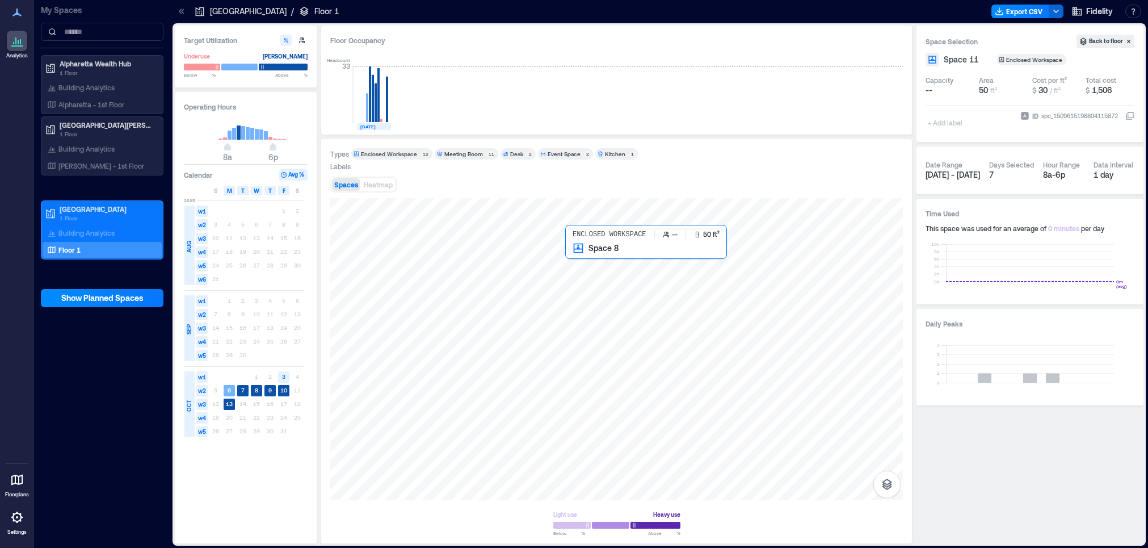
click at [572, 260] on div at bounding box center [616, 349] width 572 height 302
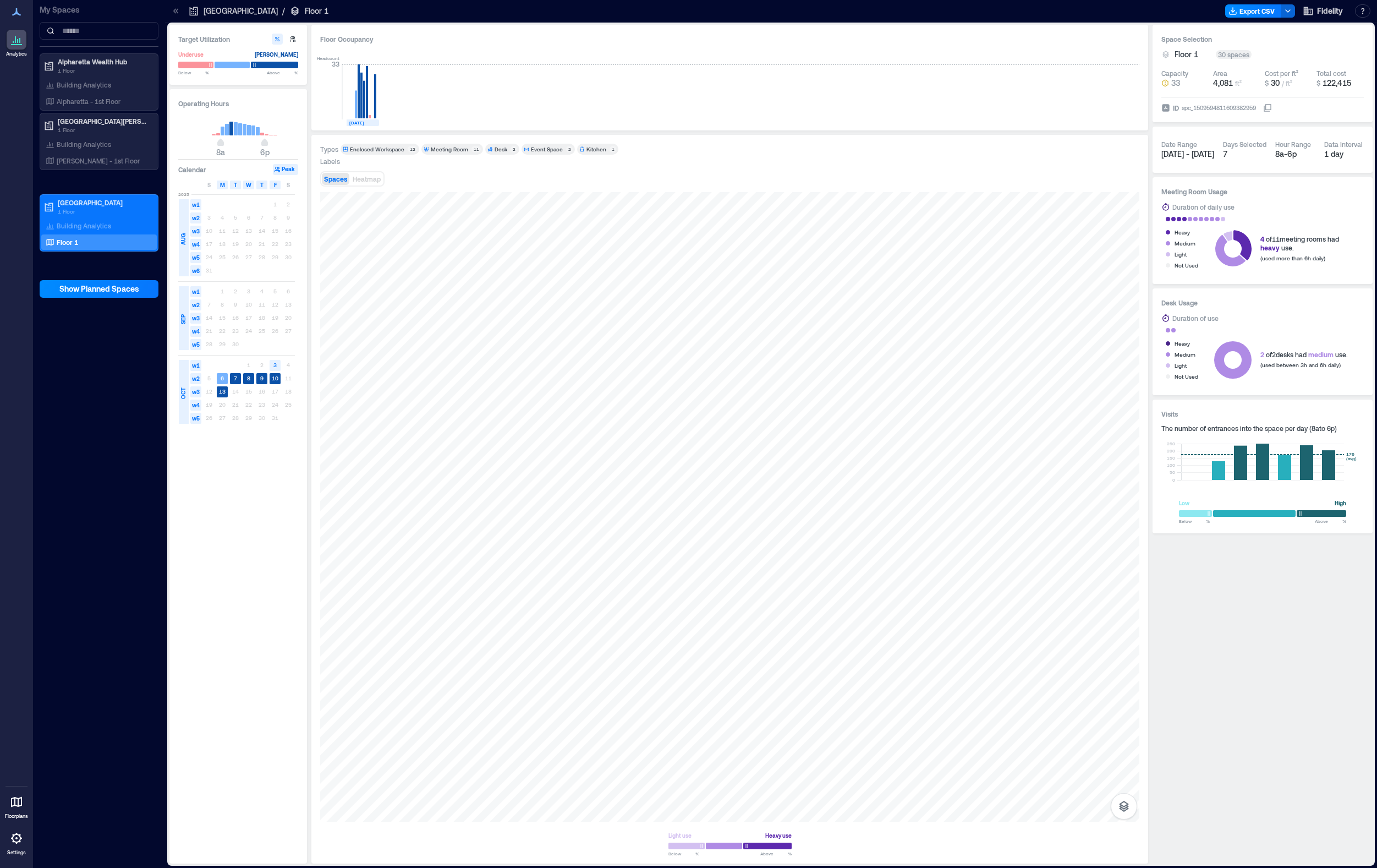
click at [373, 148] on div "Enclosed Workspace" at bounding box center [377, 149] width 54 height 8
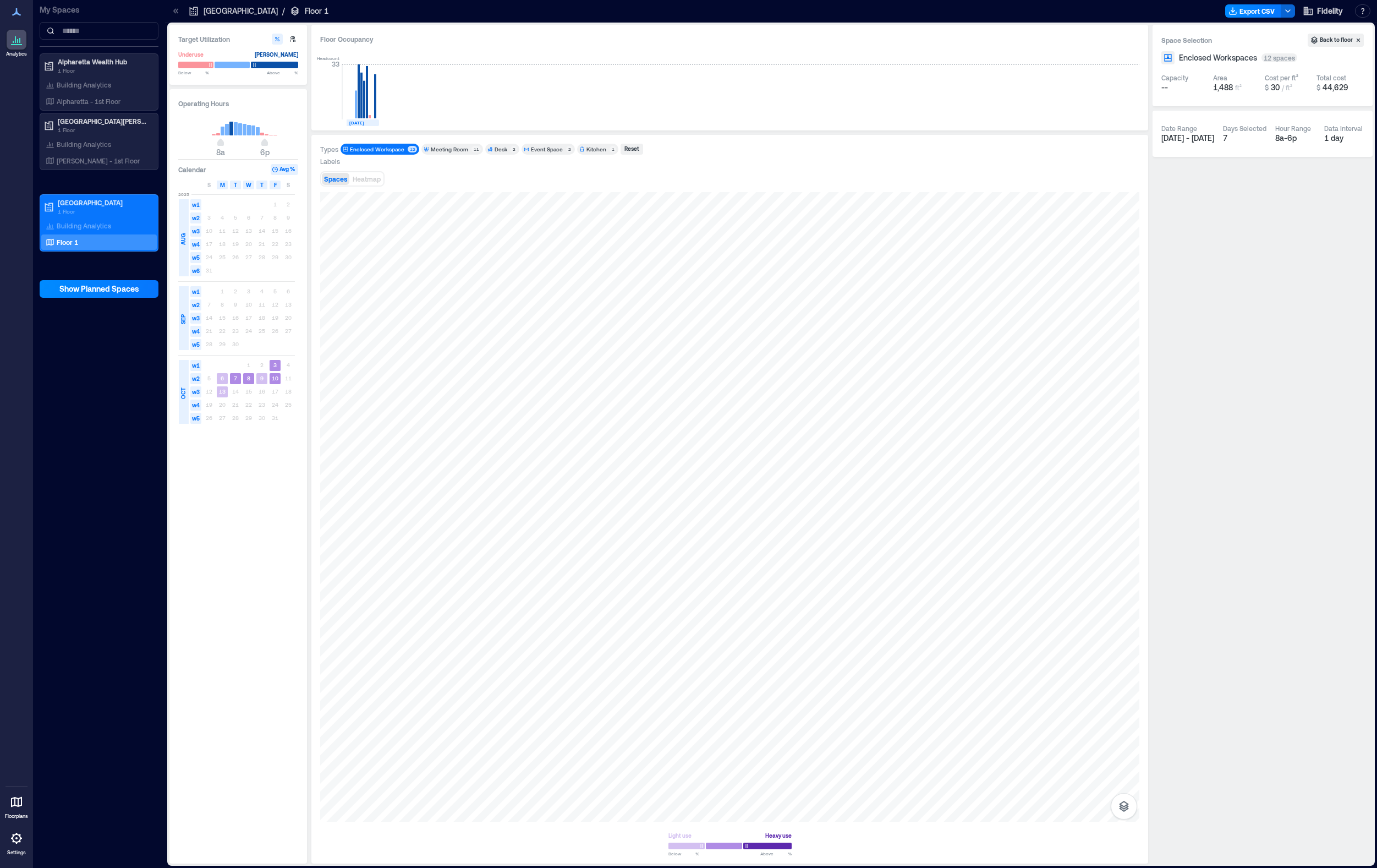
click at [400, 149] on div "Enclosed Workspace" at bounding box center [377, 149] width 54 height 8
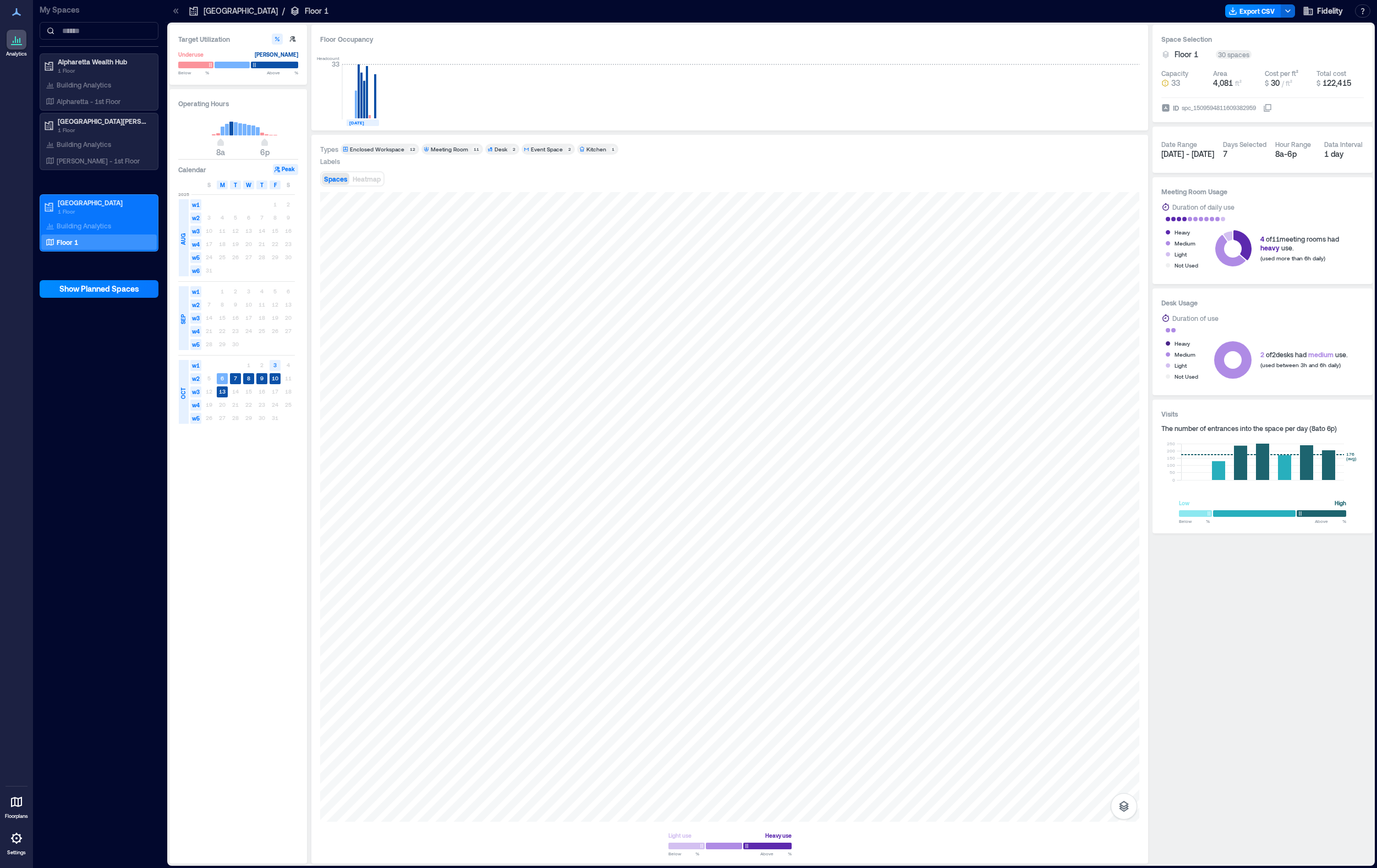
click at [440, 150] on div "Meeting Room" at bounding box center [449, 149] width 38 height 8
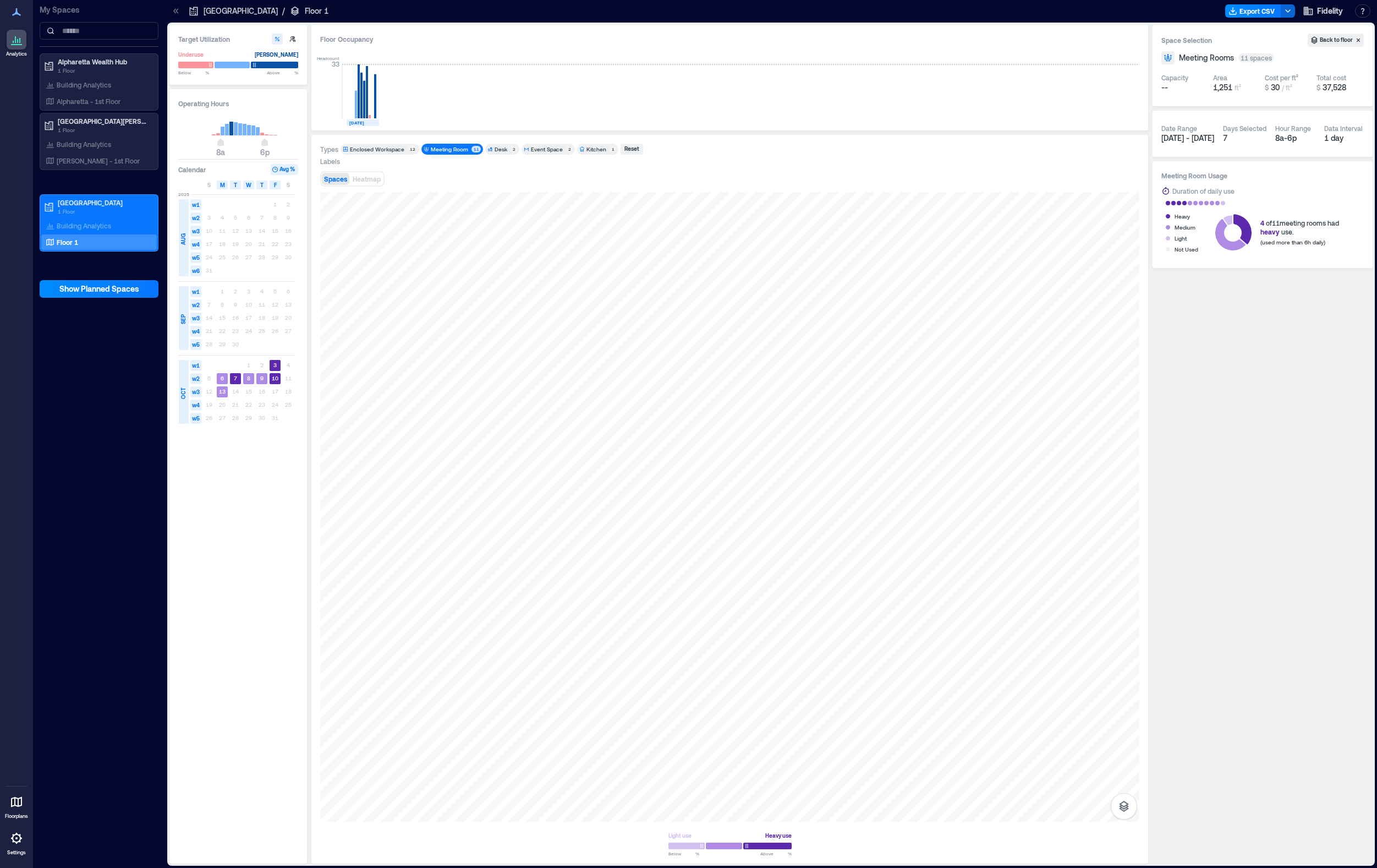
click at [440, 150] on div "Meeting Room" at bounding box center [449, 149] width 38 height 8
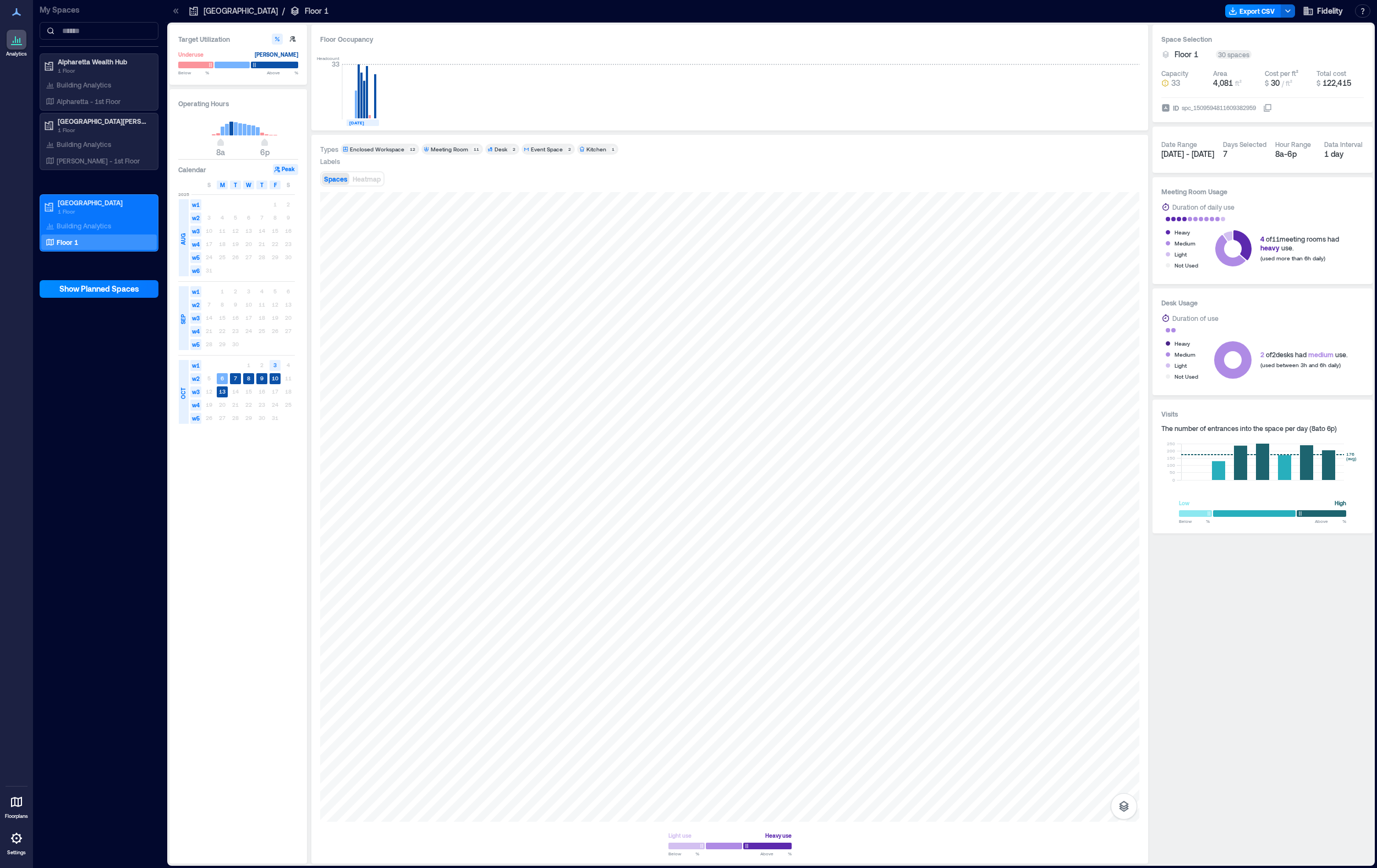
click at [497, 149] on div "Desk" at bounding box center [500, 149] width 13 height 8
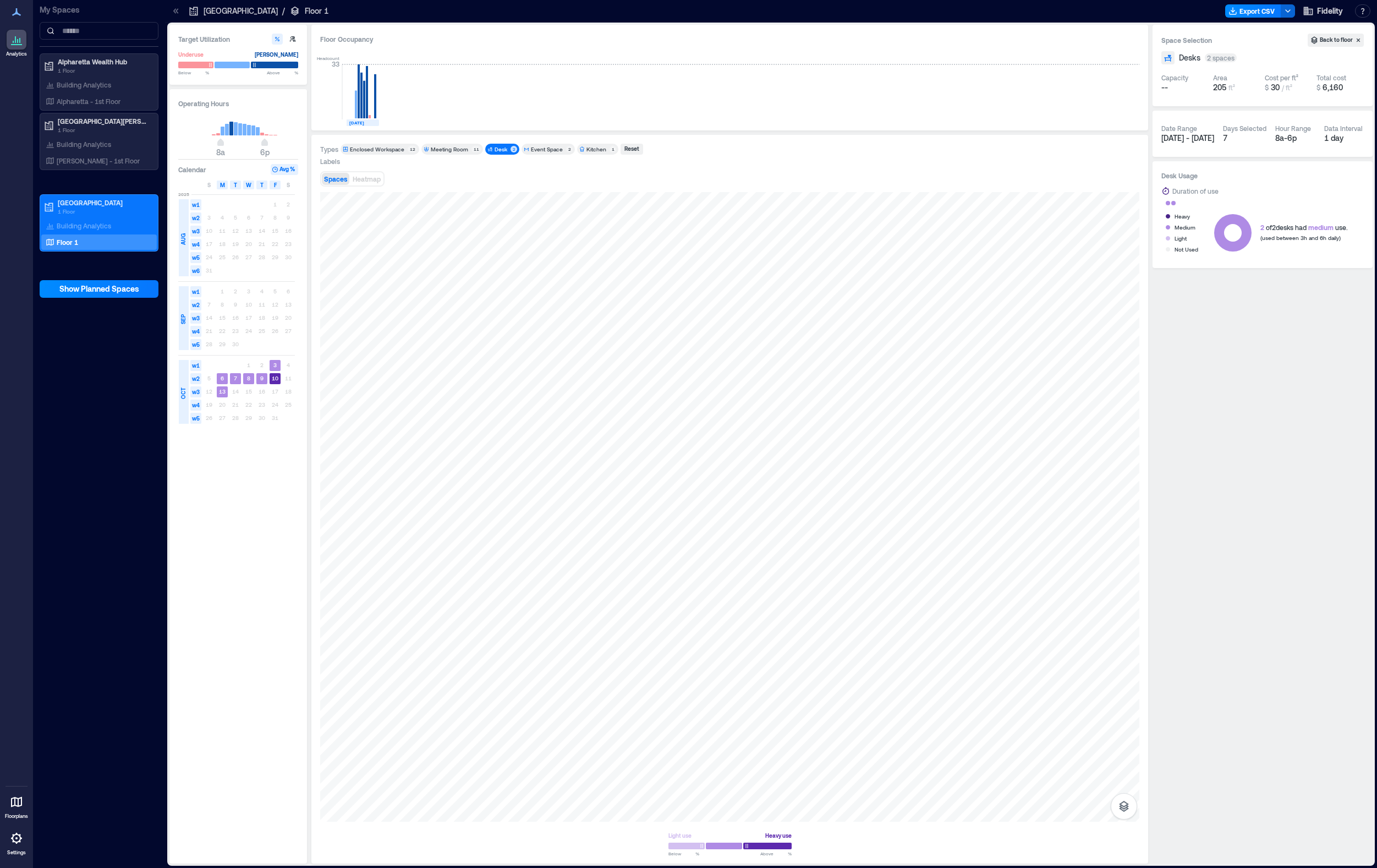
click at [497, 149] on div "Desk" at bounding box center [500, 149] width 13 height 8
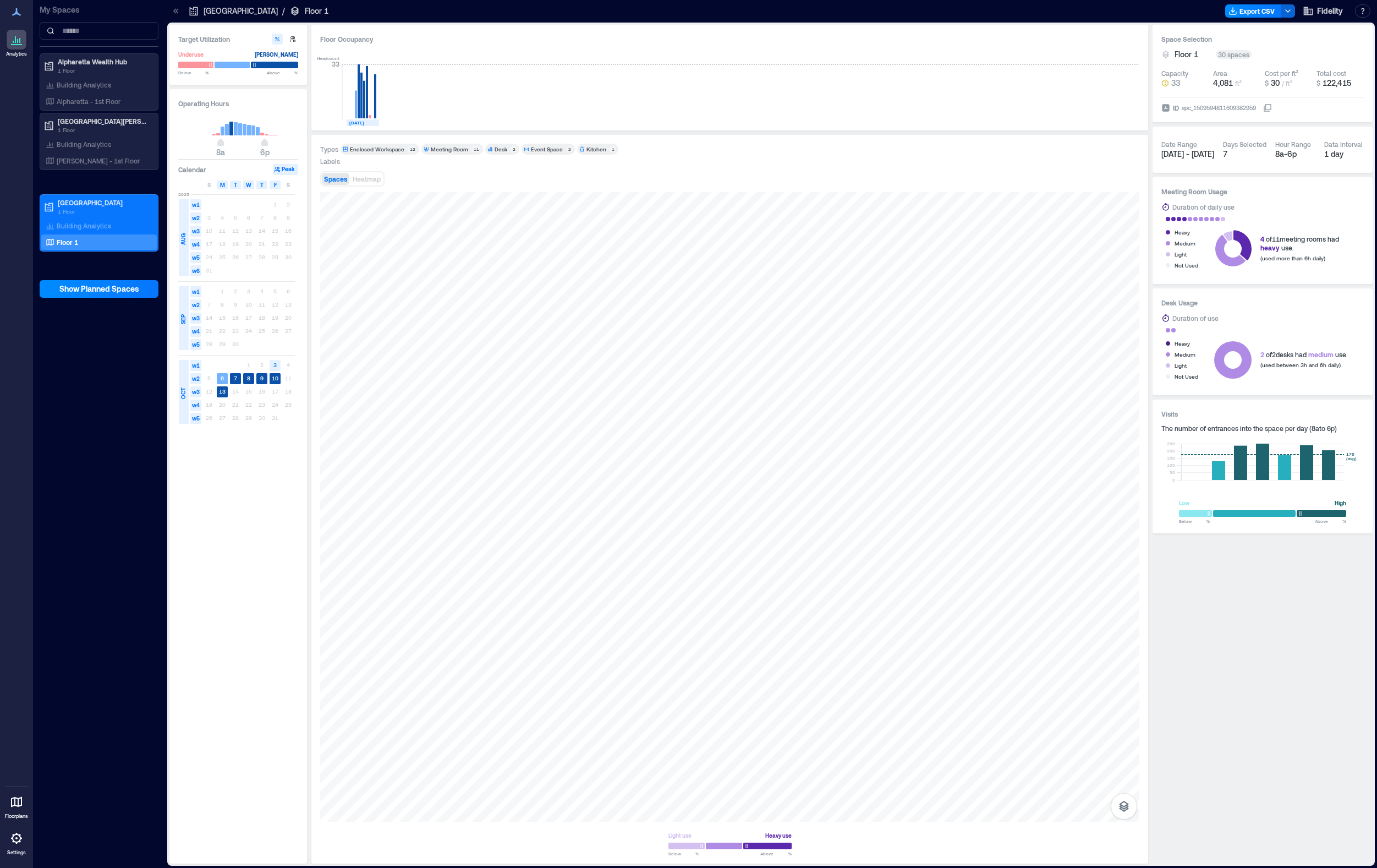
click at [539, 148] on div "Event Space" at bounding box center [547, 149] width 32 height 8
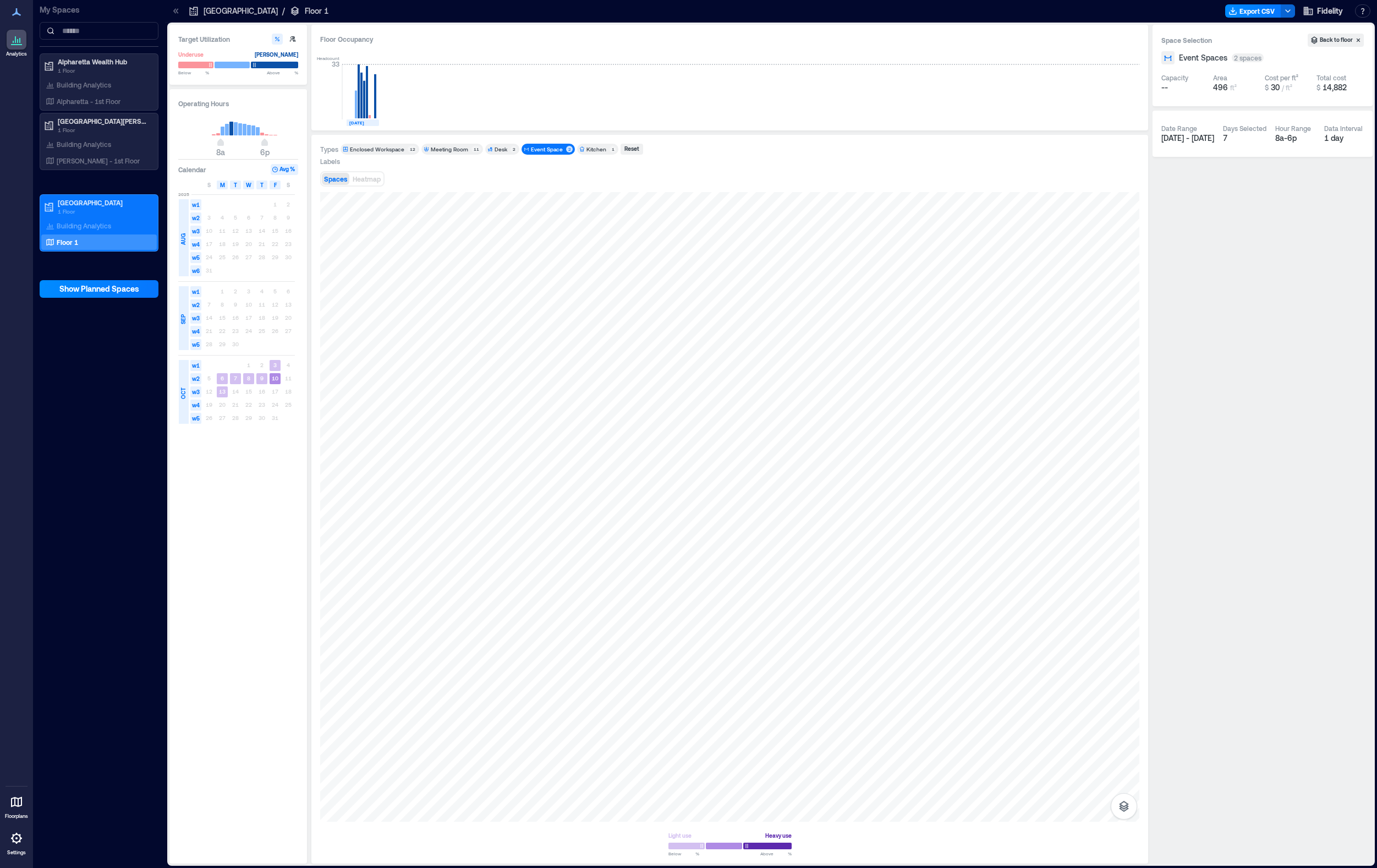
click at [539, 148] on div "Event Space" at bounding box center [547, 149] width 32 height 8
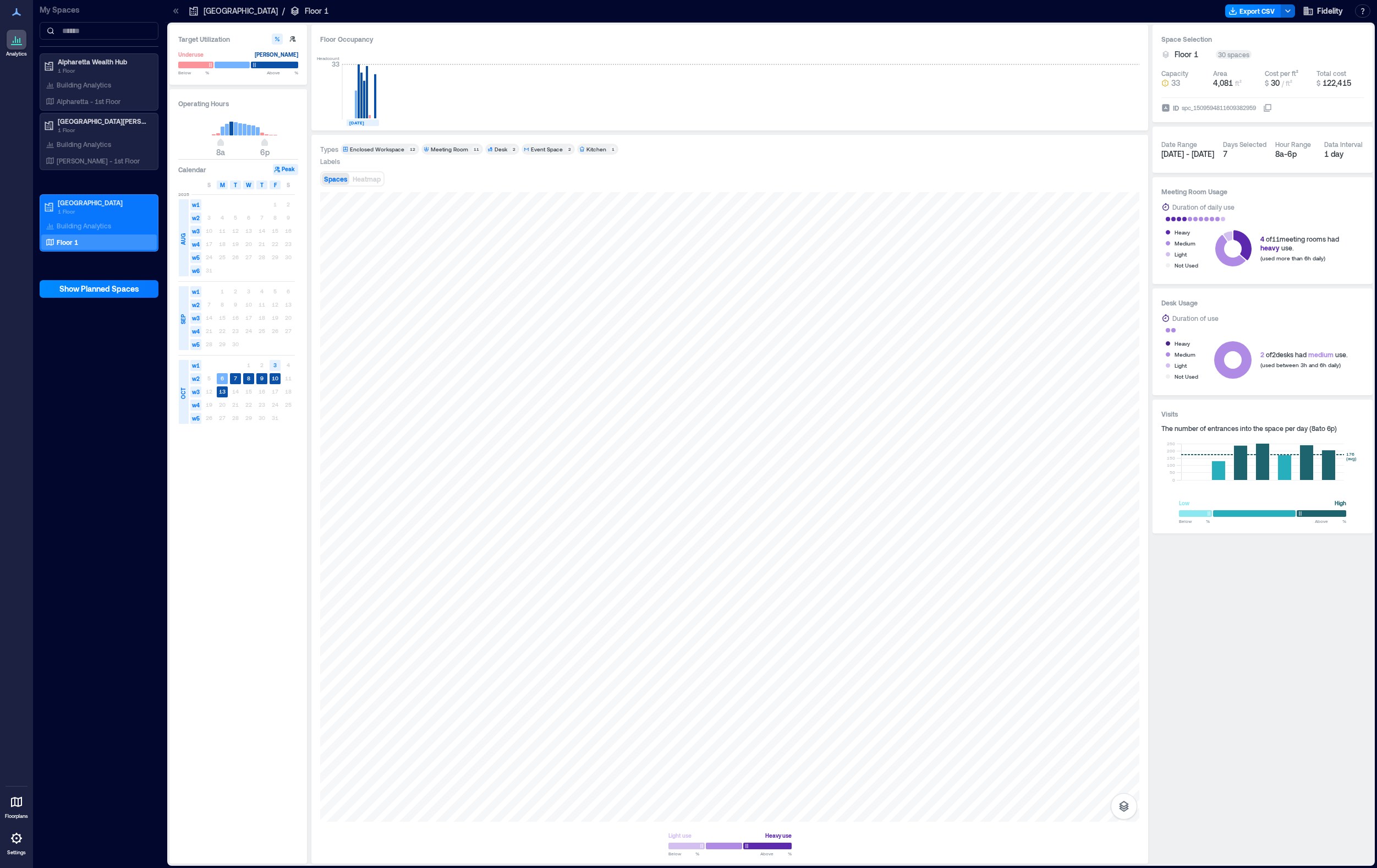
click at [589, 148] on div "Kitchen" at bounding box center [596, 149] width 19 height 8
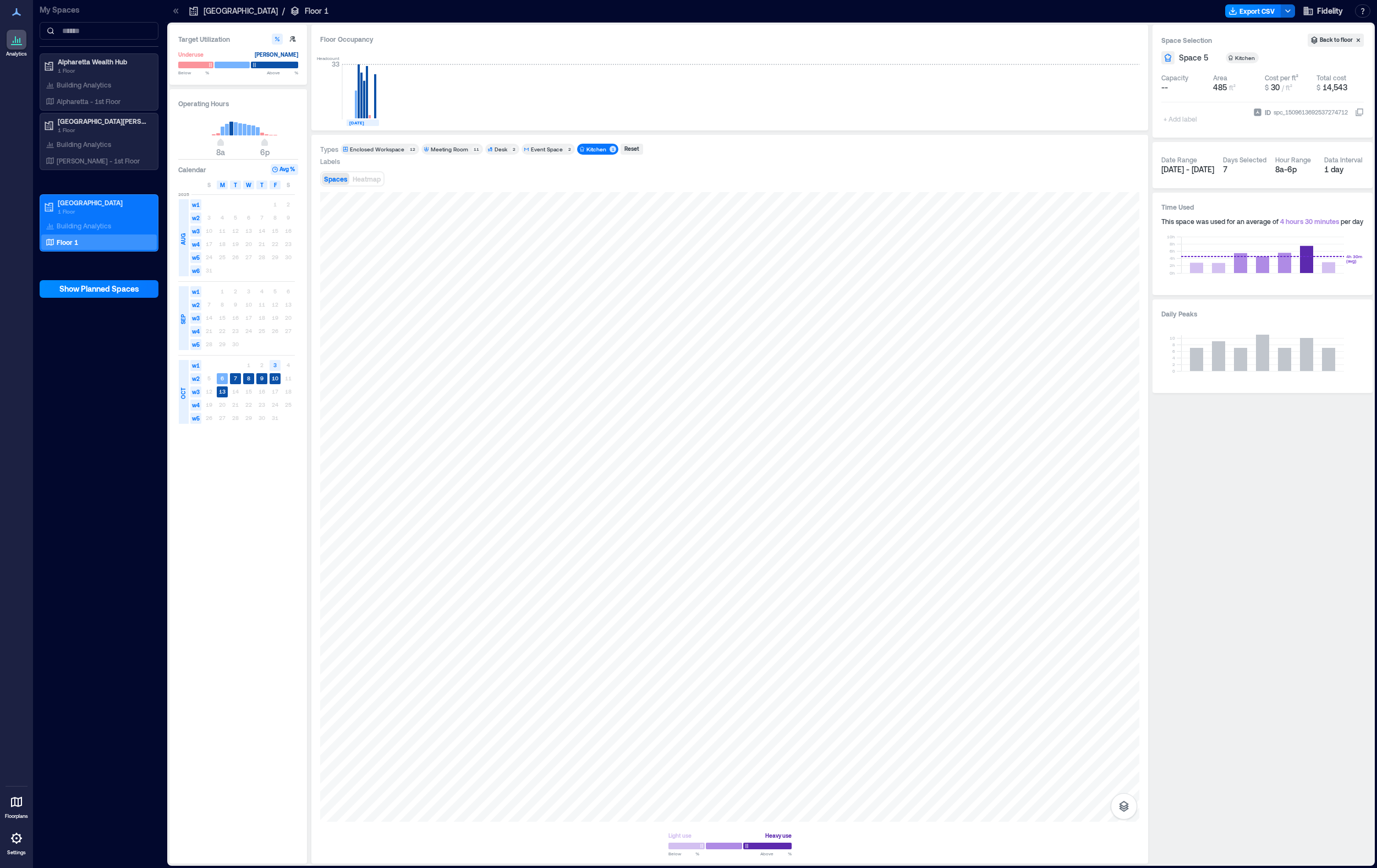
click at [589, 148] on div "Kitchen" at bounding box center [596, 149] width 19 height 8
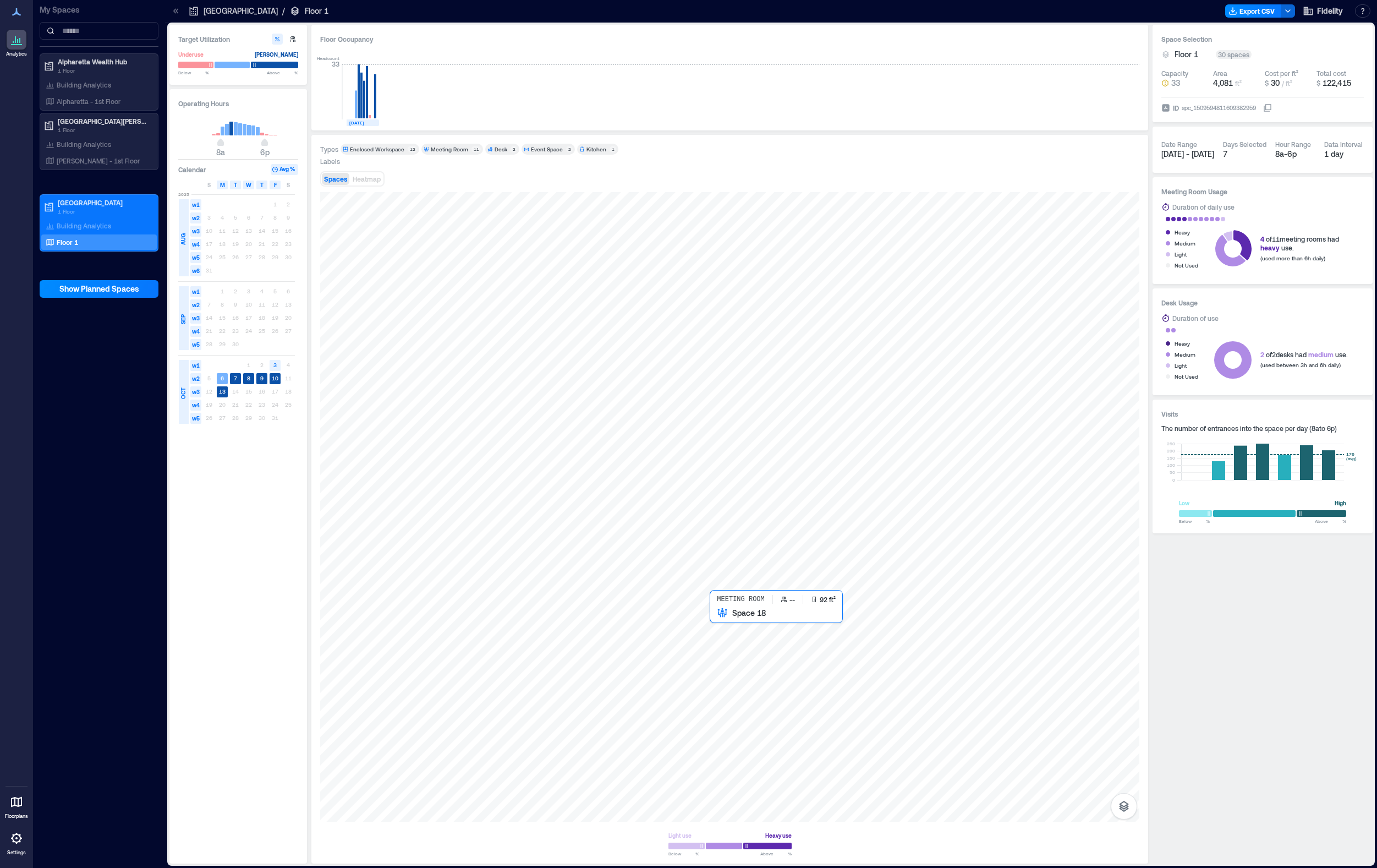
click at [714, 630] on div at bounding box center [729, 506] width 819 height 629
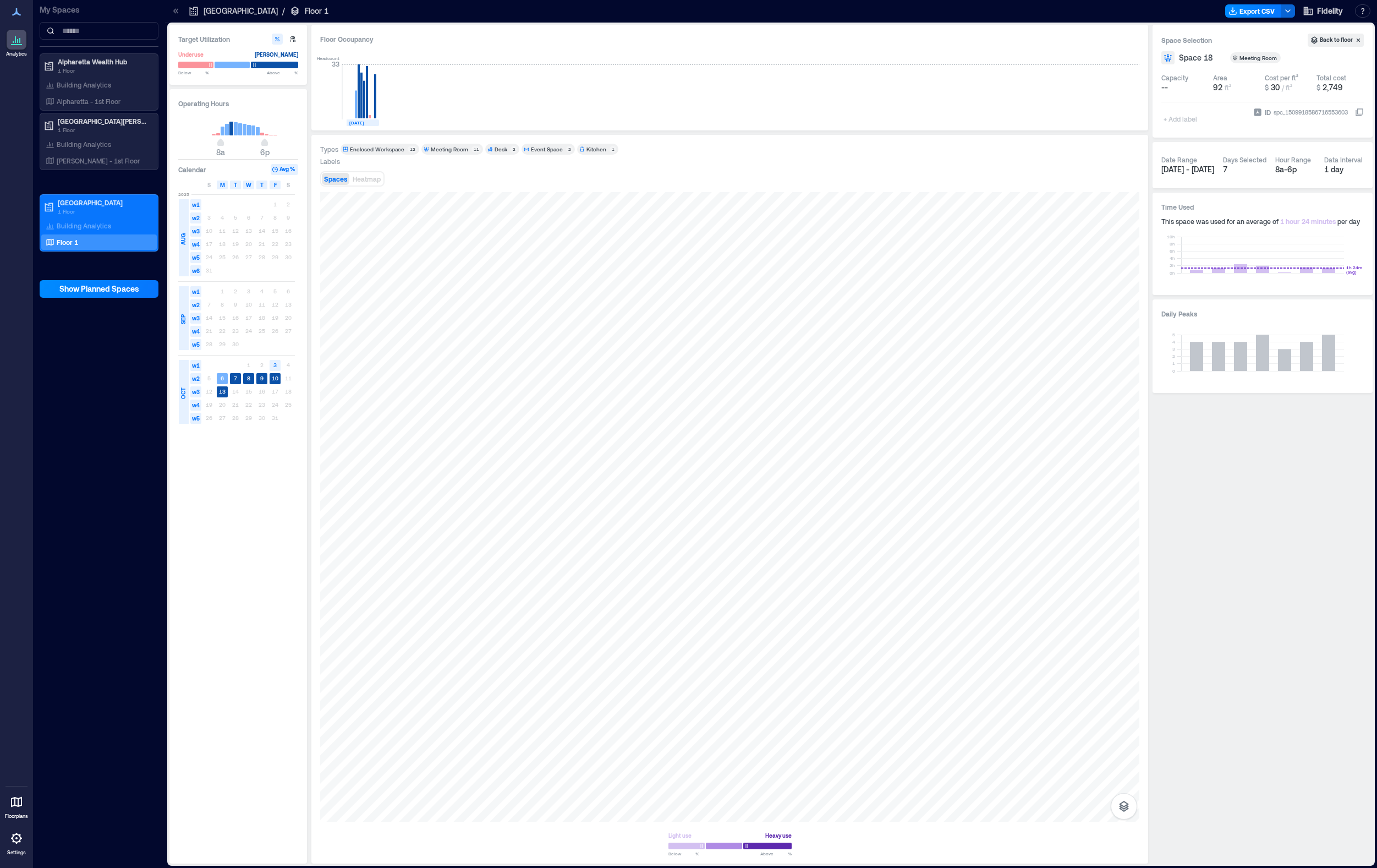
click at [1112, 118] on div "+ Add label" at bounding box center [1181, 112] width 40 height 30
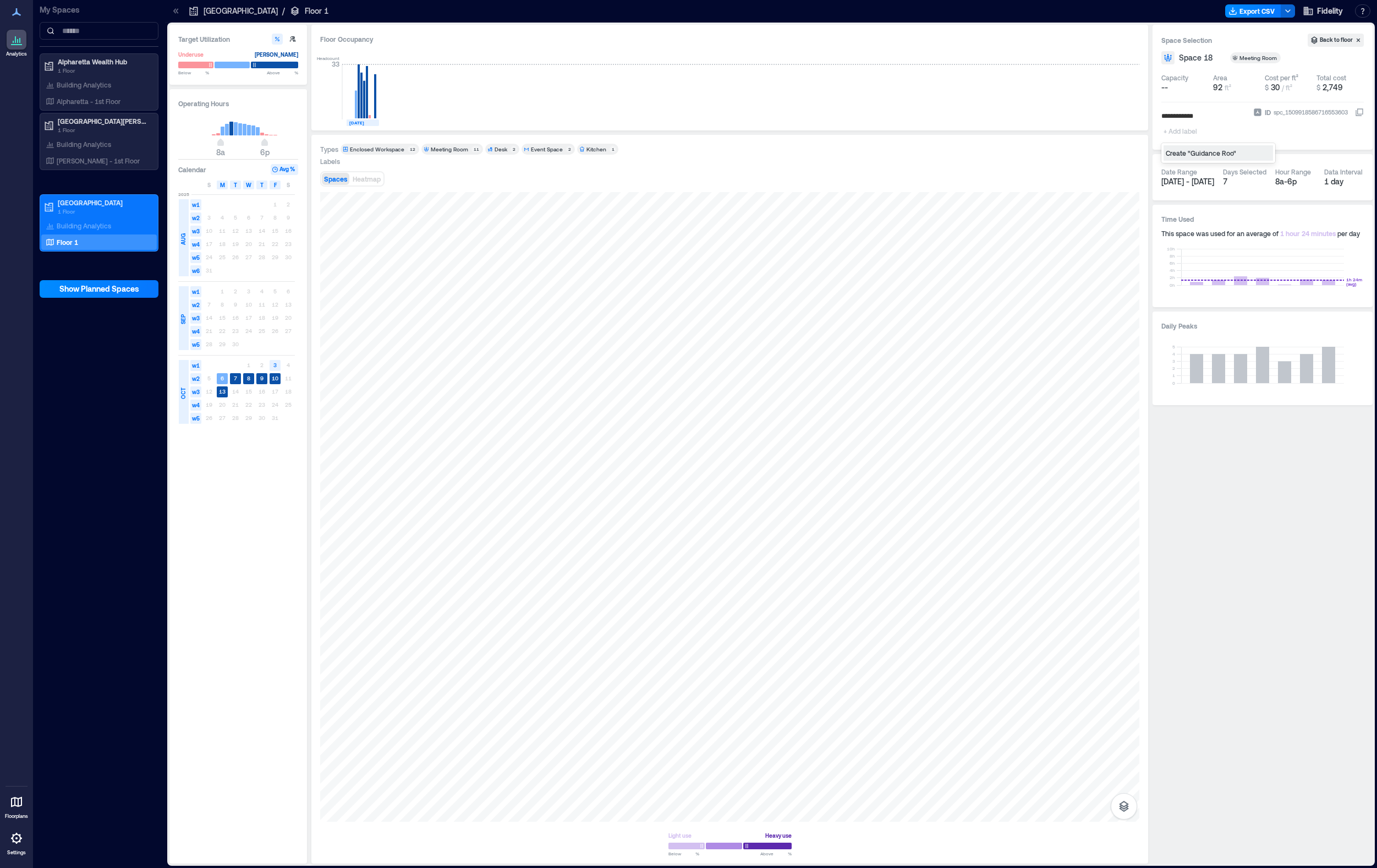
type input "**********"
click at [753, 575] on div at bounding box center [729, 507] width 819 height 627
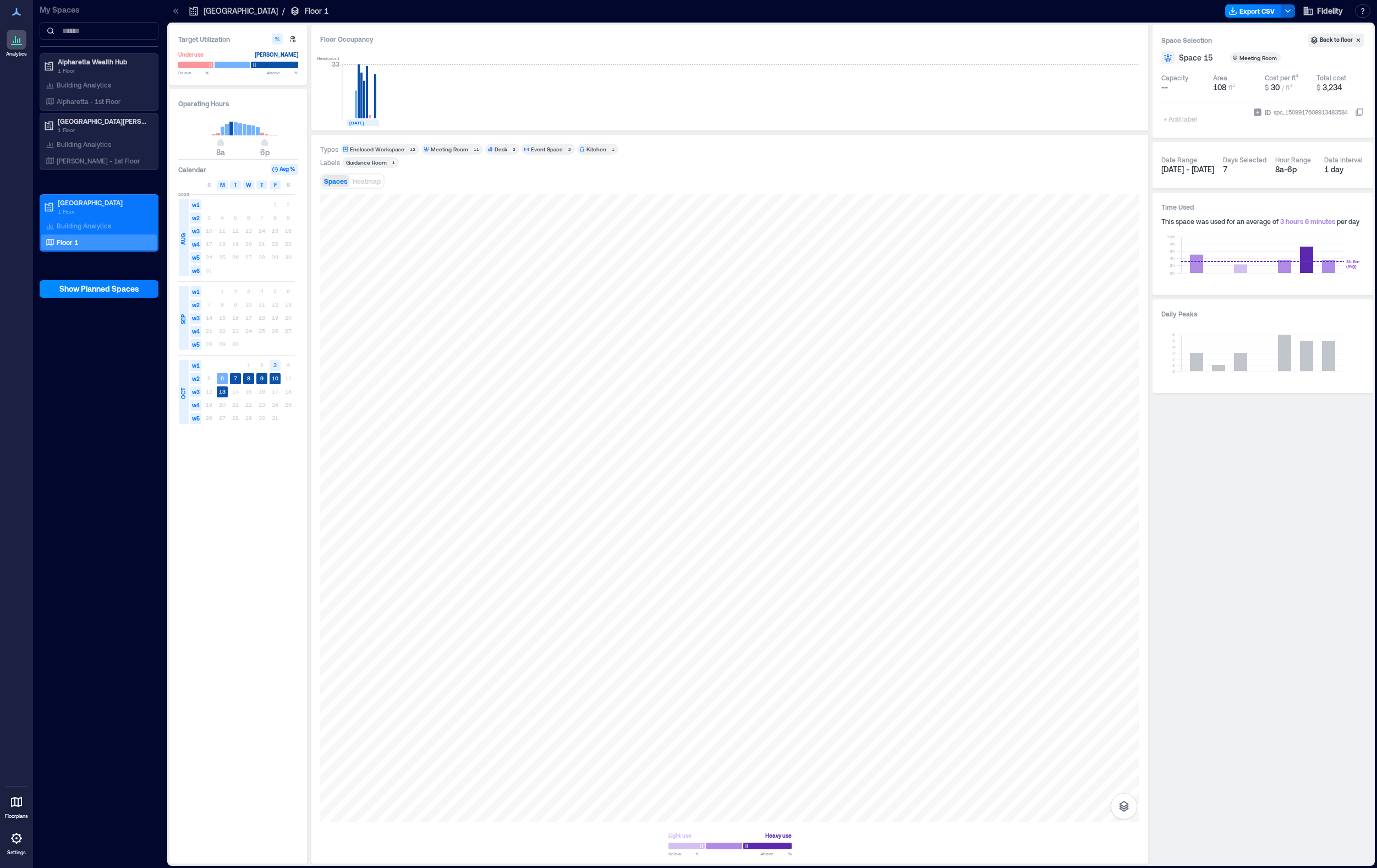
click at [1112, 118] on div "+ Add label" at bounding box center [1181, 112] width 40 height 30
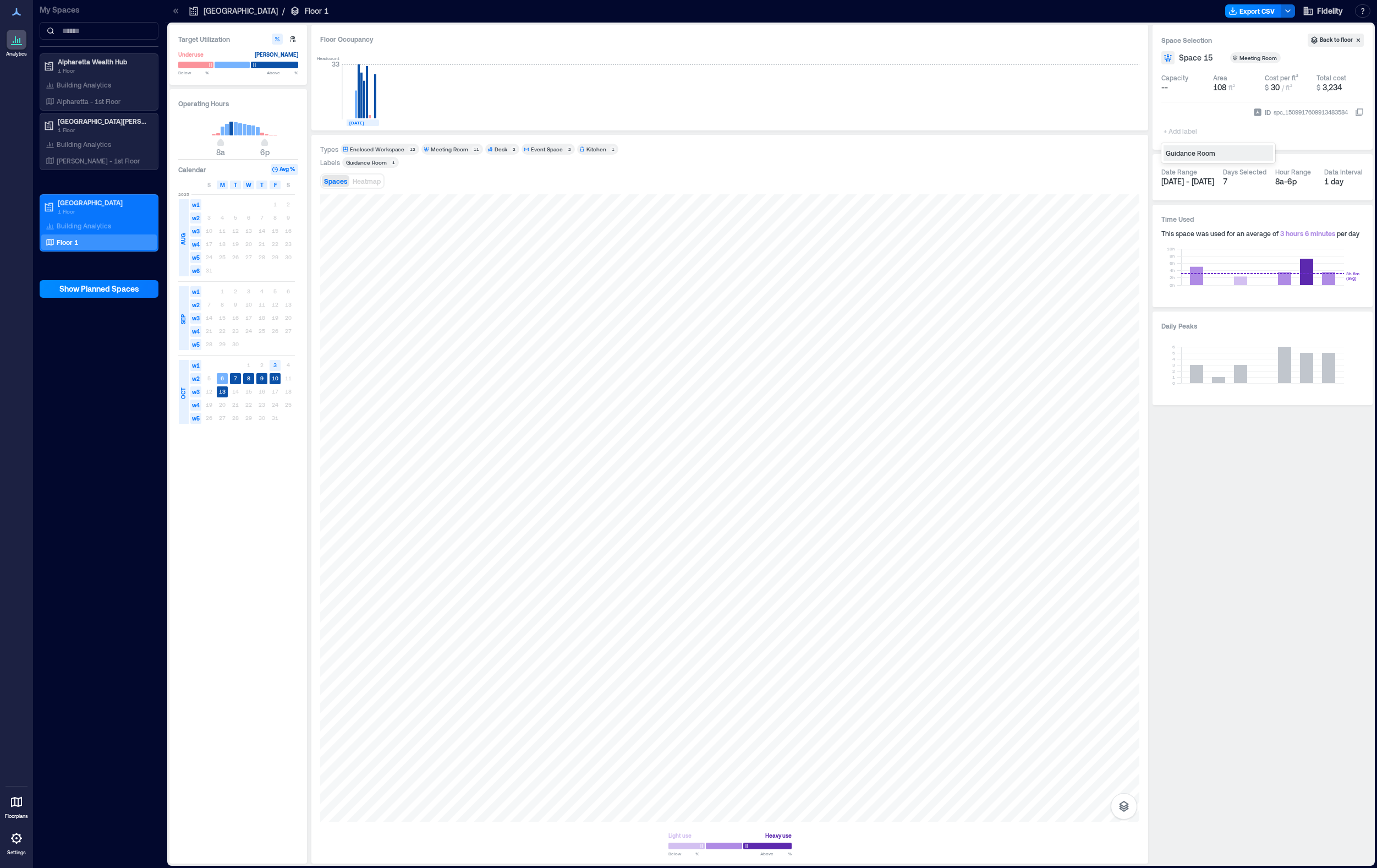
click at [1112, 149] on div "Guidance Room" at bounding box center [1218, 153] width 110 height 16
click at [807, 567] on div at bounding box center [729, 507] width 819 height 627
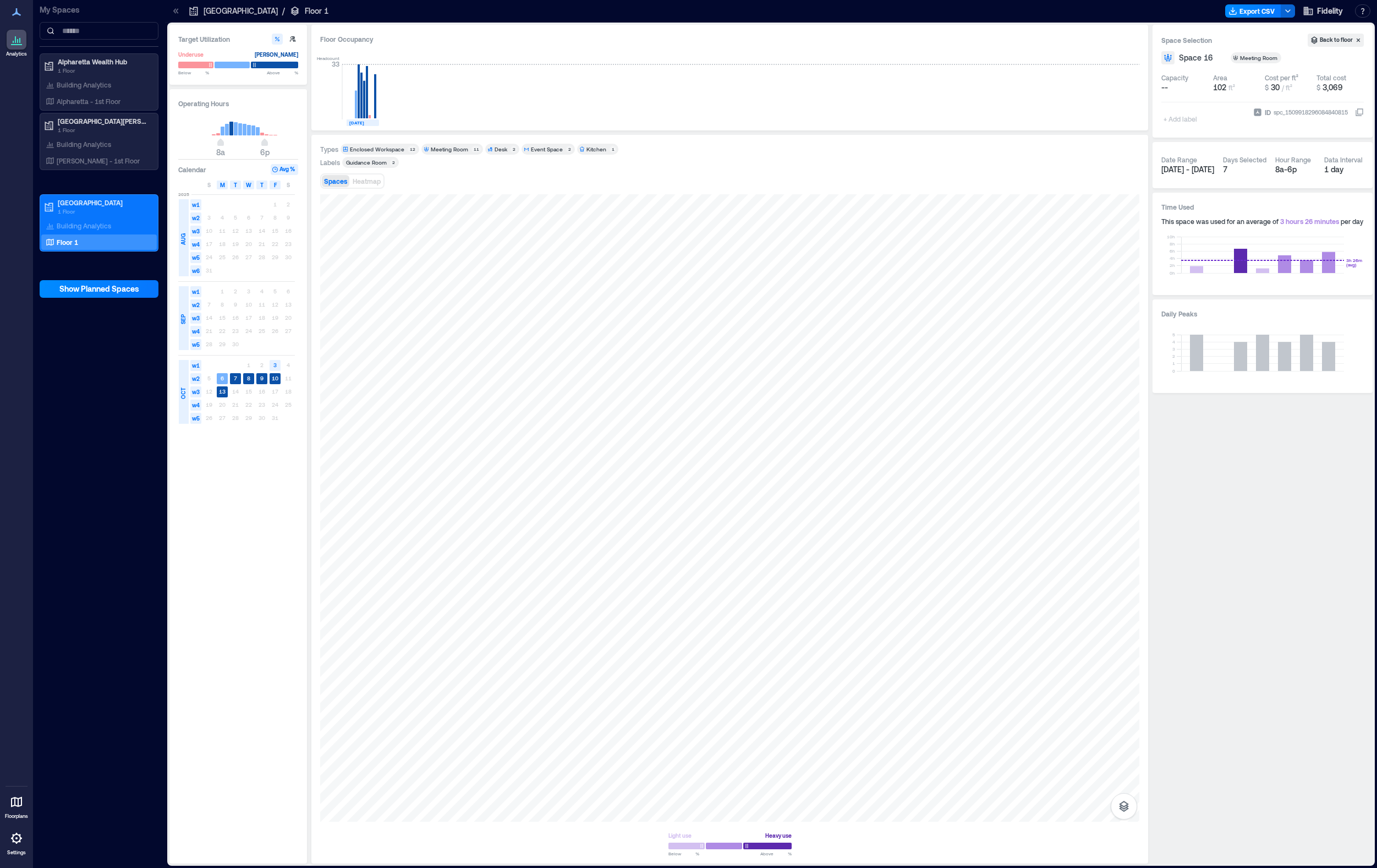
click at [1112, 123] on div "+ Add label" at bounding box center [1181, 112] width 40 height 30
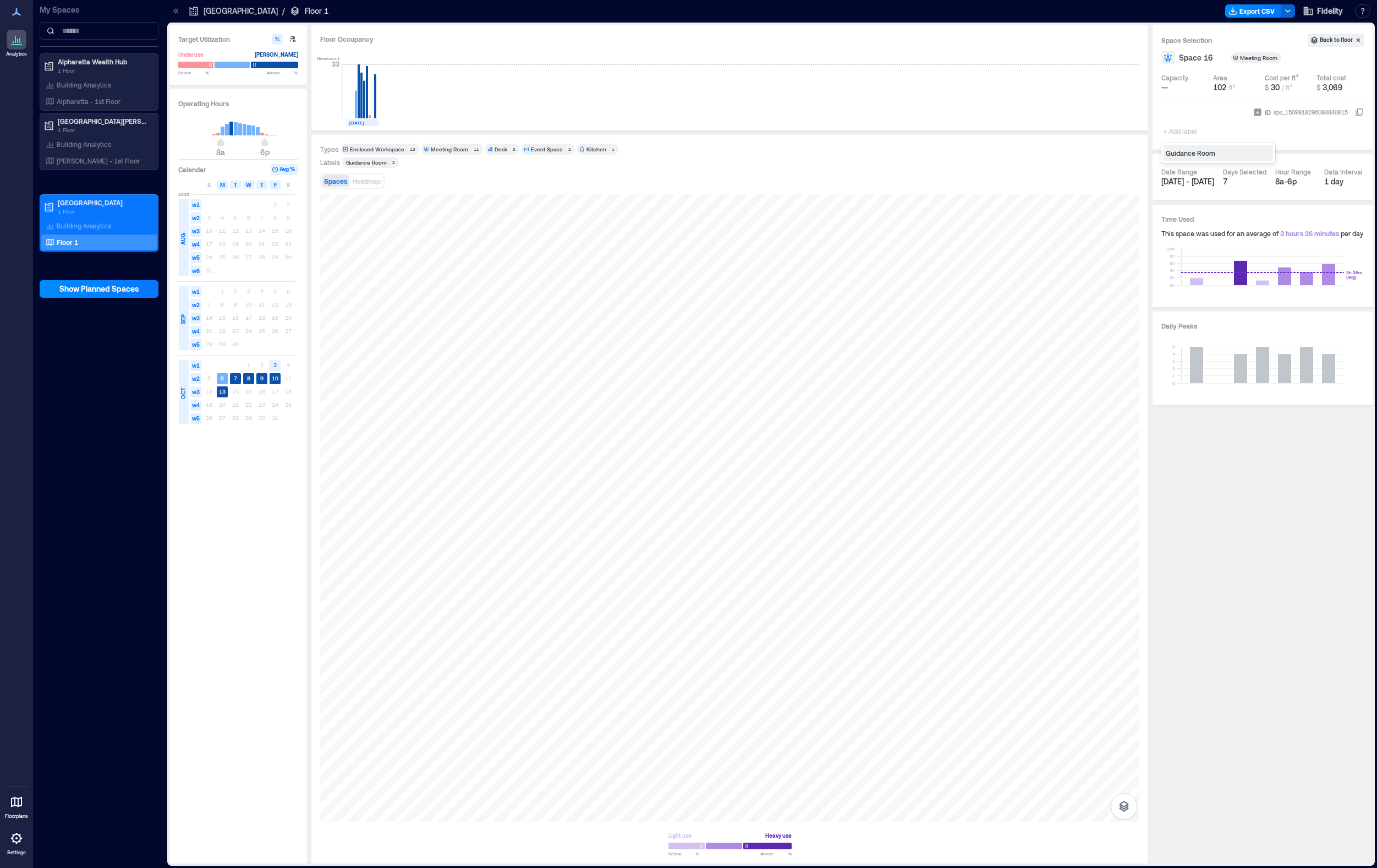
click at [1112, 156] on div "Guidance Room" at bounding box center [1218, 153] width 110 height 16
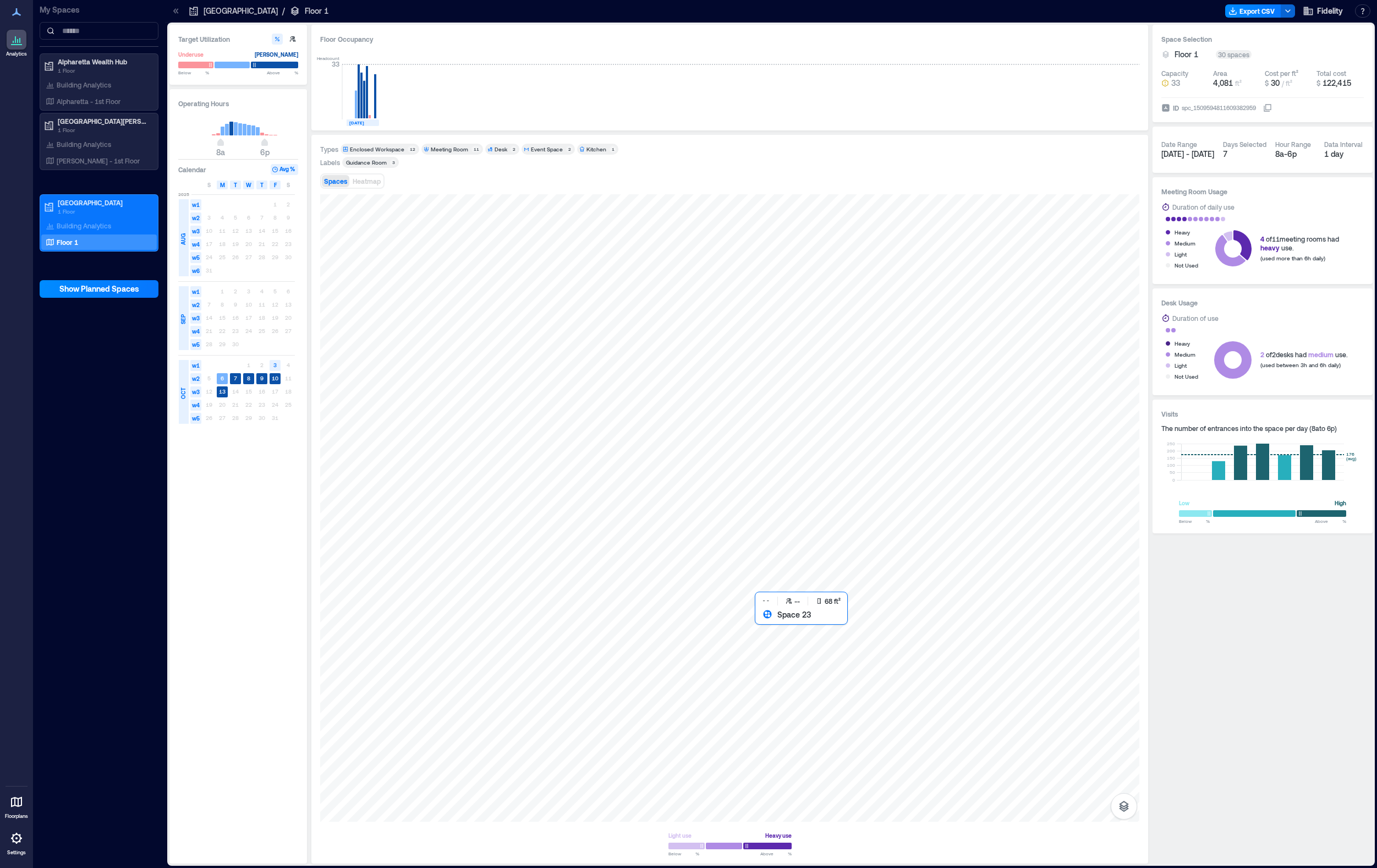
click at [777, 638] on div at bounding box center [729, 507] width 819 height 627
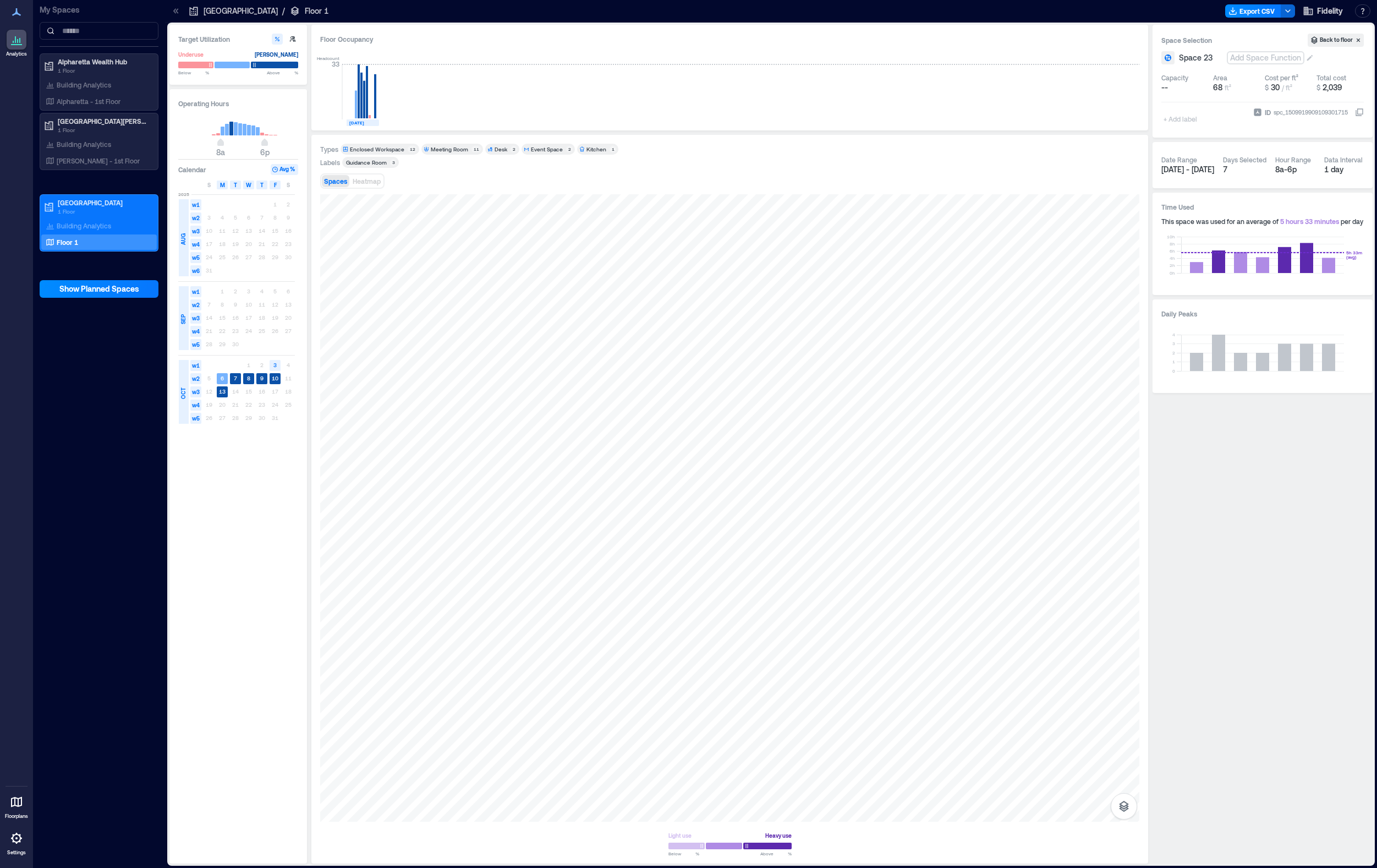
click at [1112, 55] on div "Add Space Function" at bounding box center [1265, 57] width 76 height 11
click at [1112, 144] on div "Enclosed Workspace" at bounding box center [1294, 141] width 92 height 11
click at [815, 571] on div at bounding box center [729, 507] width 819 height 627
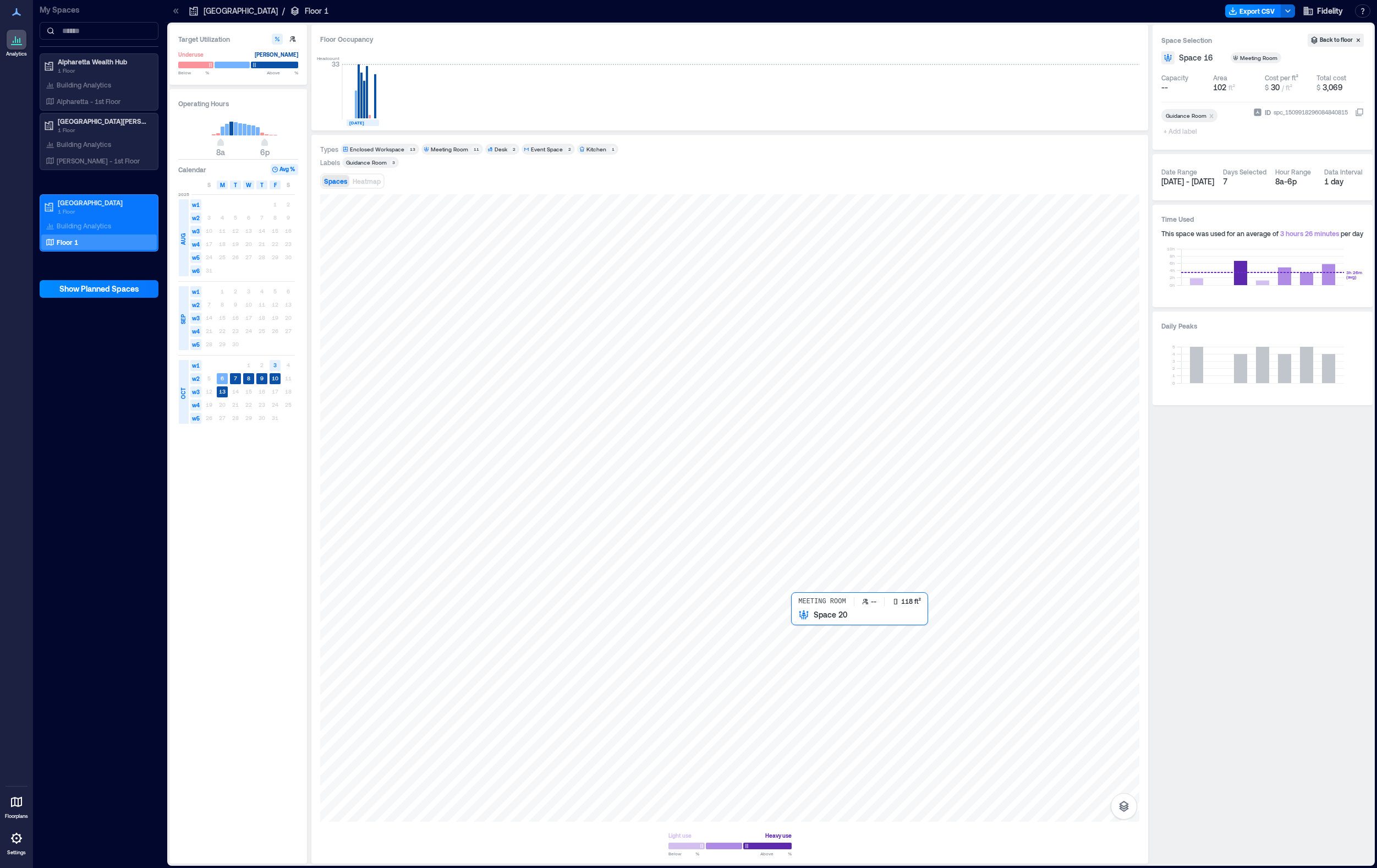
click at [832, 630] on div at bounding box center [729, 507] width 819 height 627
click at [1112, 120] on div "+ Add label" at bounding box center [1181, 123] width 40 height 30
click at [1112, 152] on div "Guidance Room" at bounding box center [1218, 153] width 110 height 16
click at [856, 569] on div at bounding box center [729, 507] width 819 height 627
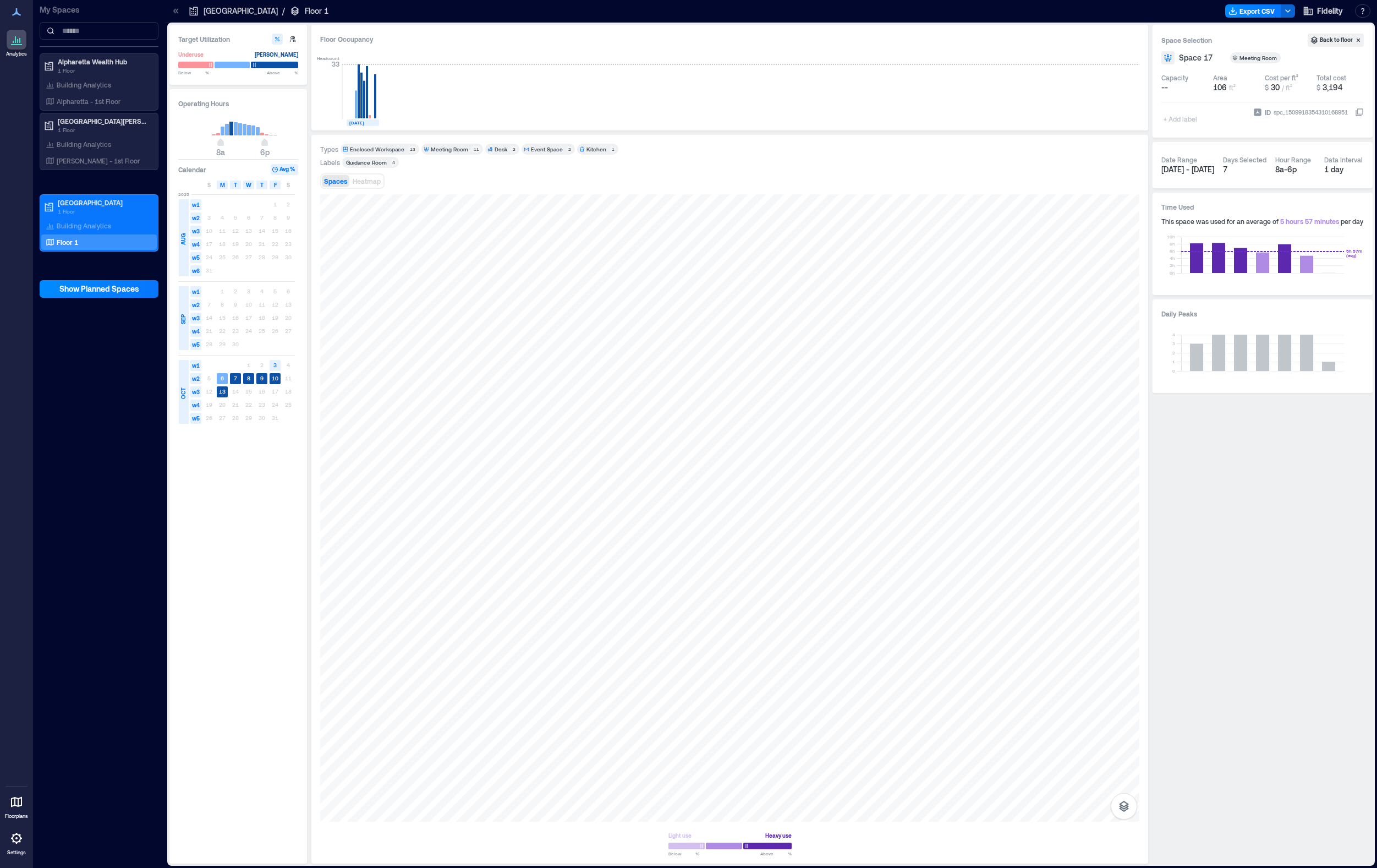
click at [1112, 120] on div "+ Add label" at bounding box center [1181, 112] width 40 height 30
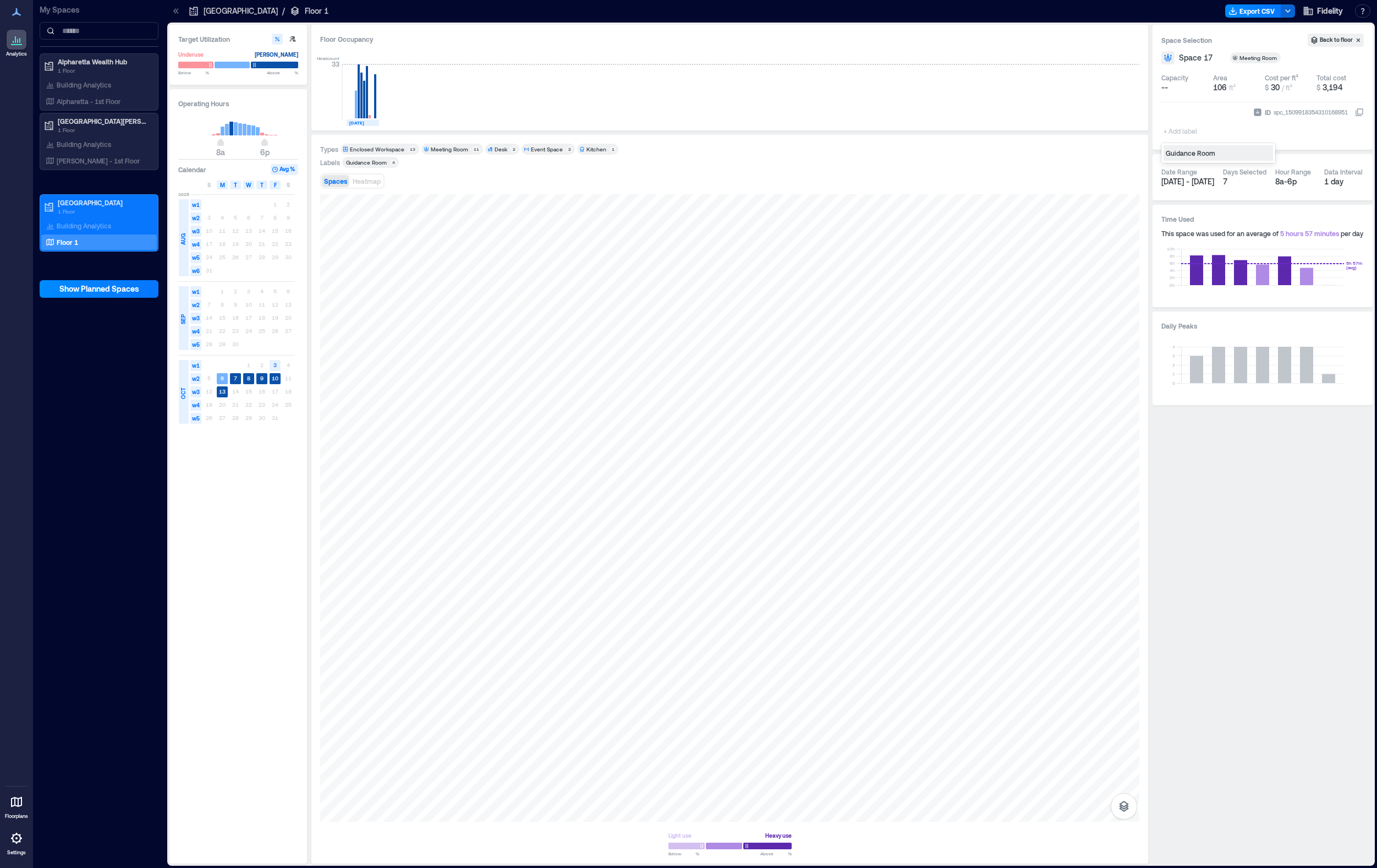
click at [1112, 151] on div "Guidance Room" at bounding box center [1218, 153] width 110 height 16
click at [886, 632] on div at bounding box center [729, 507] width 819 height 627
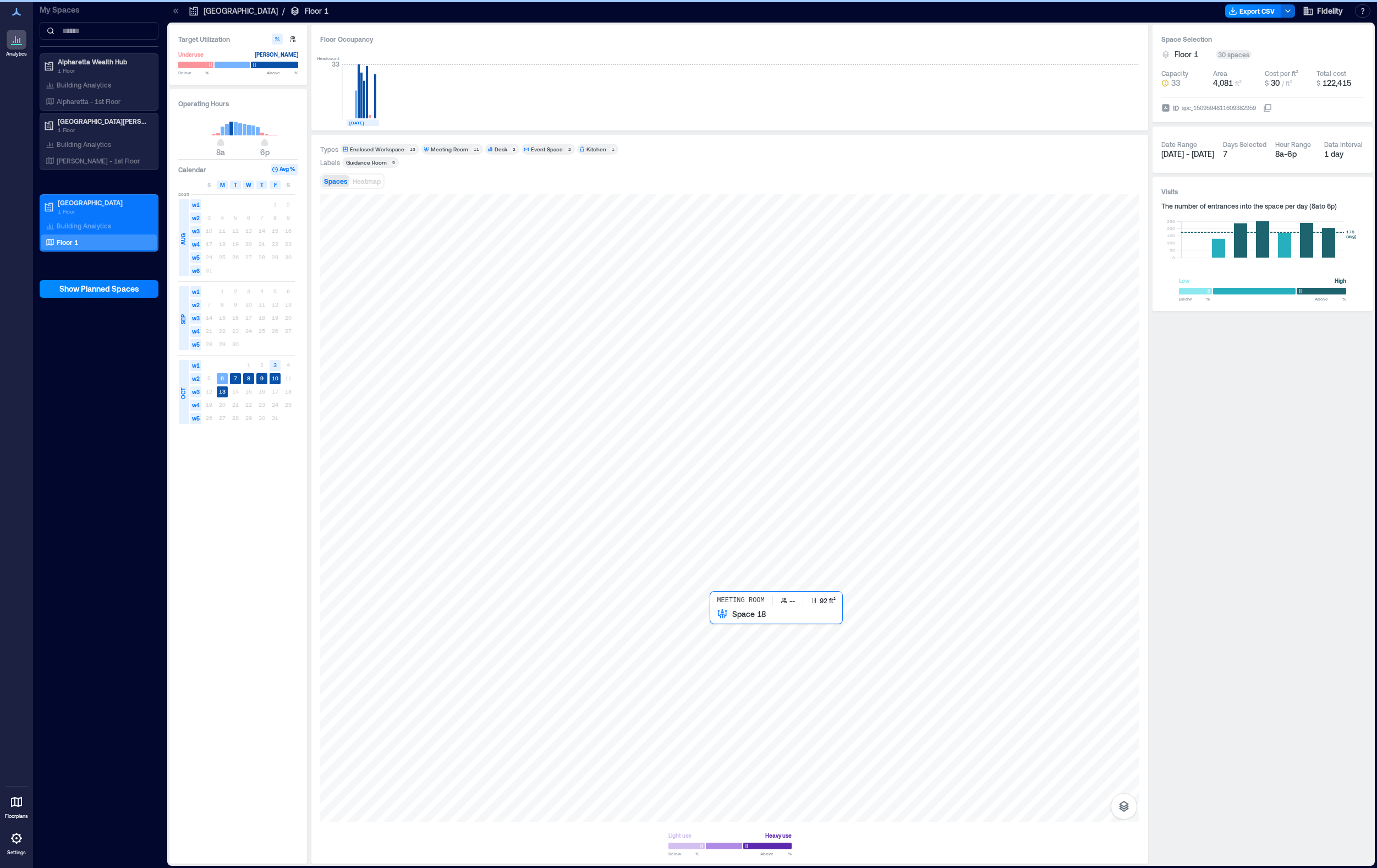
click at [729, 627] on div at bounding box center [729, 507] width 819 height 627
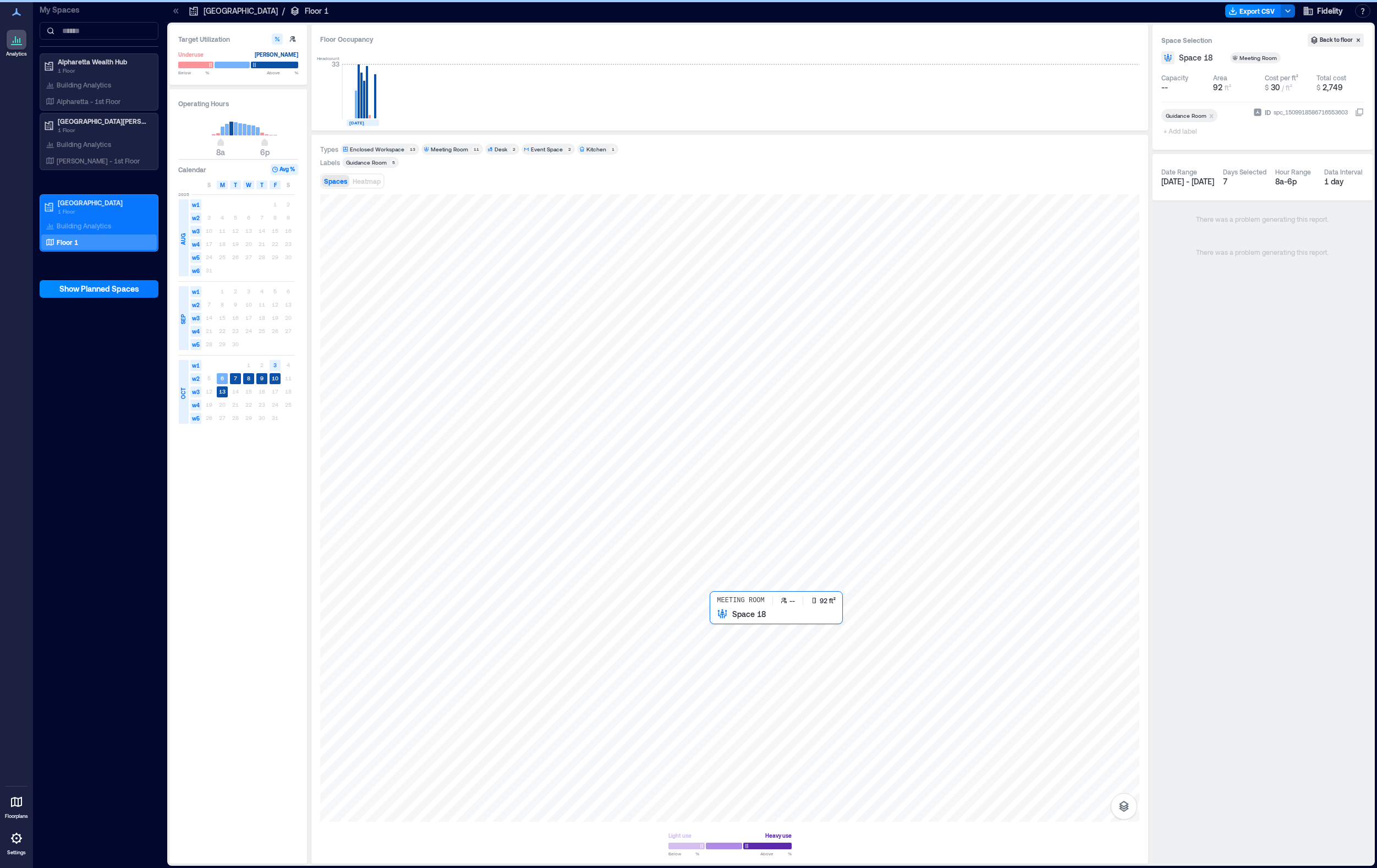
click at [734, 626] on div at bounding box center [729, 507] width 819 height 627
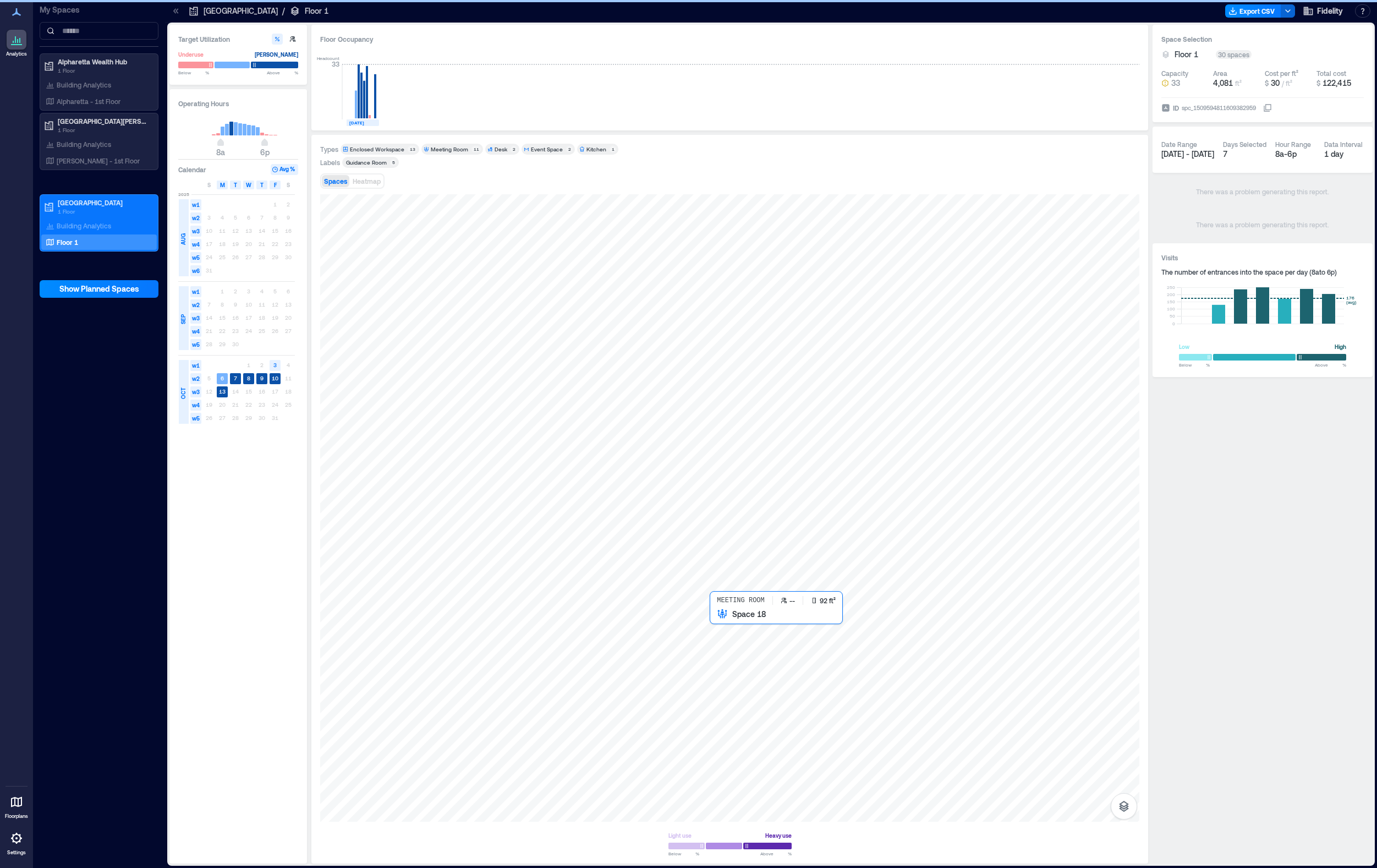
click at [735, 637] on div at bounding box center [729, 507] width 819 height 627
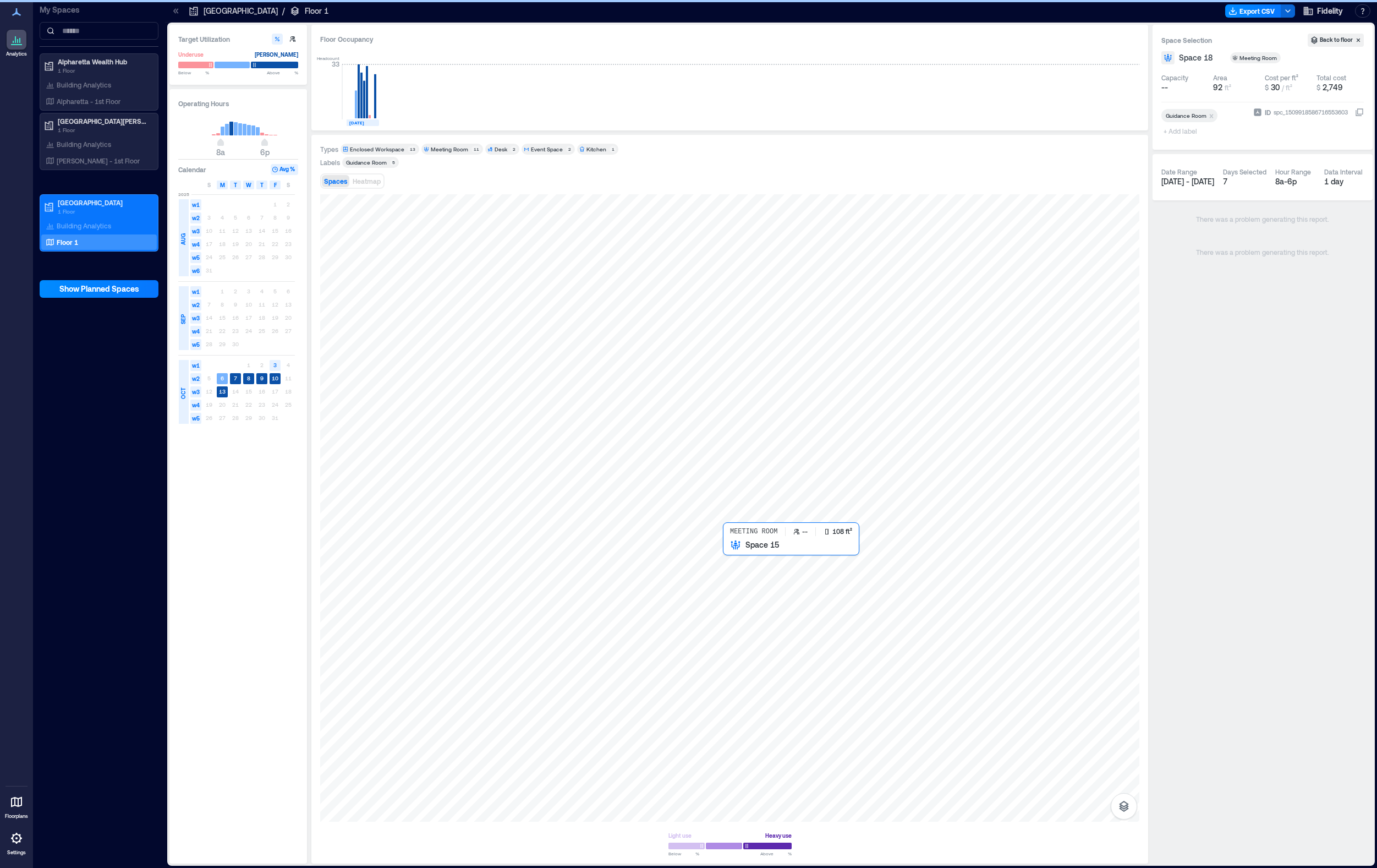
click at [762, 573] on div at bounding box center [729, 507] width 819 height 627
click at [777, 640] on div at bounding box center [729, 507] width 819 height 627
click at [795, 563] on div at bounding box center [729, 507] width 819 height 627
click at [816, 634] on div at bounding box center [729, 507] width 819 height 627
click at [850, 571] on div at bounding box center [729, 507] width 819 height 627
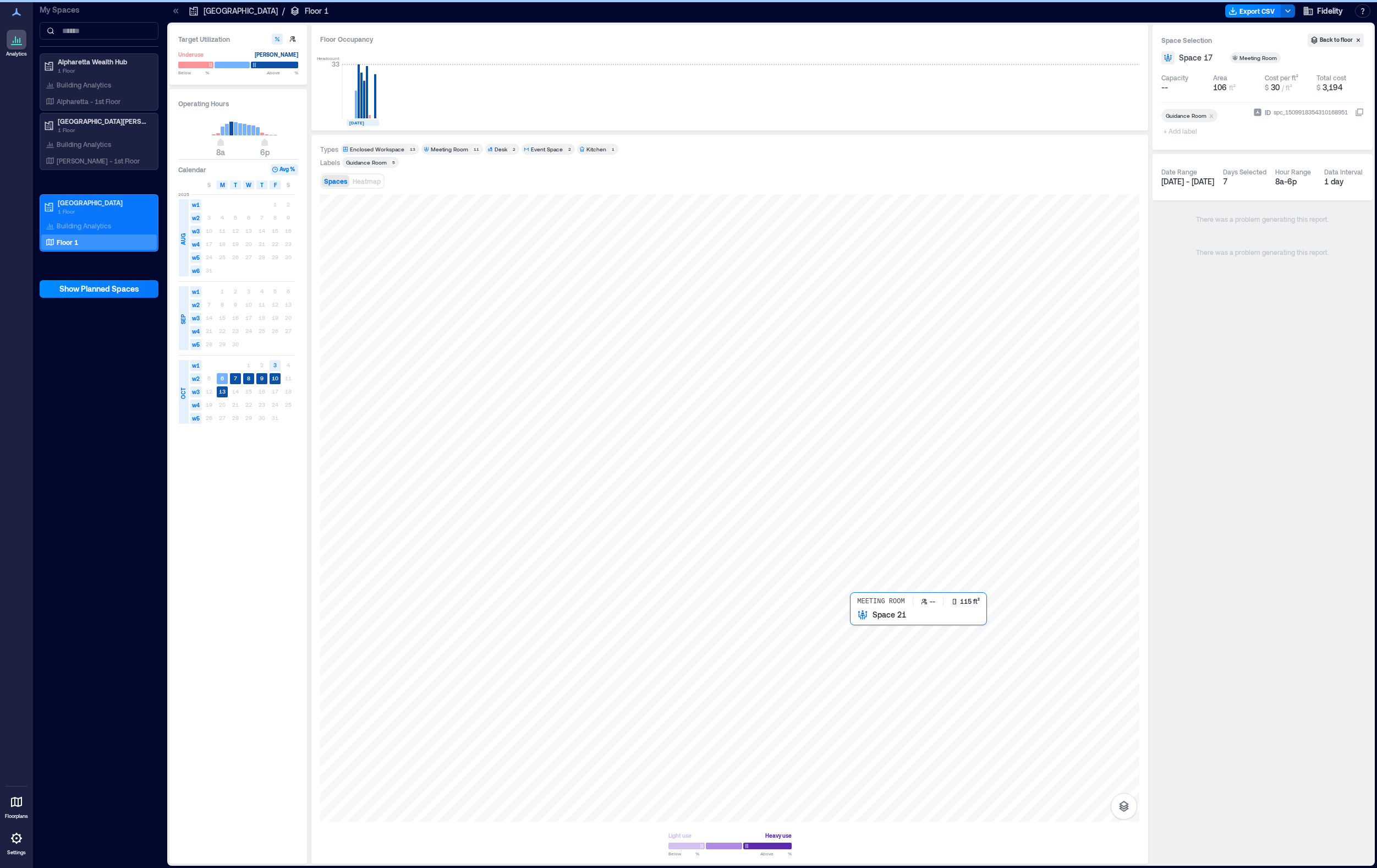
click at [870, 627] on div at bounding box center [729, 507] width 819 height 627
click at [1112, 116] on div "+ Add label" at bounding box center [1181, 123] width 40 height 30
click at [1112, 156] on div "Guidance Room" at bounding box center [1218, 153] width 110 height 16
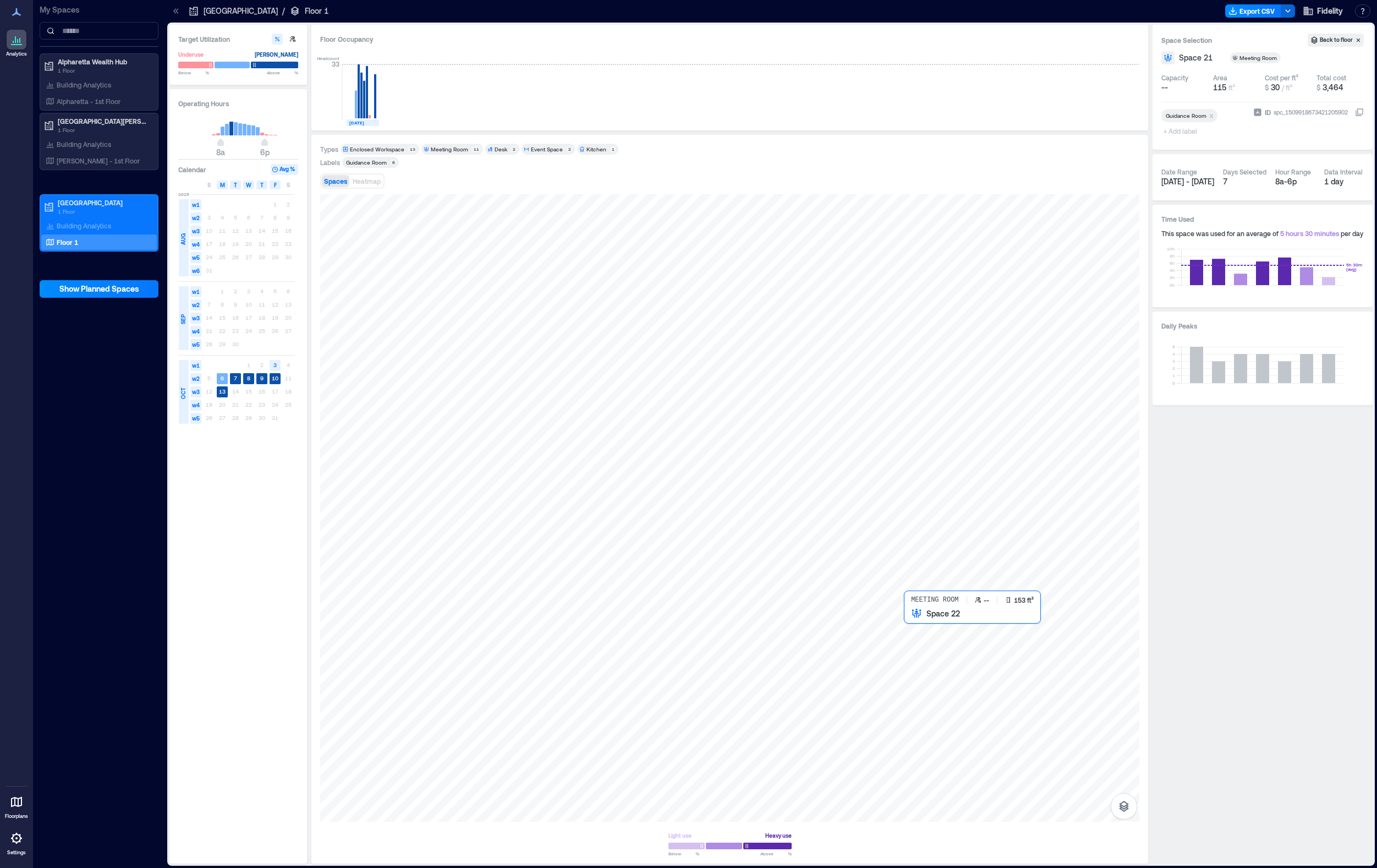
click at [934, 627] on div at bounding box center [729, 507] width 819 height 627
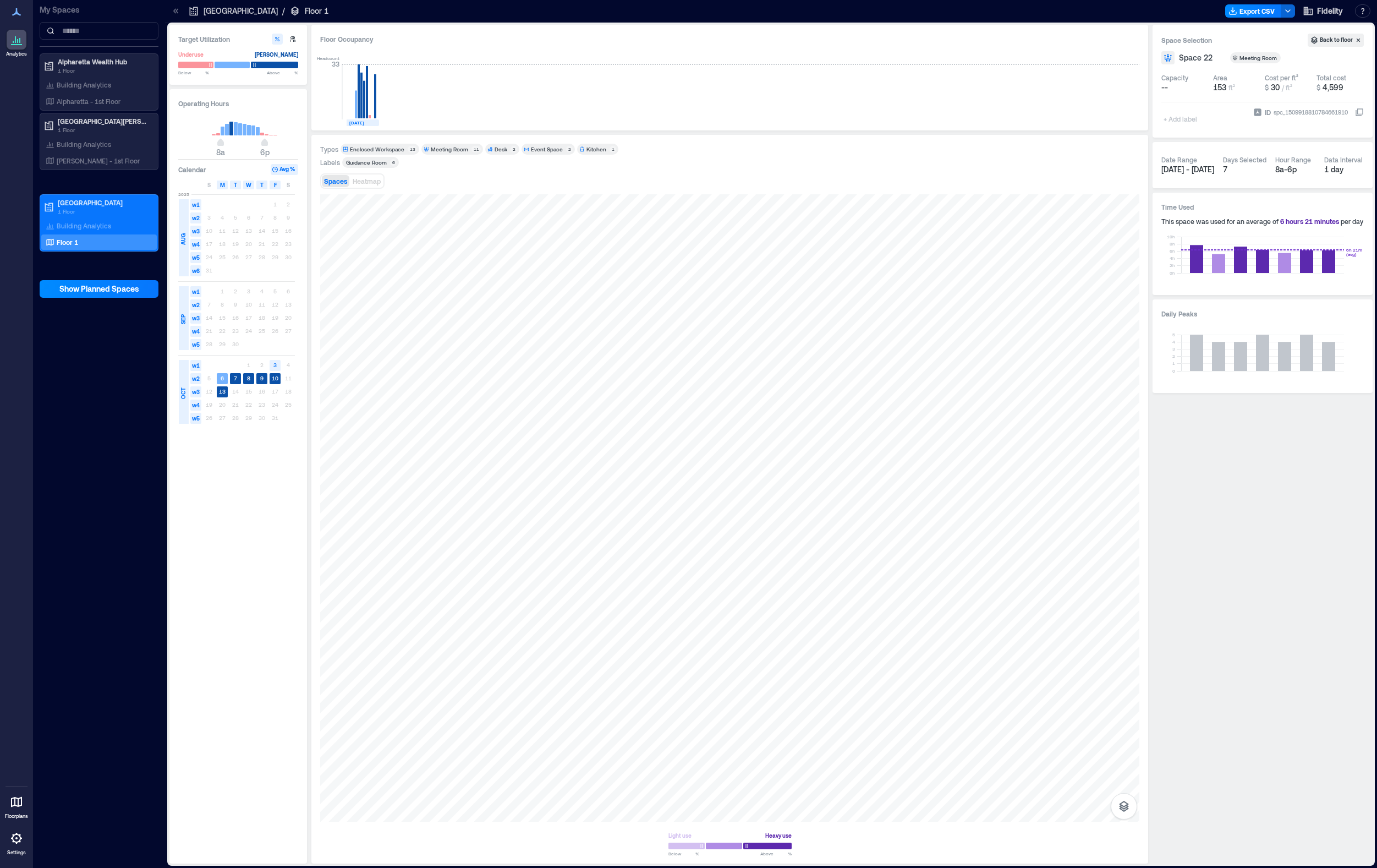
click at [1112, 119] on div "+ Add label" at bounding box center [1181, 112] width 40 height 30
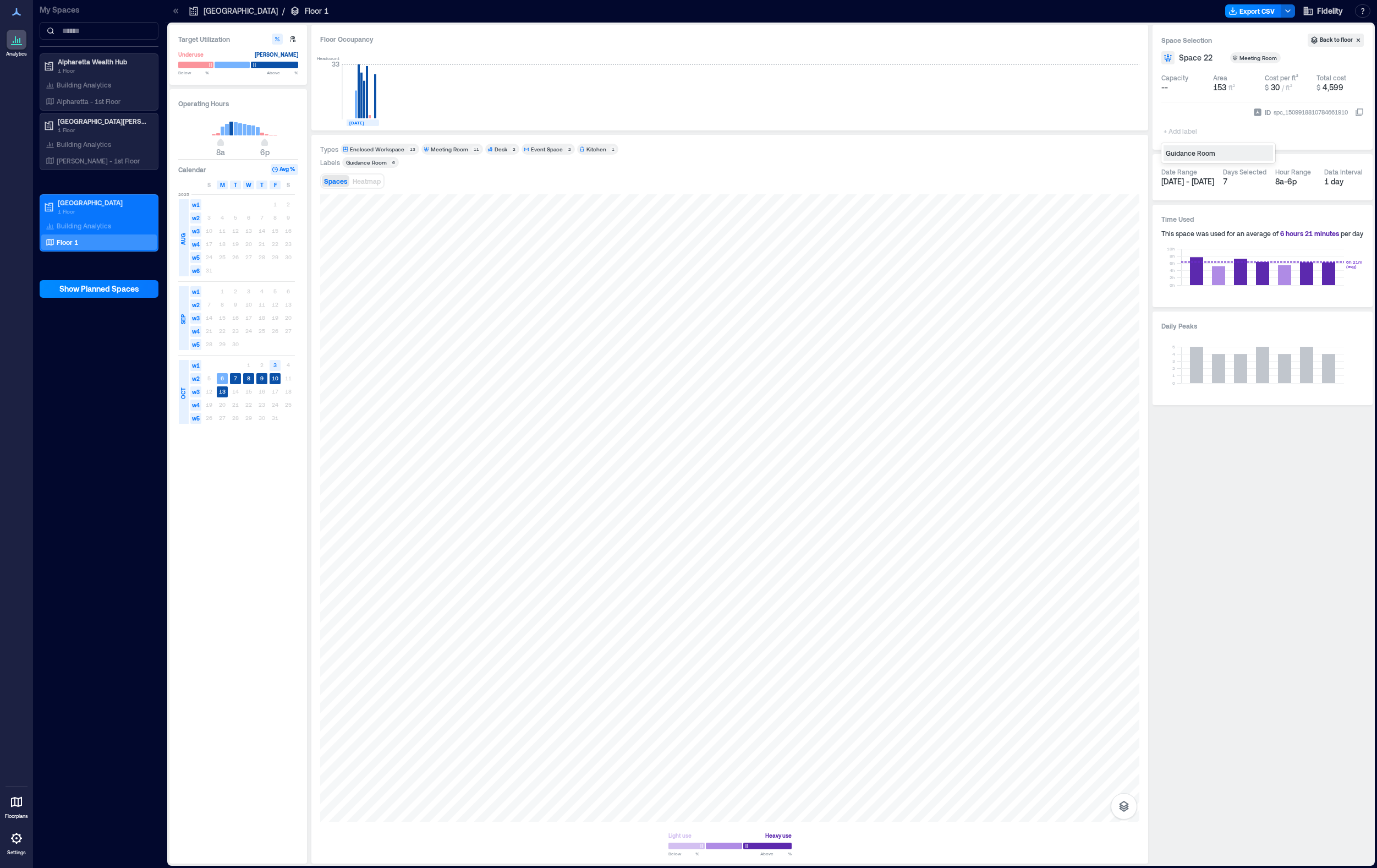
click at [1112, 153] on div "Guidance Room" at bounding box center [1218, 153] width 110 height 16
click at [945, 591] on div at bounding box center [729, 507] width 819 height 627
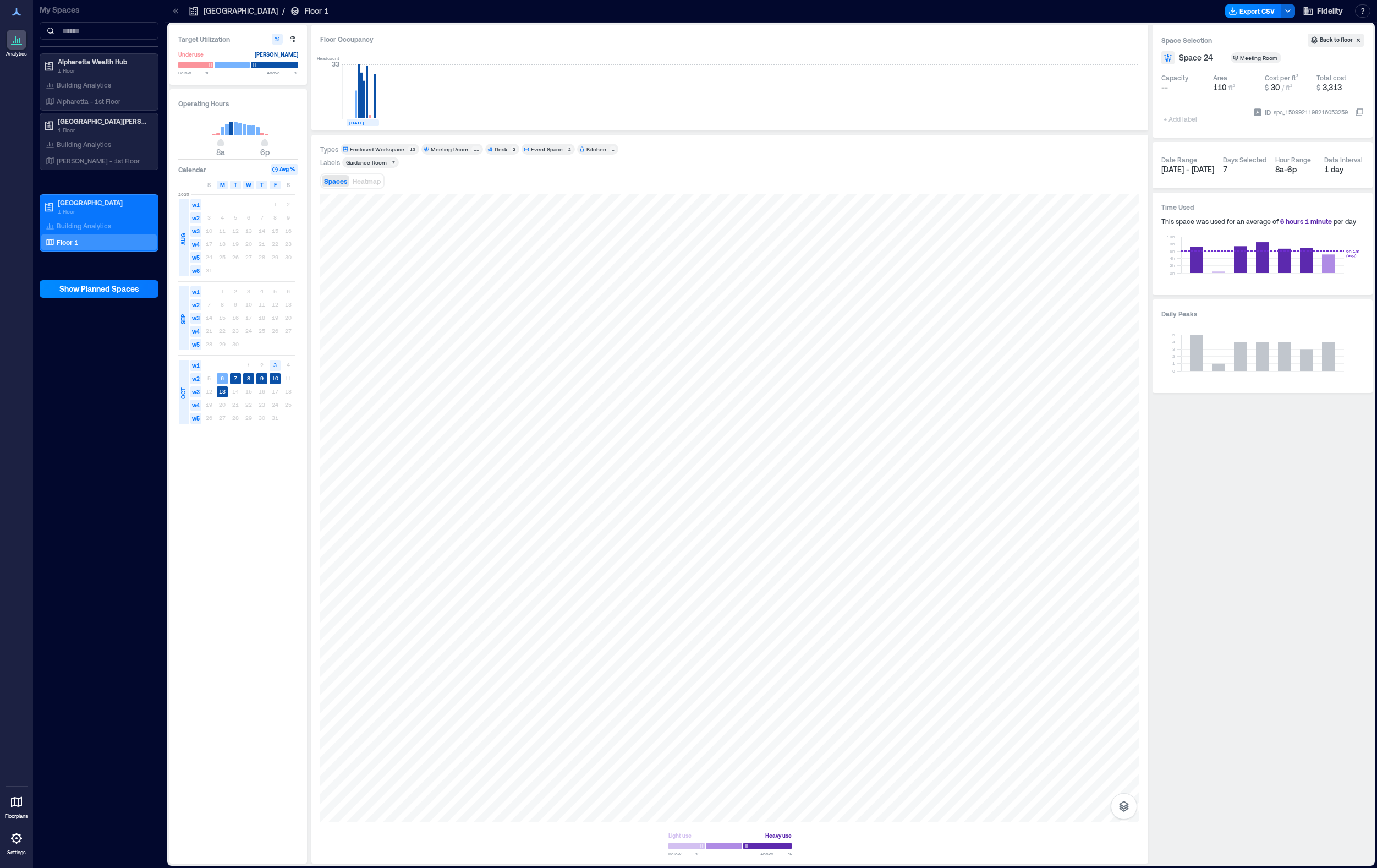
click at [1112, 120] on div "+ Add label" at bounding box center [1181, 112] width 40 height 30
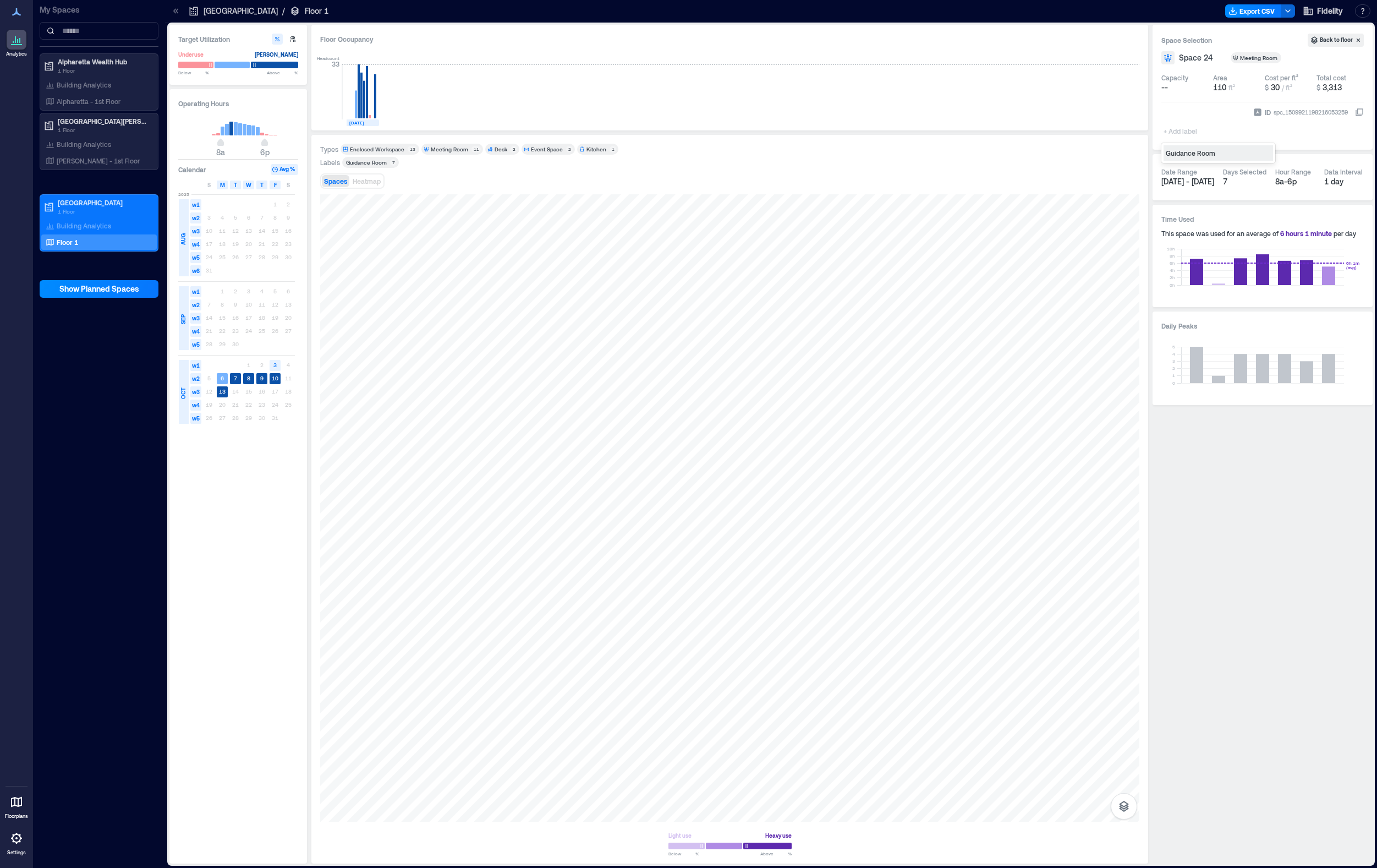
click at [1112, 154] on div "Guidance Room" at bounding box center [1218, 153] width 110 height 16
click at [959, 543] on div at bounding box center [729, 507] width 819 height 627
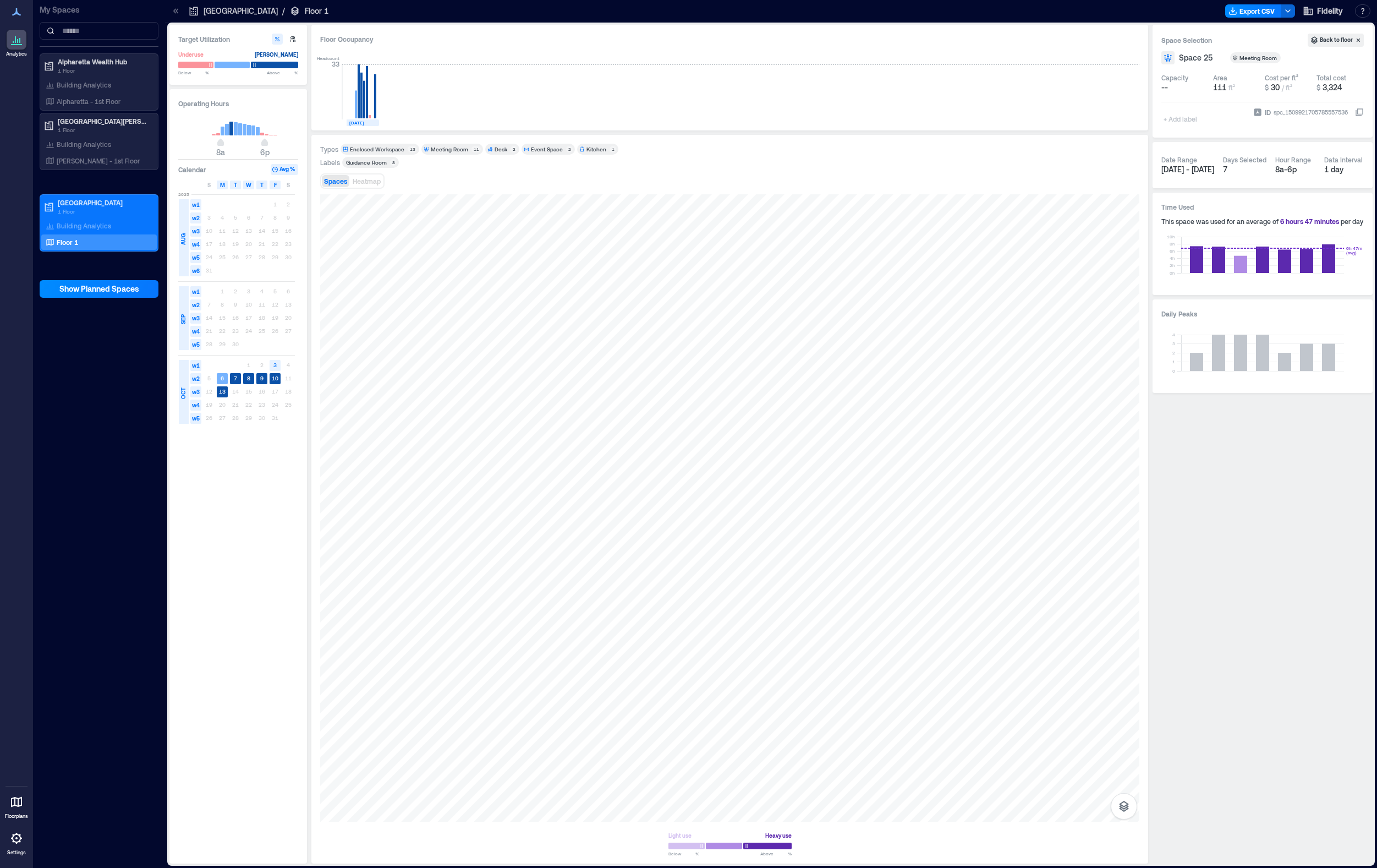
click at [1112, 117] on div "+ Add label" at bounding box center [1181, 112] width 40 height 30
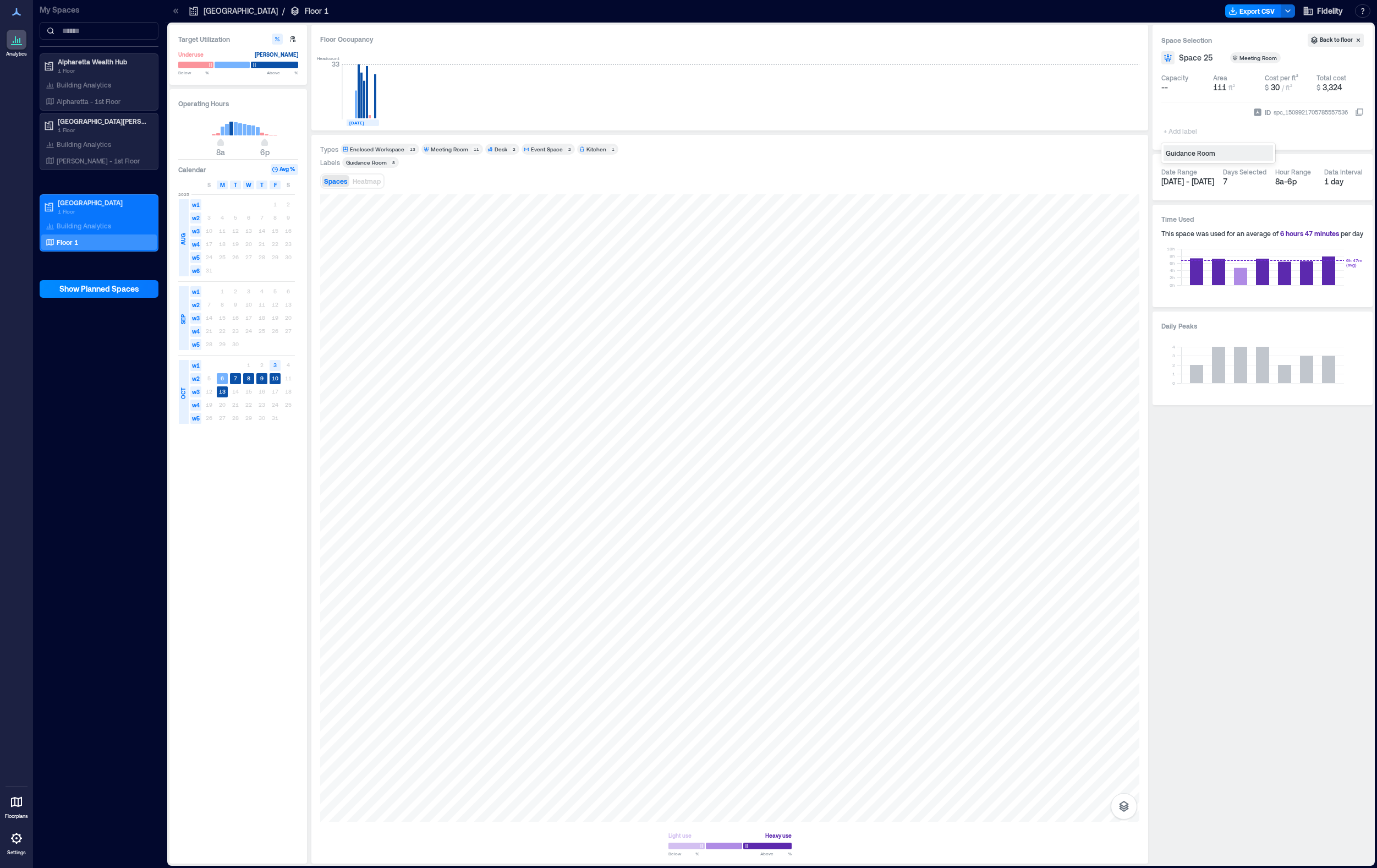
click at [1112, 151] on div "Guidance Room" at bounding box center [1218, 153] width 110 height 16
click at [958, 487] on div at bounding box center [729, 507] width 819 height 627
click at [1112, 123] on div "+ Add label" at bounding box center [1181, 123] width 40 height 30
click at [1112, 156] on div "Guidance Room" at bounding box center [1218, 153] width 110 height 16
click at [860, 486] on div at bounding box center [729, 507] width 819 height 627
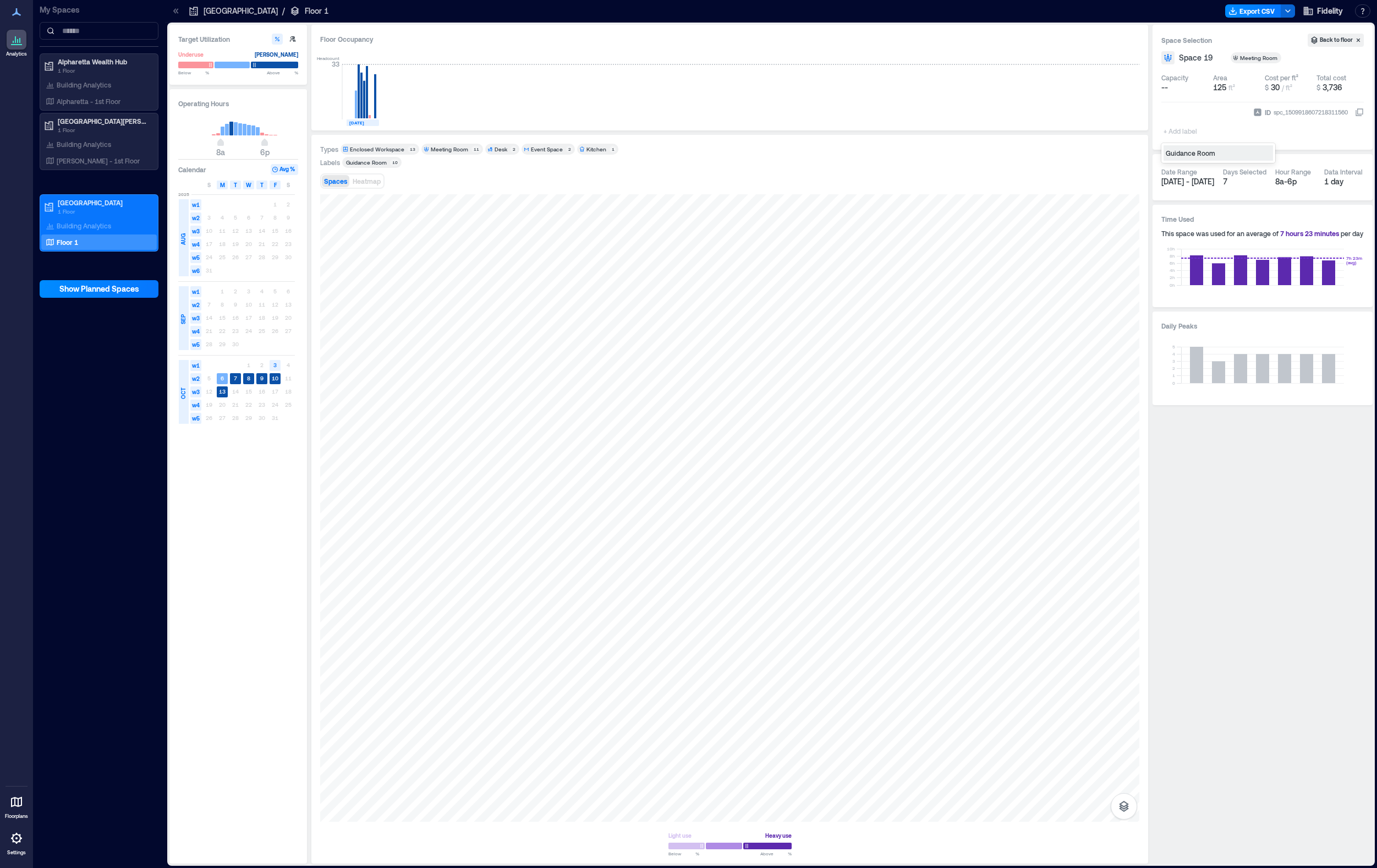
click at [1112, 115] on div "+ Add label" at bounding box center [1181, 123] width 40 height 30
click at [1112, 152] on div "Guidance Room" at bounding box center [1218, 153] width 110 height 16
click at [773, 354] on div at bounding box center [729, 507] width 819 height 627
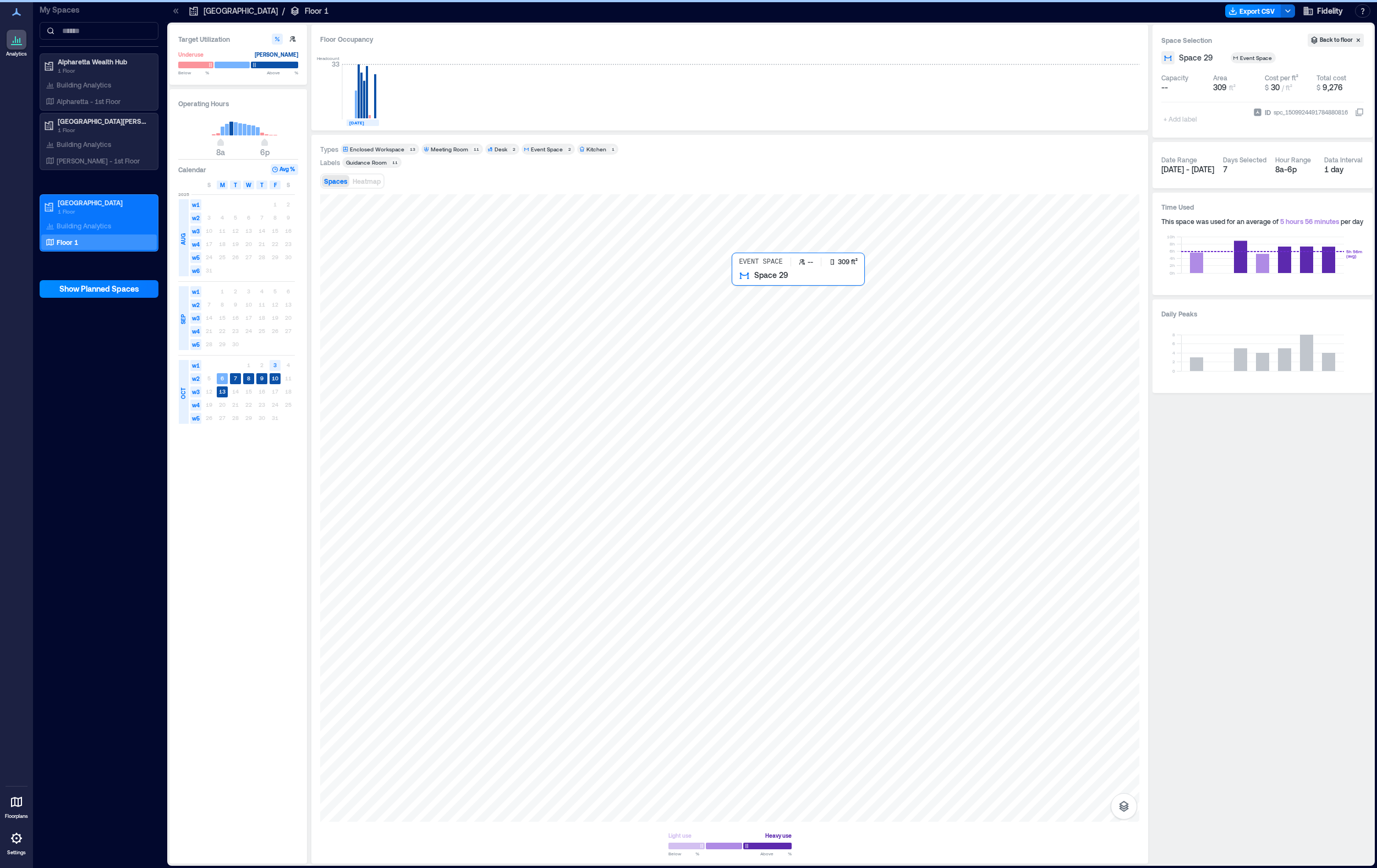
click at [770, 333] on div at bounding box center [729, 507] width 819 height 627
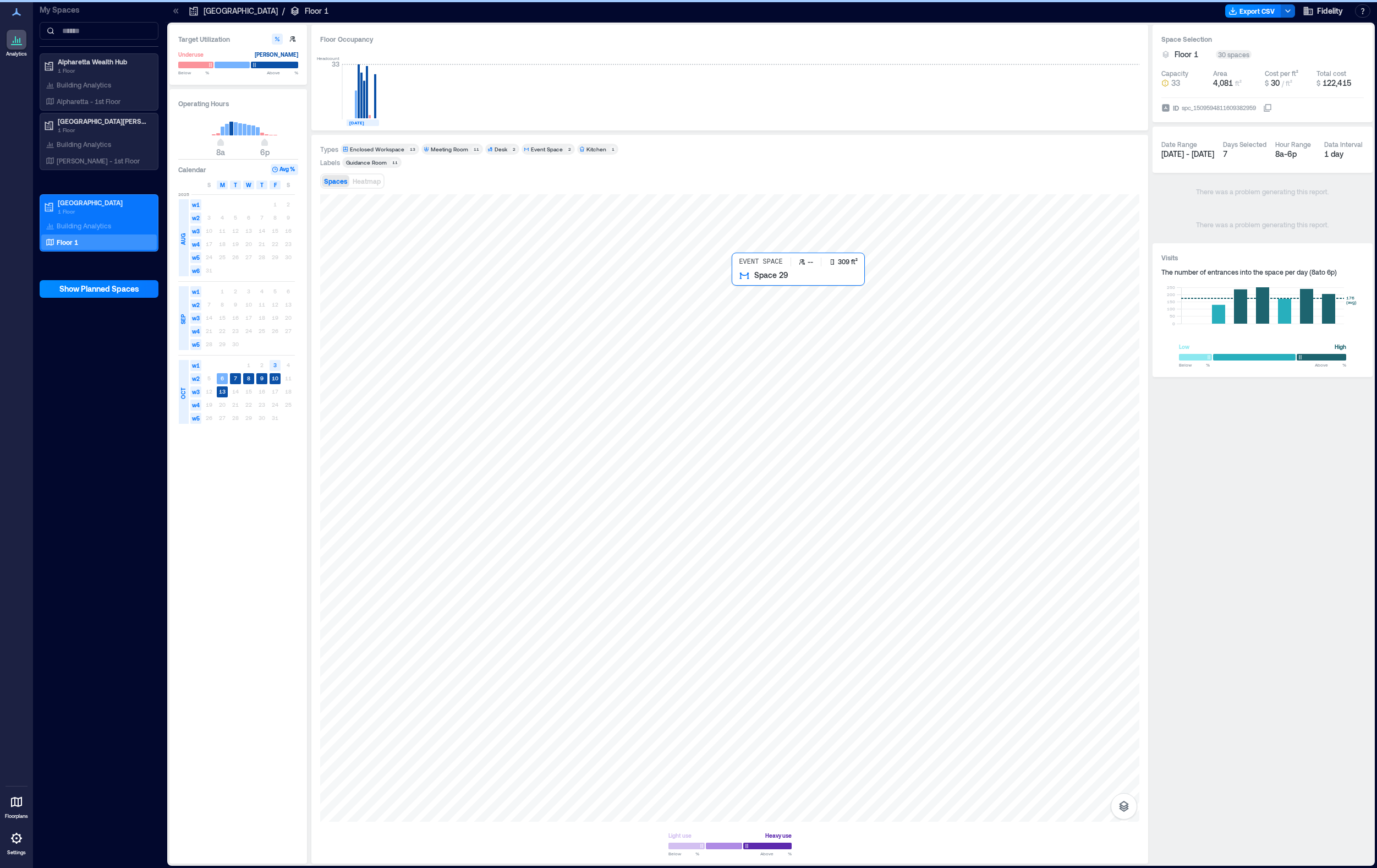
click at [773, 336] on div at bounding box center [729, 507] width 819 height 627
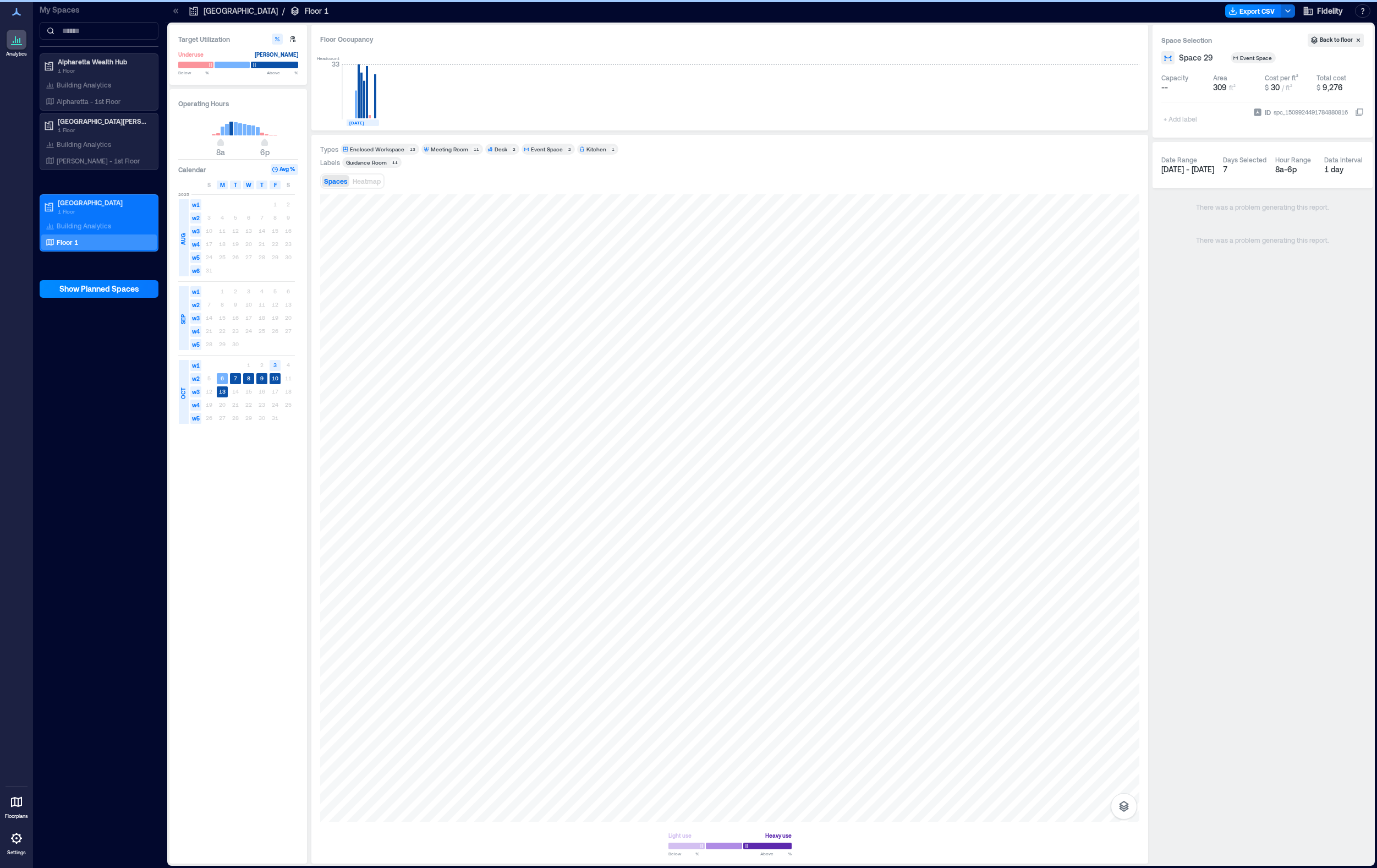
click at [1112, 116] on div "+ Add label" at bounding box center [1181, 112] width 40 height 30
type input "**********"
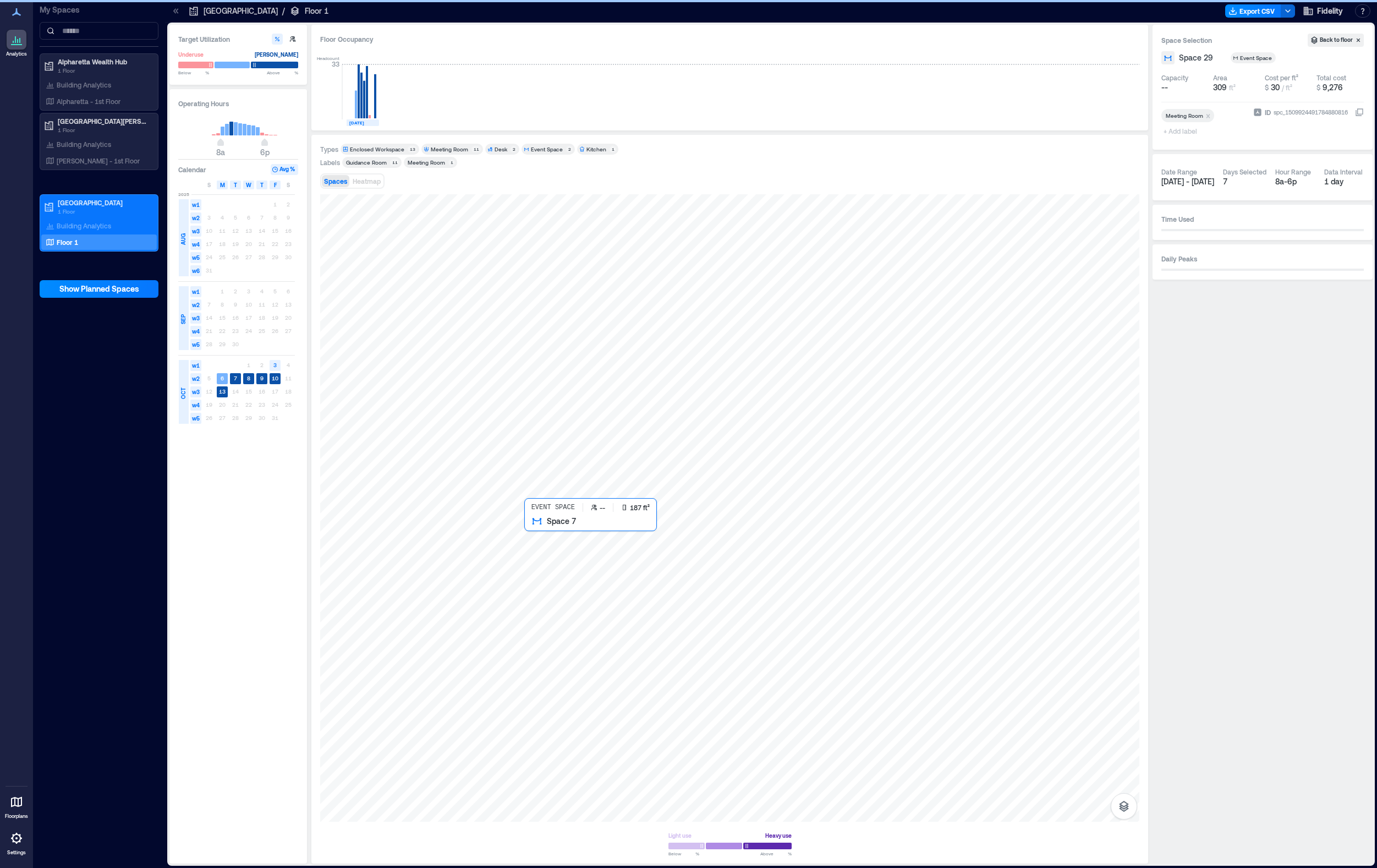
click at [544, 569] on div at bounding box center [729, 507] width 819 height 627
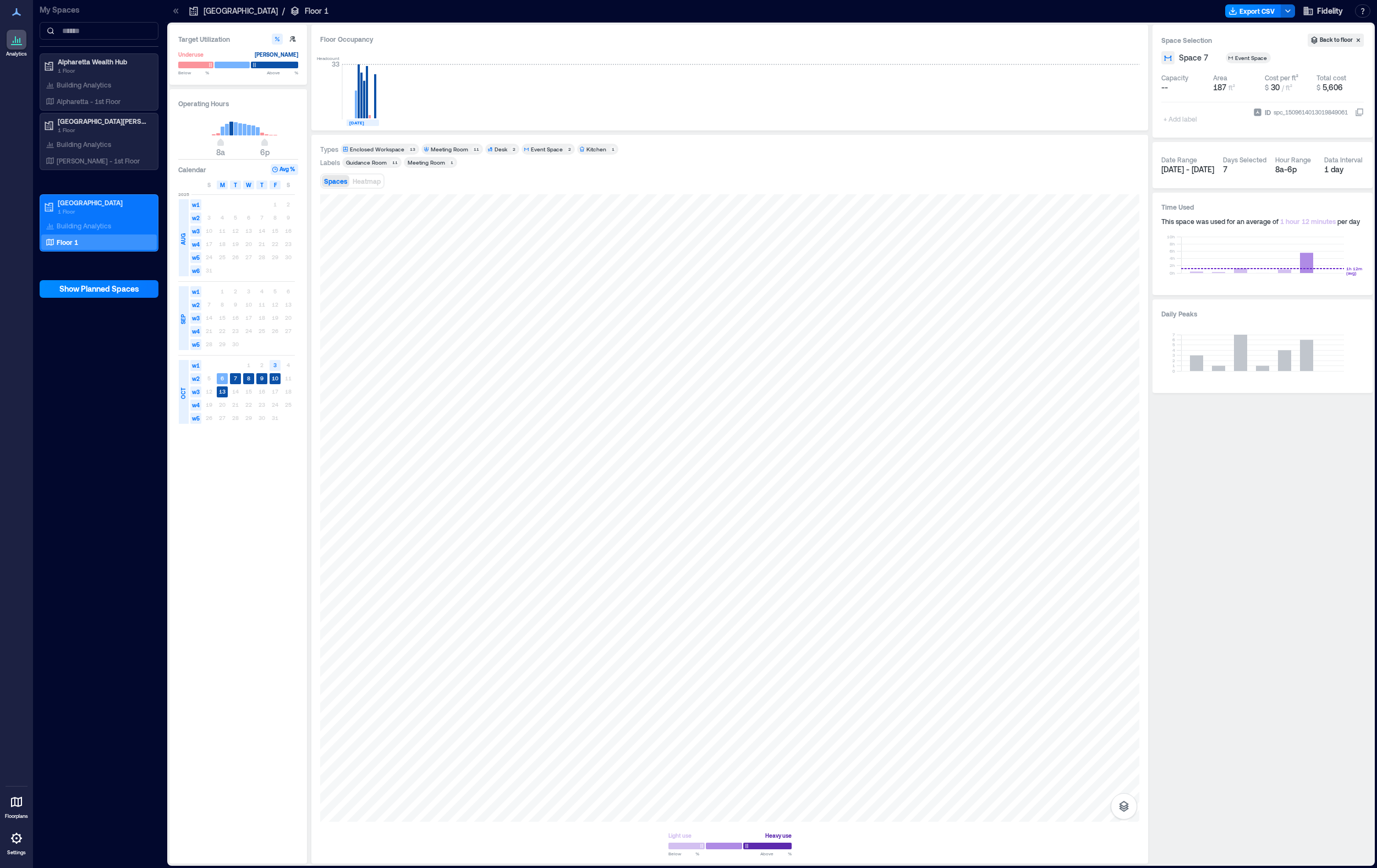
click at [1112, 118] on div "+ Add label" at bounding box center [1181, 112] width 40 height 30
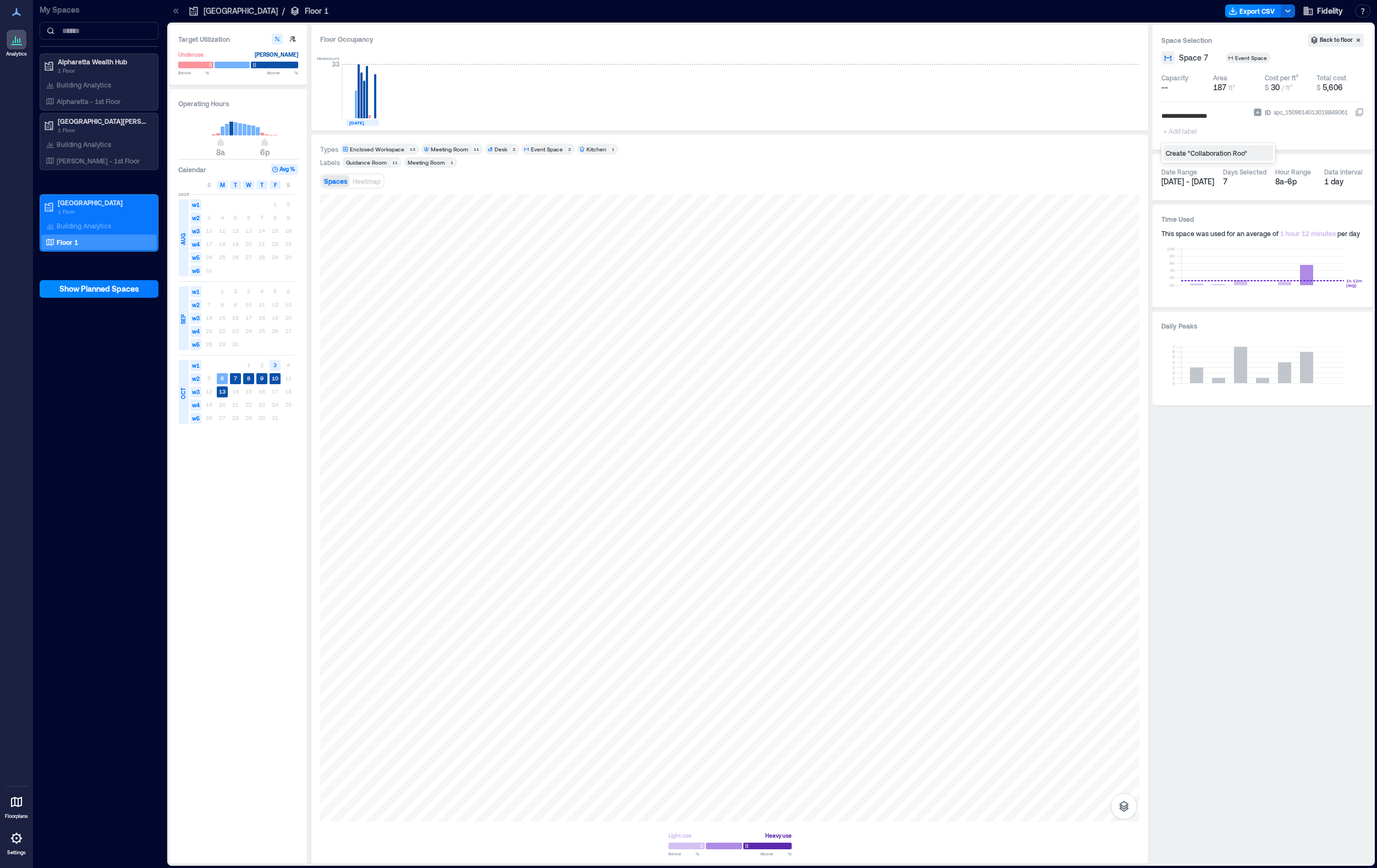
type input "**********"
click at [470, 589] on div at bounding box center [729, 507] width 819 height 627
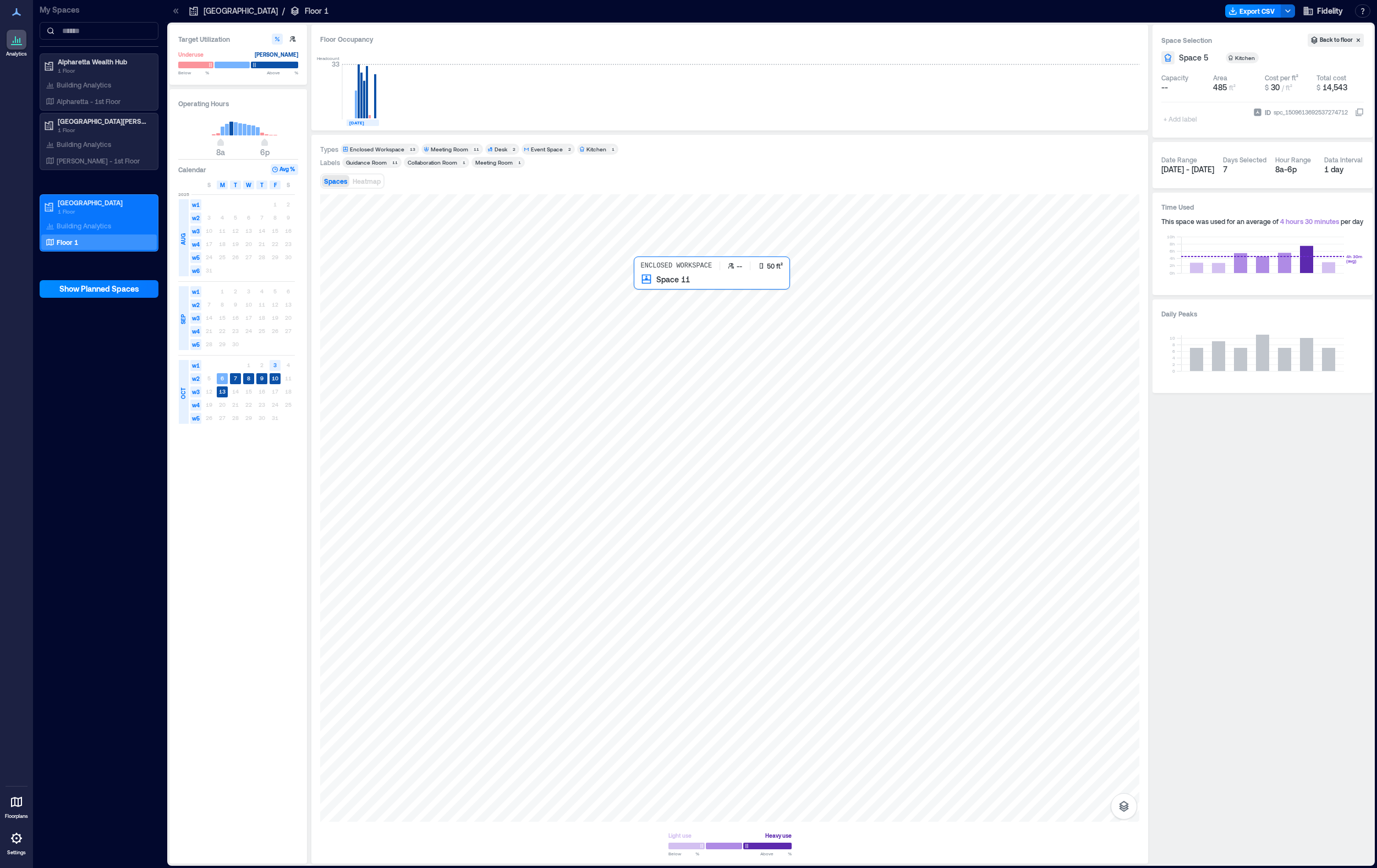
click at [643, 295] on div at bounding box center [729, 507] width 819 height 627
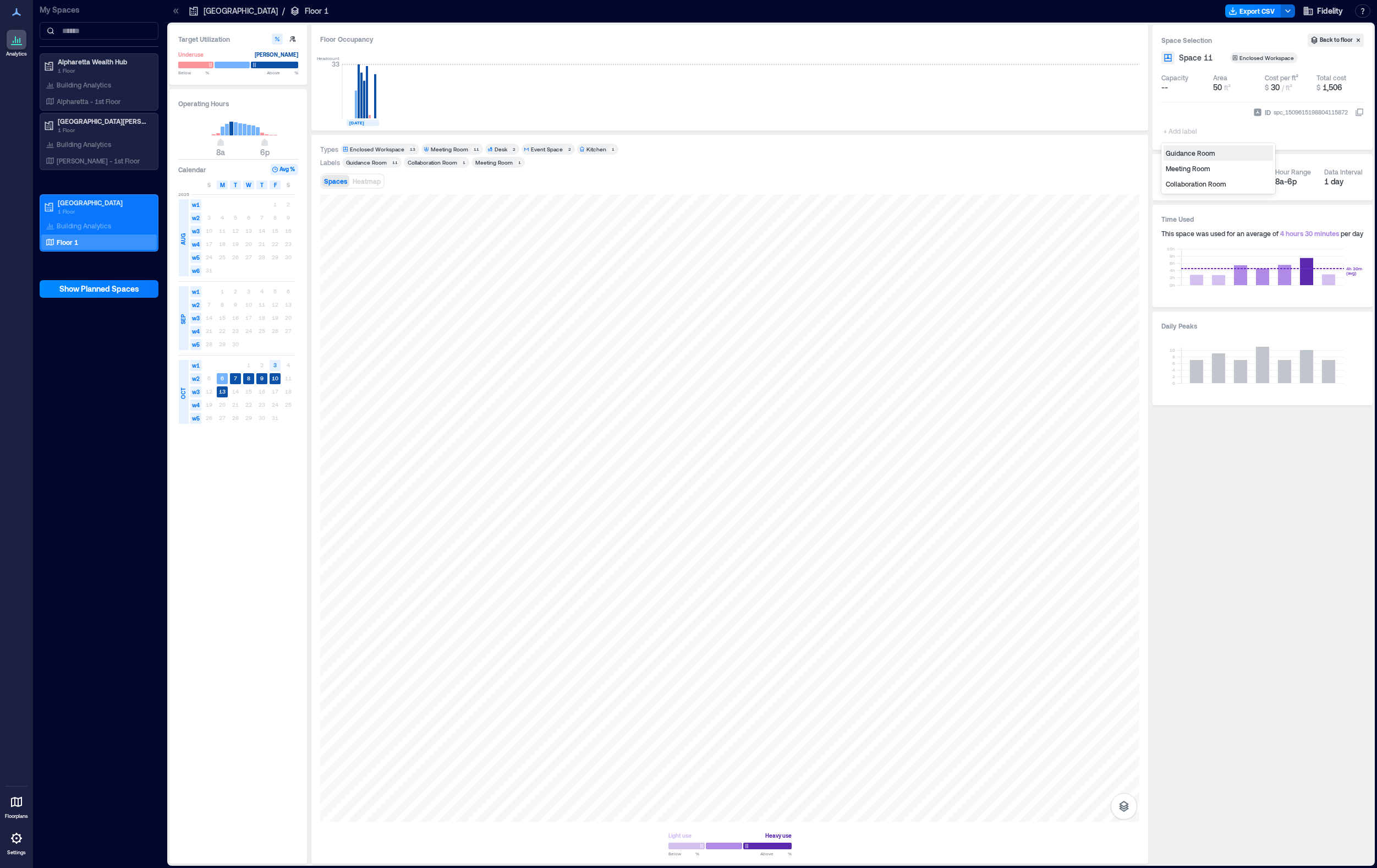
click at [1112, 120] on div "+ Add label" at bounding box center [1181, 123] width 40 height 30
type input "**********"
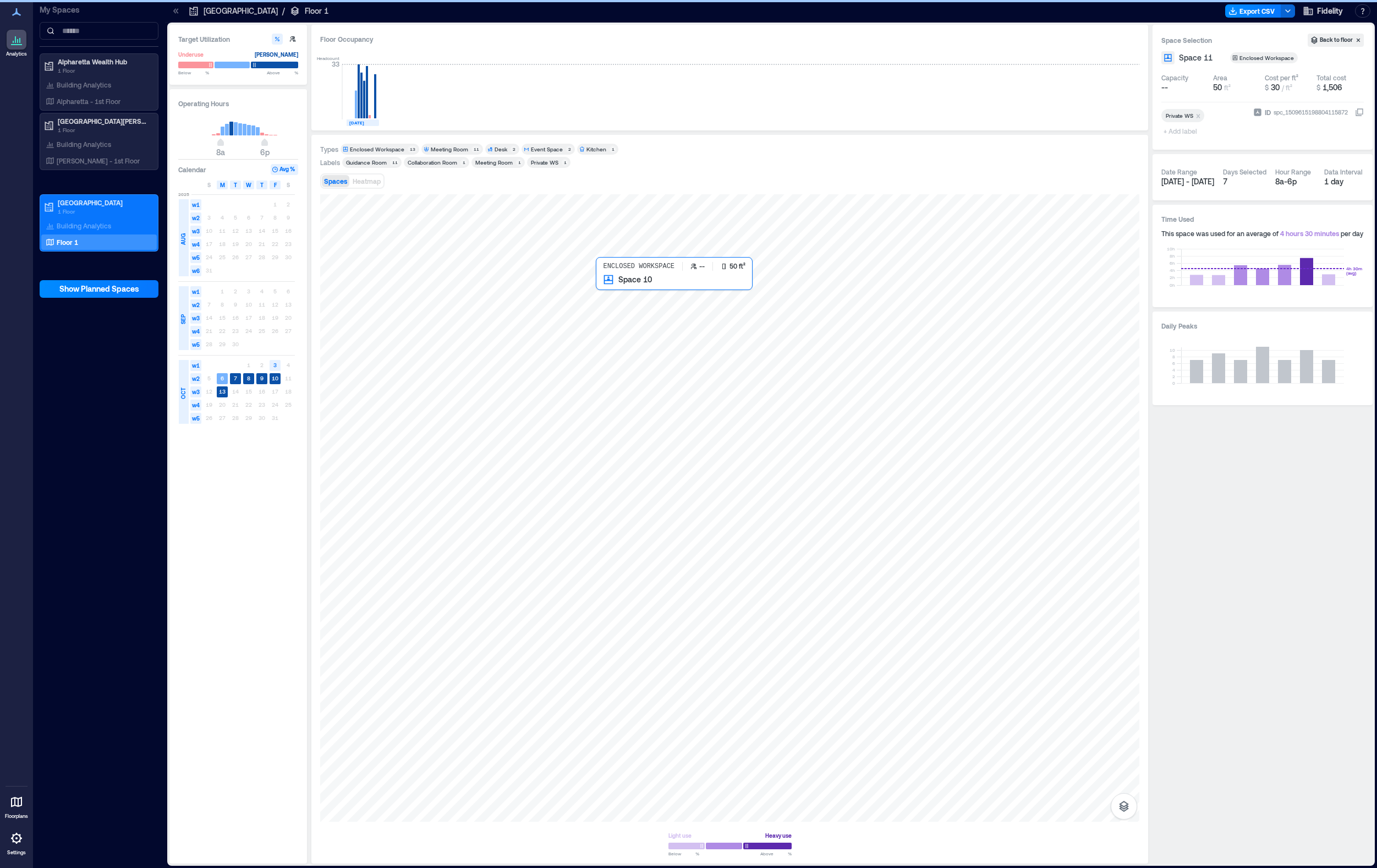
click at [610, 301] on div at bounding box center [729, 507] width 819 height 627
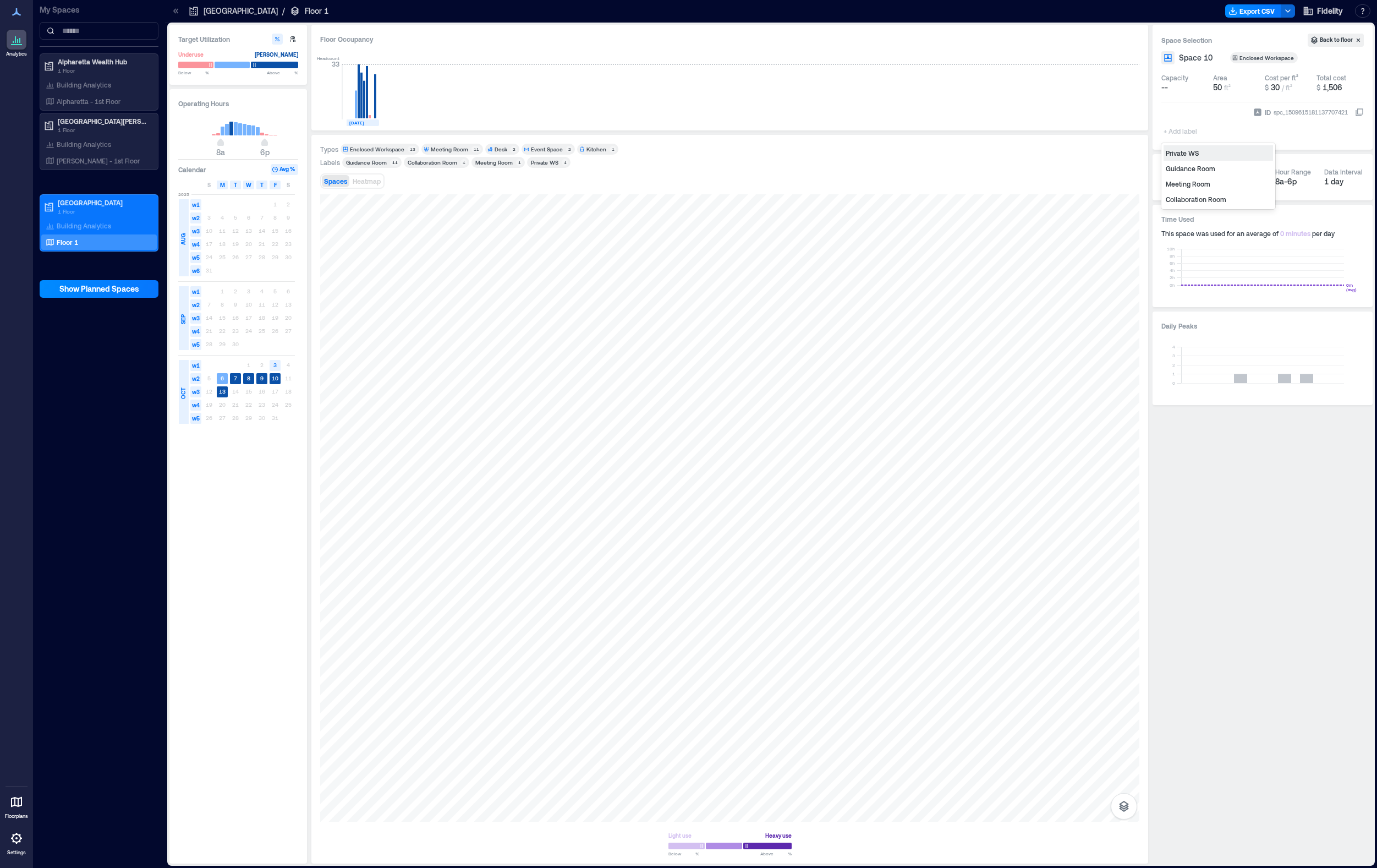
click at [1112, 117] on div "+ Add label" at bounding box center [1181, 123] width 40 height 30
type input "**********"
click at [581, 294] on div at bounding box center [729, 507] width 819 height 627
click at [1112, 121] on div "+ Add label" at bounding box center [1181, 112] width 40 height 30
type input "**********"
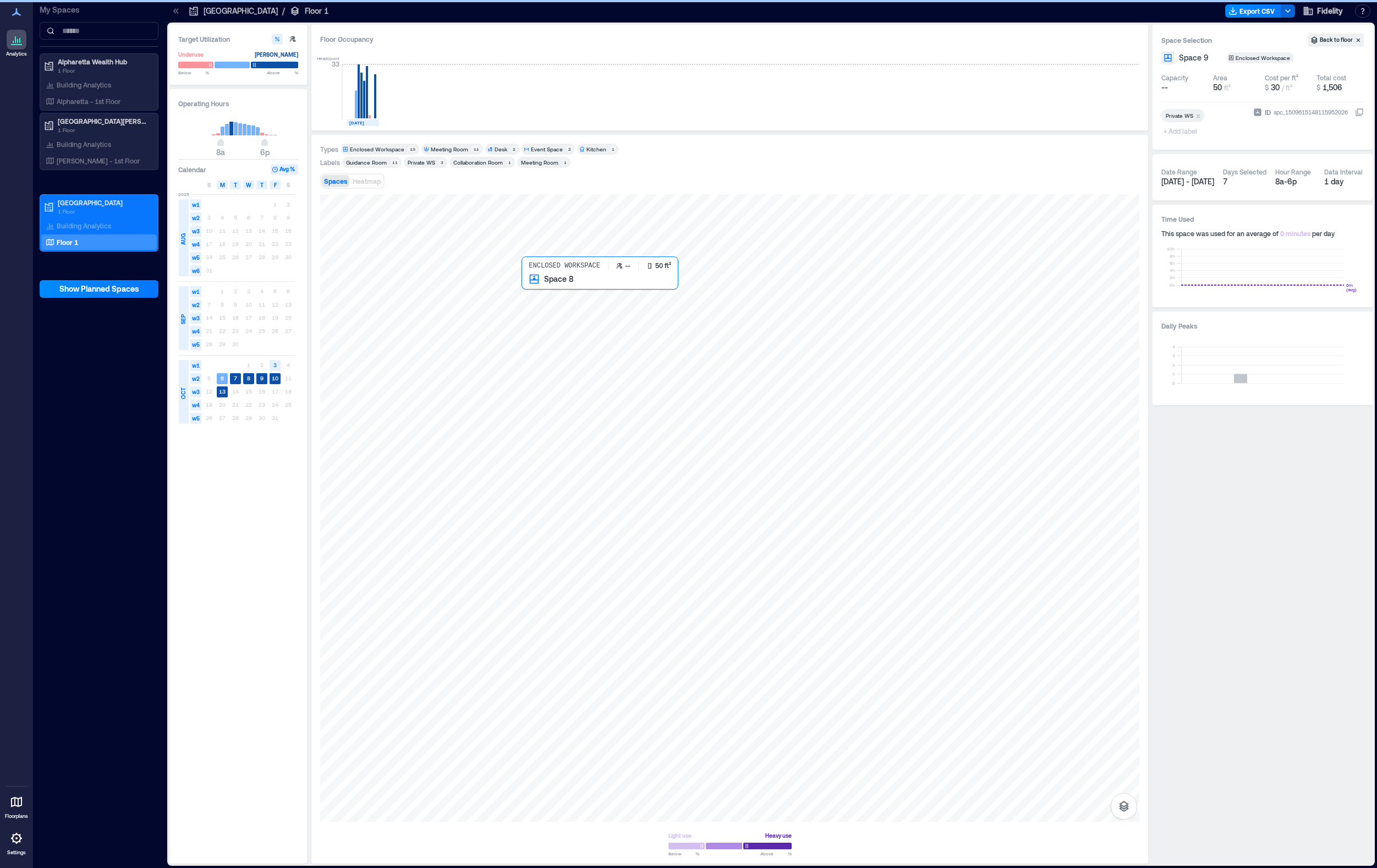
click at [528, 297] on div at bounding box center [729, 507] width 819 height 627
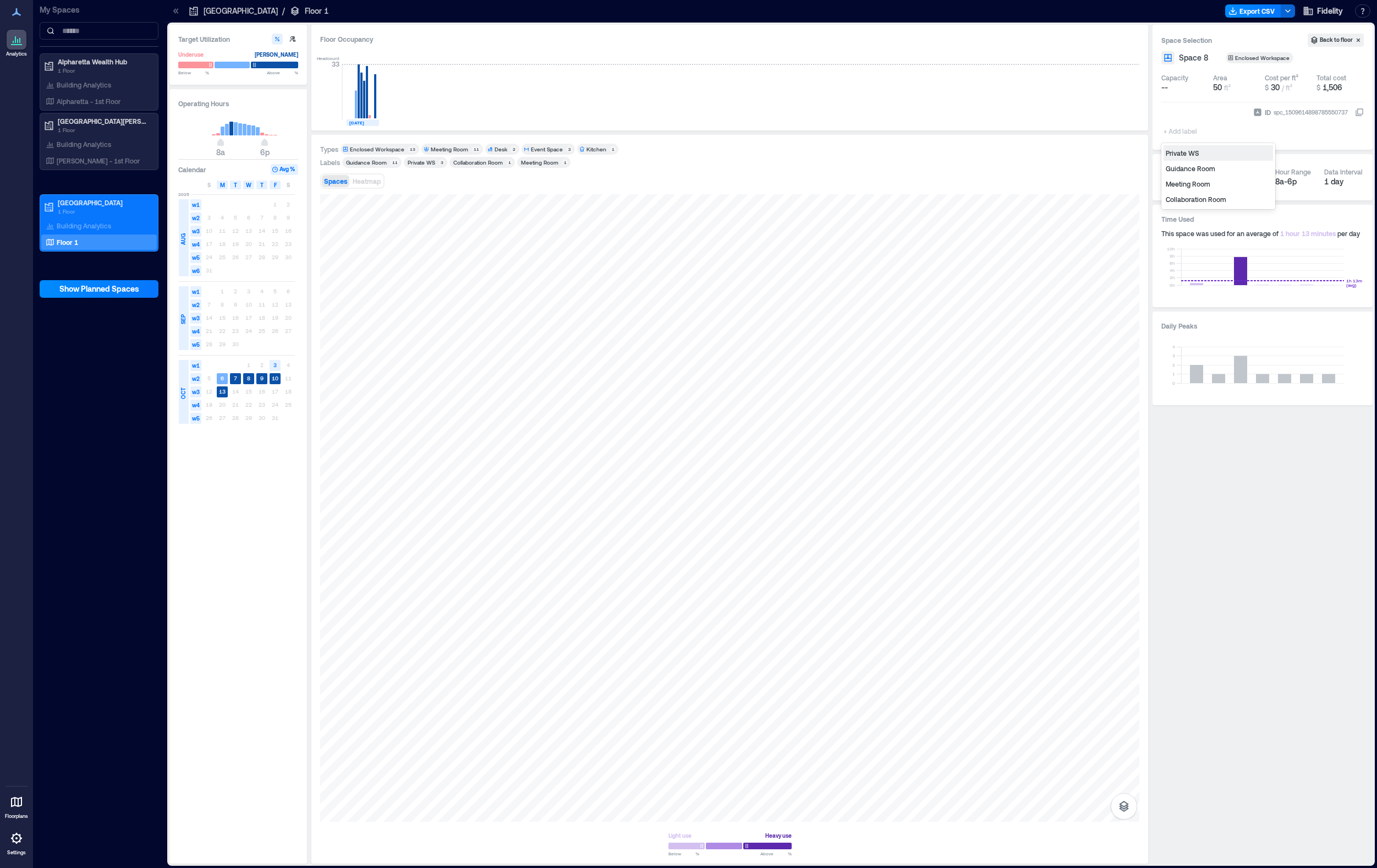
click at [1112, 119] on div "+ Add label" at bounding box center [1181, 123] width 40 height 30
type input "**********"
click at [615, 349] on div at bounding box center [729, 507] width 819 height 627
click at [1112, 120] on div "+ Add label" at bounding box center [1181, 123] width 40 height 30
type input "***"
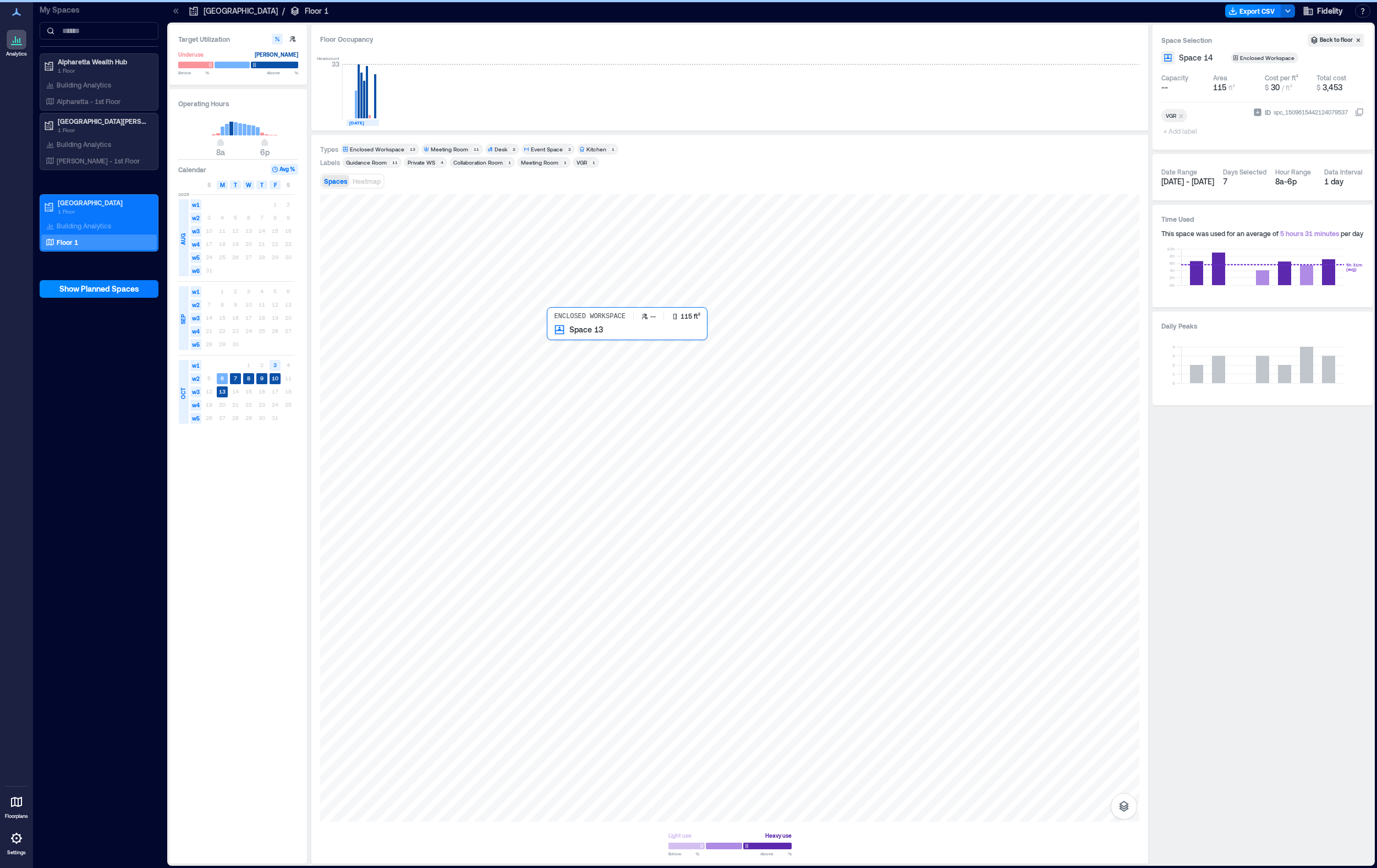
click at [569, 365] on div at bounding box center [729, 507] width 819 height 627
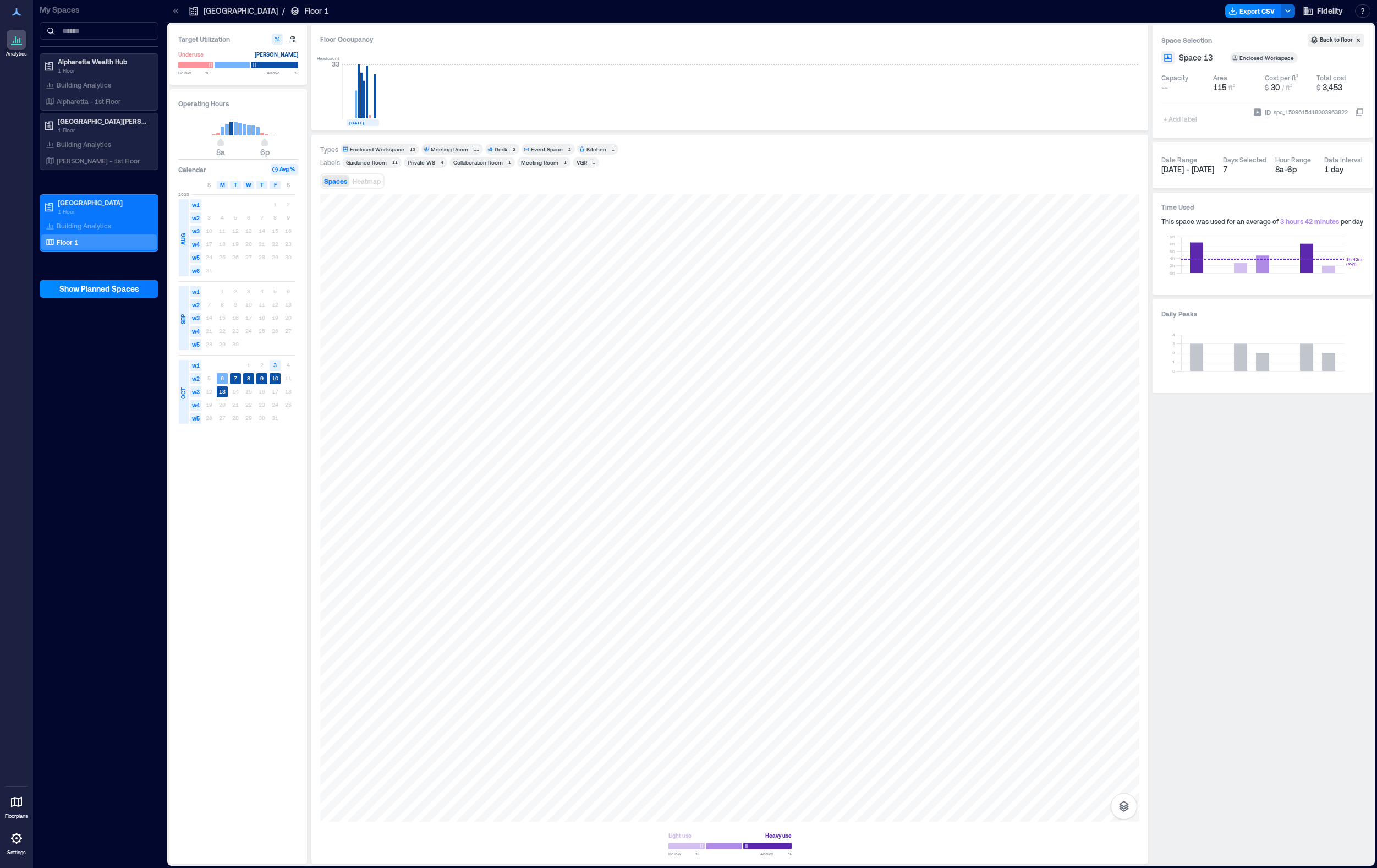
click at [1112, 117] on div "+ Add label" at bounding box center [1181, 112] width 40 height 30
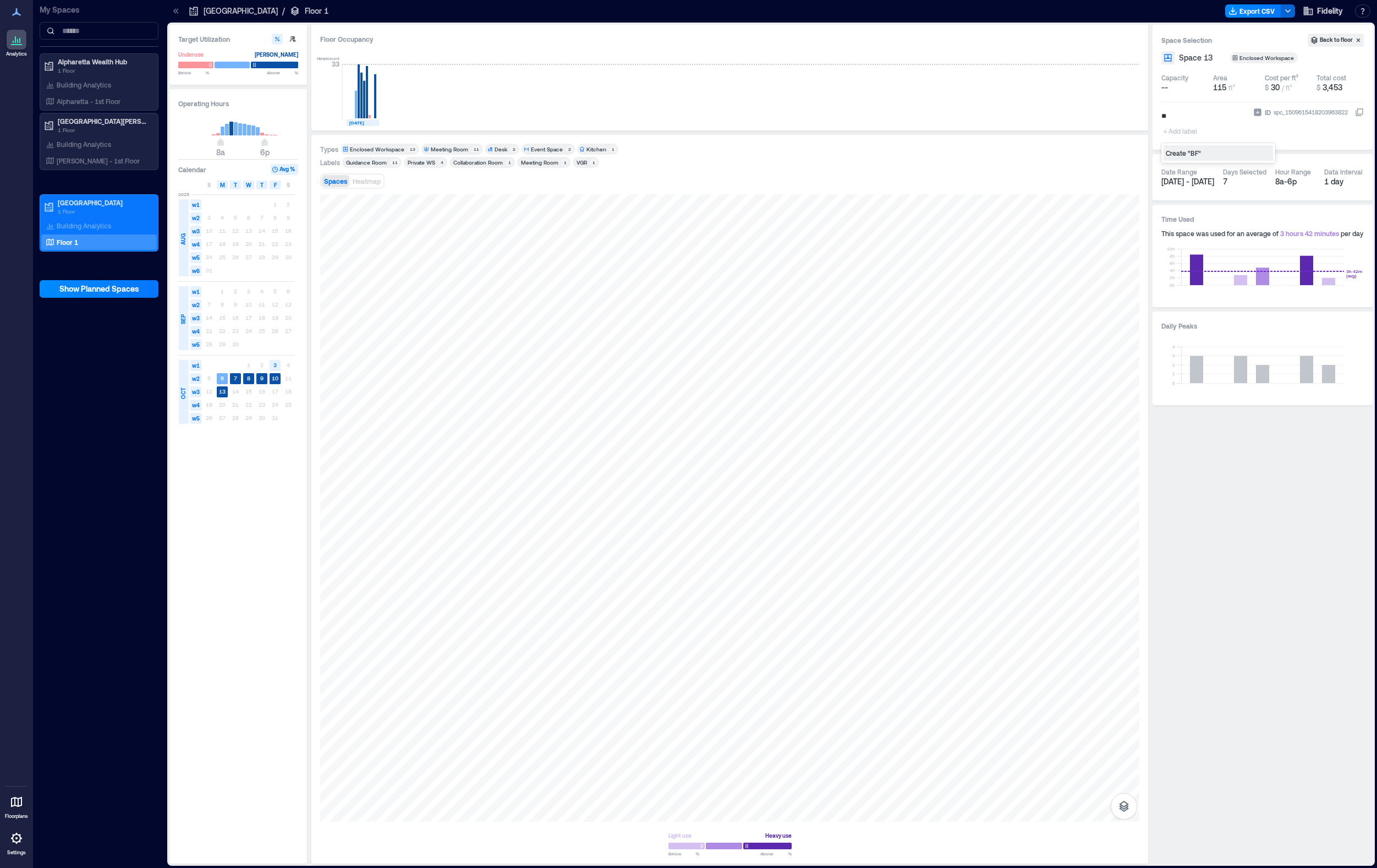
type input "*"
click at [1112, 171] on div "VGR" at bounding box center [1218, 169] width 110 height 16
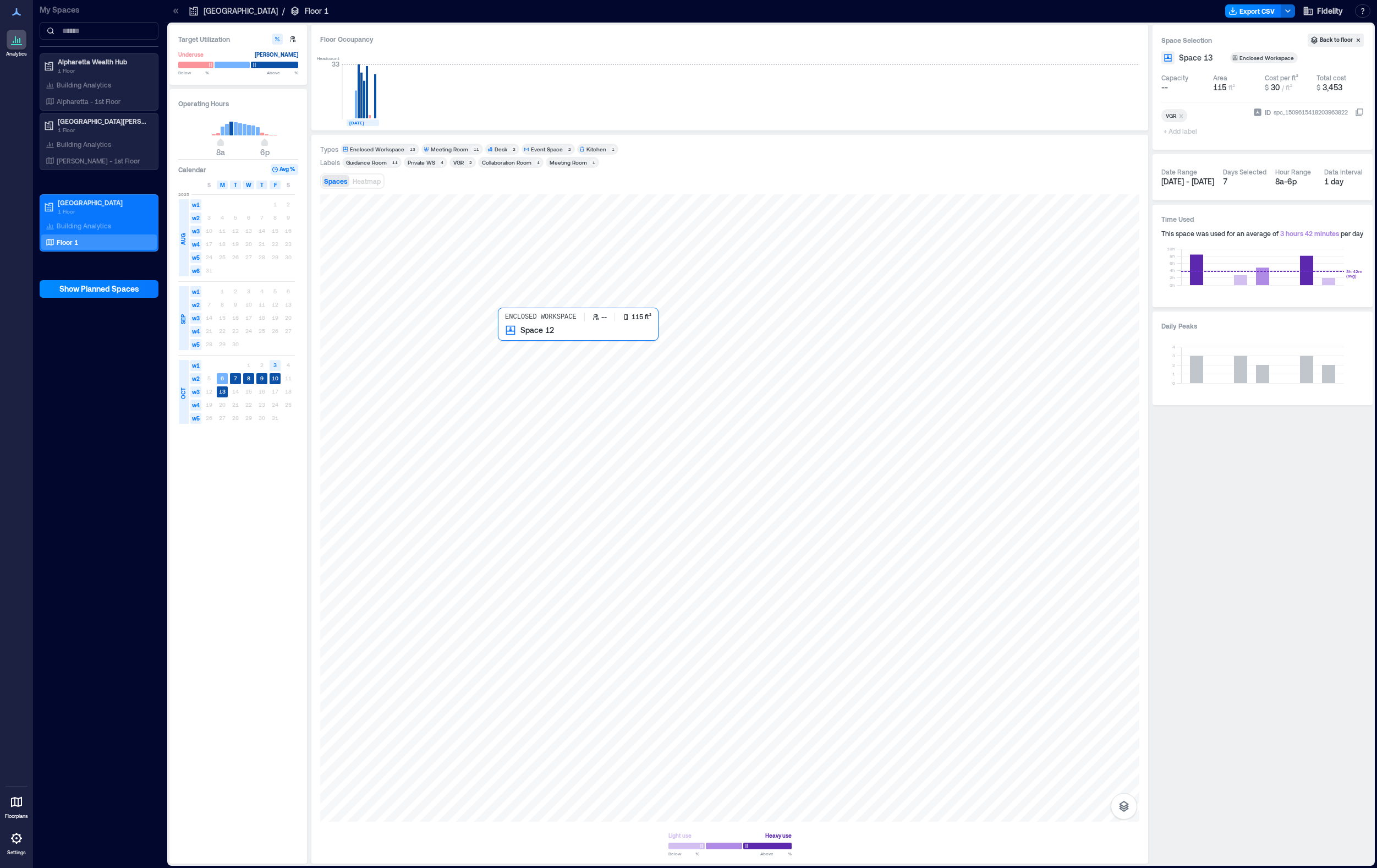
click at [518, 363] on div at bounding box center [729, 507] width 819 height 627
click at [1112, 123] on div "+ Add label" at bounding box center [1181, 123] width 40 height 30
click at [1112, 176] on div "VGR" at bounding box center [1218, 169] width 110 height 16
click at [418, 303] on div at bounding box center [729, 507] width 819 height 627
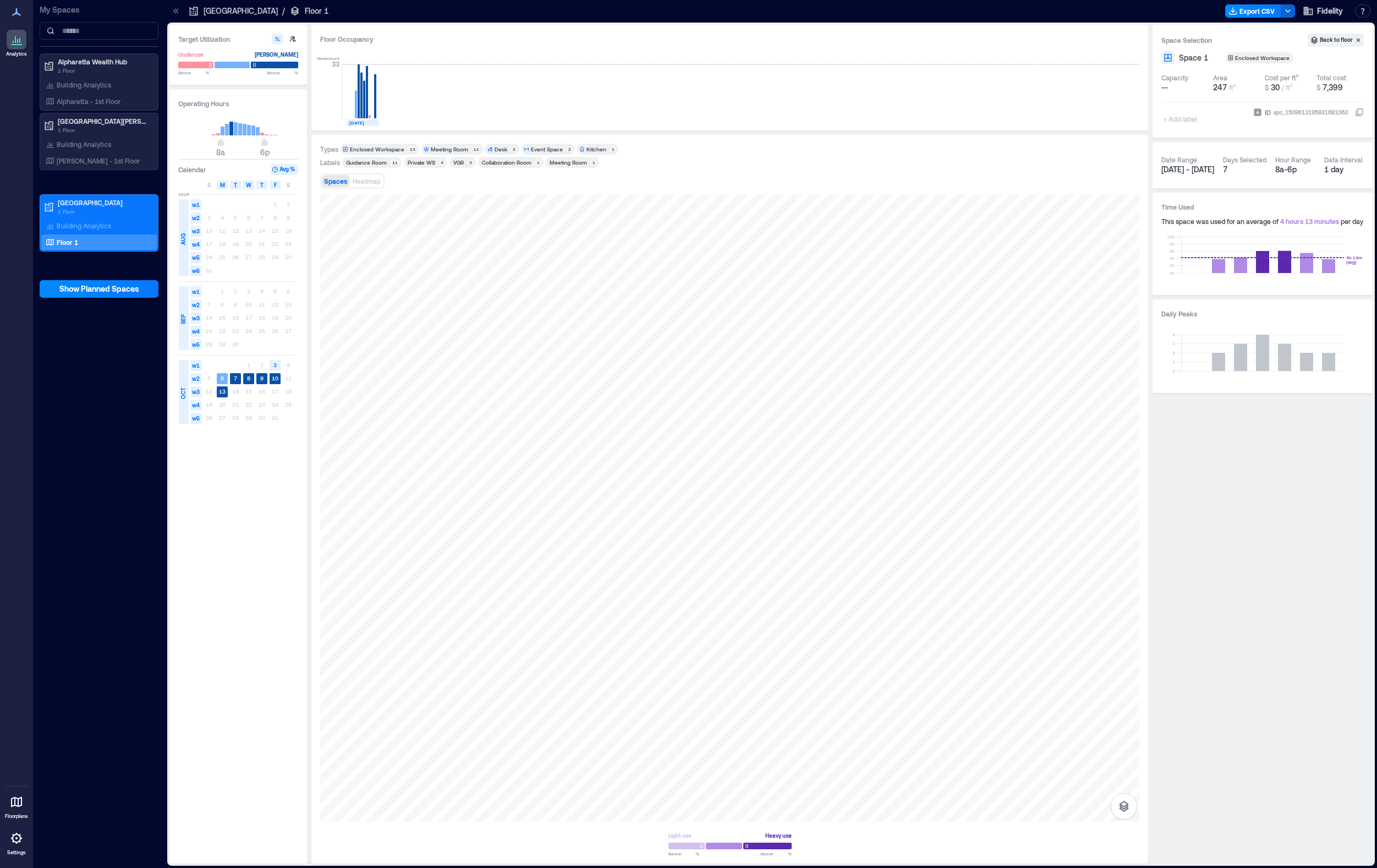
click at [1112, 120] on div "+ Add label" at bounding box center [1181, 112] width 40 height 30
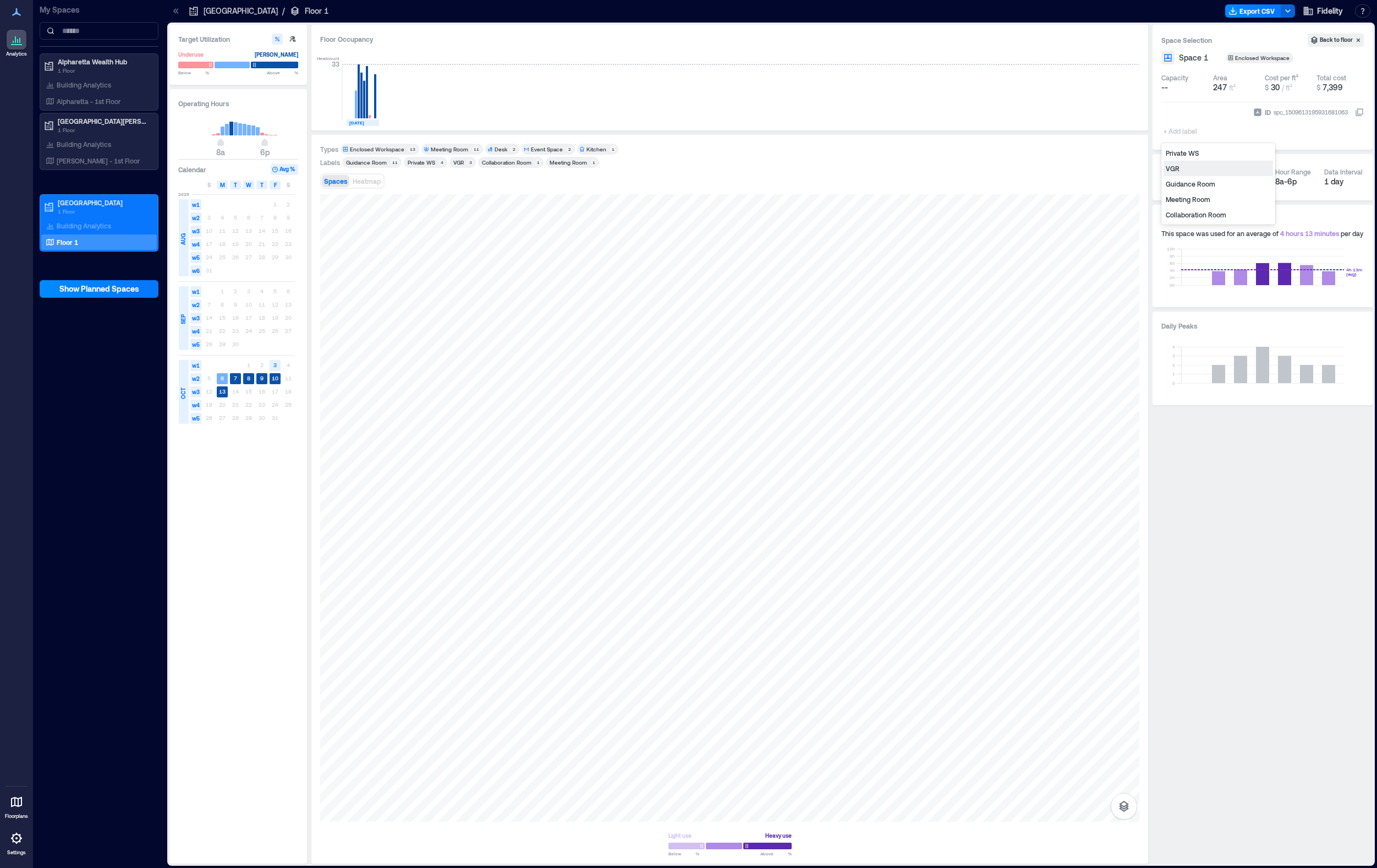
click at [1112, 169] on div "VGR" at bounding box center [1218, 169] width 110 height 16
click at [423, 375] on div at bounding box center [729, 507] width 819 height 627
click at [1112, 123] on div "5 results available. Use Up and Down to choose options, press Enter to select t…" at bounding box center [1181, 123] width 40 height 34
click at [1112, 152] on div "VGR" at bounding box center [1218, 153] width 110 height 16
click at [420, 402] on div at bounding box center [729, 507] width 819 height 627
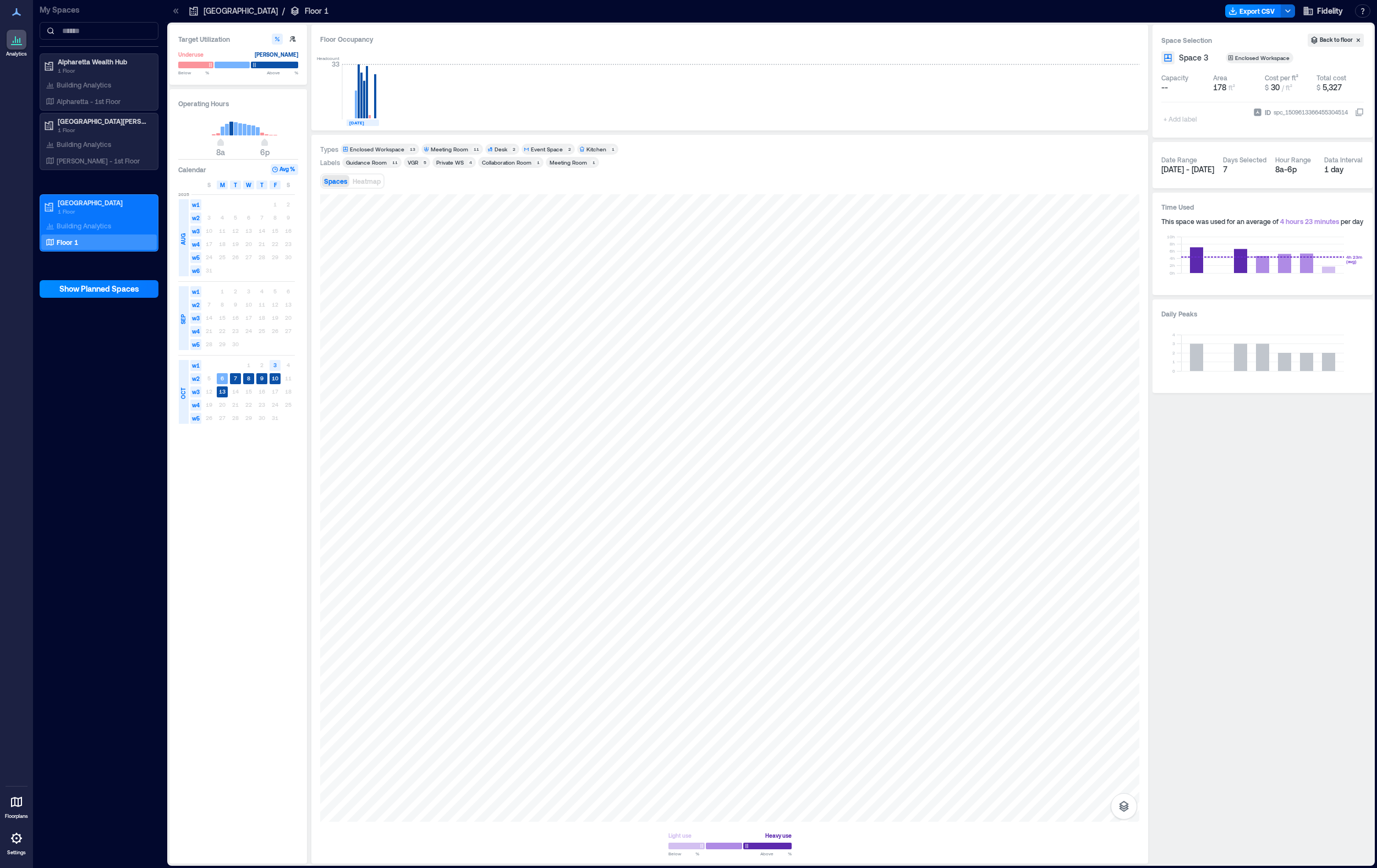
click at [1112, 123] on div "+ Add label" at bounding box center [1181, 112] width 40 height 30
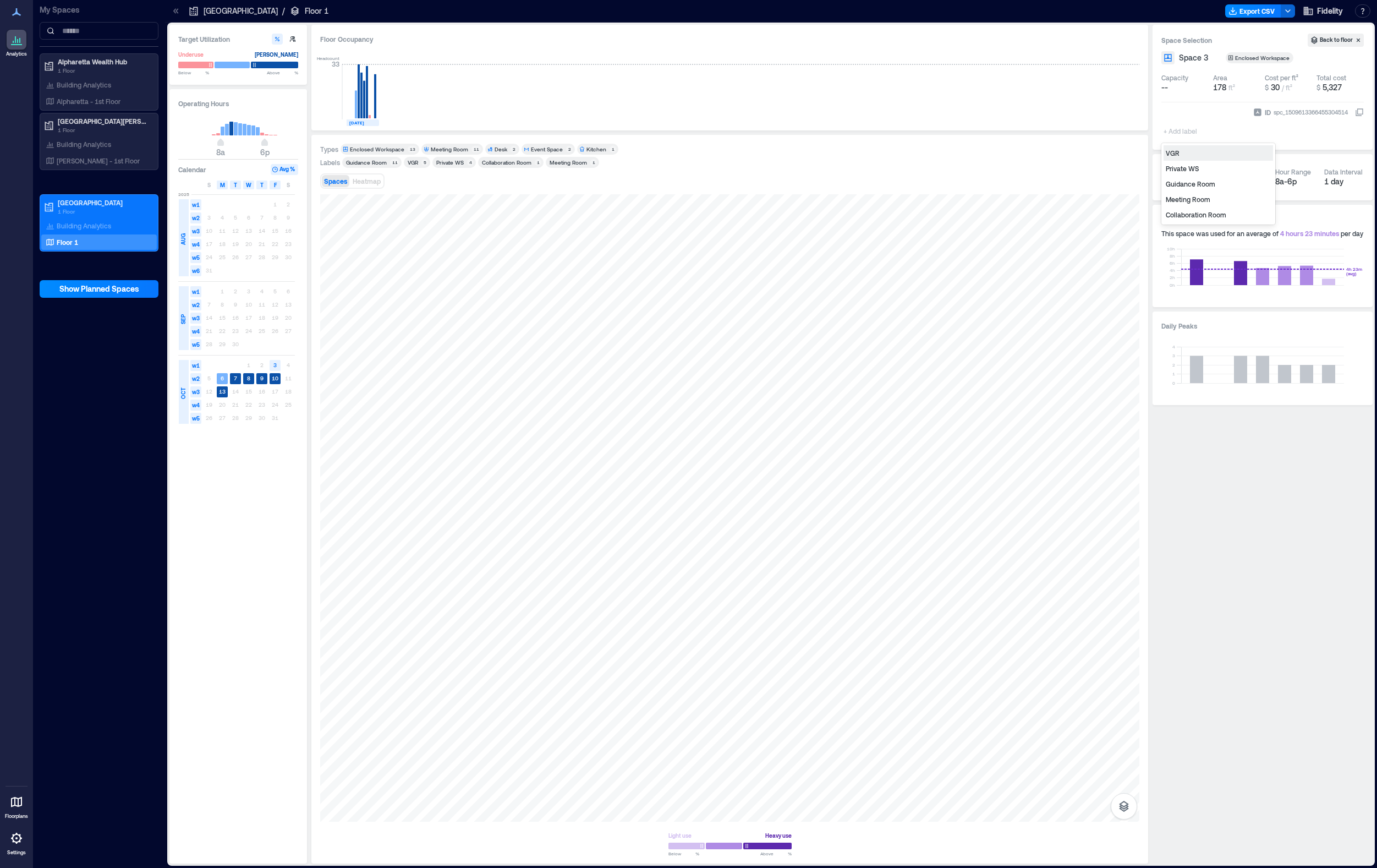
click at [1112, 151] on div "VGR" at bounding box center [1218, 153] width 110 height 16
click at [432, 472] on div at bounding box center [729, 507] width 819 height 627
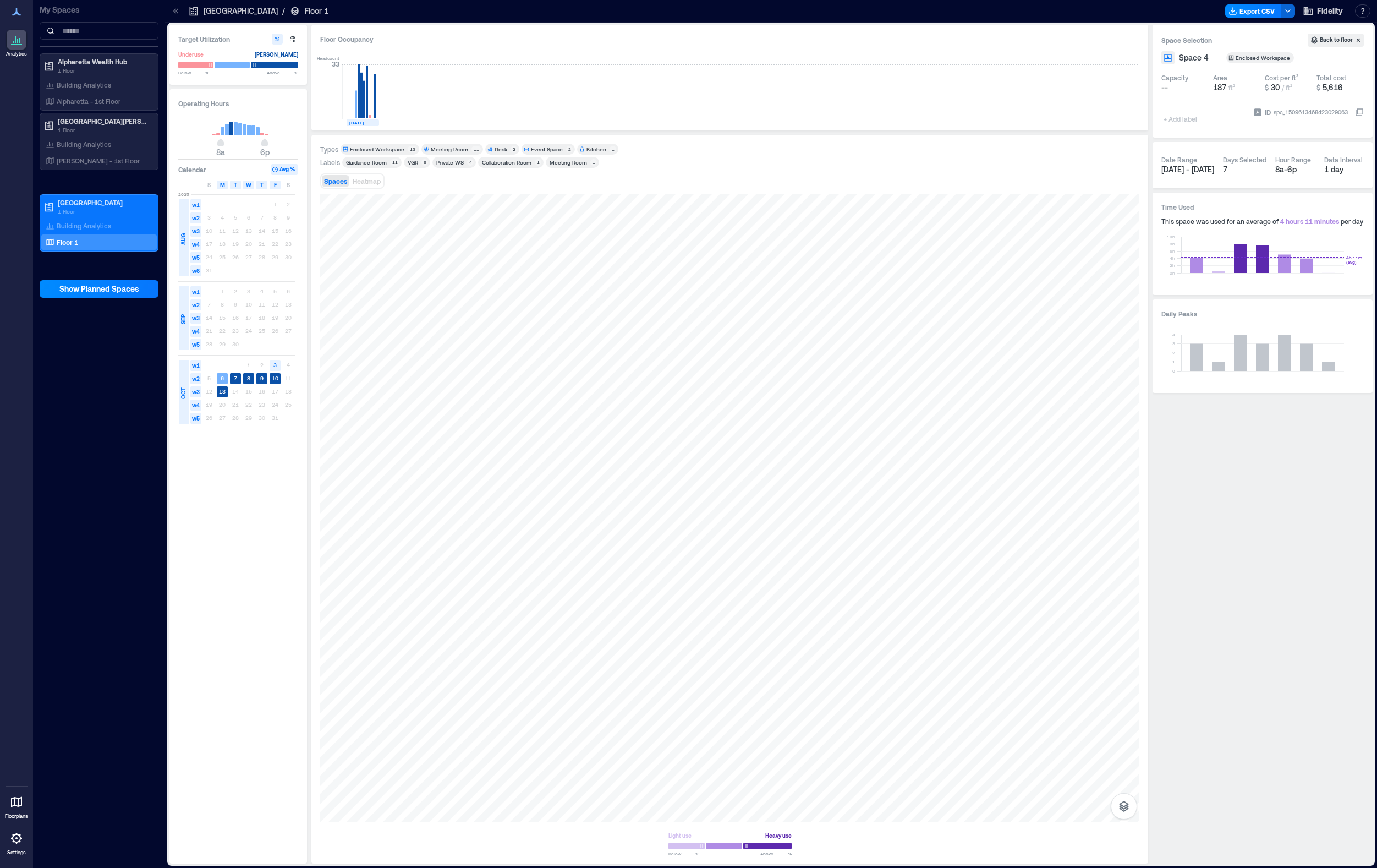
click at [1112, 117] on div "+ Add label" at bounding box center [1181, 112] width 40 height 30
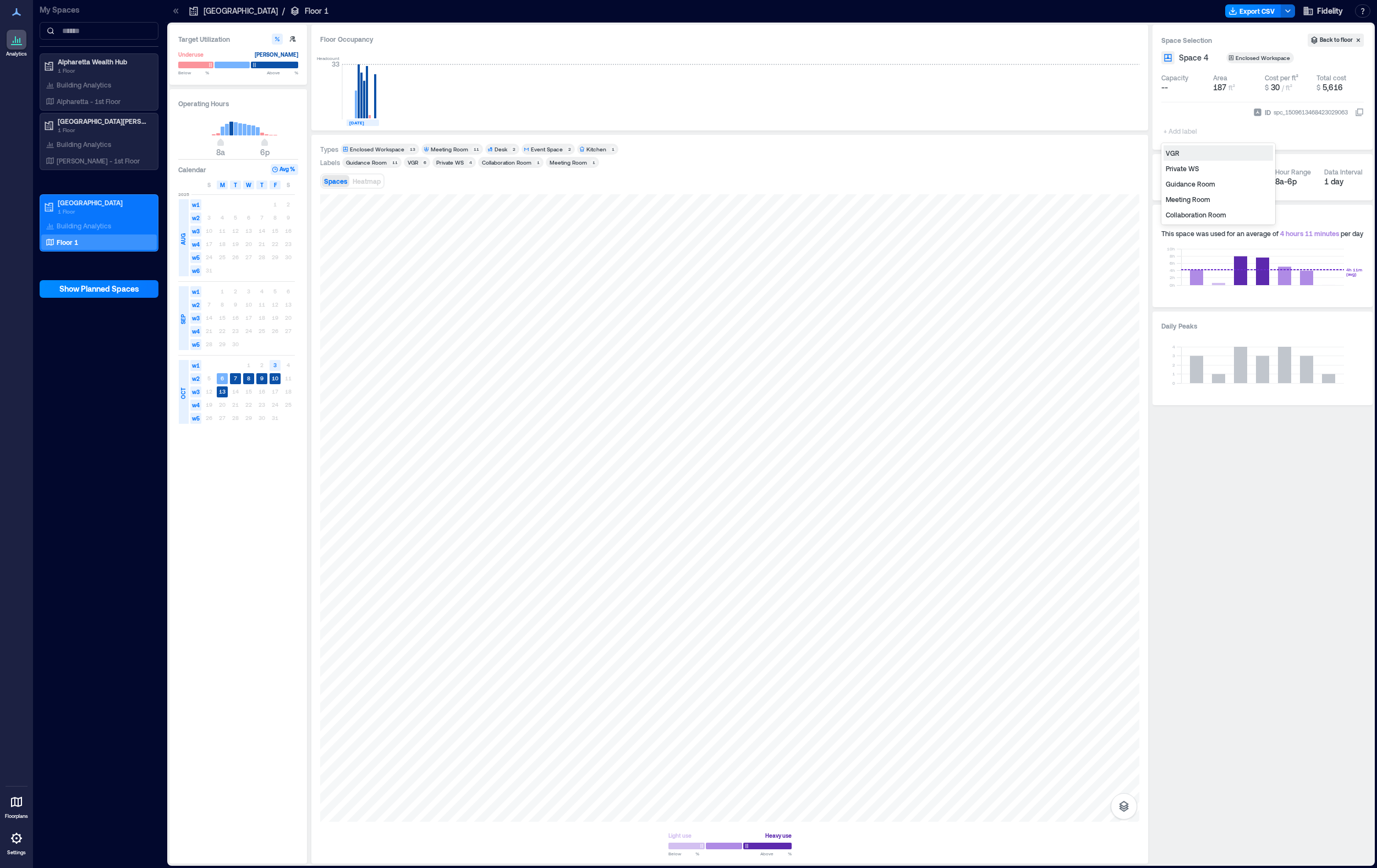
click at [1112, 154] on div "VGR" at bounding box center [1218, 153] width 110 height 16
click at [498, 487] on div at bounding box center [729, 507] width 819 height 627
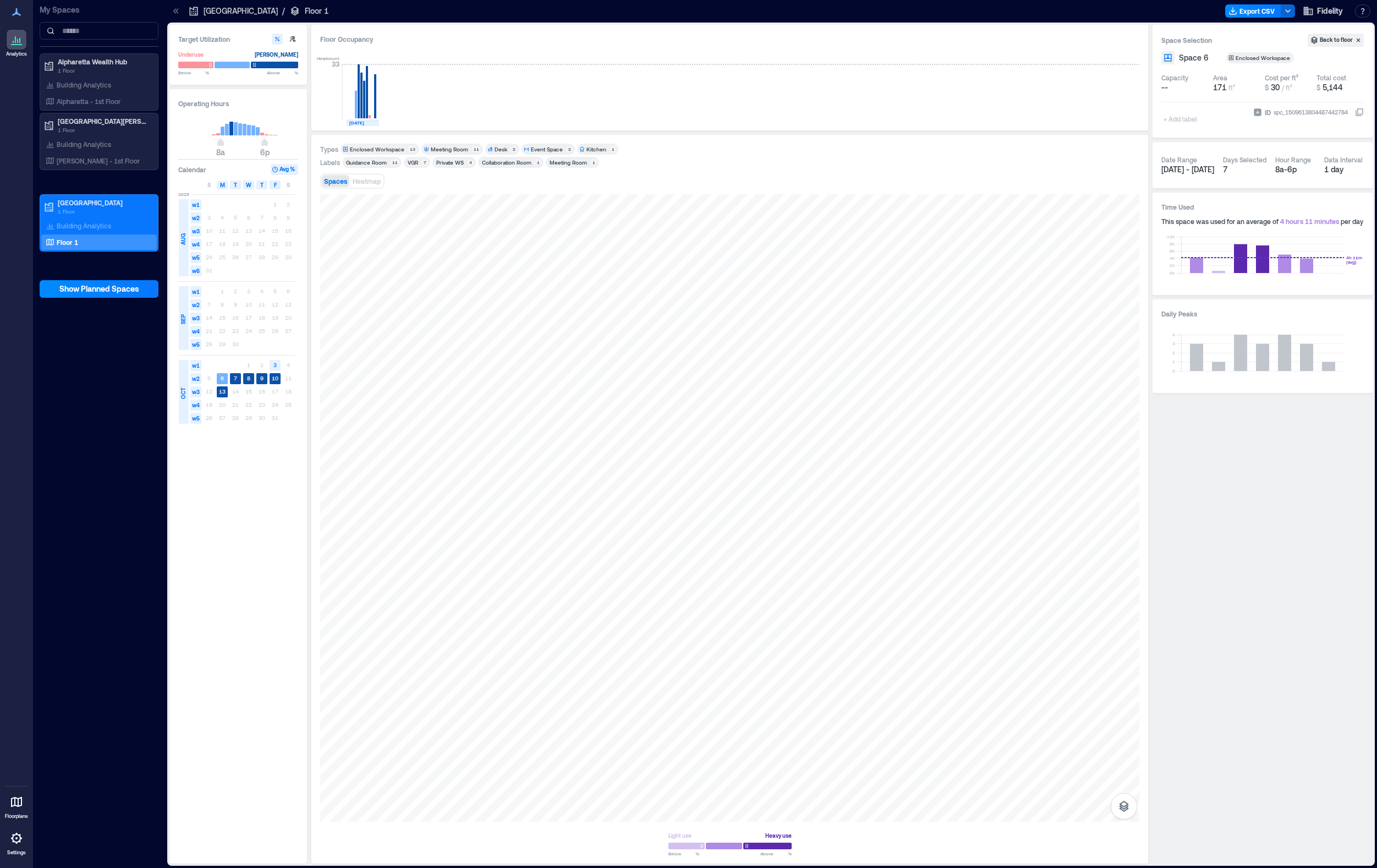
click at [1112, 125] on div "+ Add label" at bounding box center [1181, 117] width 40 height 22
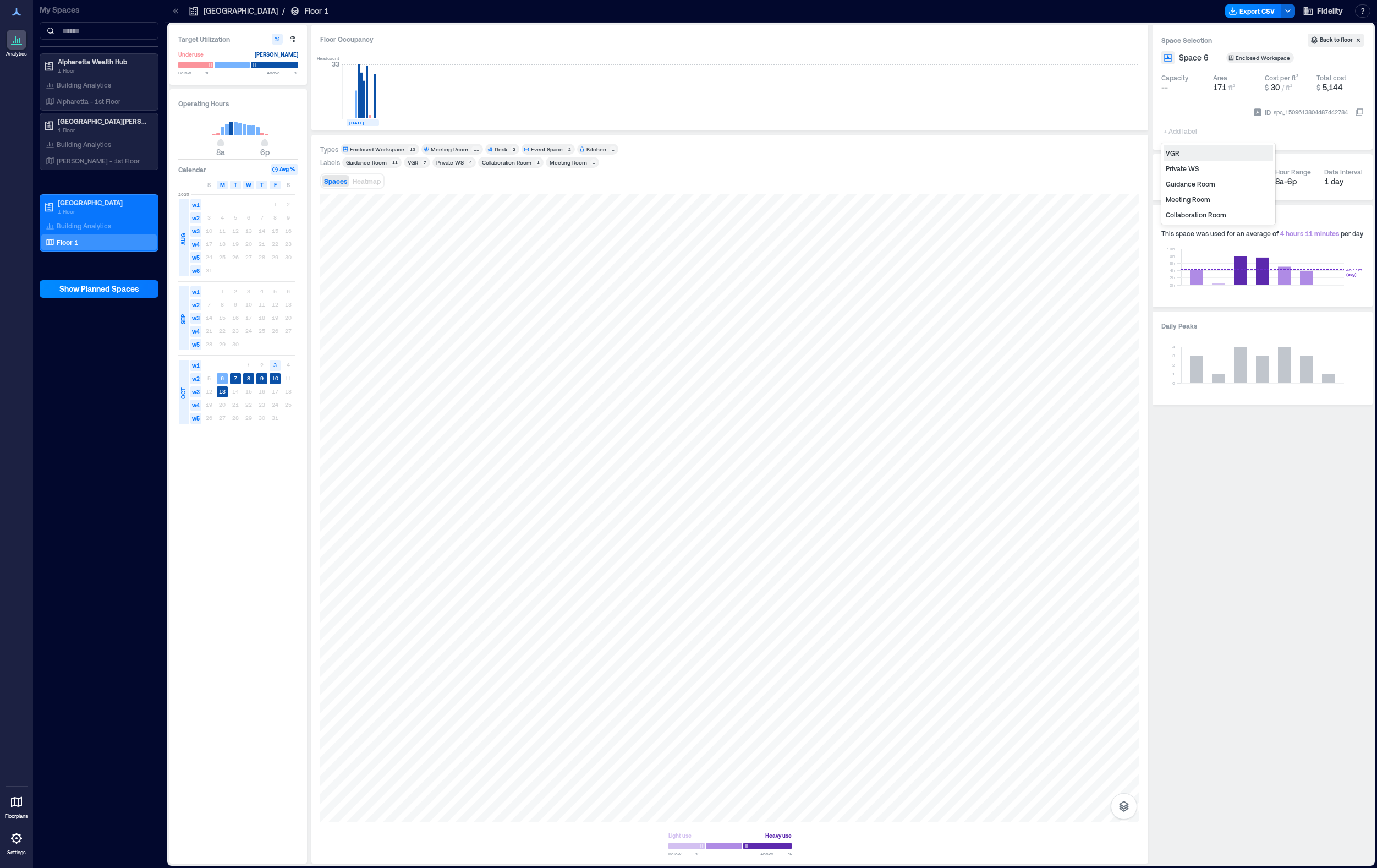
click at [1112, 150] on div "VGR" at bounding box center [1218, 153] width 110 height 16
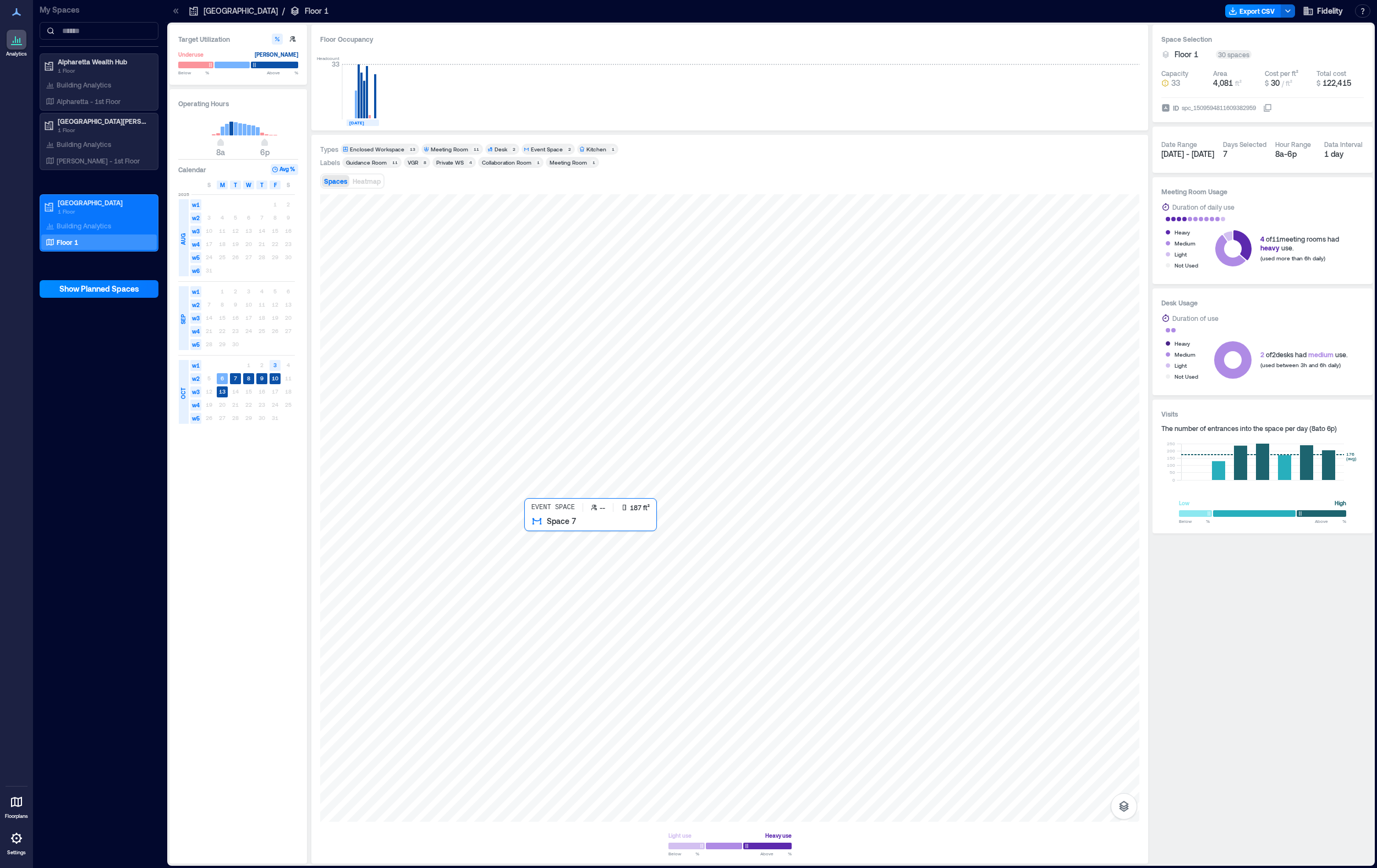
click at [545, 563] on div at bounding box center [729, 507] width 819 height 627
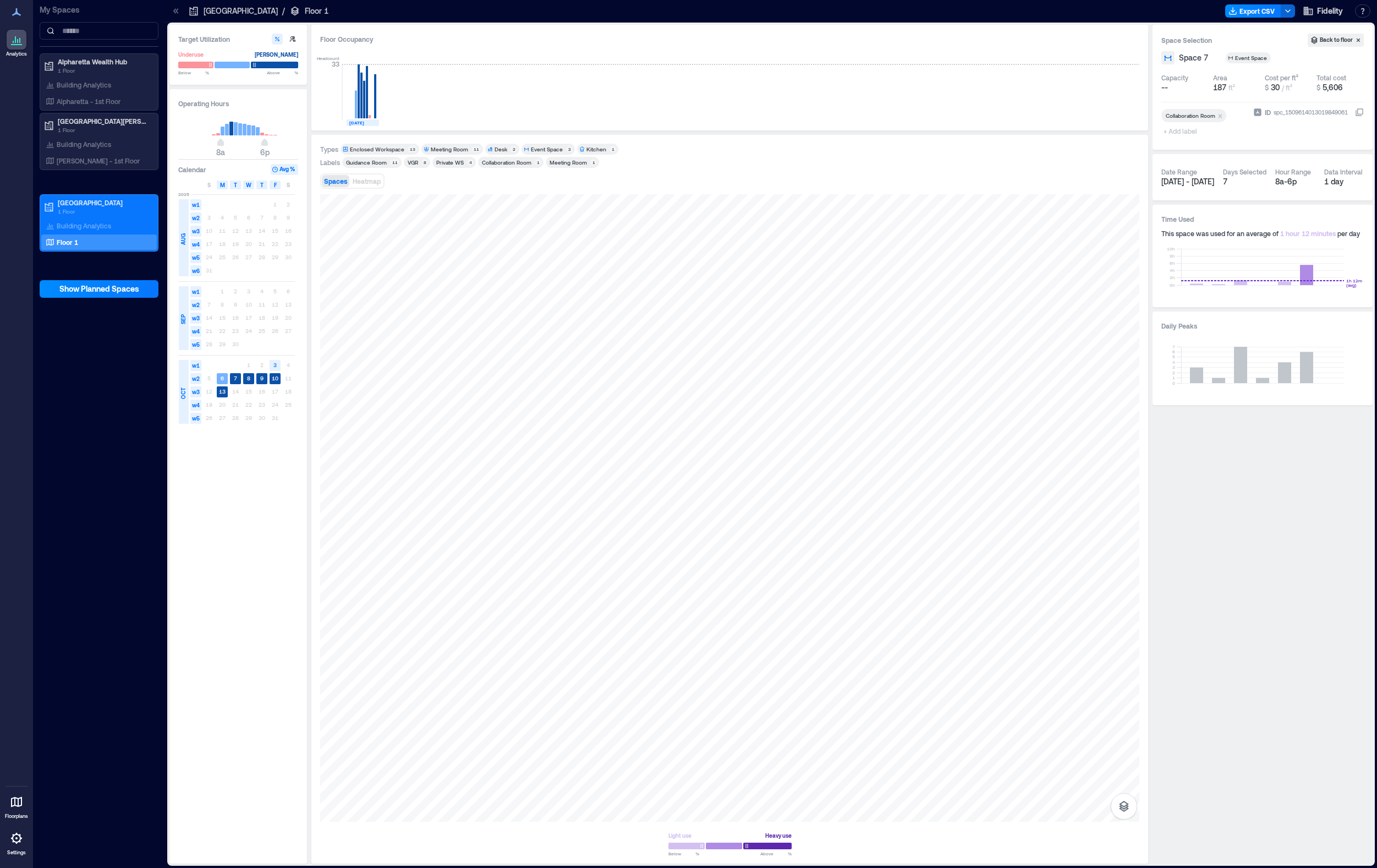
click at [382, 162] on div "Guidance Room" at bounding box center [367, 162] width 41 height 8
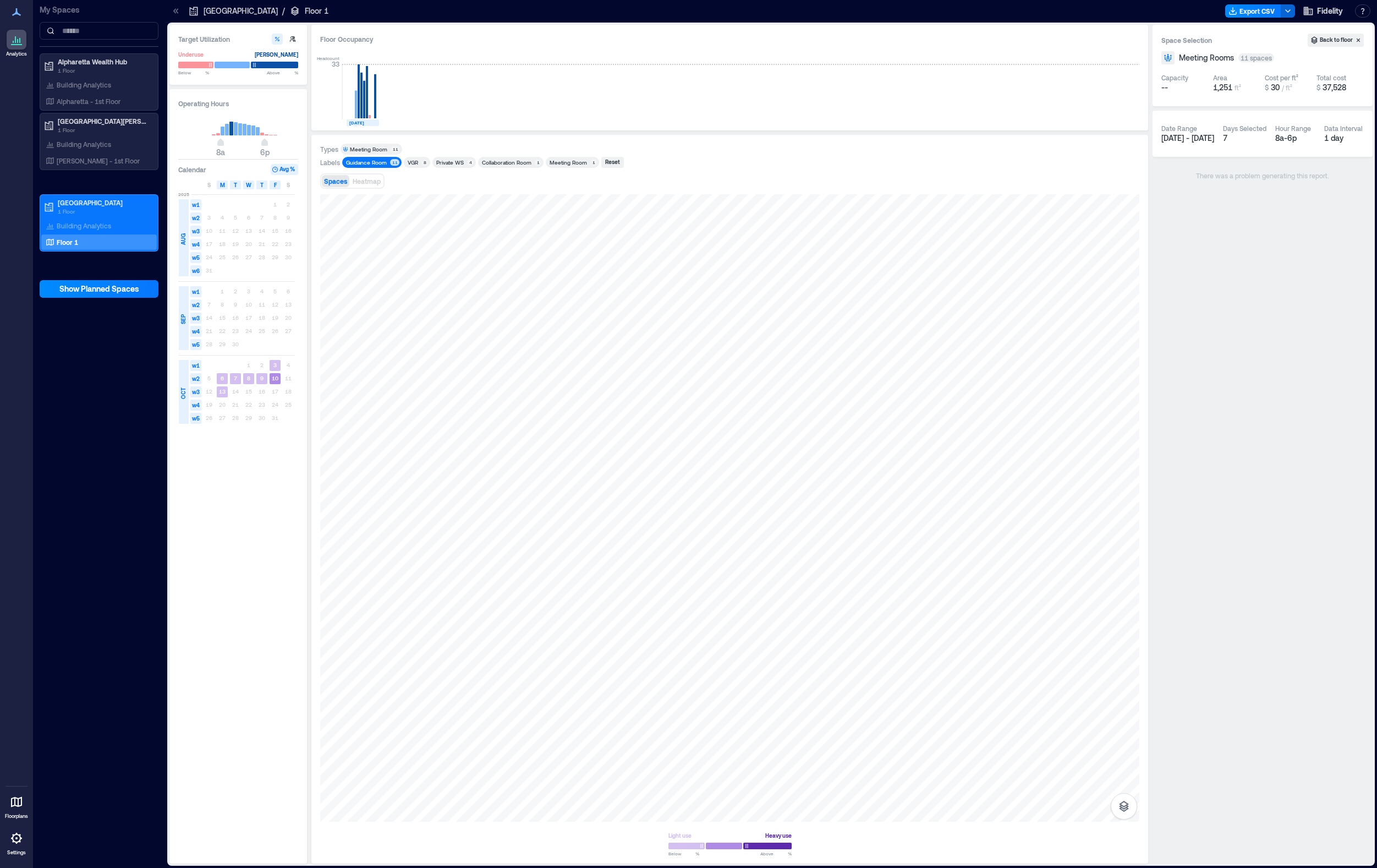
click at [382, 162] on div "Guidance Room" at bounding box center [367, 162] width 41 height 8
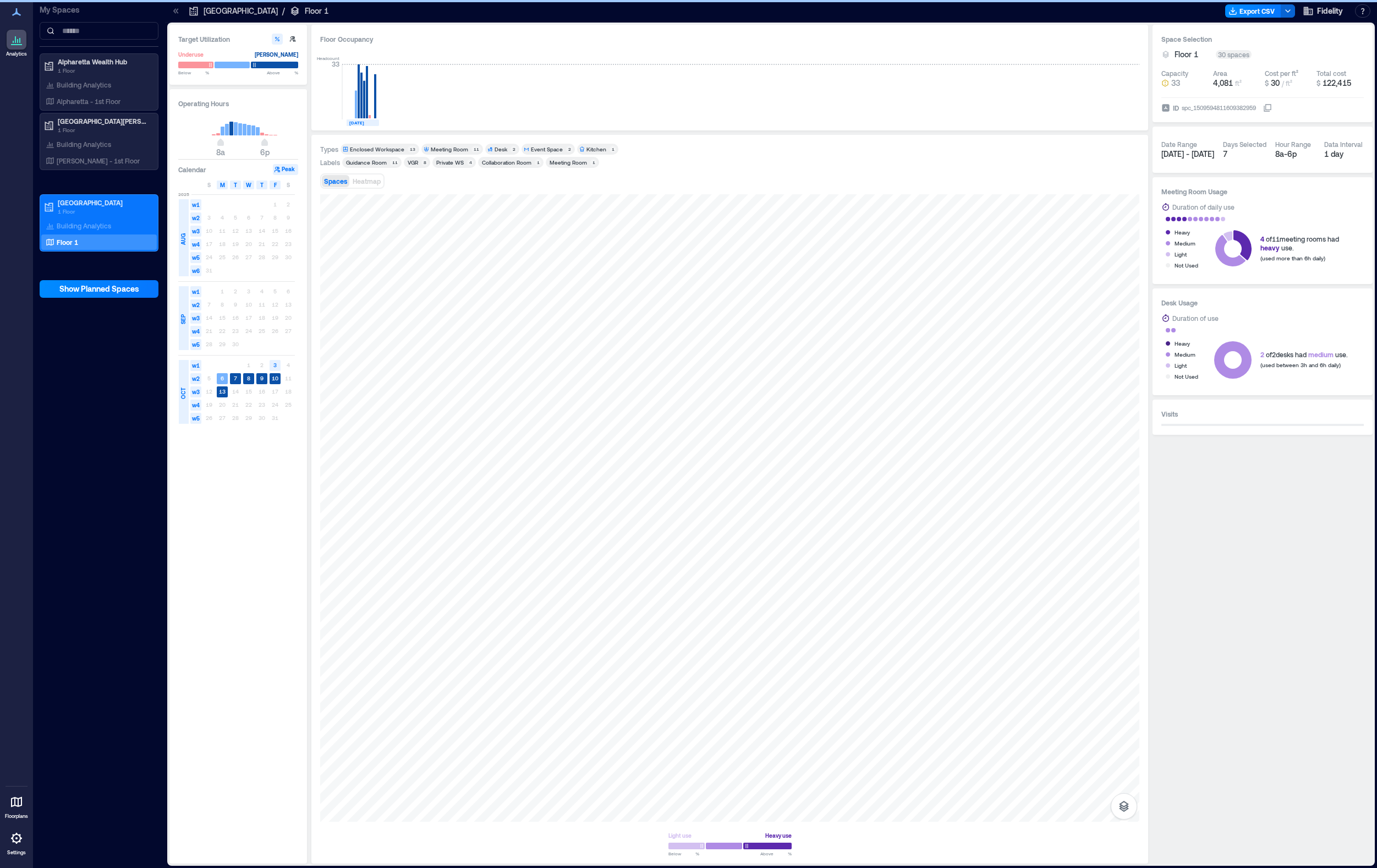
click at [422, 161] on div "8" at bounding box center [425, 162] width 7 height 7
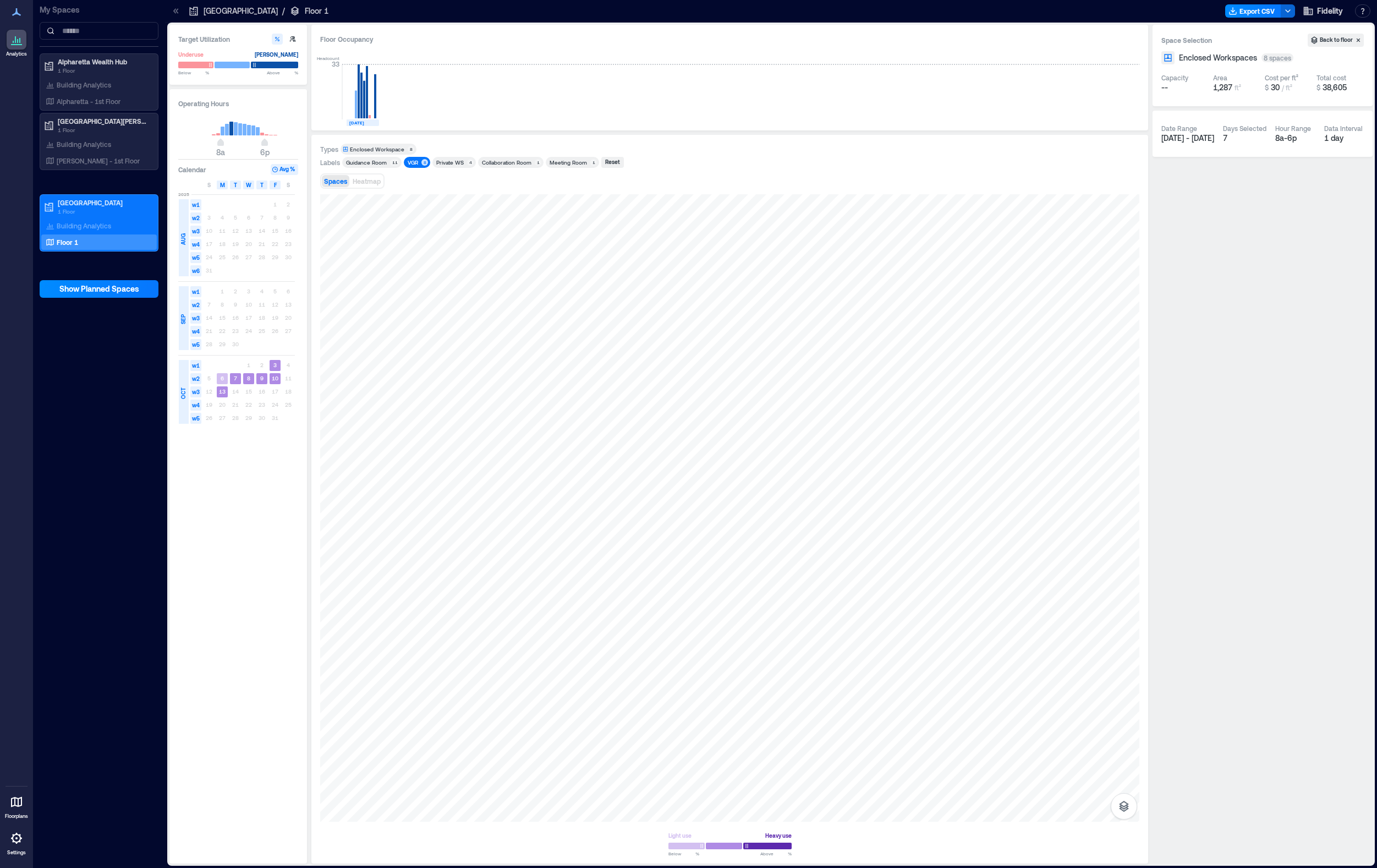
click at [412, 161] on div "VGR" at bounding box center [412, 162] width 11 height 8
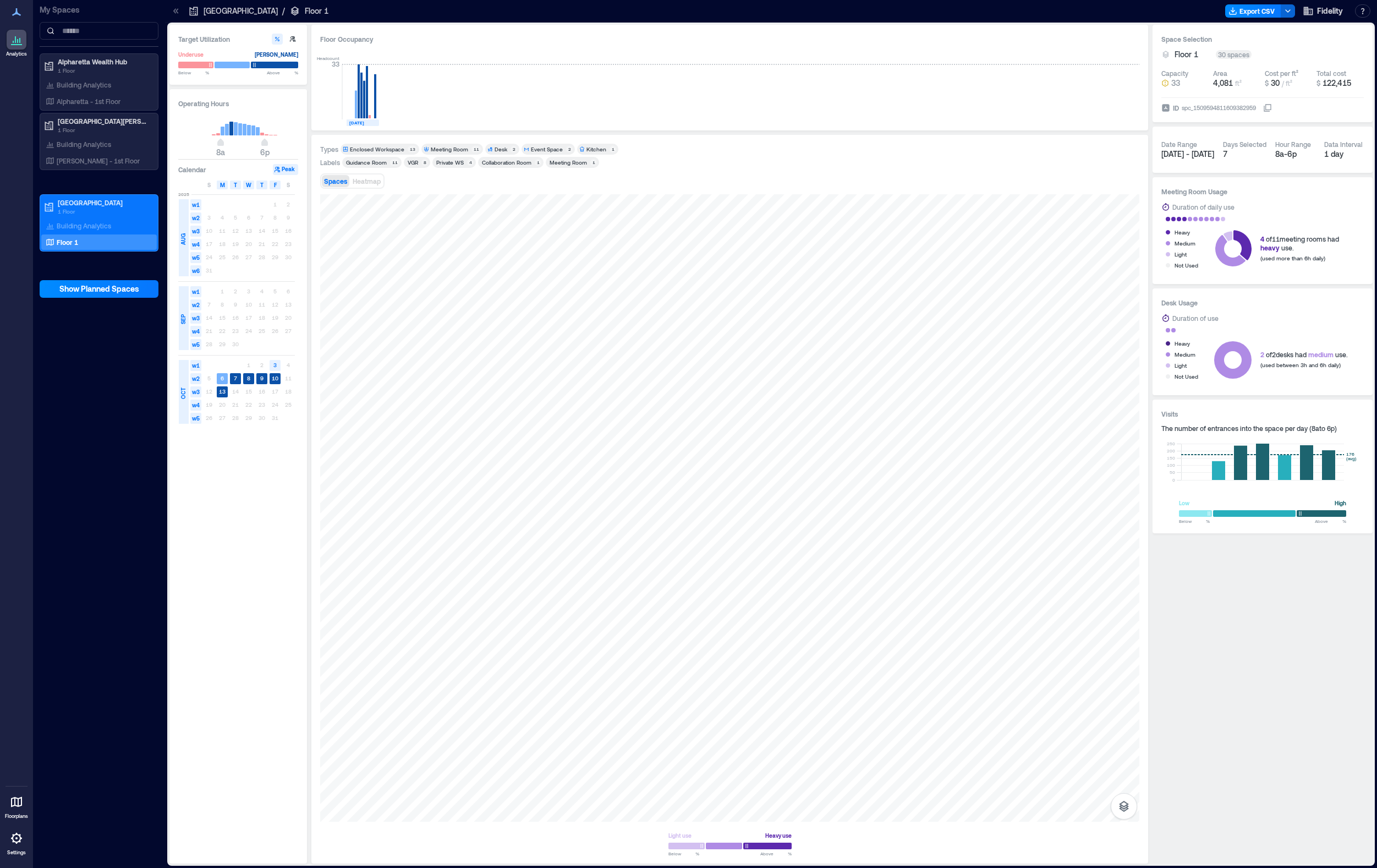
click at [444, 162] on div "Private WS" at bounding box center [450, 162] width 27 height 8
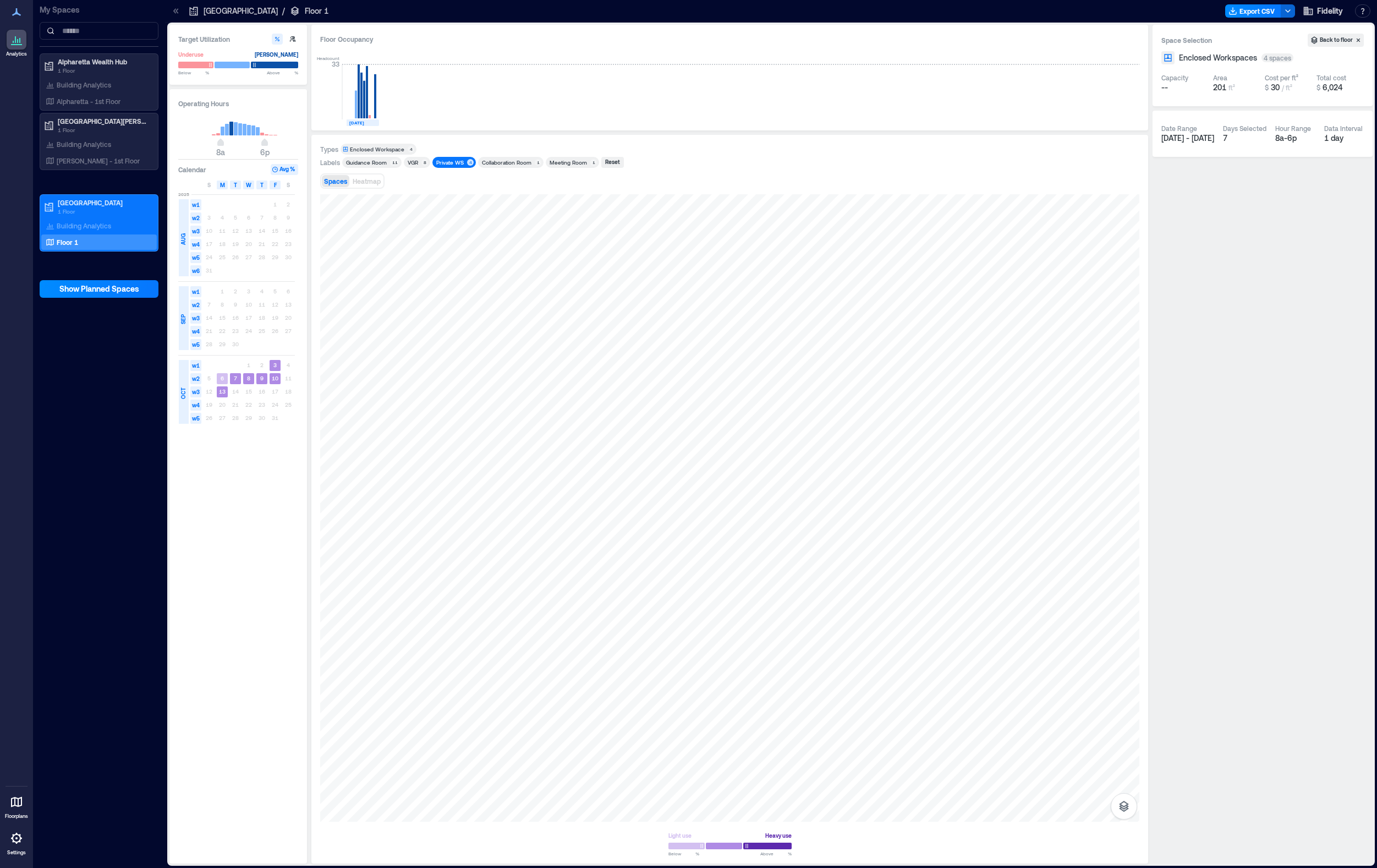
click at [444, 162] on div "Private WS" at bounding box center [450, 162] width 27 height 8
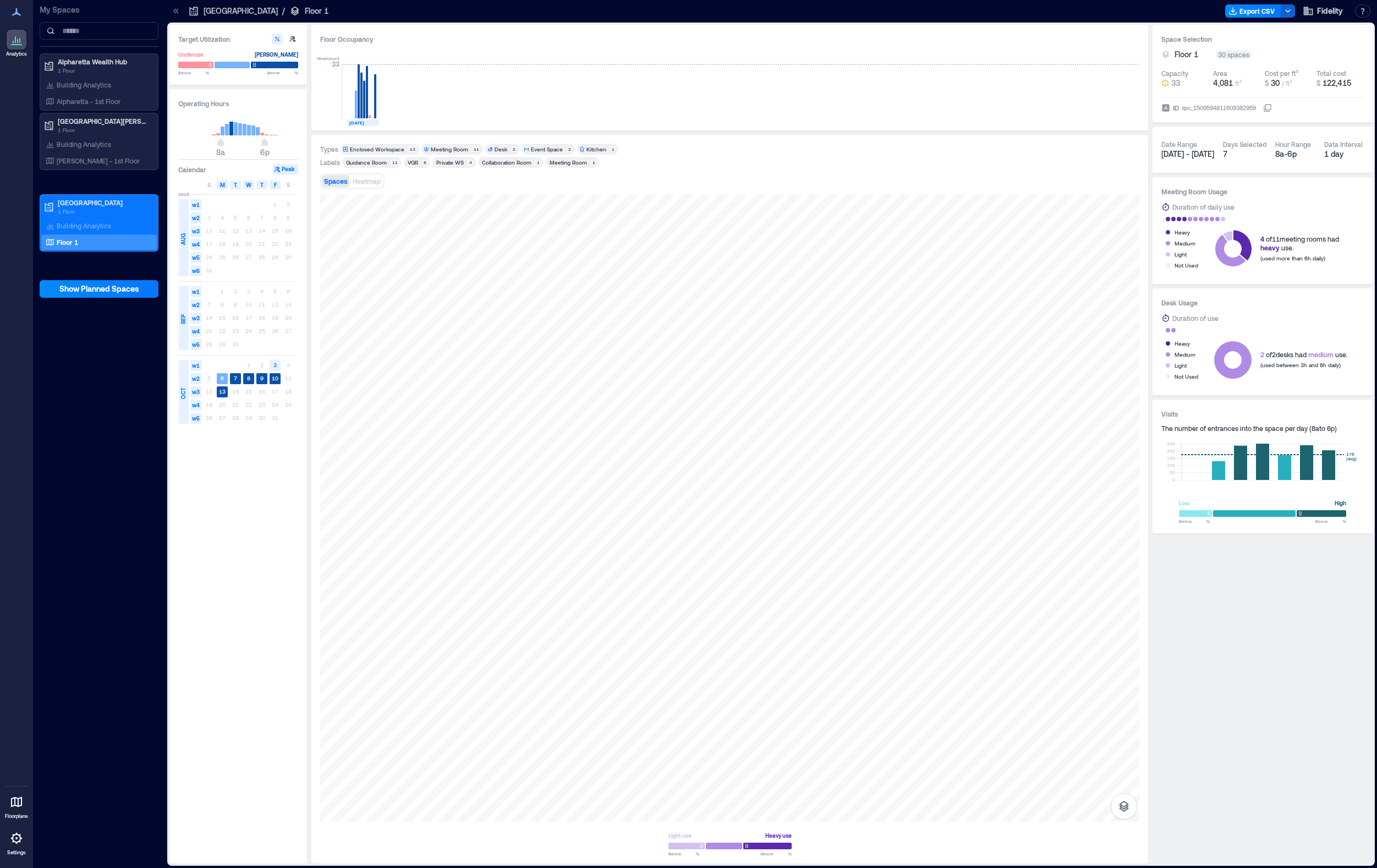
click at [496, 160] on div "Collaboration Room" at bounding box center [506, 162] width 49 height 8
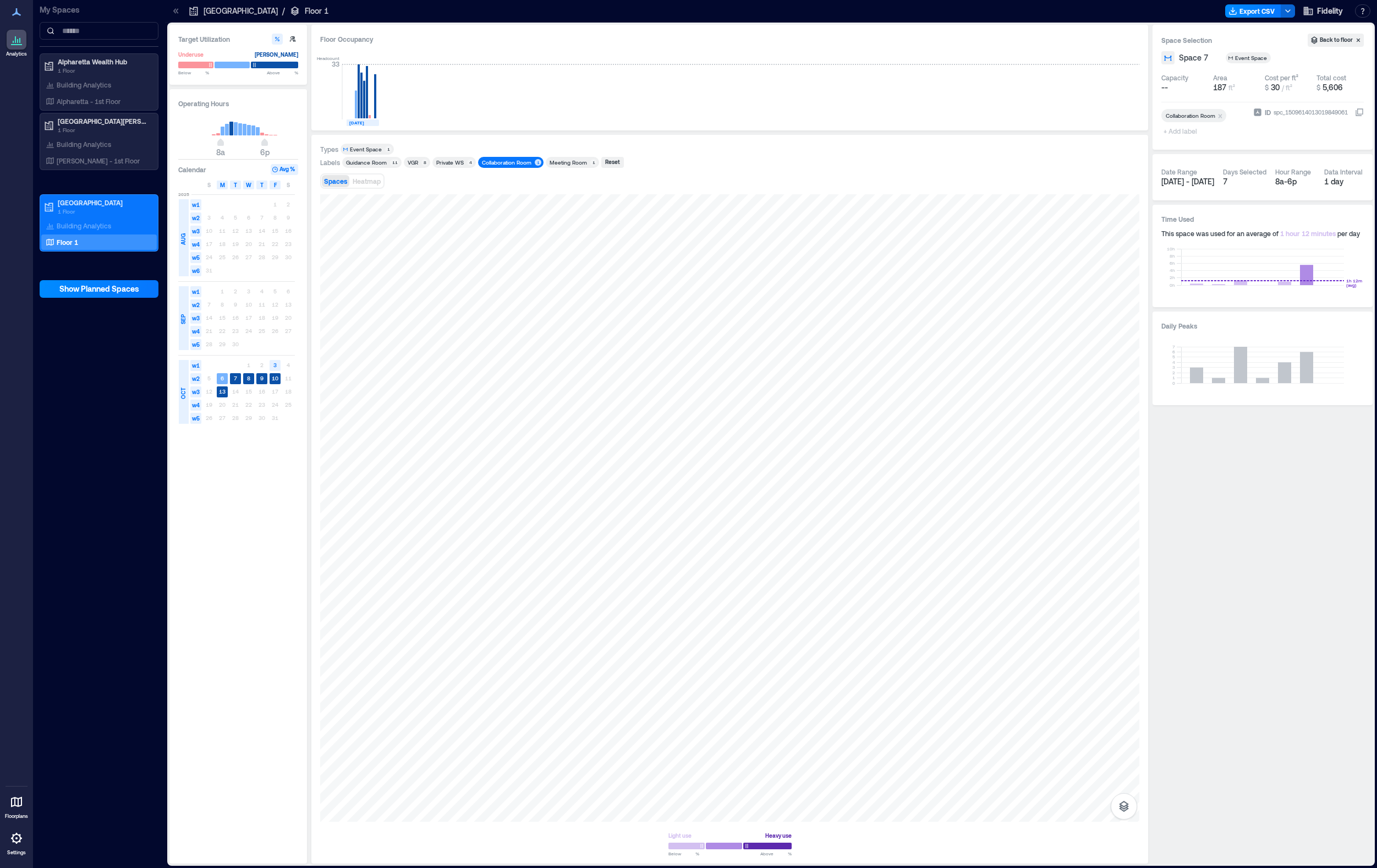
click at [496, 160] on div "Collaboration Room" at bounding box center [506, 162] width 49 height 8
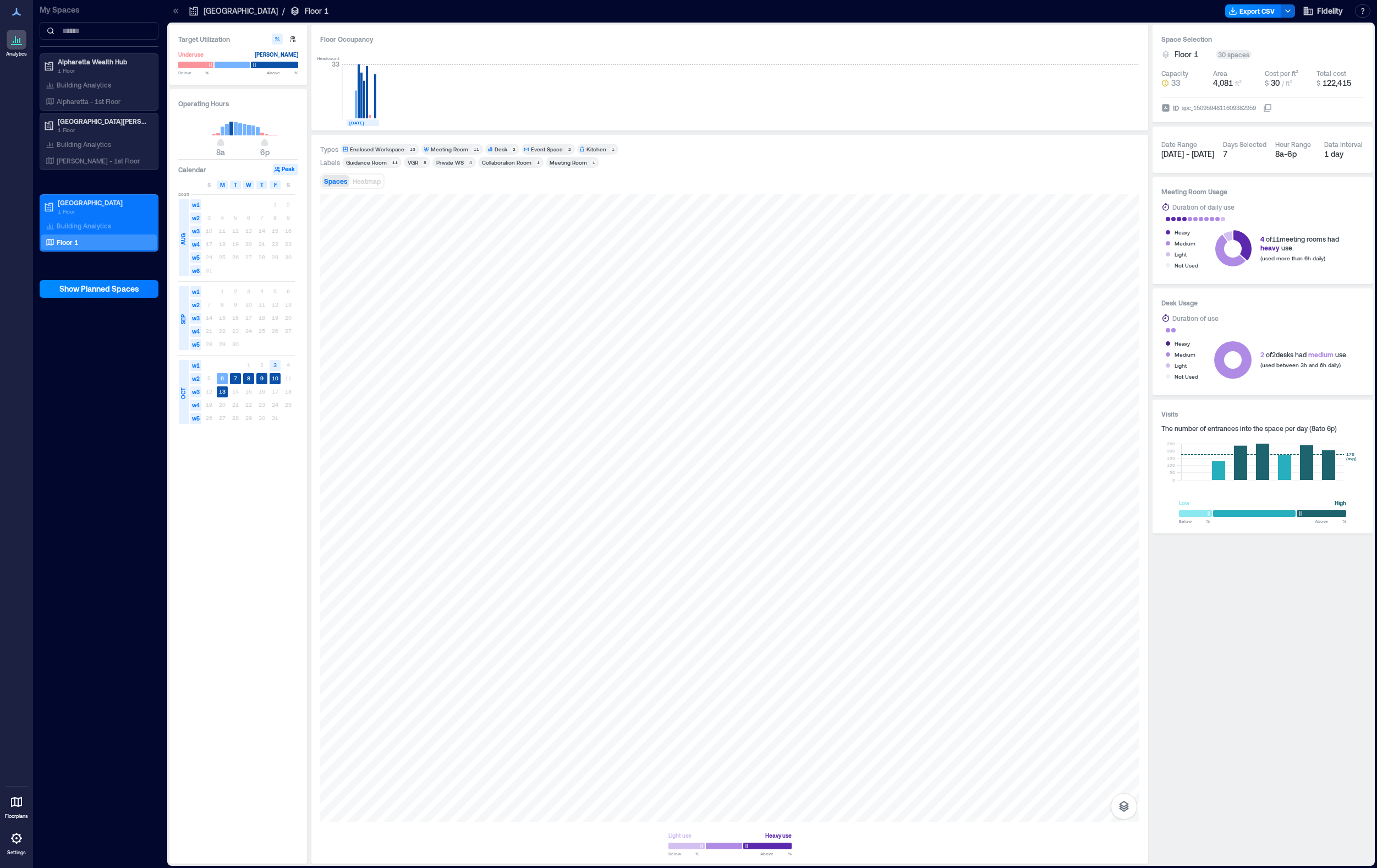
click at [555, 162] on div "Meeting Room" at bounding box center [568, 162] width 38 height 8
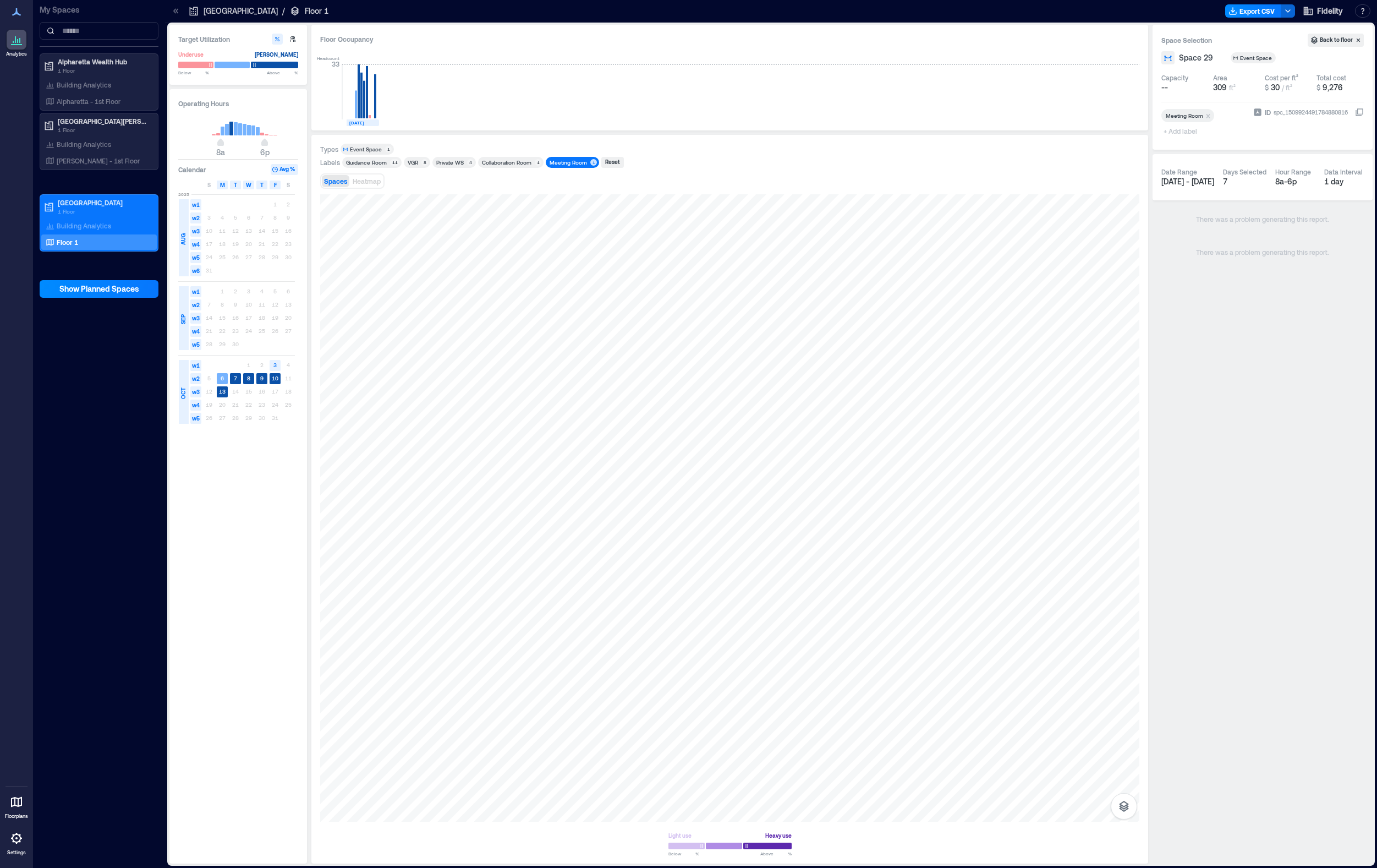
click at [555, 162] on div "Meeting Room" at bounding box center [568, 162] width 38 height 8
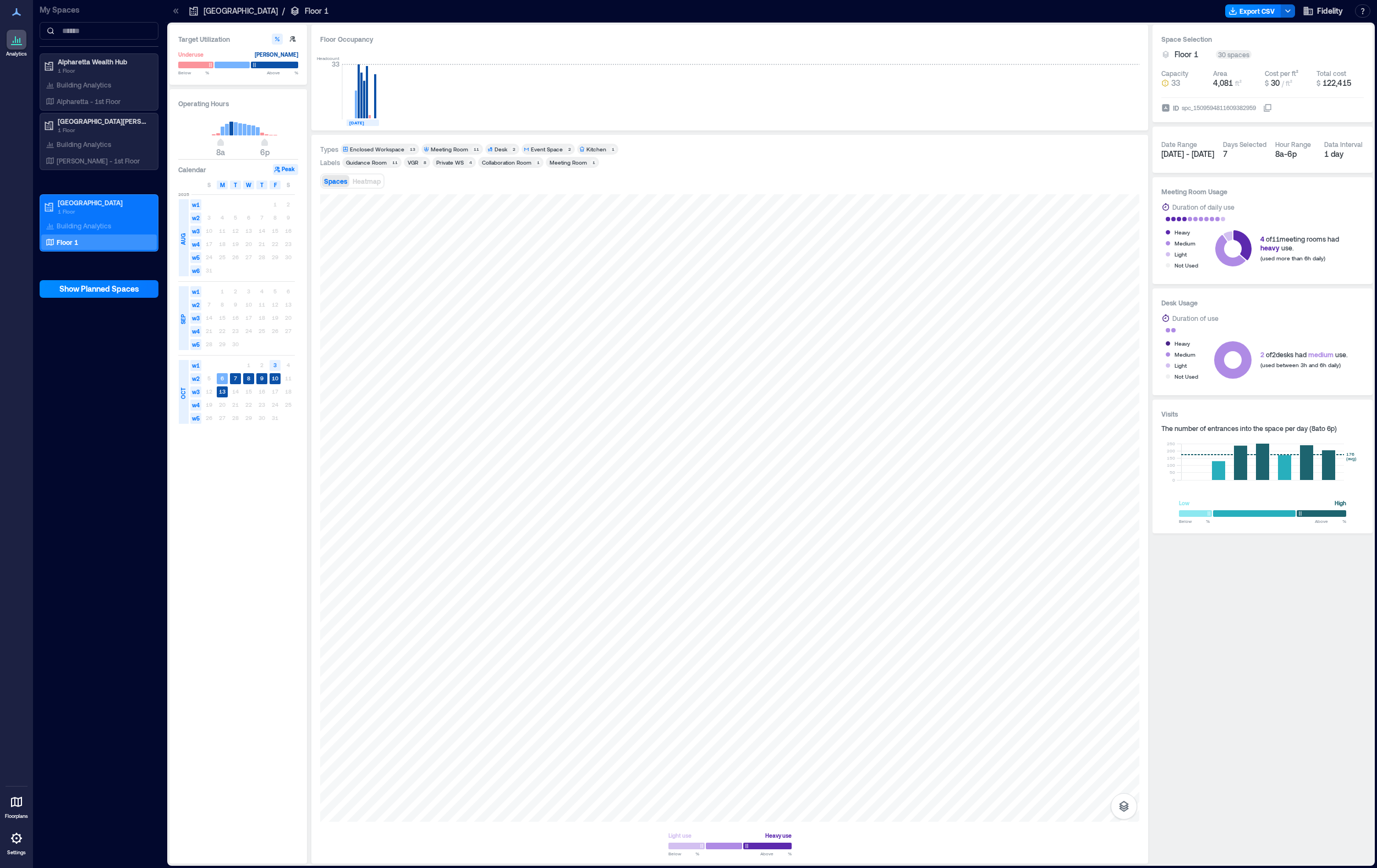
click at [391, 148] on div "Enclosed Workspace" at bounding box center [377, 149] width 54 height 8
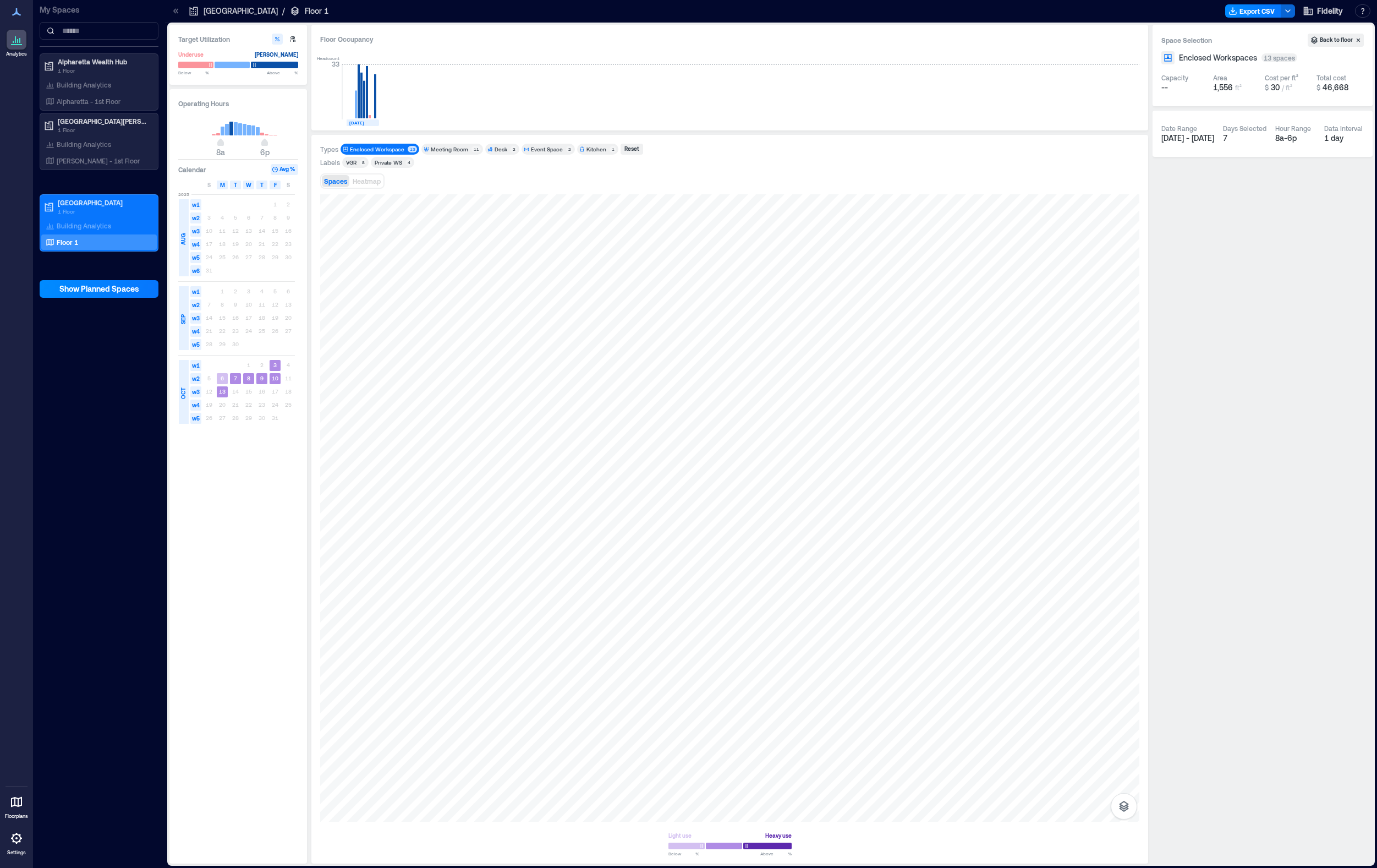
click at [391, 148] on div "Enclosed Workspace" at bounding box center [377, 149] width 54 height 8
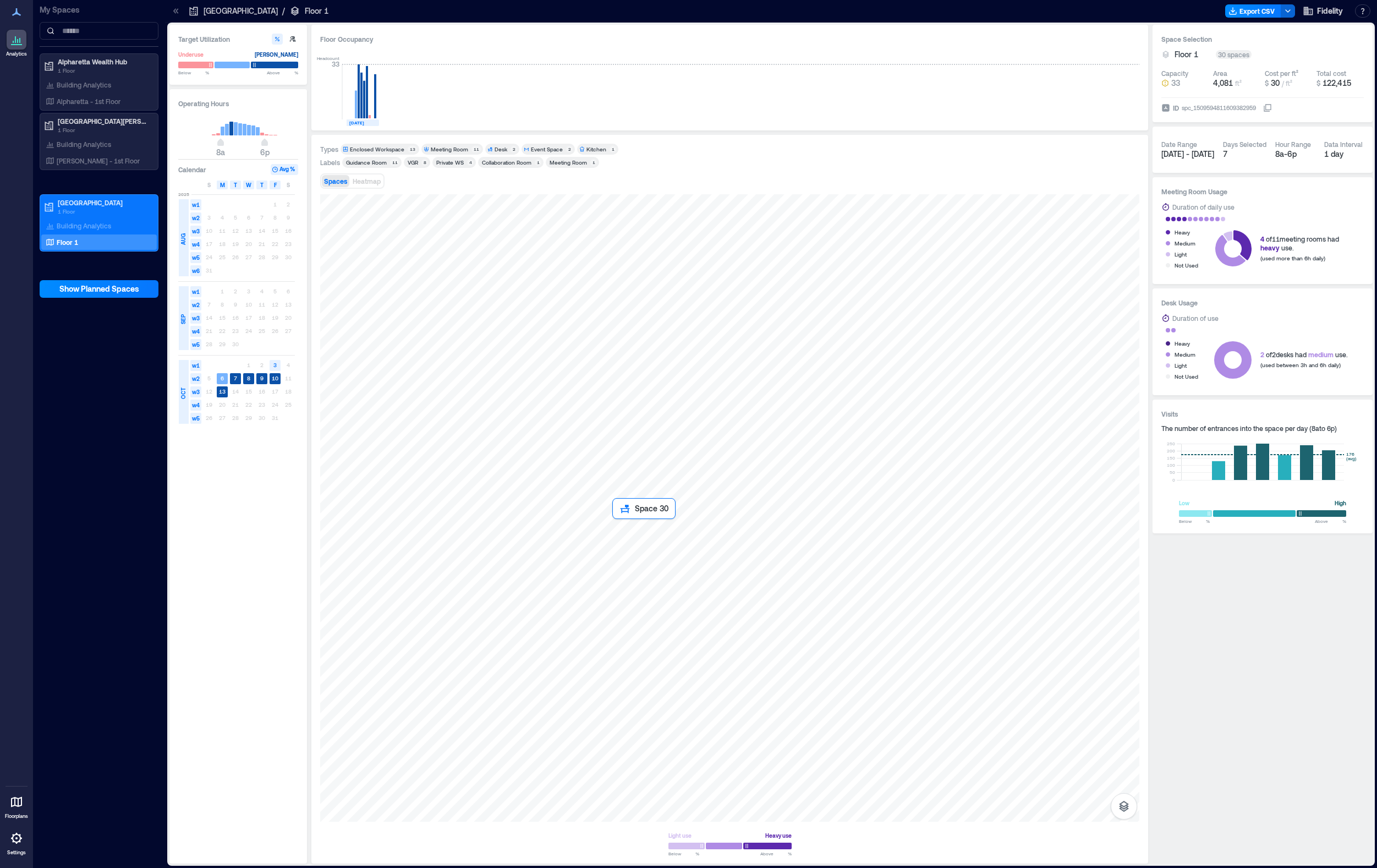
click at [646, 534] on div at bounding box center [729, 507] width 819 height 627
click at [497, 148] on div "Desk" at bounding box center [500, 149] width 13 height 8
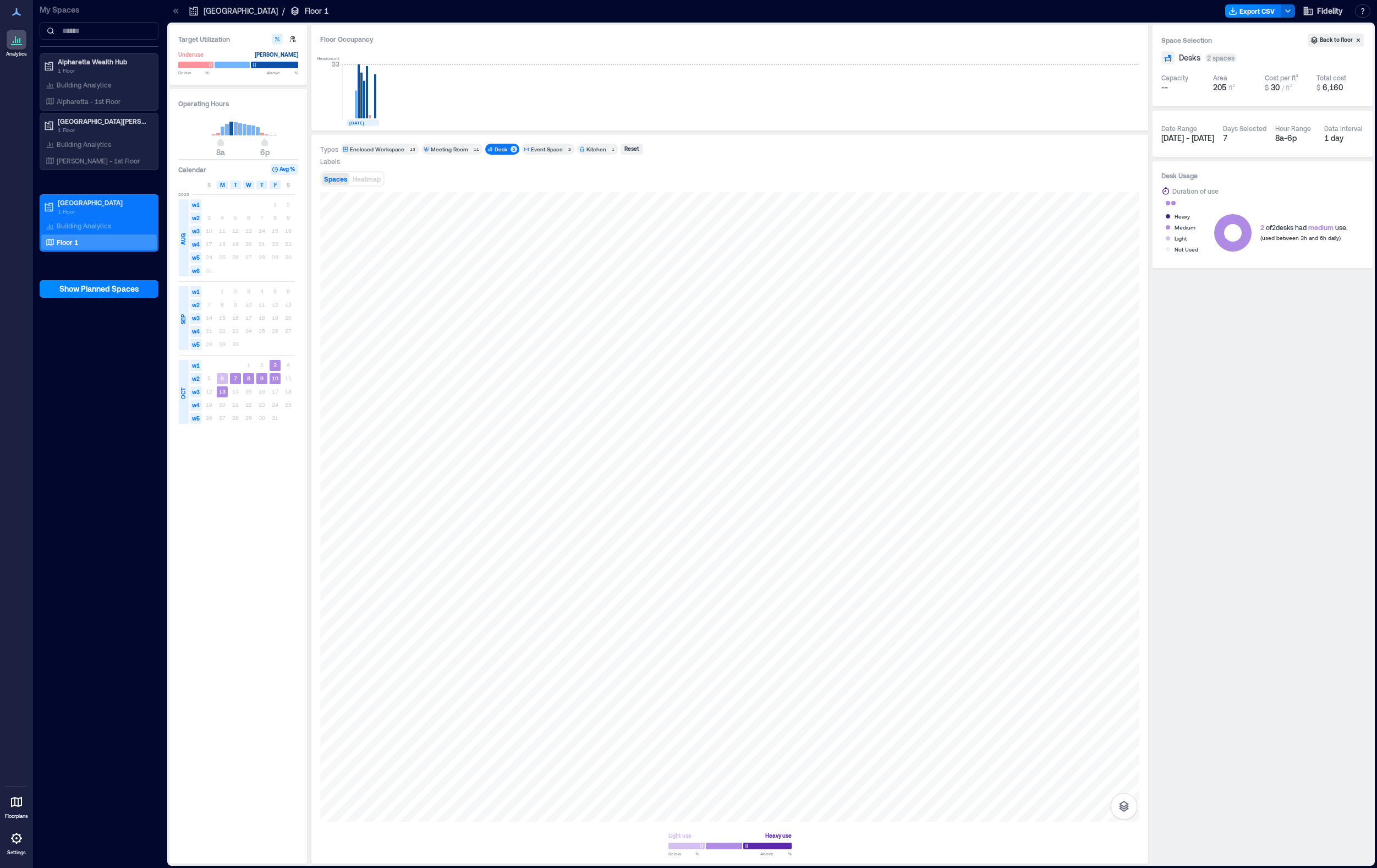
click at [497, 148] on div "Desk" at bounding box center [500, 149] width 13 height 8
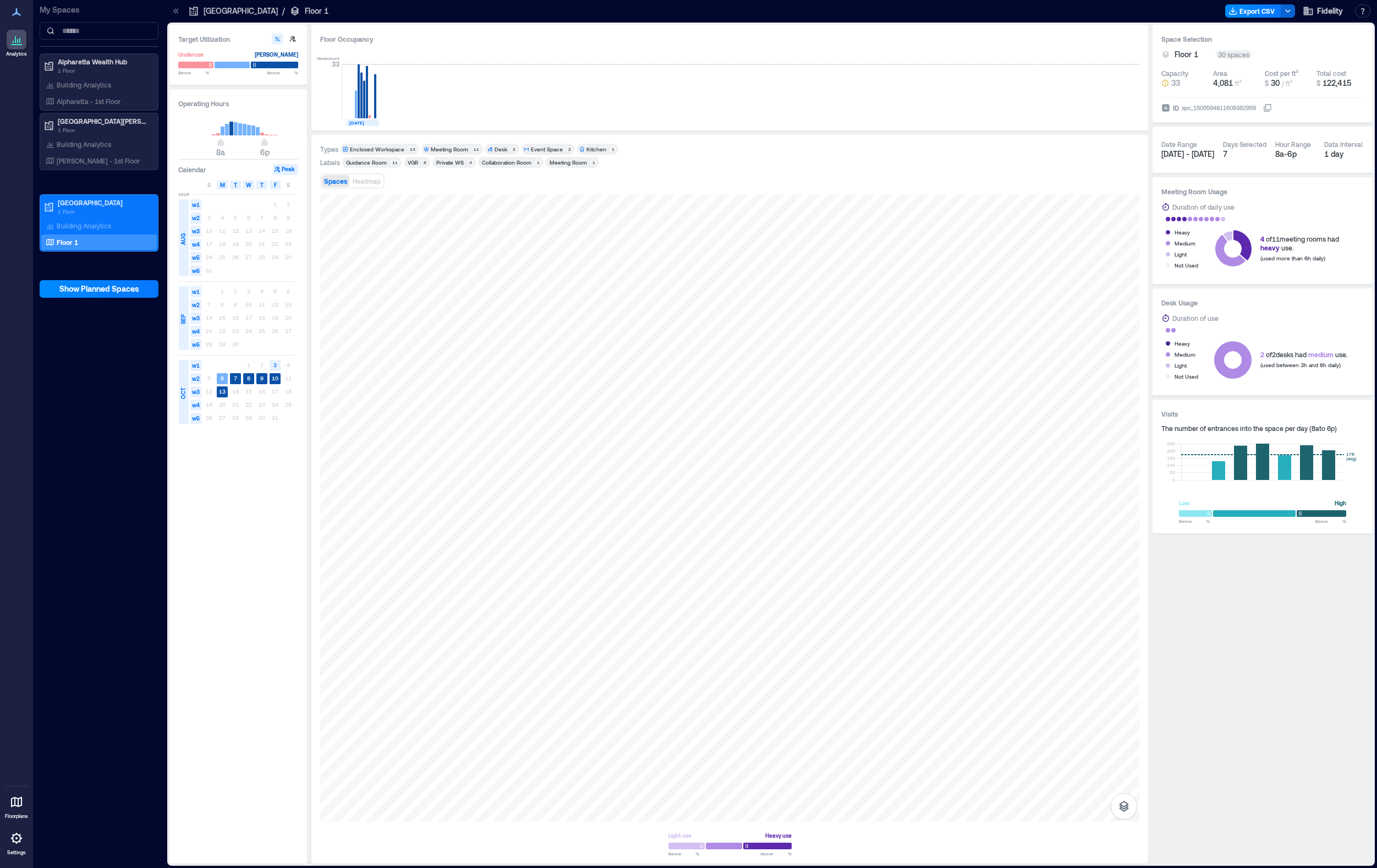
click at [450, 164] on div "Private WS" at bounding box center [450, 162] width 27 height 8
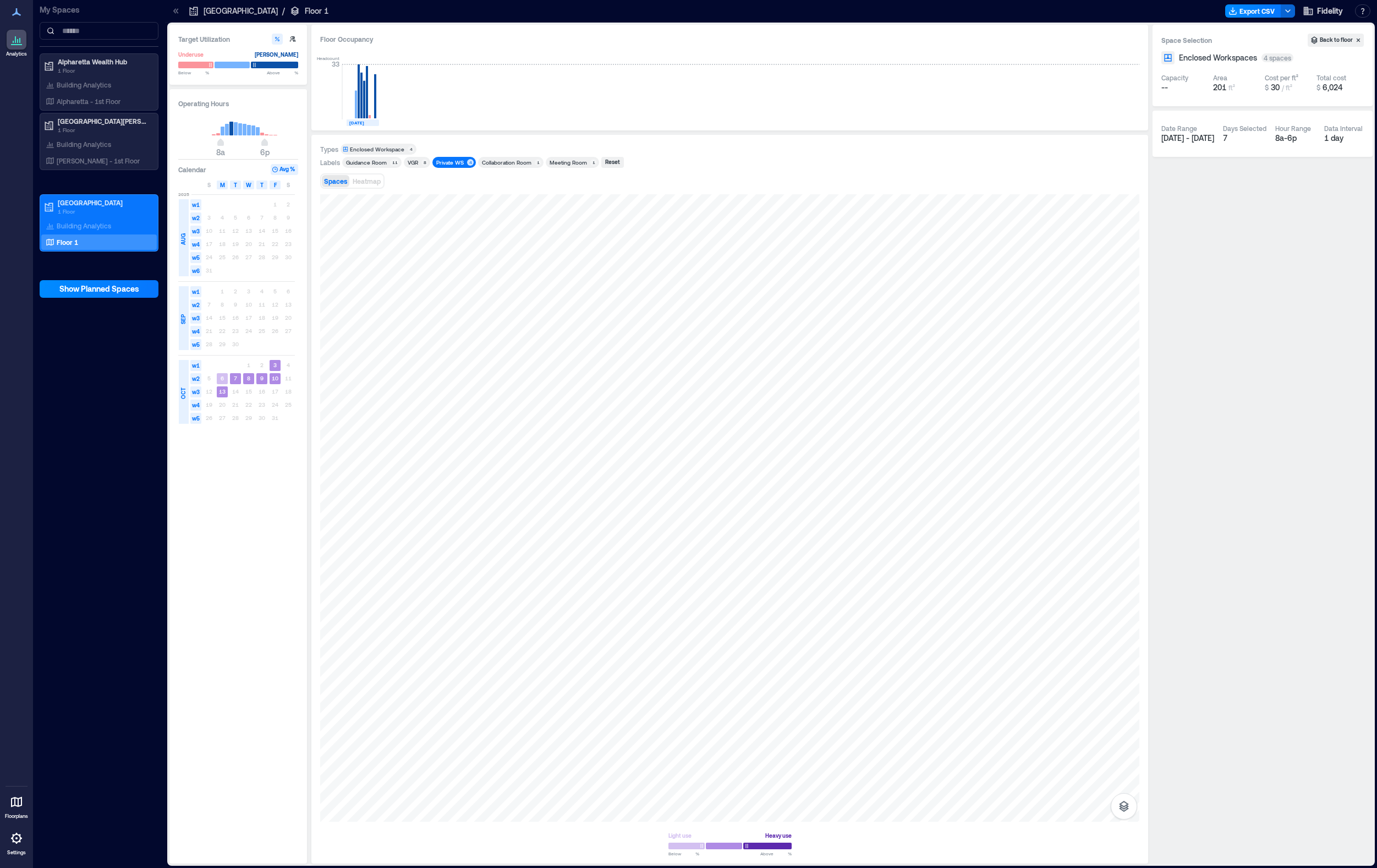
click at [450, 164] on div "Private WS" at bounding box center [450, 162] width 27 height 8
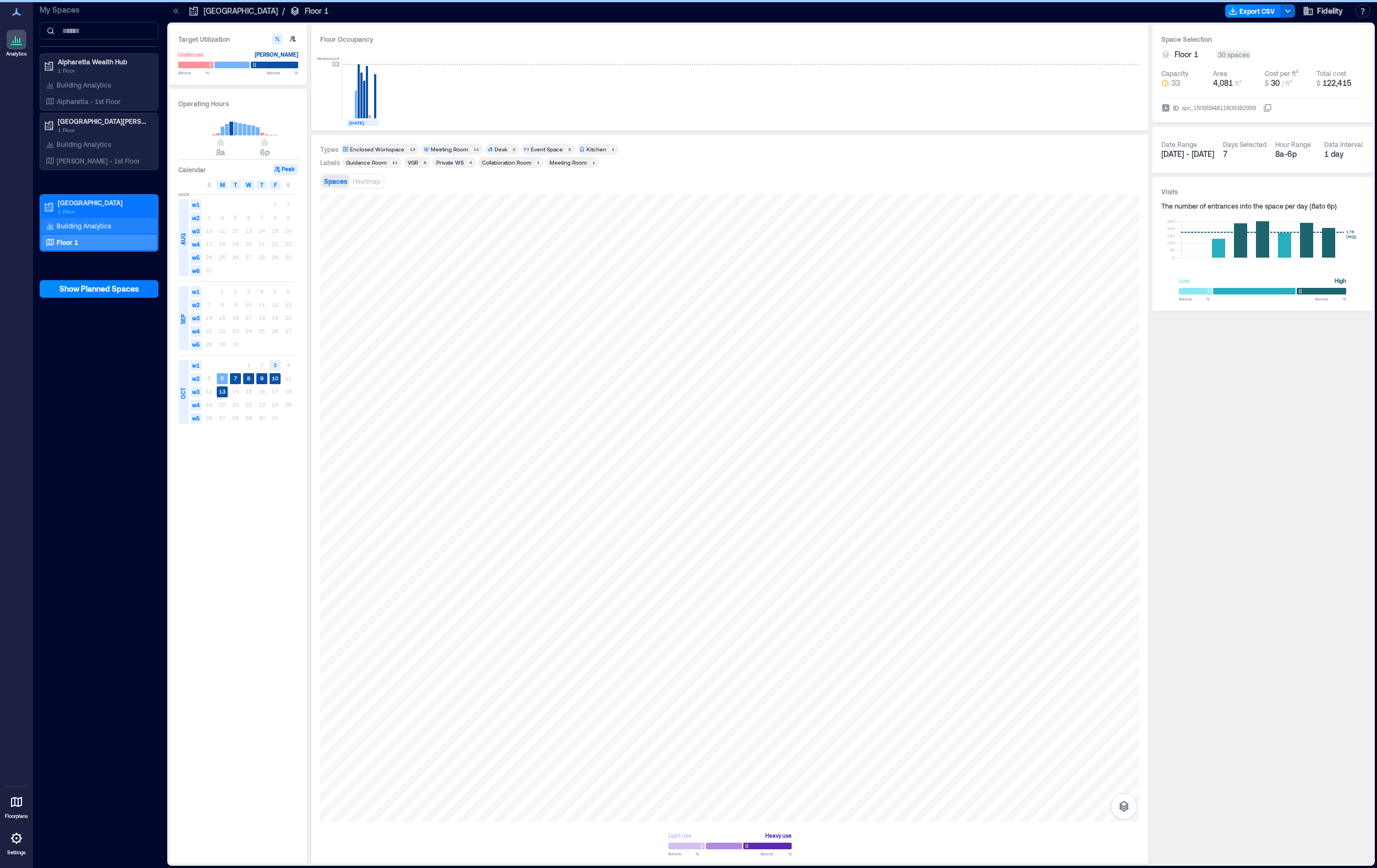
click at [77, 227] on p "Building Analytics" at bounding box center [83, 225] width 54 height 9
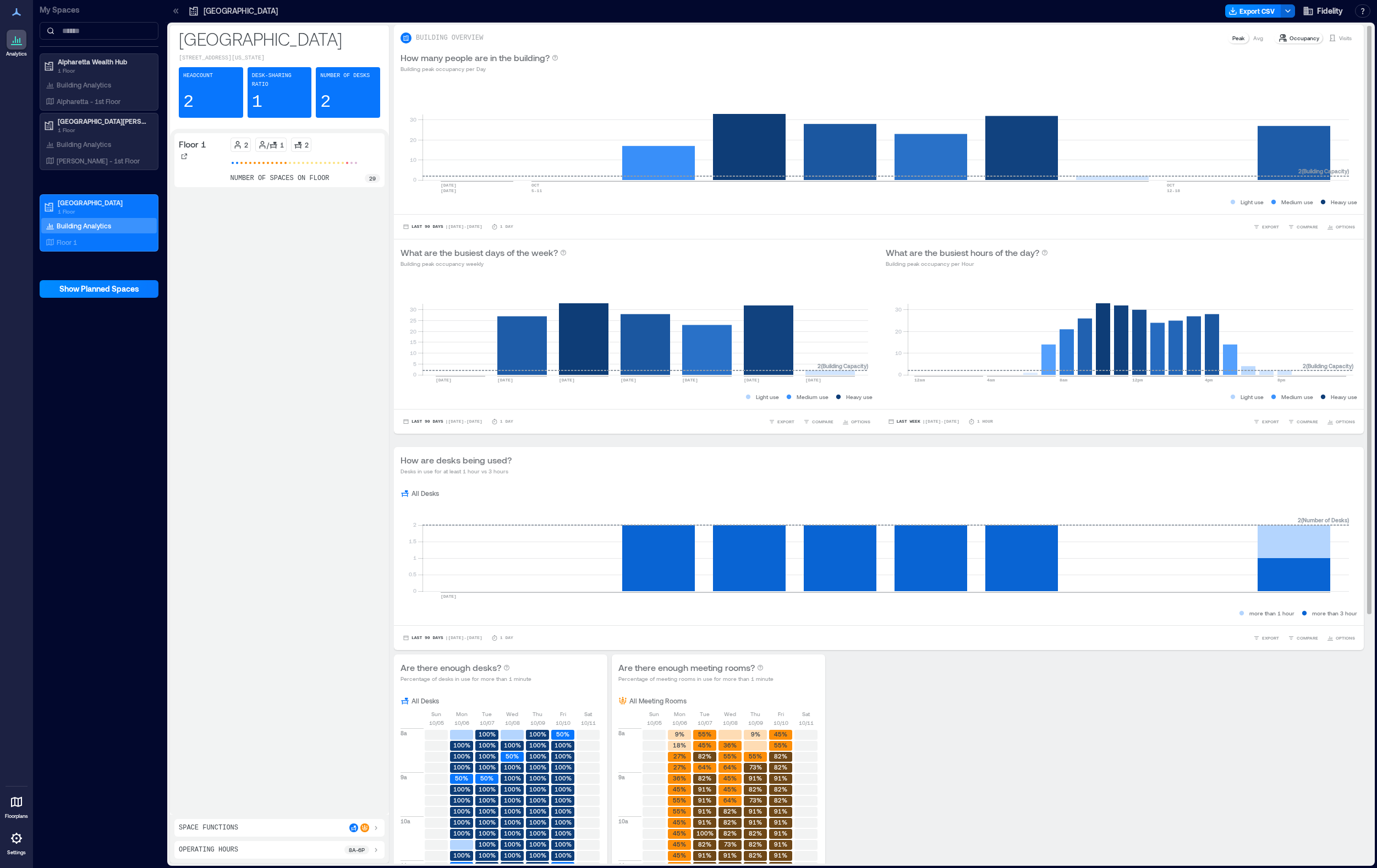
click at [1112, 39] on p "Avg" at bounding box center [1258, 38] width 10 height 9
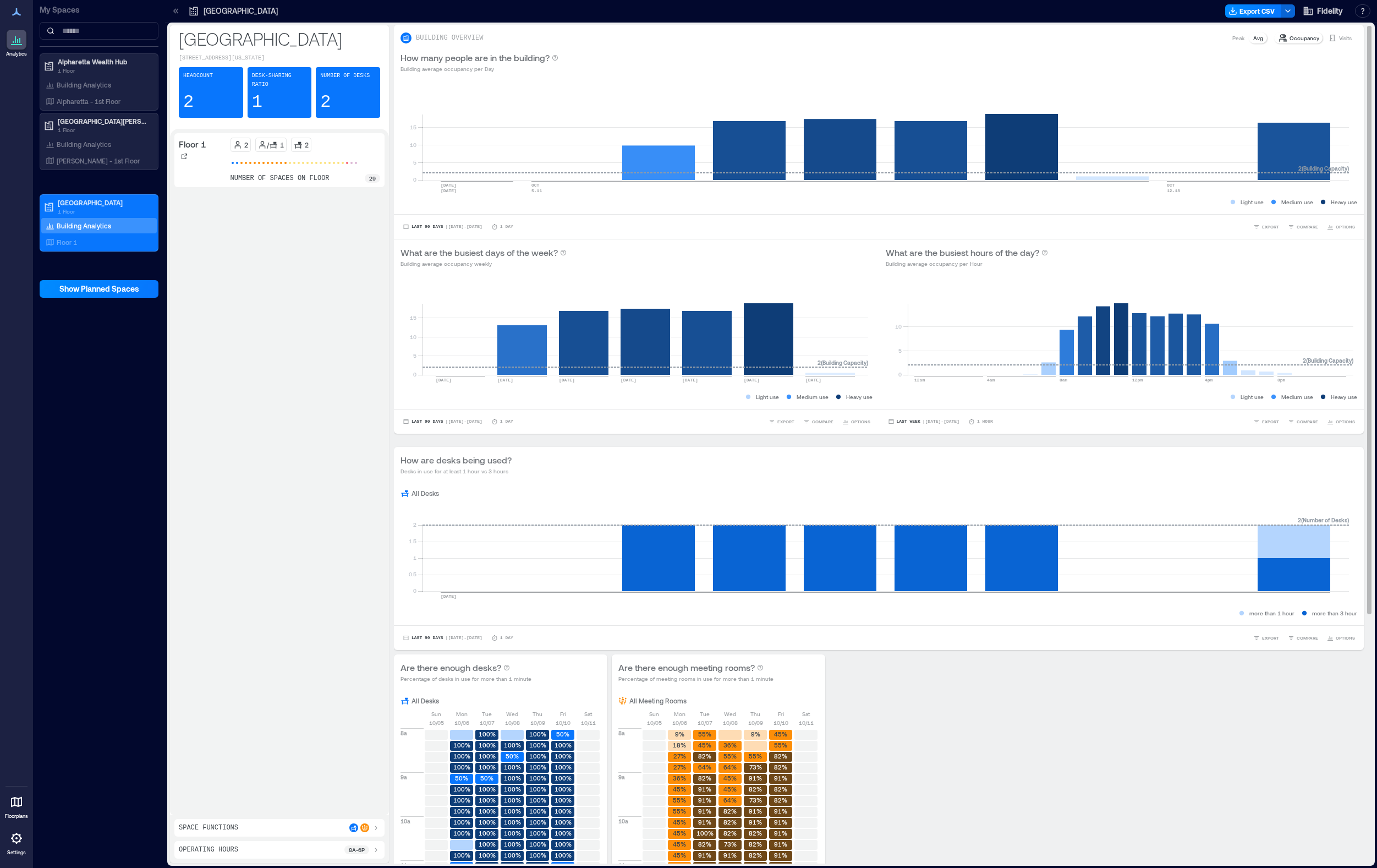
click at [1112, 39] on p "Peak" at bounding box center [1238, 38] width 12 height 9
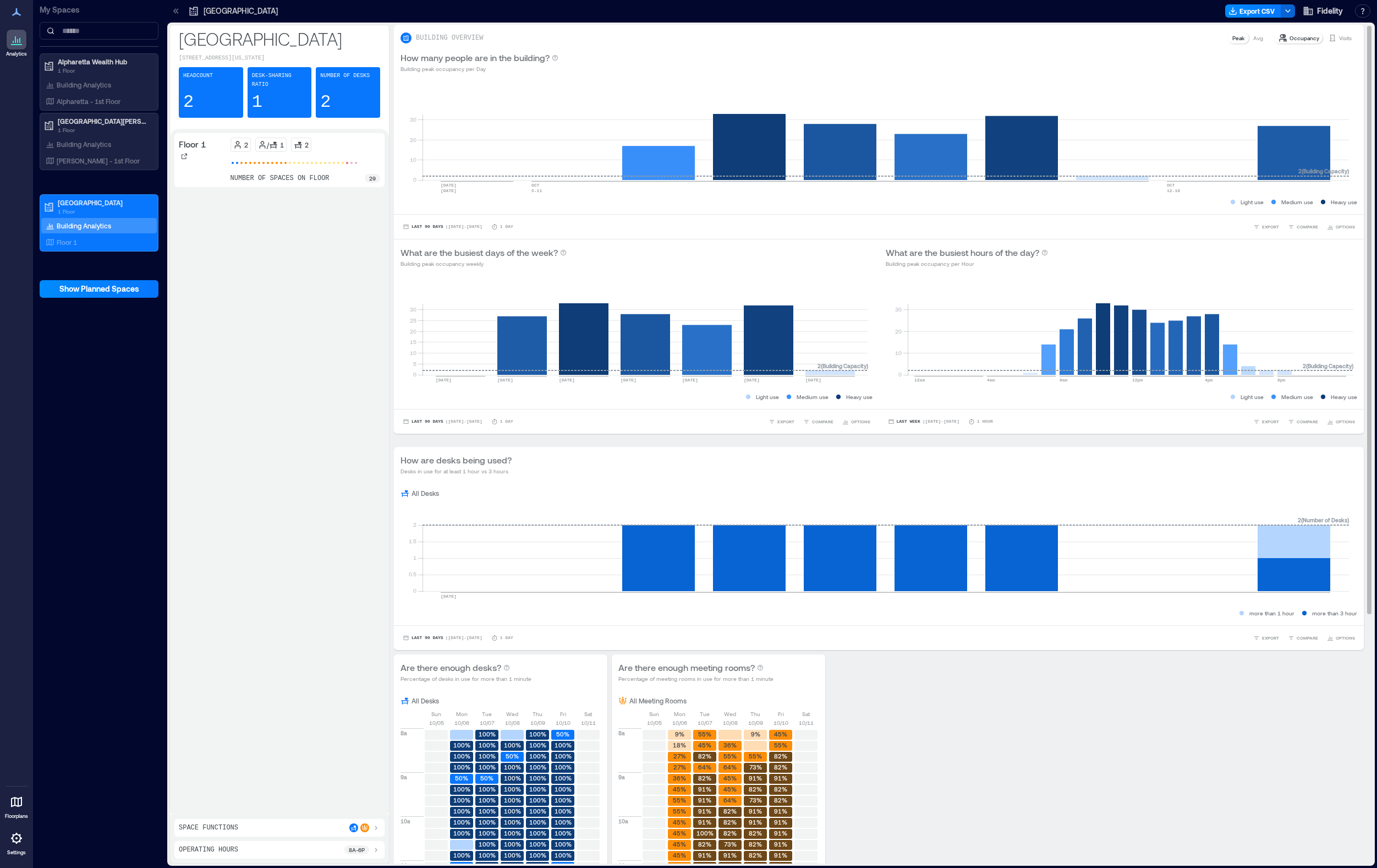
click at [1112, 37] on p "Avg" at bounding box center [1258, 38] width 10 height 9
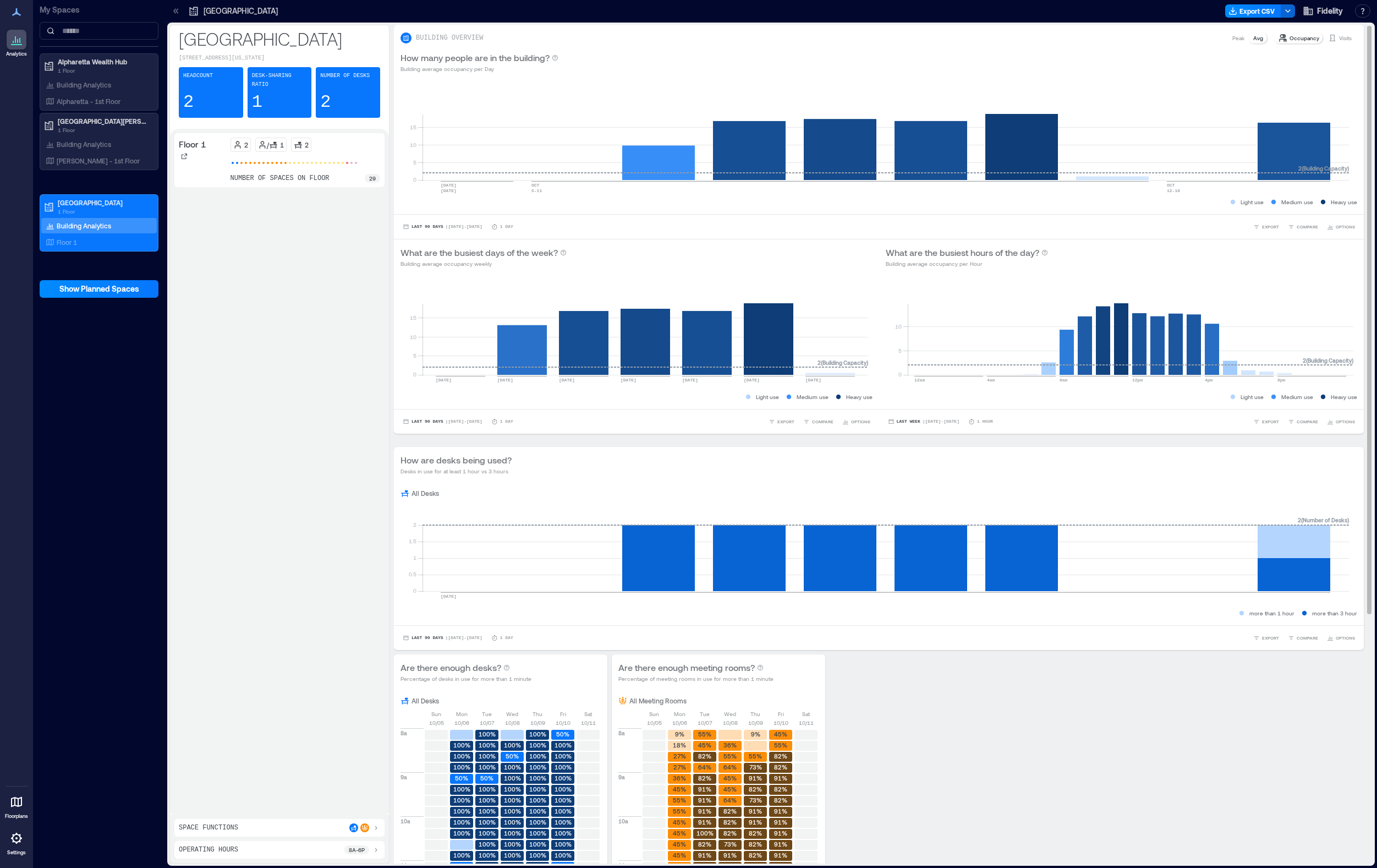
click at [1112, 37] on p "Occupancy" at bounding box center [1304, 38] width 30 height 9
click at [1112, 40] on p "Visits" at bounding box center [1345, 38] width 13 height 9
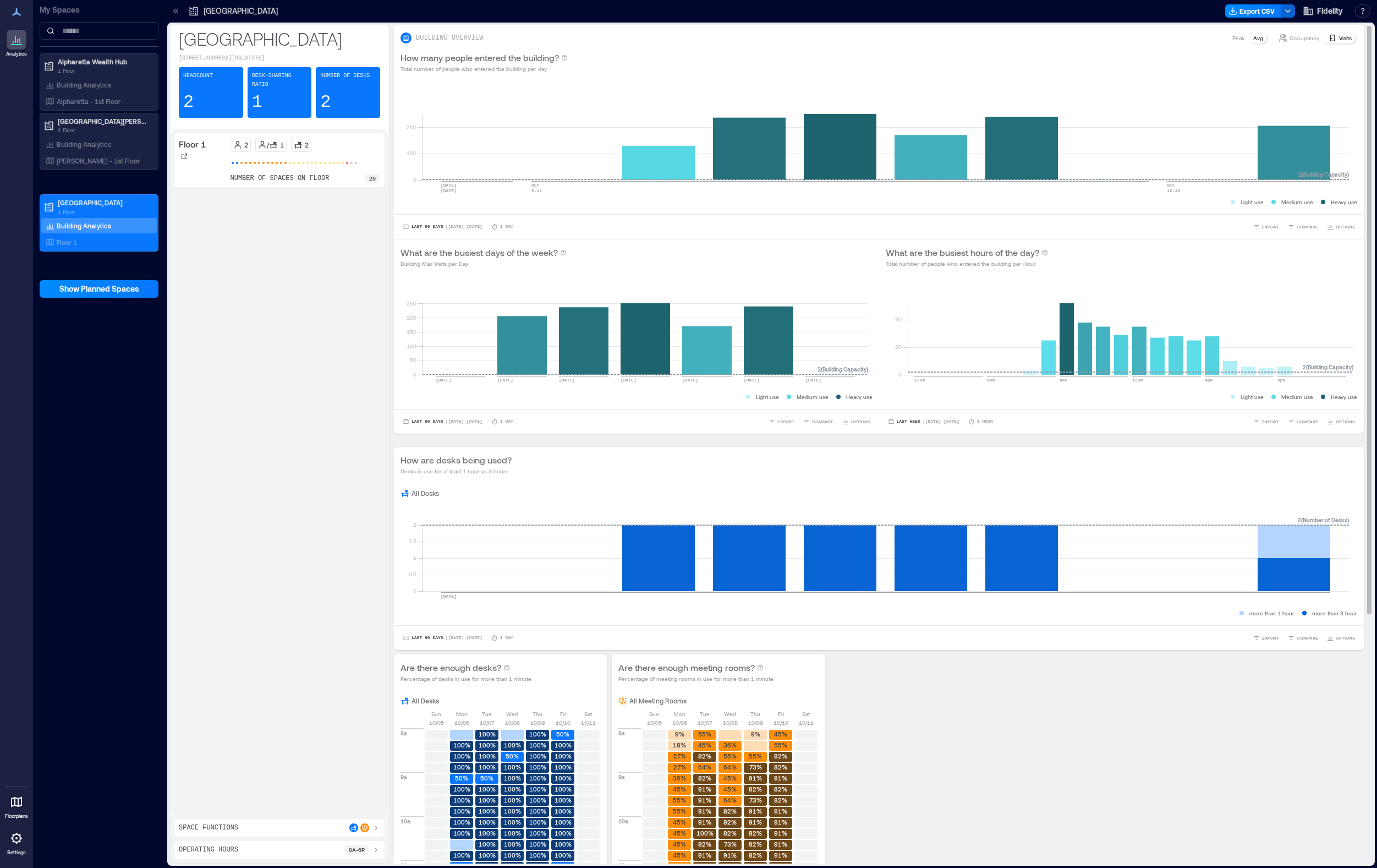
click at [1112, 36] on p "Occupancy" at bounding box center [1304, 38] width 30 height 9
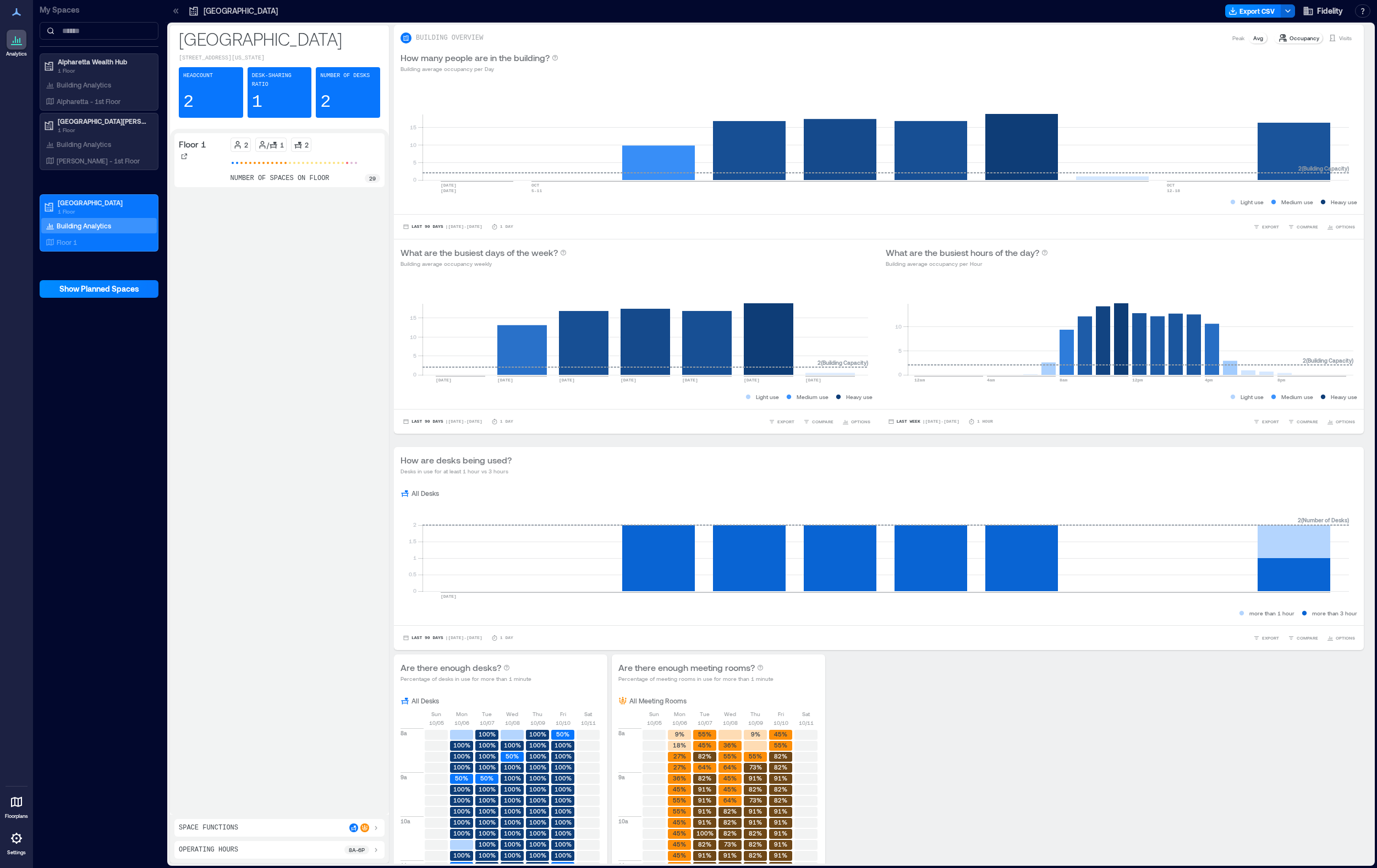
drag, startPoint x: 246, startPoint y: 614, endPoint x: 804, endPoint y: 11, distance: 821.6
click at [246, 614] on div "Floor 1 2 / 1 2 number of spaces on floor 29" at bounding box center [279, 471] width 210 height 677
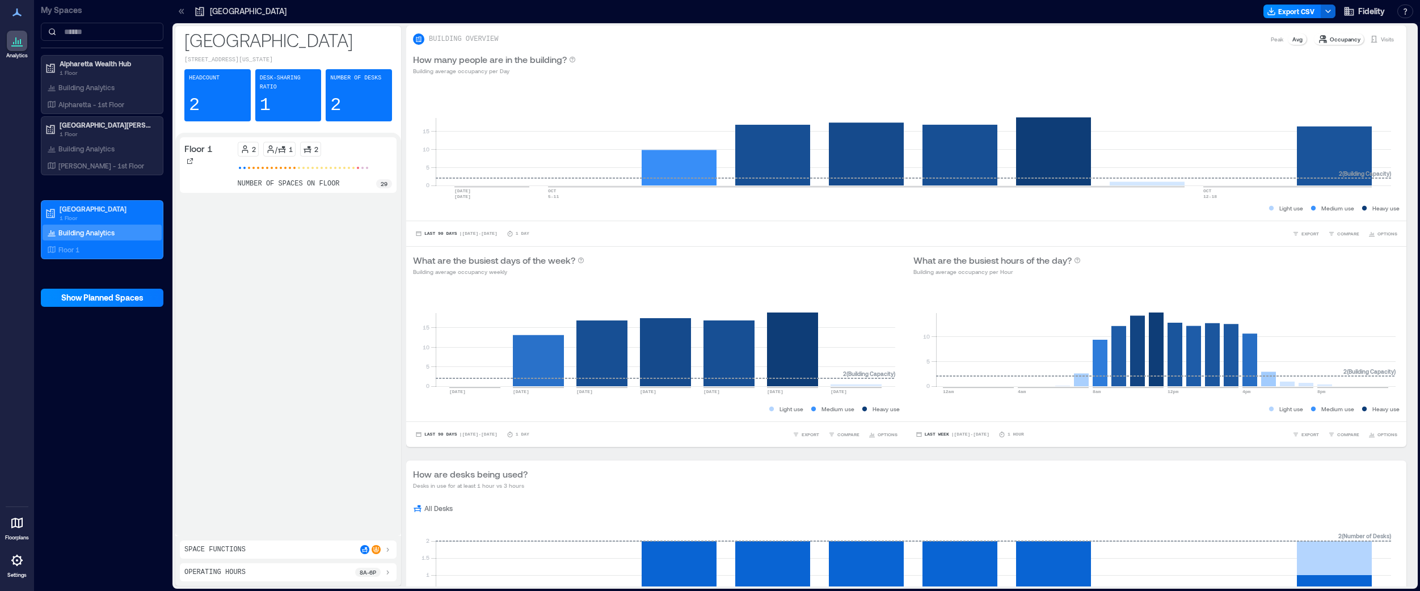
click at [15, 528] on icon at bounding box center [17, 523] width 14 height 14
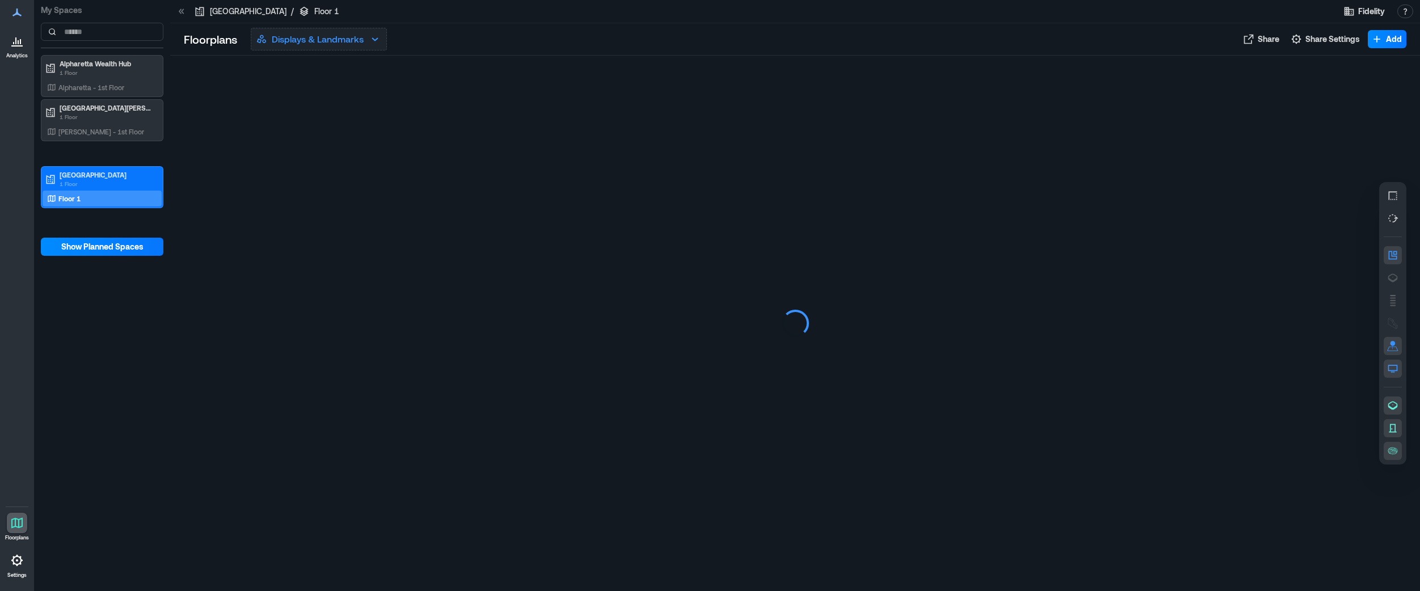
click at [320, 37] on p "Displays & Landmarks" at bounding box center [318, 39] width 92 height 14
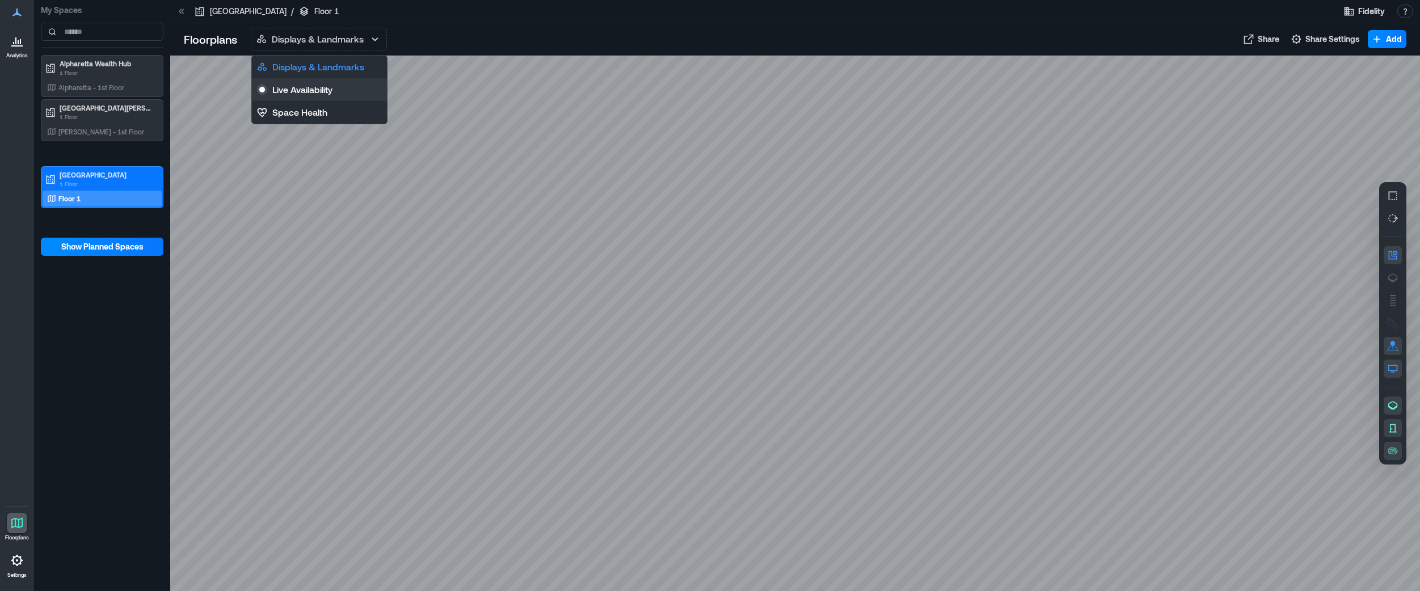
click at [316, 87] on p "Live Availability" at bounding box center [302, 90] width 60 height 14
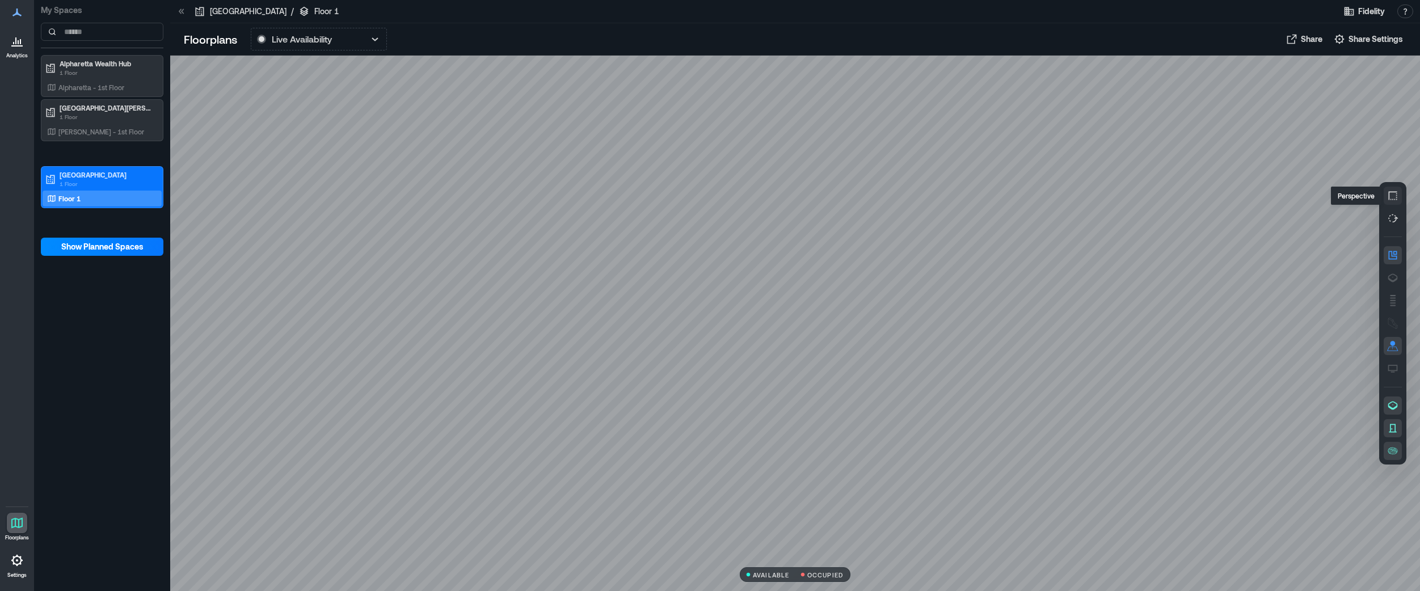
click at [1147, 197] on icon "button" at bounding box center [1392, 195] width 11 height 11
drag, startPoint x: 497, startPoint y: 247, endPoint x: 504, endPoint y: 296, distance: 49.3
click at [504, 296] on div at bounding box center [795, 324] width 1250 height 536
drag, startPoint x: 541, startPoint y: 298, endPoint x: 397, endPoint y: 230, distance: 158.9
click at [1147, 34] on button "Share Settings" at bounding box center [1368, 39] width 76 height 18
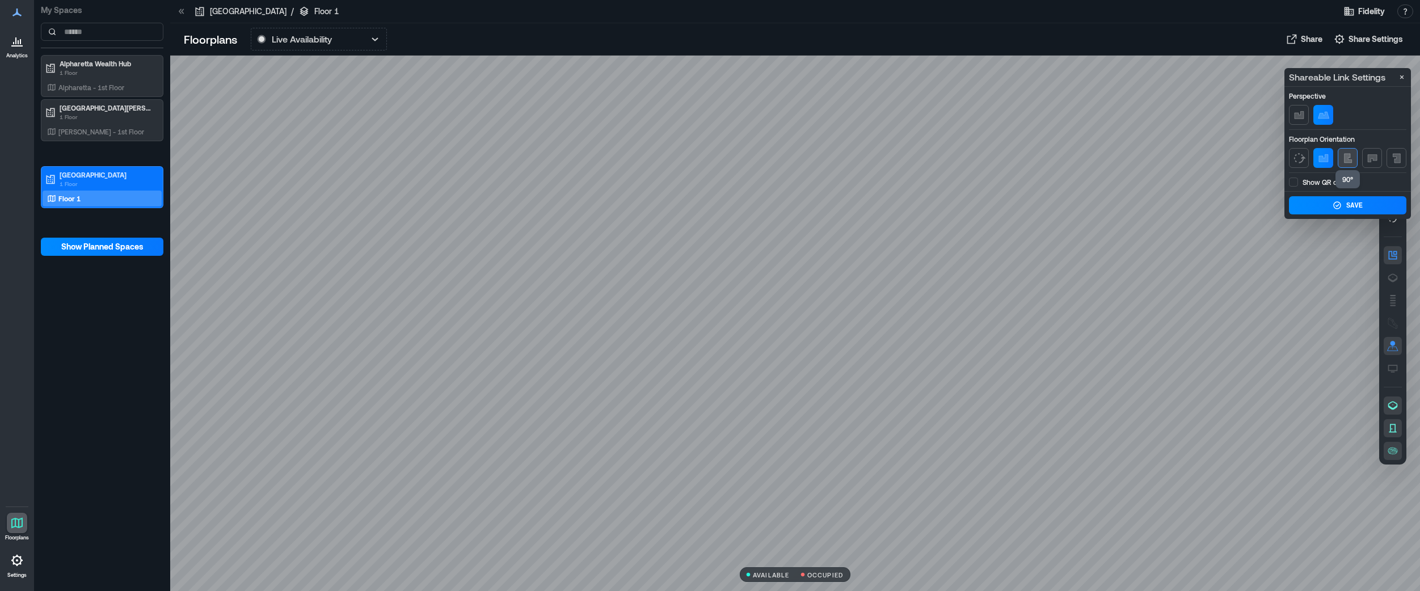
click at [1147, 158] on span "button" at bounding box center [1348, 158] width 14 height 14
click at [1147, 161] on button "button" at bounding box center [1323, 158] width 20 height 20
click at [1147, 117] on icon "button" at bounding box center [1298, 114] width 9 height 7
click at [1147, 113] on button "button" at bounding box center [1333, 115] width 20 height 20
click at [1147, 209] on div "Save" at bounding box center [1354, 205] width 16 height 9
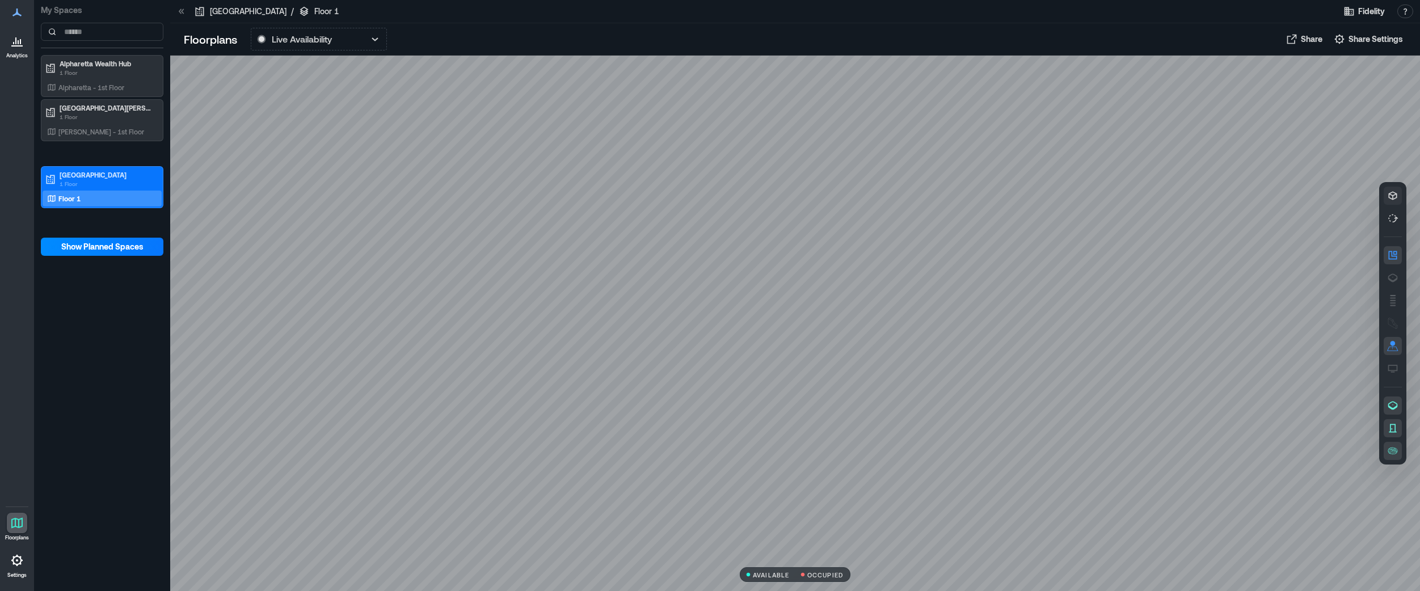
click at [1147, 231] on div at bounding box center [795, 324] width 1250 height 536
drag, startPoint x: 1172, startPoint y: 261, endPoint x: 1121, endPoint y: 214, distance: 69.1
click at [342, 44] on button "Live Availability" at bounding box center [319, 39] width 136 height 23
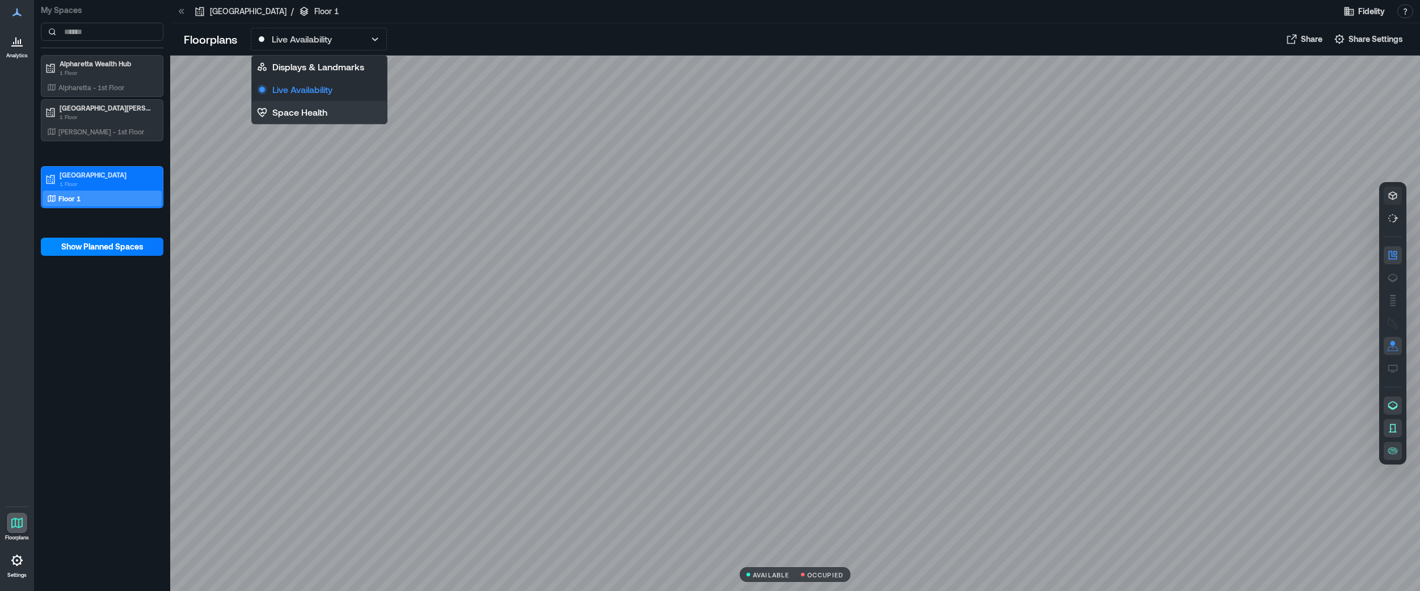
click at [335, 111] on button "Space Health" at bounding box center [319, 112] width 135 height 23
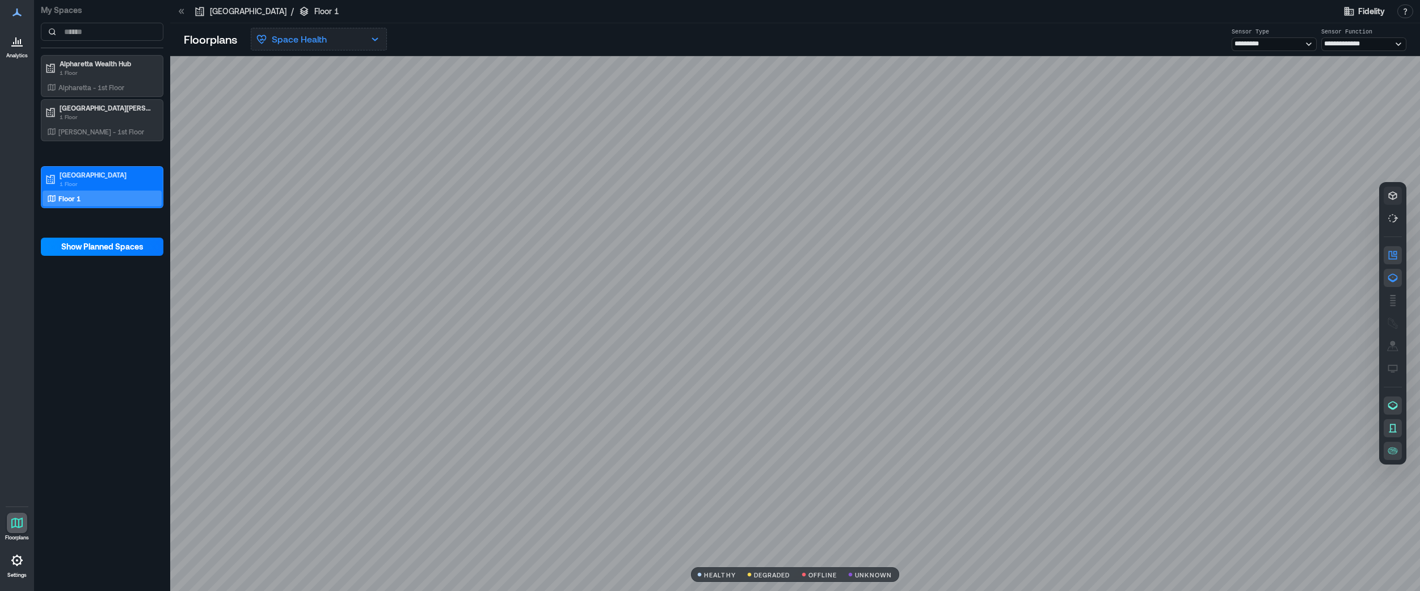
click at [340, 48] on button "Space Health" at bounding box center [319, 39] width 136 height 23
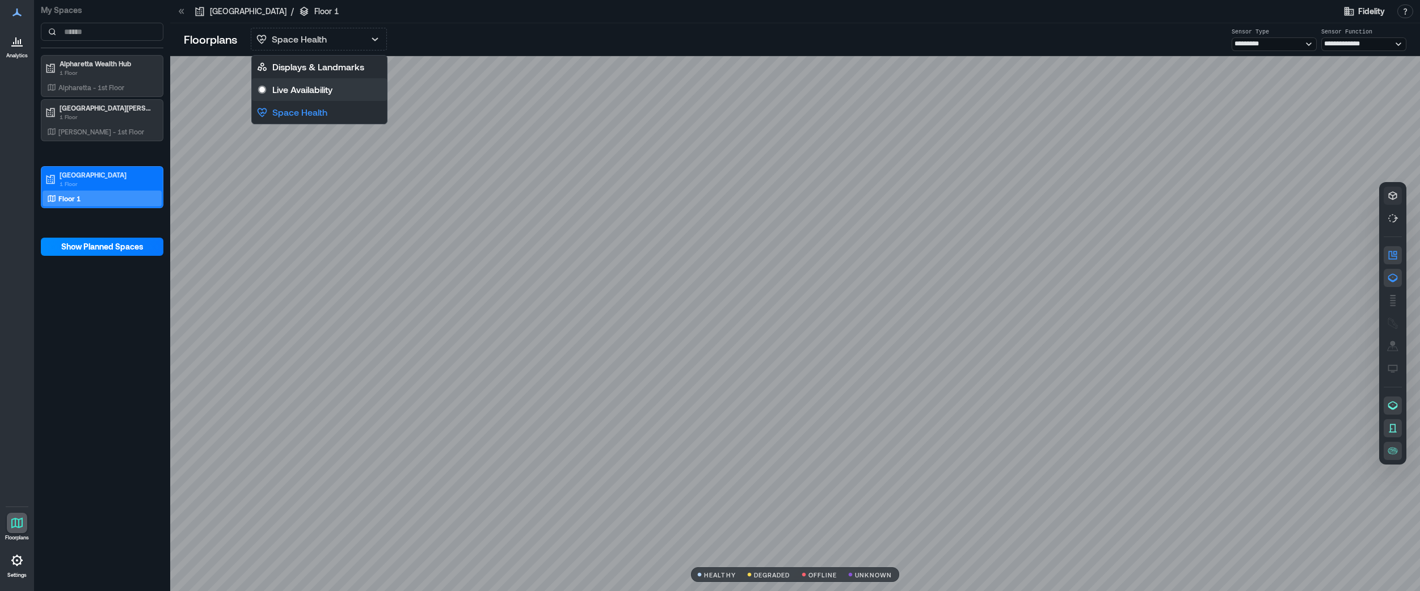
click at [327, 87] on p "Live Availability" at bounding box center [302, 90] width 60 height 14
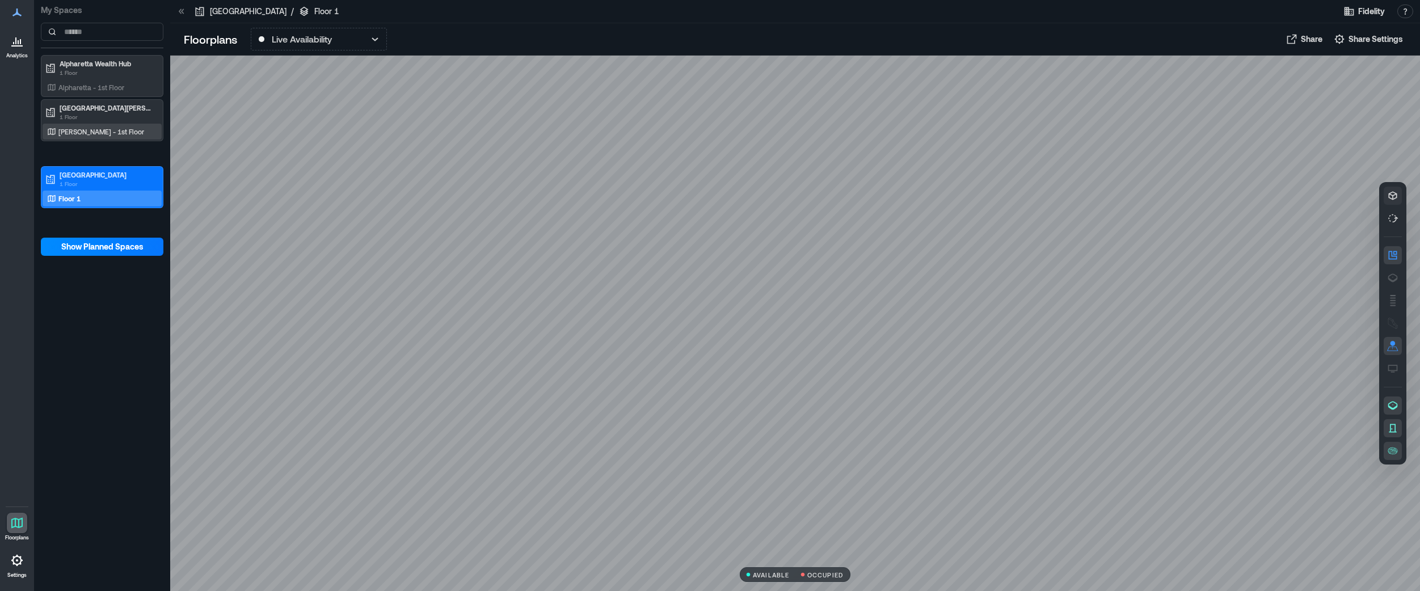
click at [110, 126] on div "[PERSON_NAME] - 1st Floor" at bounding box center [100, 131] width 110 height 11
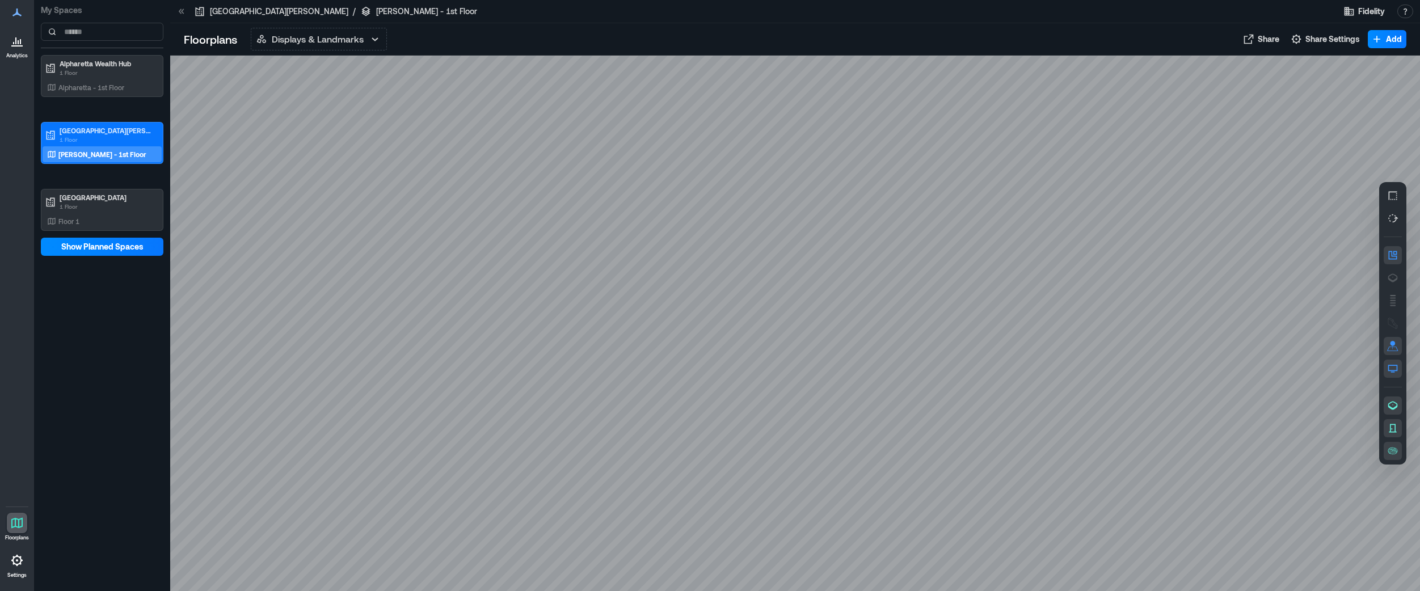
click at [353, 24] on div "Floorplans Displays & Landmarks Displays & Landmarks Live Availability Space He…" at bounding box center [795, 39] width 1250 height 32
click at [352, 35] on p "Displays & Landmarks" at bounding box center [318, 39] width 92 height 14
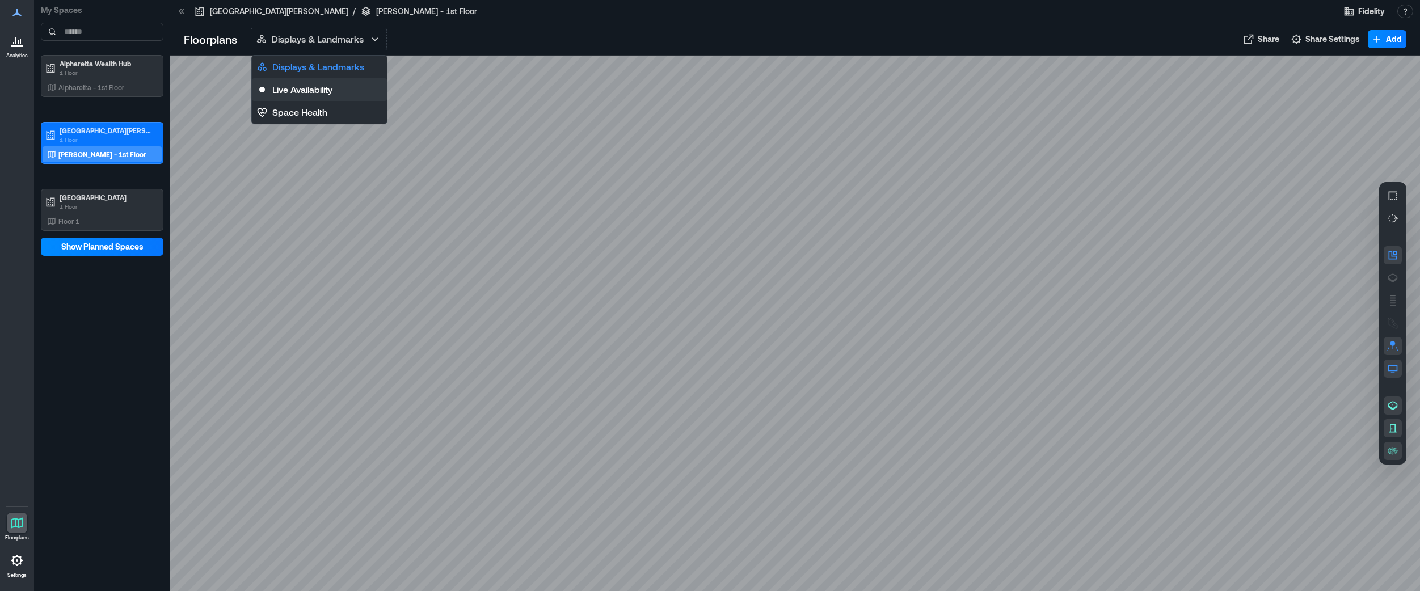
click at [338, 84] on button "Live Availability" at bounding box center [319, 89] width 135 height 23
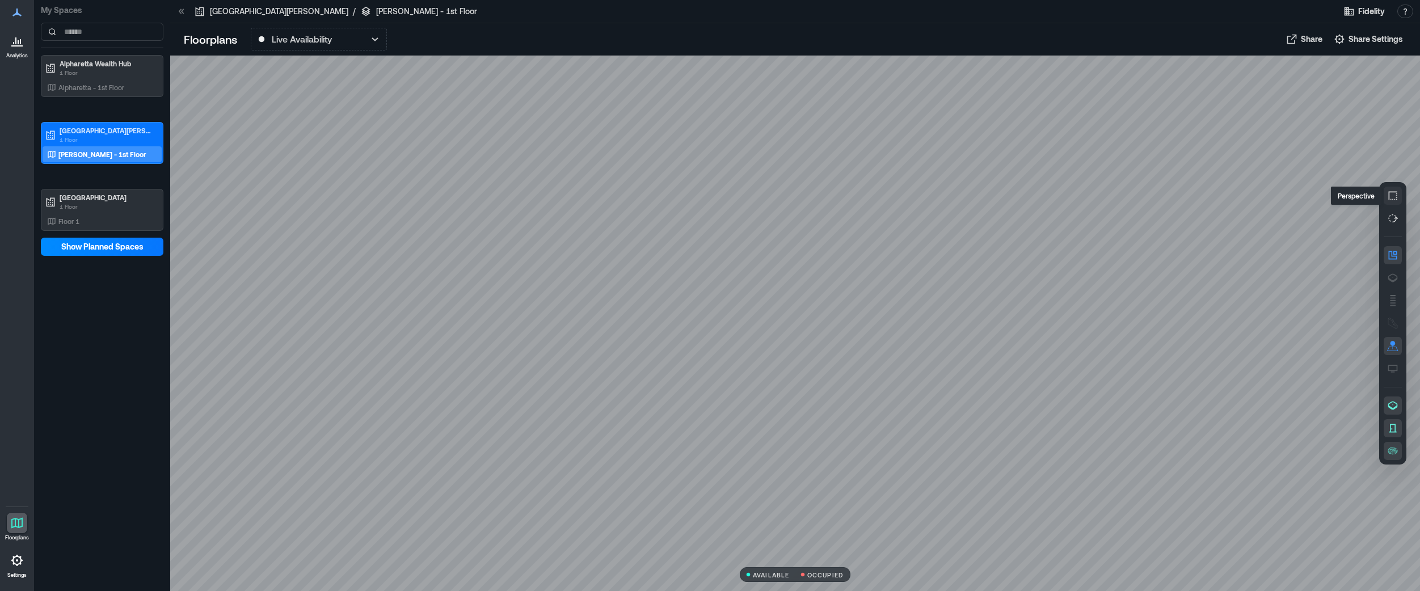
click at [1147, 196] on icon "button" at bounding box center [1392, 195] width 11 height 11
click at [87, 89] on p "Alpharetta - 1st Floor" at bounding box center [91, 87] width 66 height 9
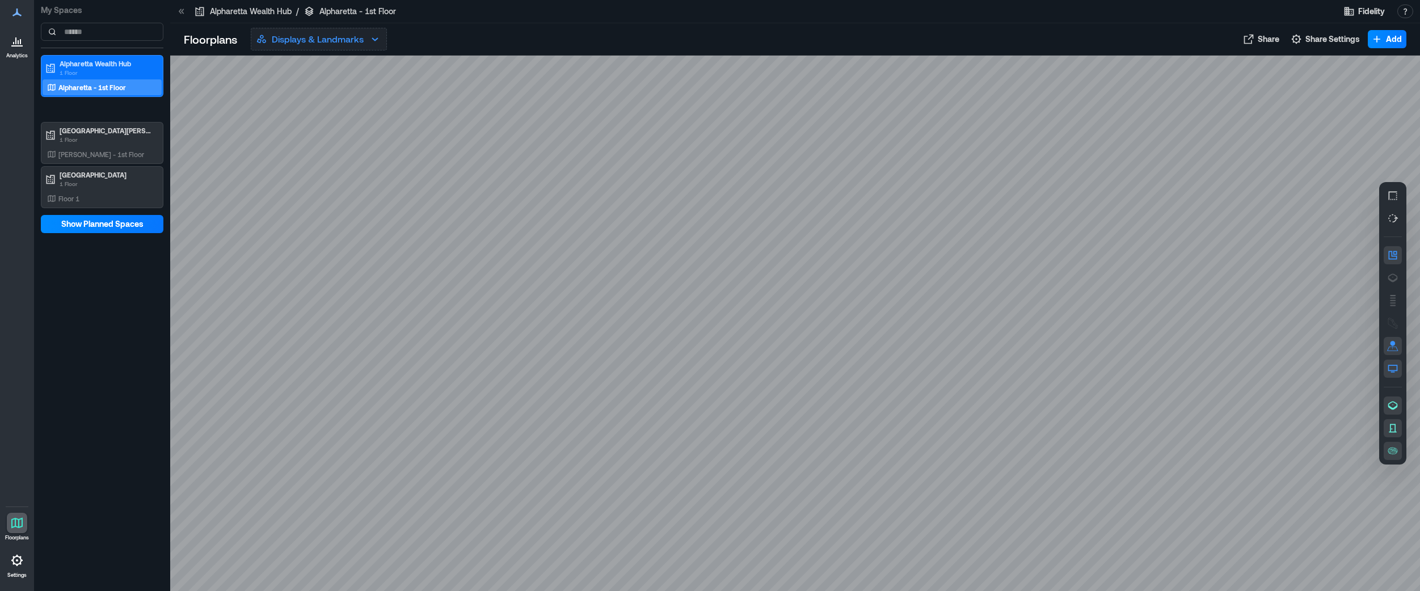
click at [291, 39] on p "Displays & Landmarks" at bounding box center [318, 39] width 92 height 14
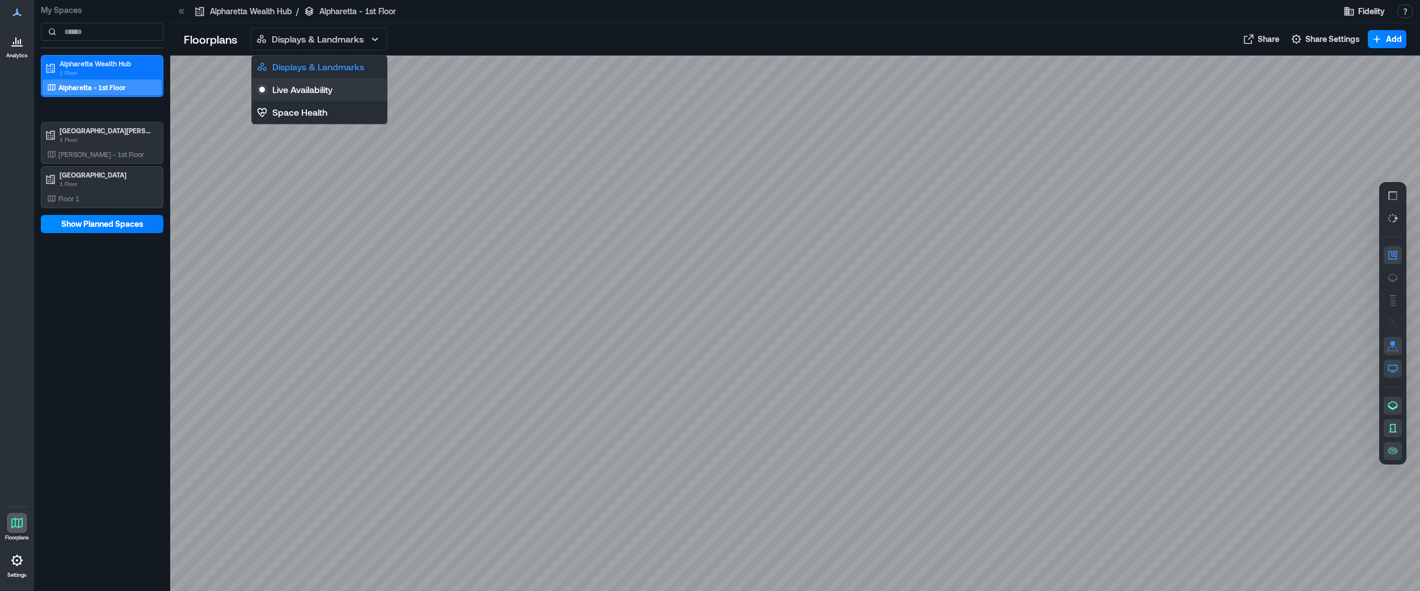
click at [294, 90] on p "Live Availability" at bounding box center [302, 90] width 60 height 14
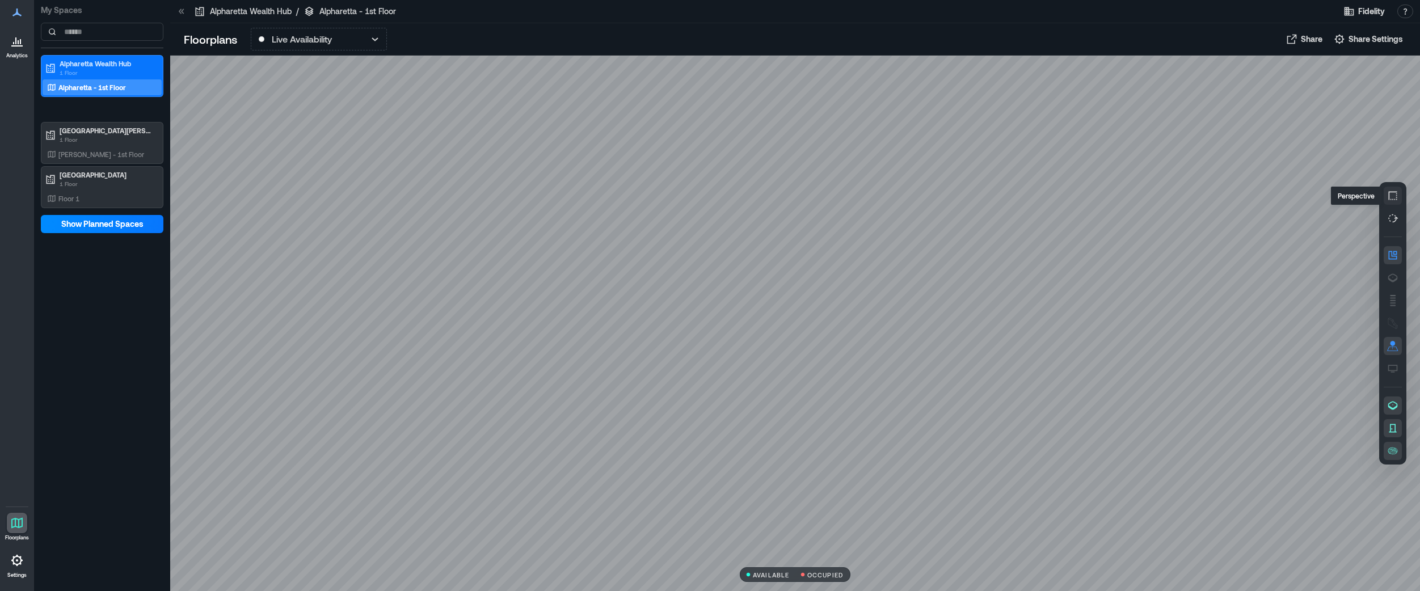
click at [1147, 198] on icon "button" at bounding box center [1392, 195] width 11 height 11
click at [83, 152] on p "[PERSON_NAME] - 1st Floor" at bounding box center [101, 154] width 86 height 9
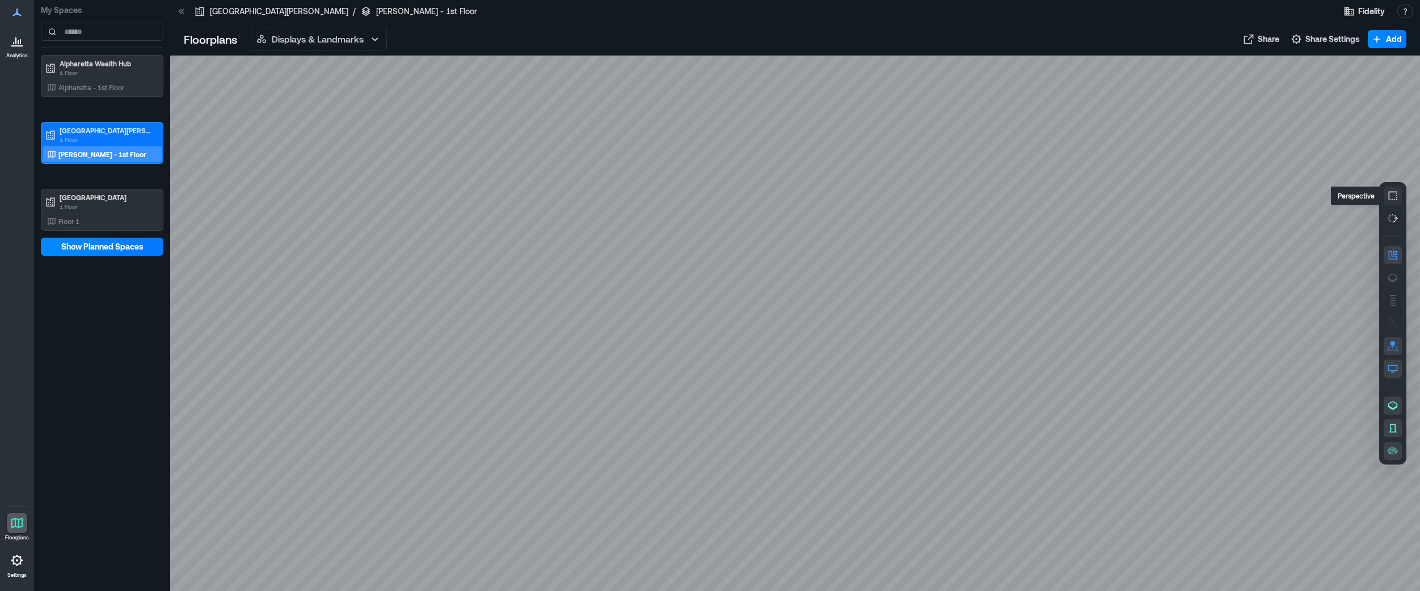
click at [1147, 197] on icon "button" at bounding box center [1392, 195] width 11 height 11
click at [342, 44] on p "Displays & Landmarks" at bounding box center [318, 39] width 92 height 14
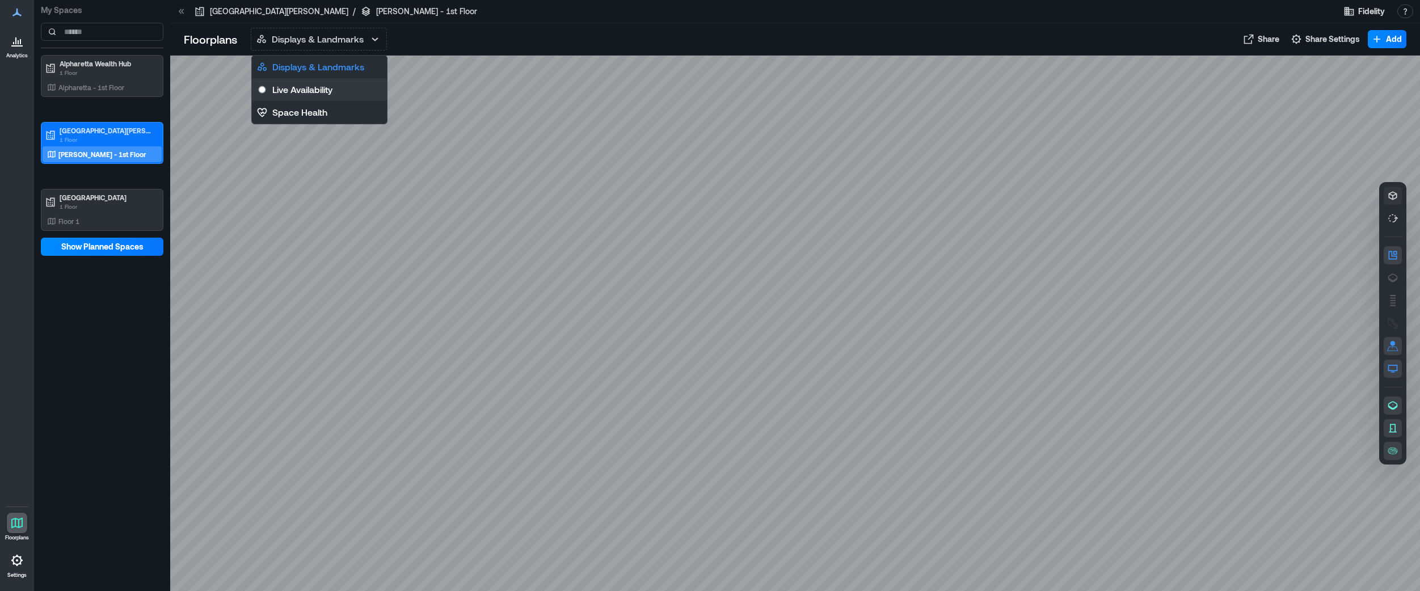
click at [326, 87] on p "Live Availability" at bounding box center [302, 90] width 60 height 14
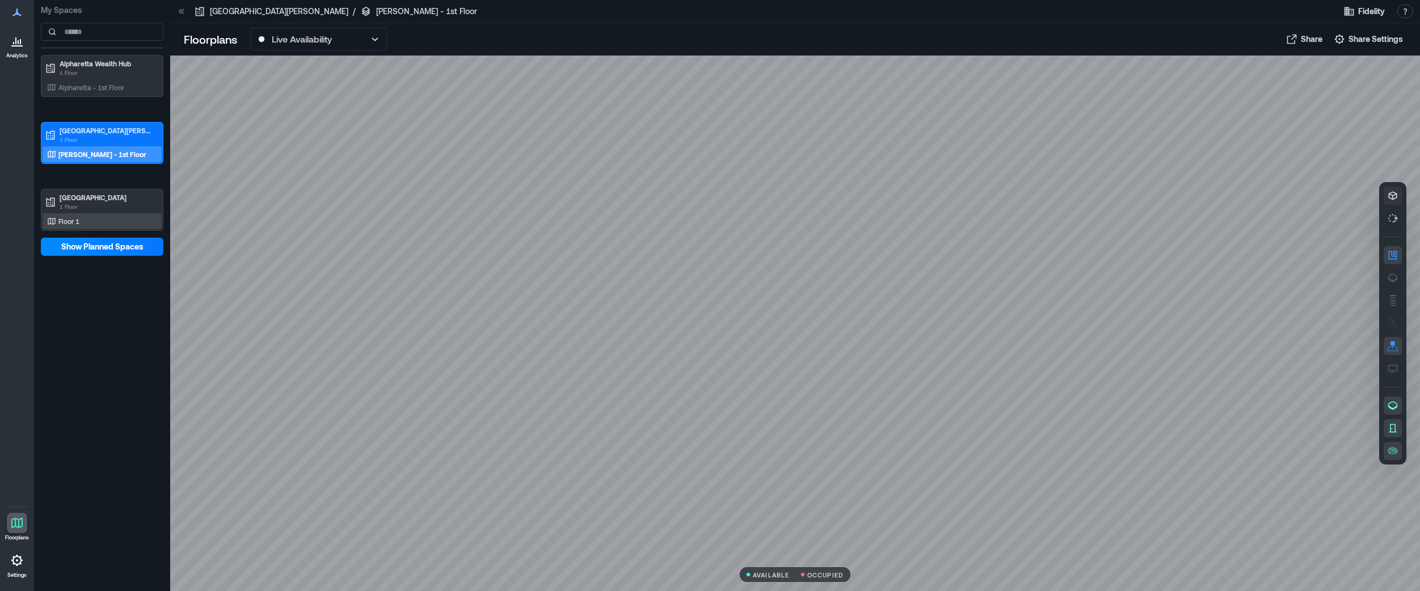
click at [73, 219] on p "Floor 1" at bounding box center [68, 221] width 21 height 9
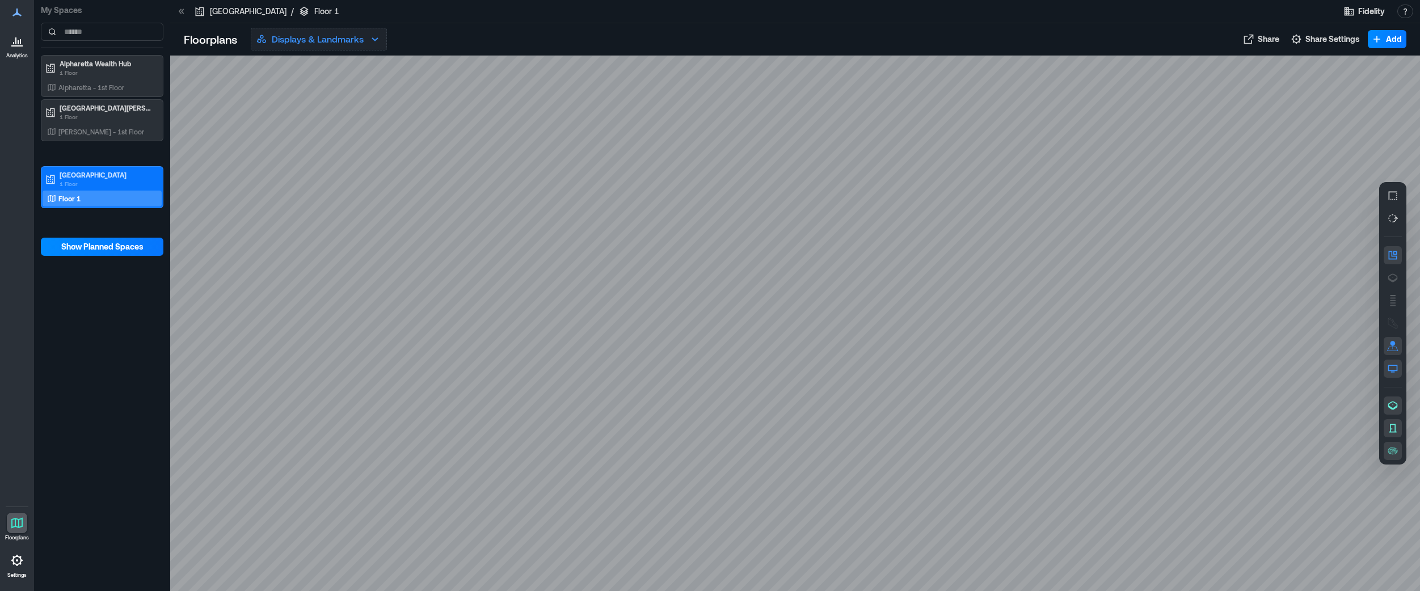
click at [365, 37] on button "Displays & Landmarks" at bounding box center [319, 39] width 136 height 23
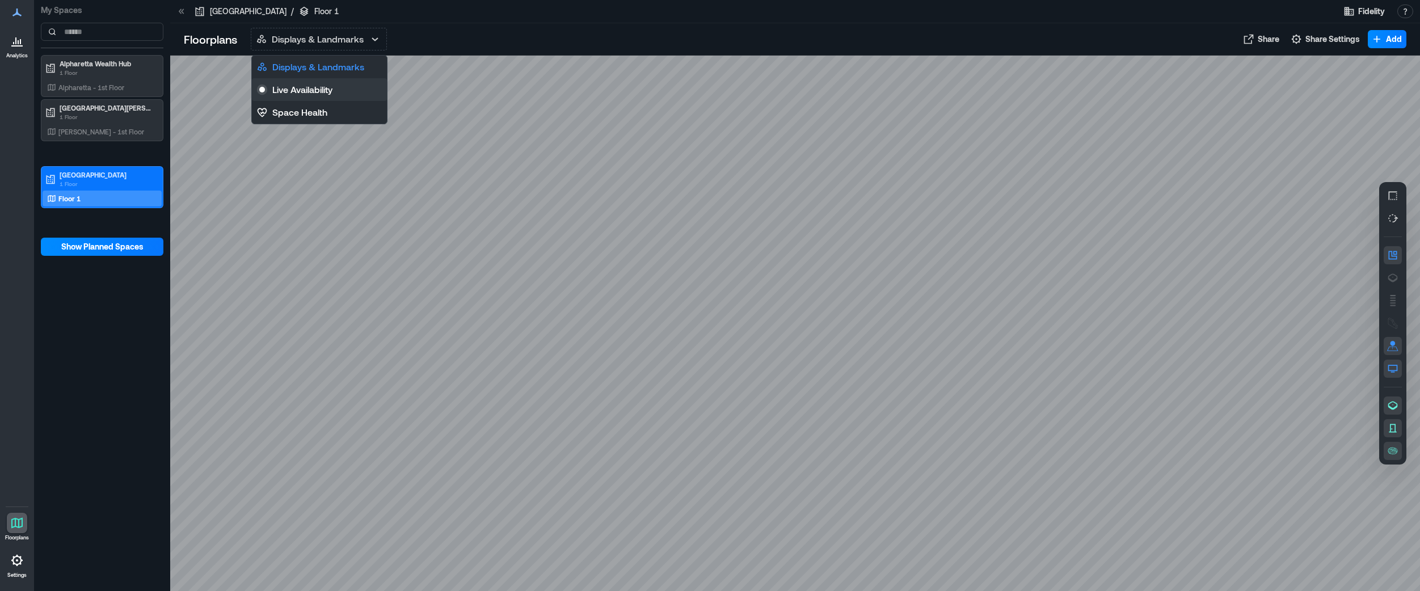
click at [332, 92] on p "Live Availability" at bounding box center [302, 90] width 60 height 14
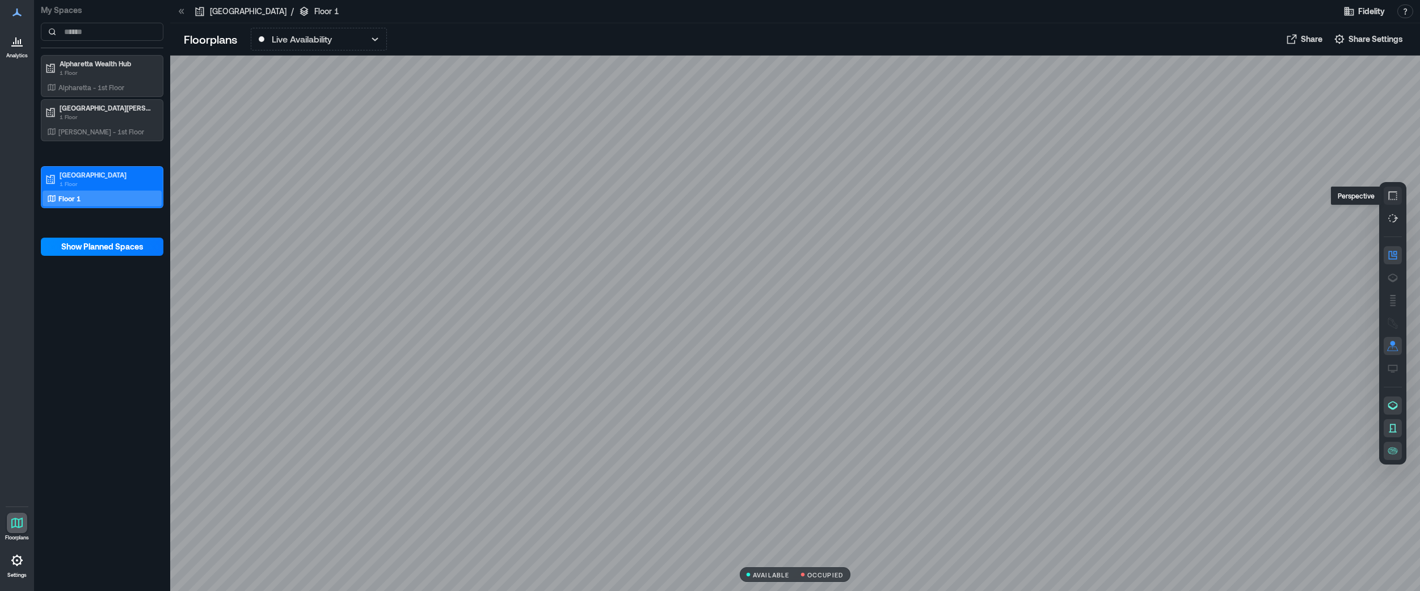
click at [1147, 199] on button "button" at bounding box center [1393, 196] width 18 height 18
